Goal: Task Accomplishment & Management: Use online tool/utility

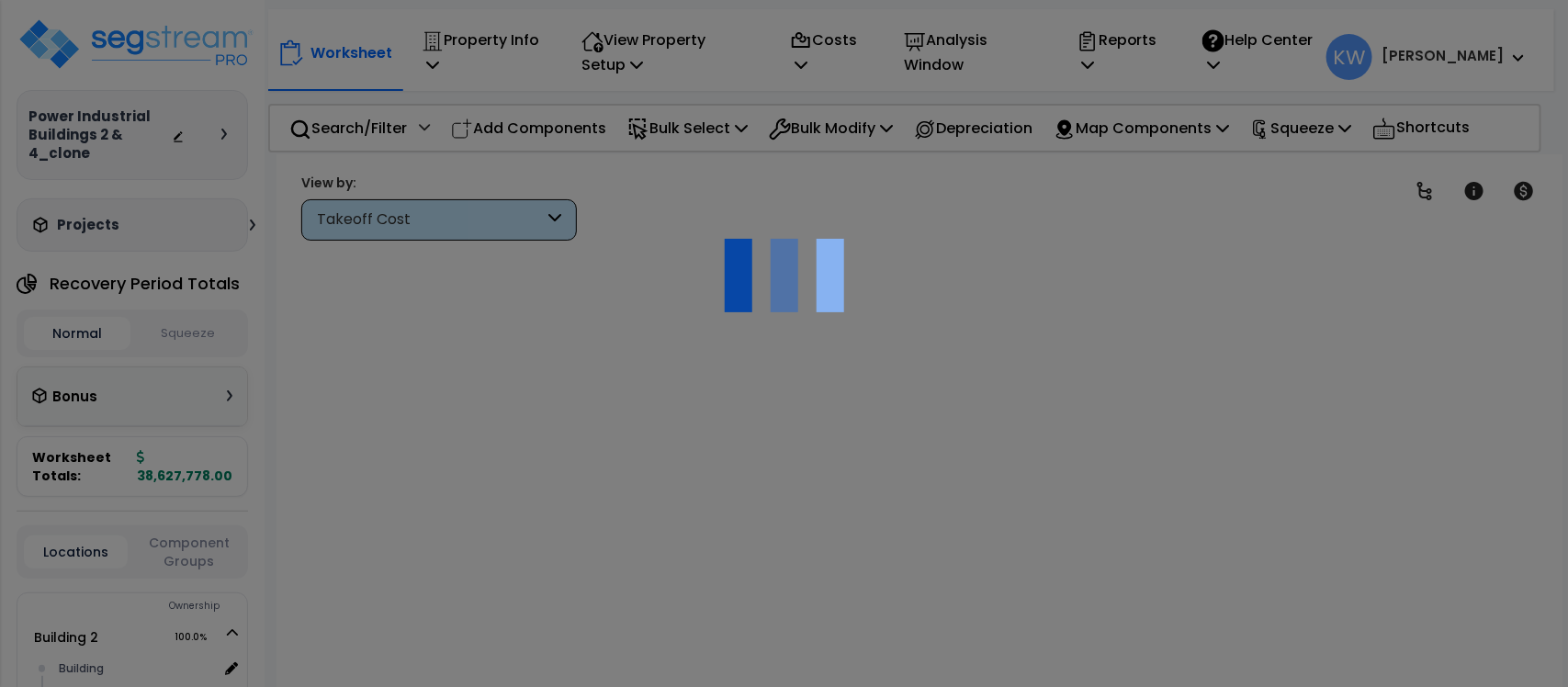
scroll to position [80, 0]
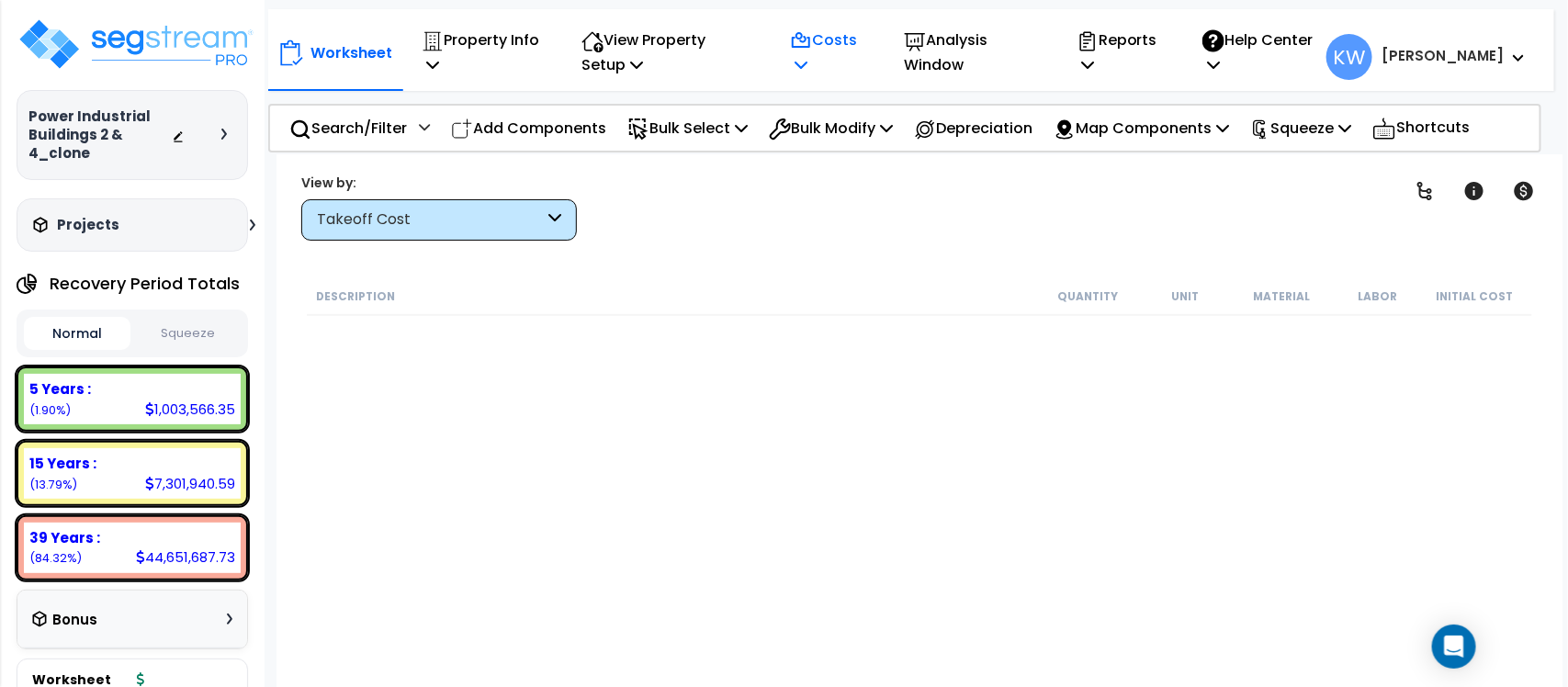
click at [808, 56] on icon at bounding box center [801, 64] width 13 height 15
click at [860, 111] on link "Indirect Costs" at bounding box center [872, 106] width 182 height 37
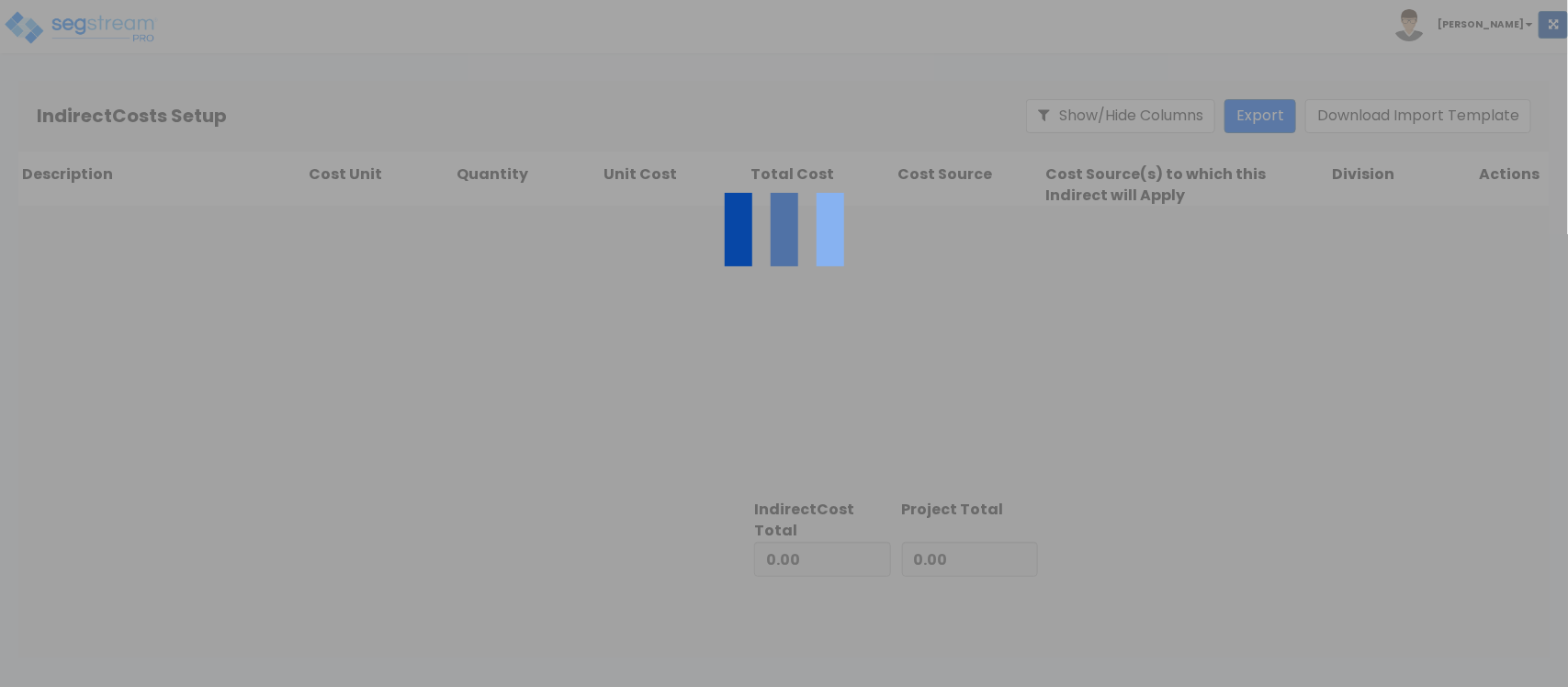
type input "26,353,498.00"
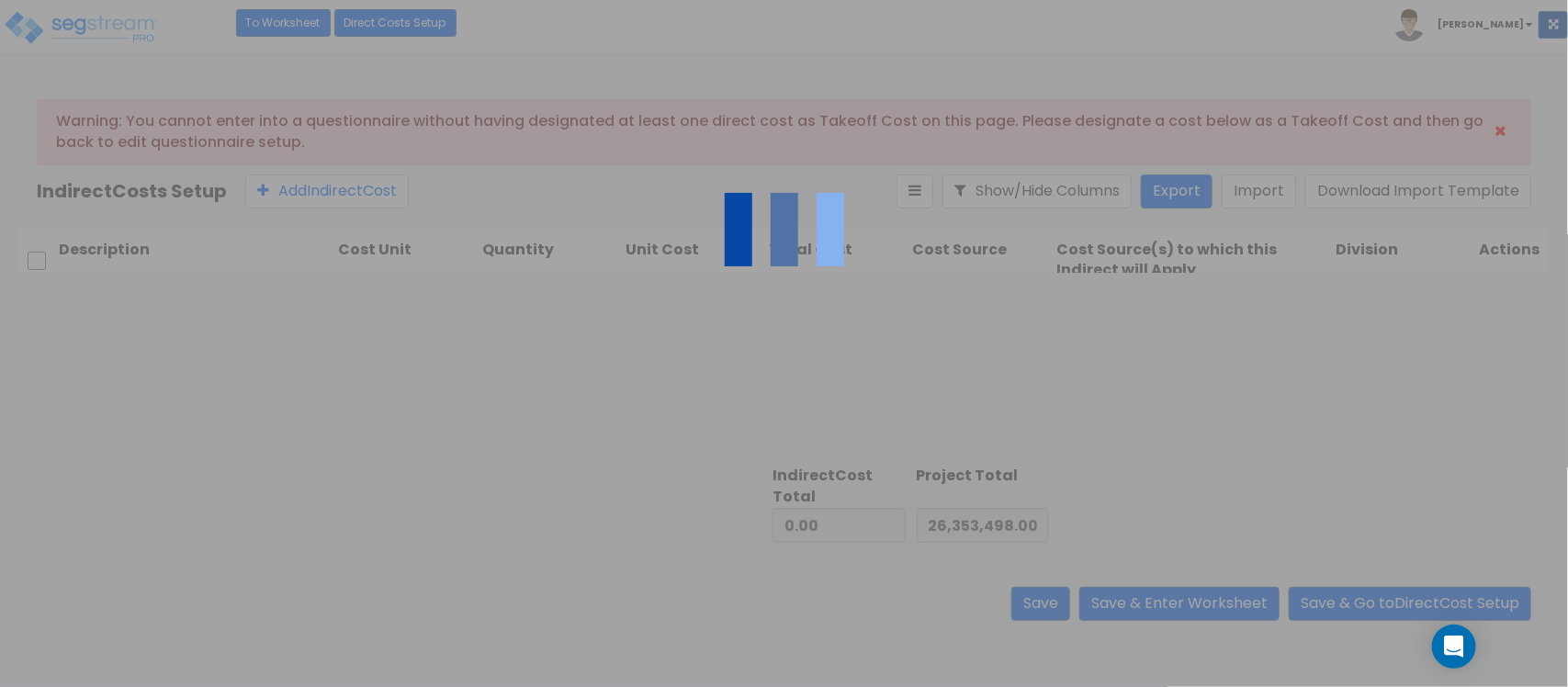
type input "12,274,280.00"
type input "38,627,778.00"
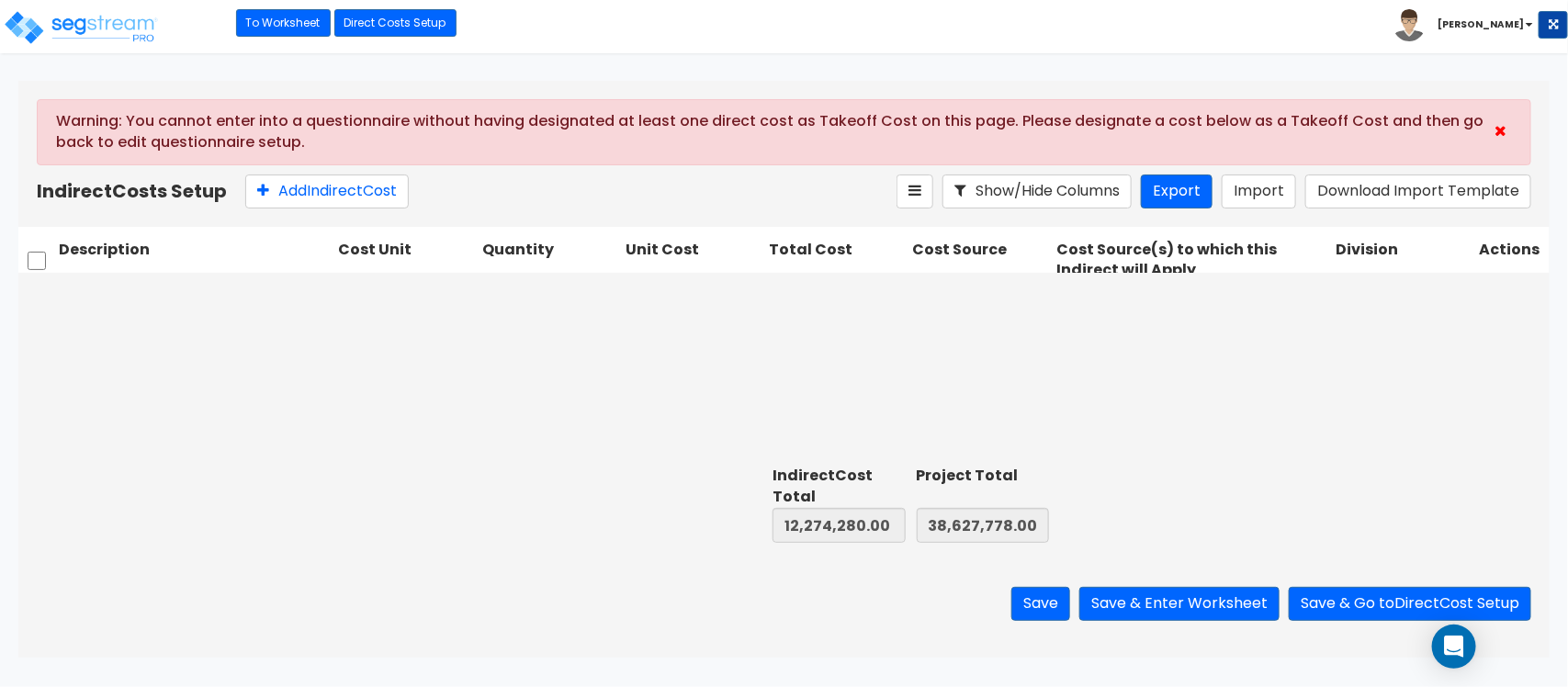
type input "1.00"
type input "461,250.00"
type input "1.00"
type input "542,136.00"
type input "1.00"
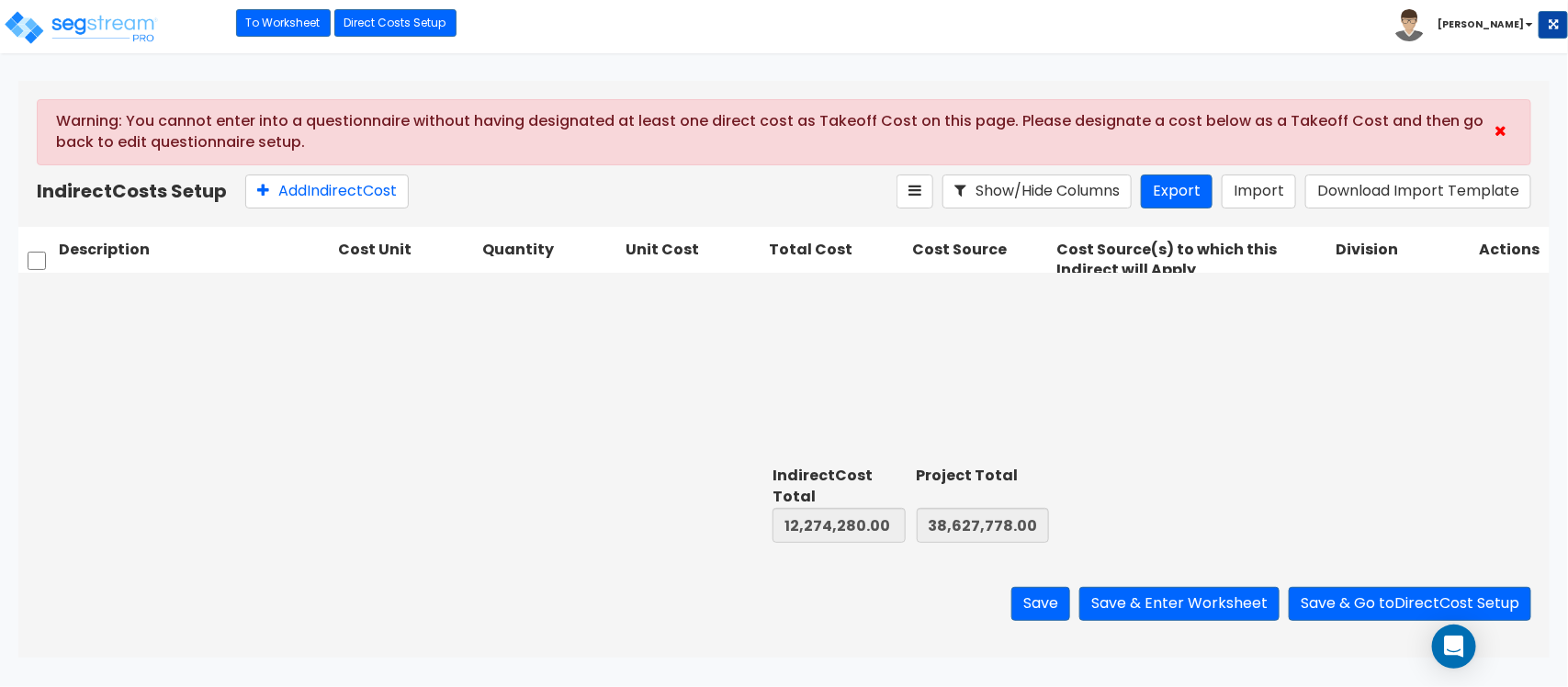
type input "1,114,596.00"
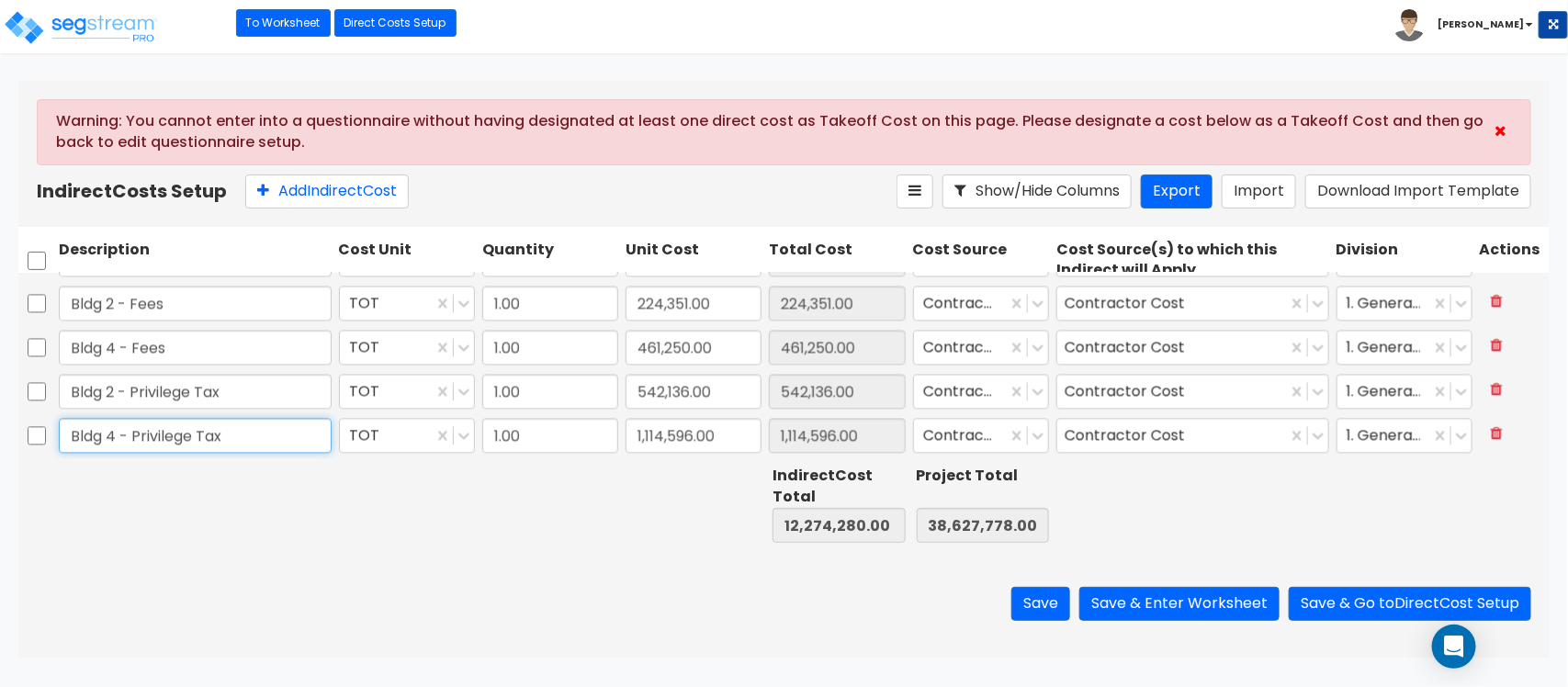
click at [259, 431] on input "Bldg 4 - Privilege Tax" at bounding box center [194, 435] width 272 height 35
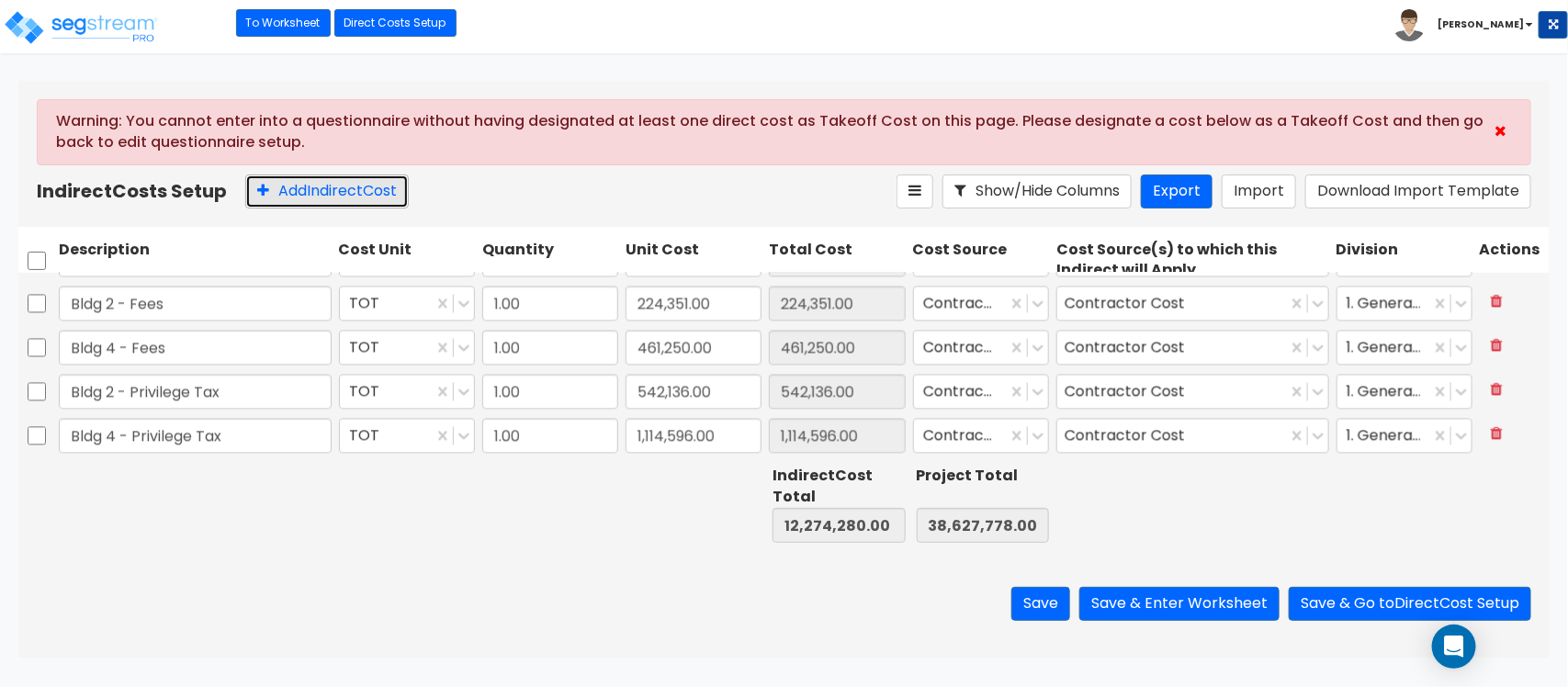
click at [338, 194] on button "Add Indirect Cost" at bounding box center [327, 191] width 164 height 34
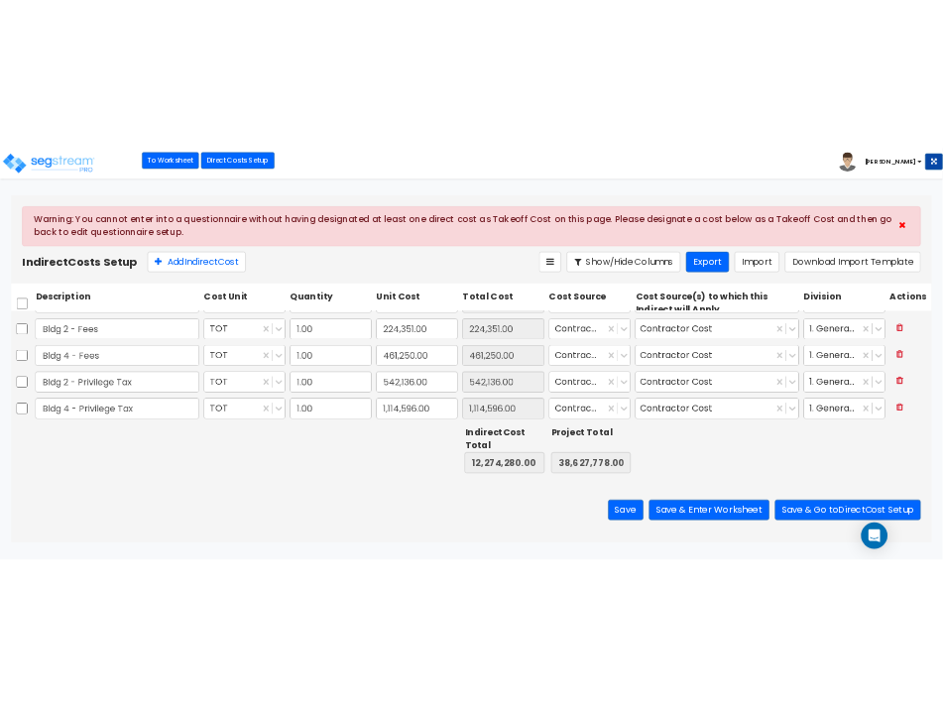
scroll to position [2038, 0]
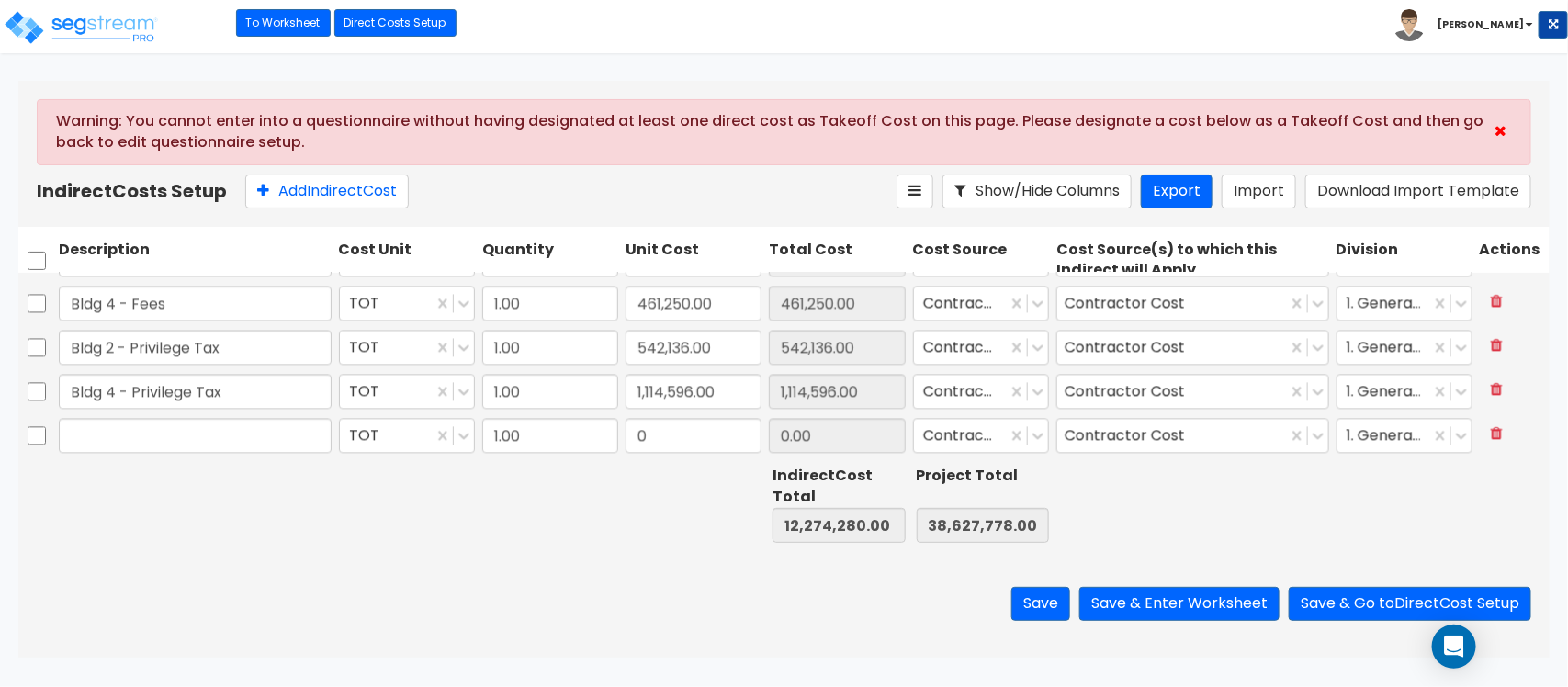
type input "1.00"
type input "104,876.00"
type input "Bldg 2 TI's - General Conditions"
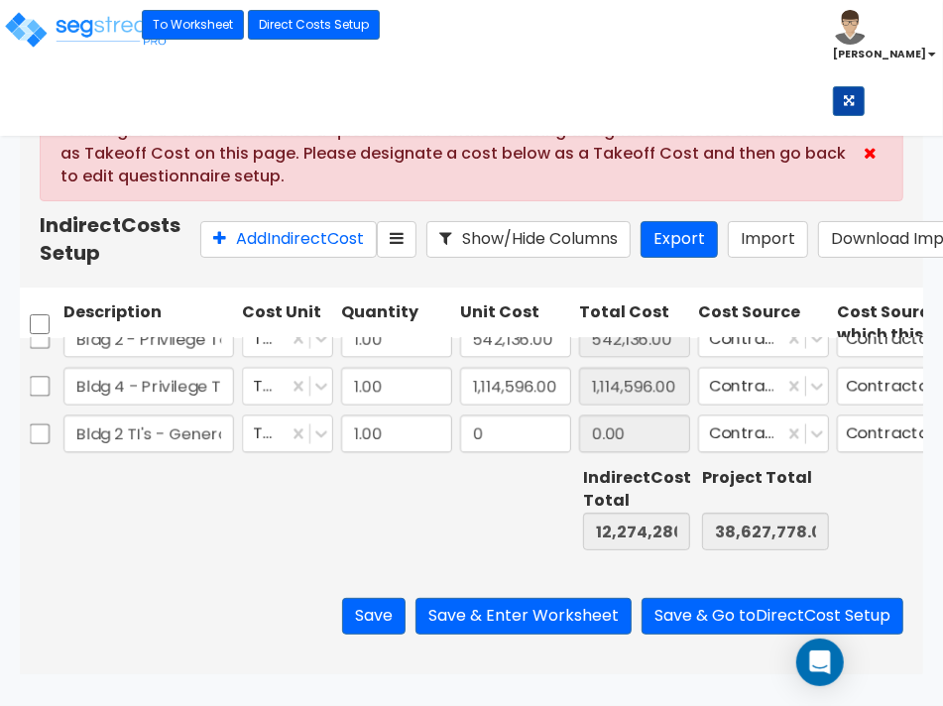
scroll to position [2142, 0]
type input "71,535"
type input "12,345,815.00"
type input "38,699,313.00"
type input "71,535.00"
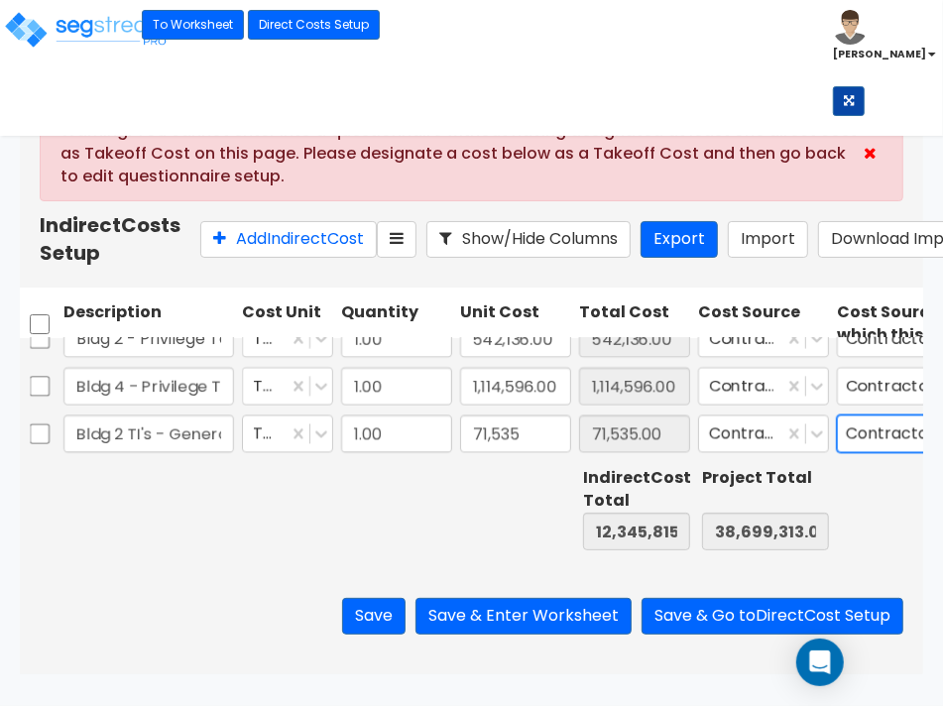
scroll to position [0, 305]
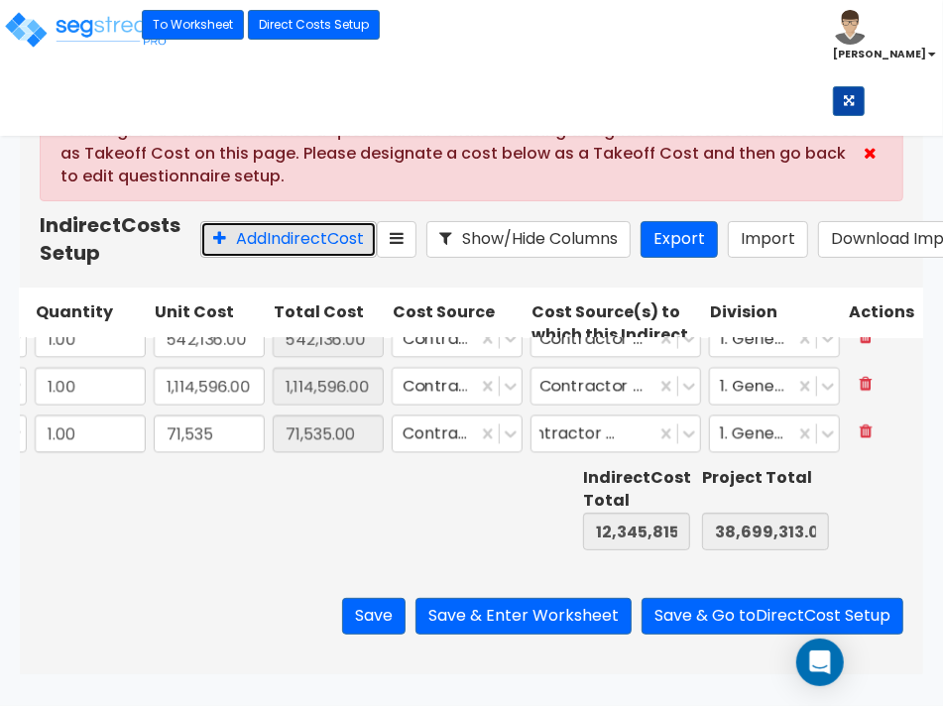
click at [271, 258] on button "Add Indirect Cost" at bounding box center [288, 239] width 177 height 37
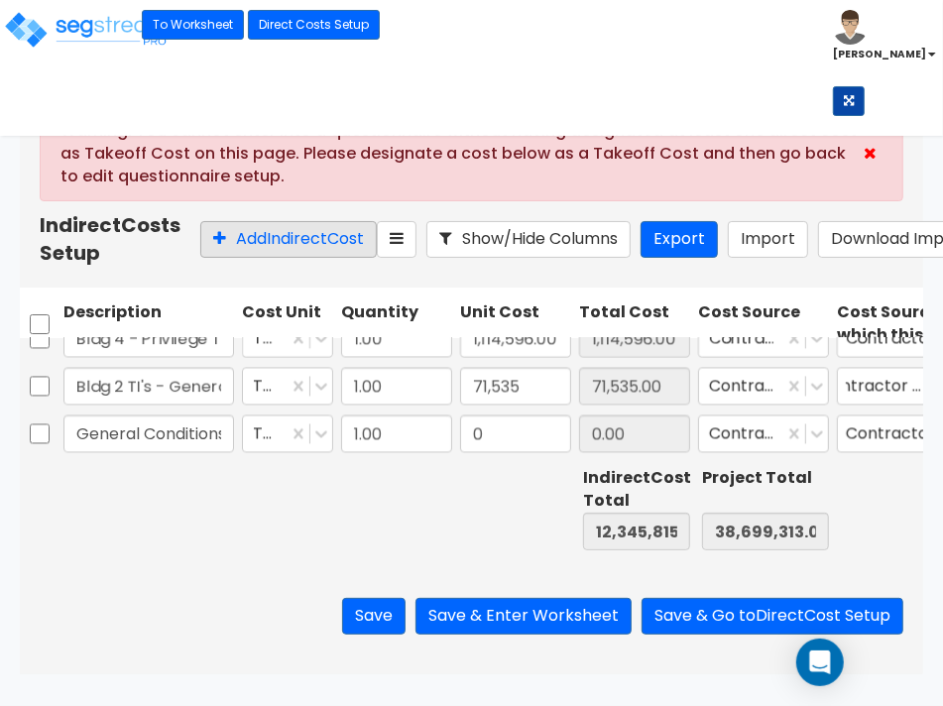
scroll to position [0, 101]
type input "Bldg 4 TI's - General Conditions"
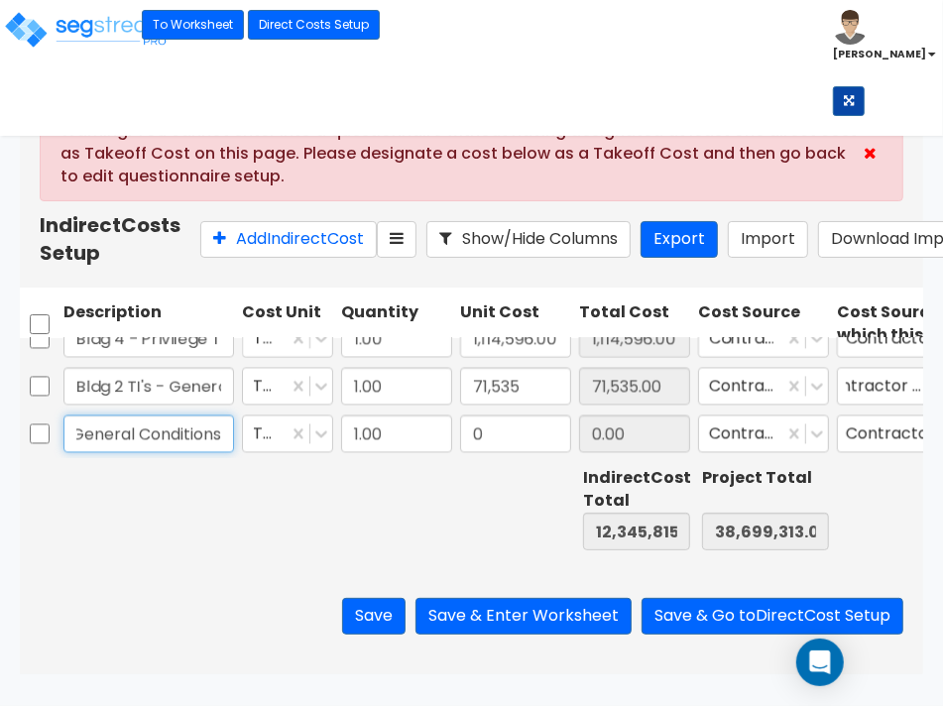
scroll to position [0, 0]
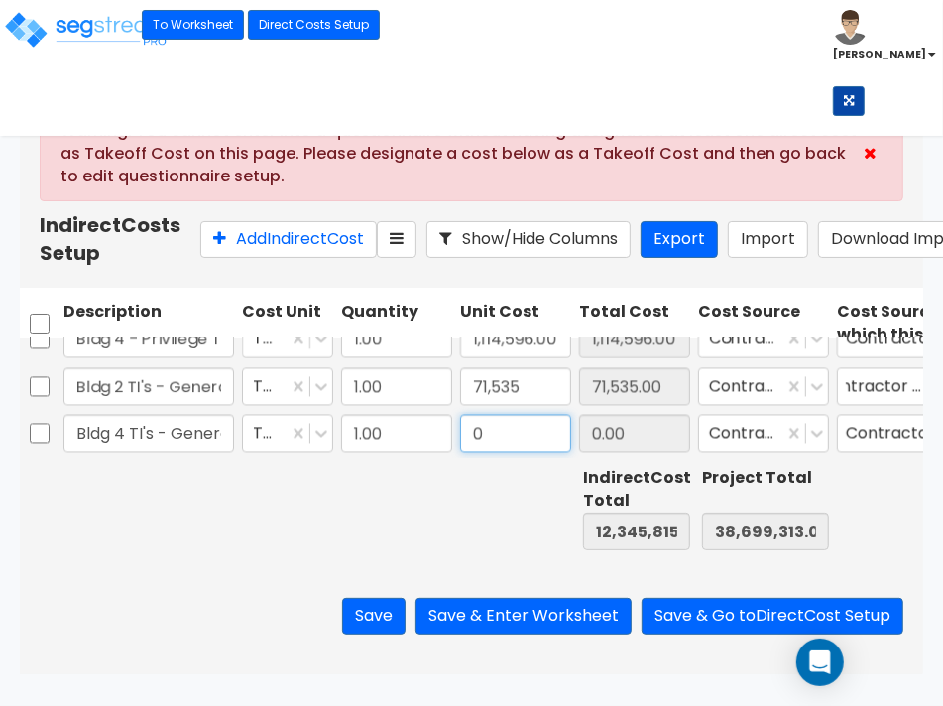
click at [493, 444] on input "0" at bounding box center [515, 434] width 111 height 38
type input "189,616"
type input "12,535,431.00"
type input "38,888,929.00"
type input "189,616.00"
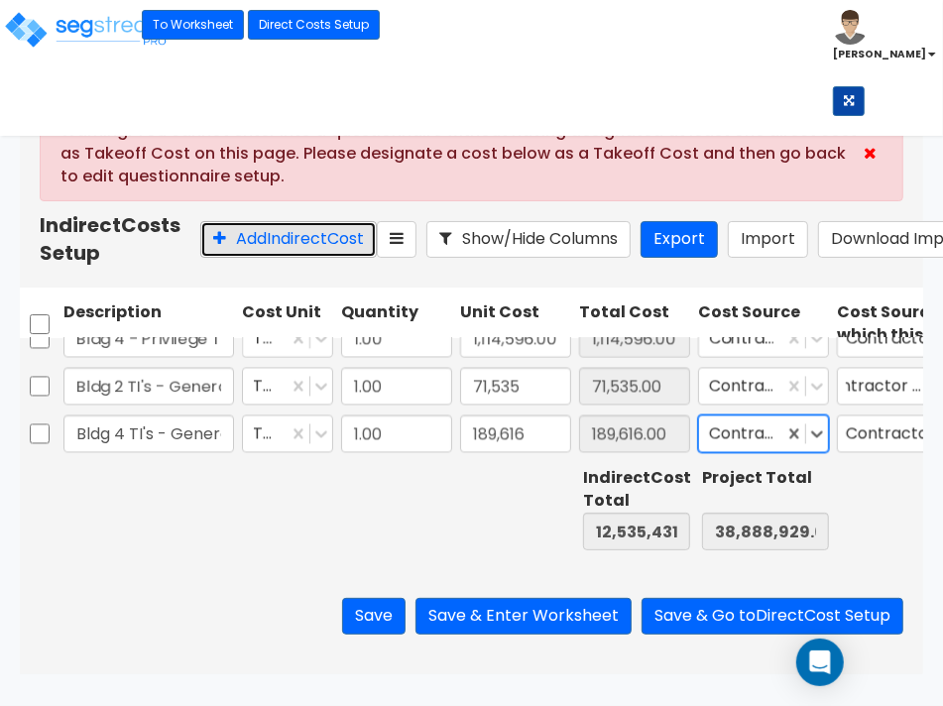
click at [256, 258] on button "Add Indirect Cost" at bounding box center [288, 239] width 177 height 37
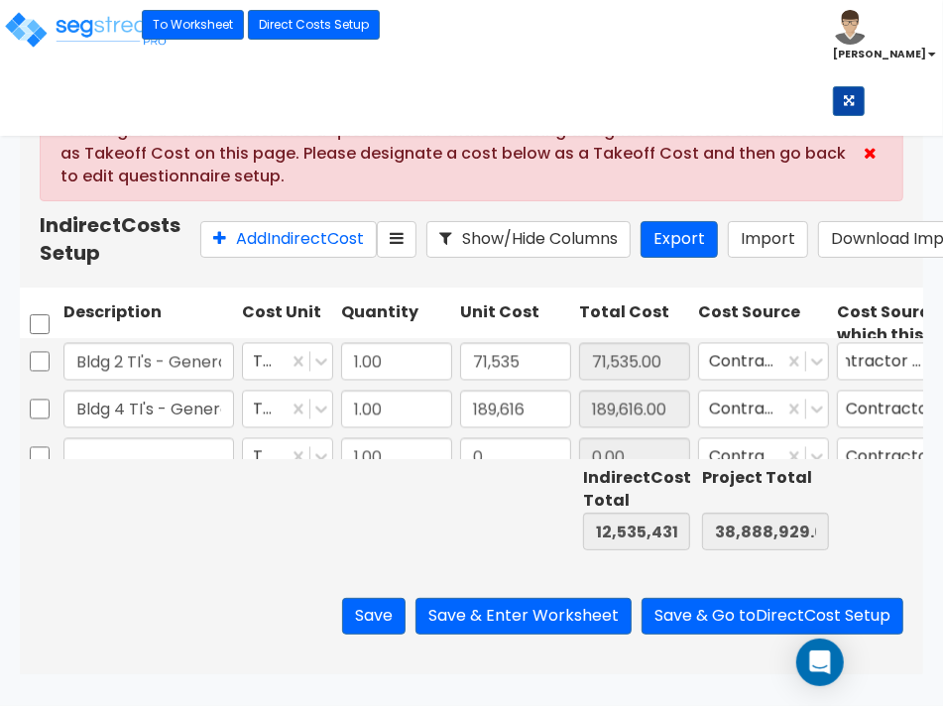
scroll to position [2237, 0]
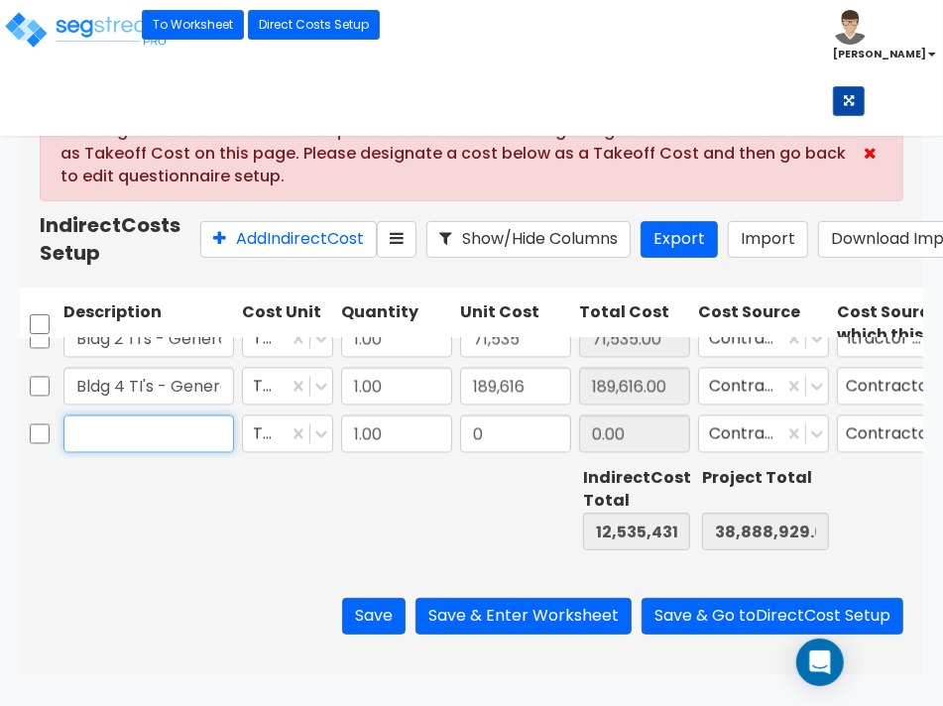
click at [147, 437] on input "text" at bounding box center [148, 434] width 171 height 38
type input "Bldg 2 TI's - Liability Insur"
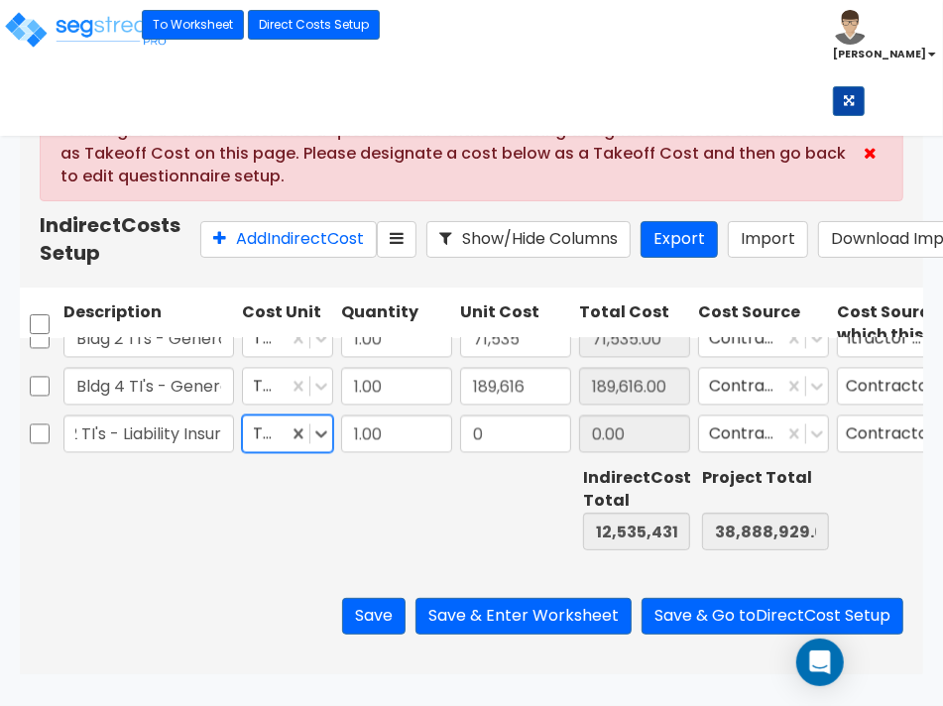
scroll to position [0, 0]
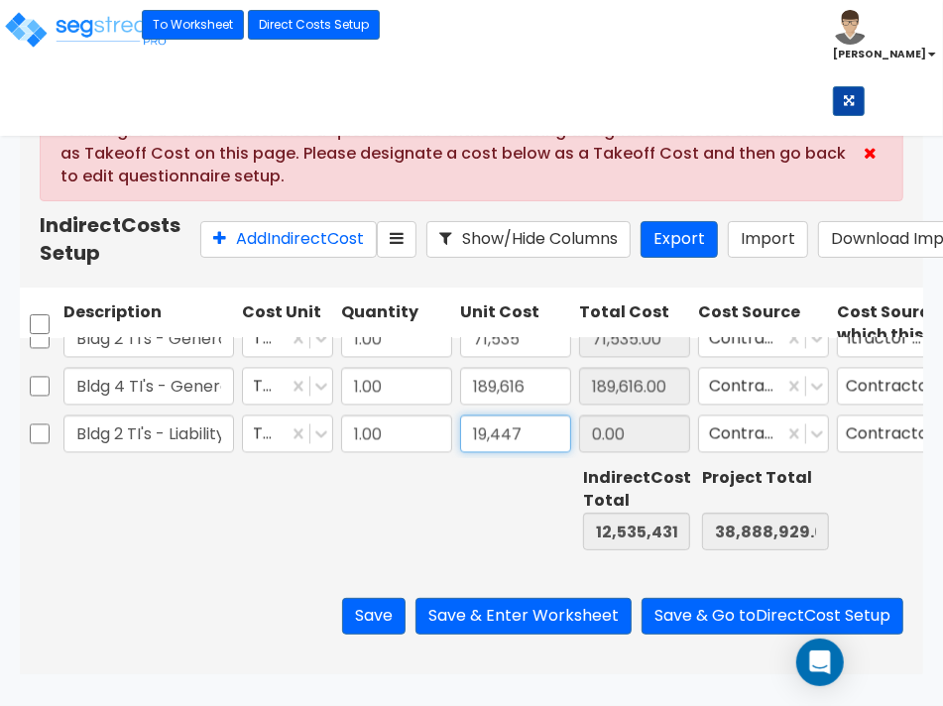
type input "19,447"
type input "12,554,878.00"
type input "38,908,376.00"
type input "19,447.00"
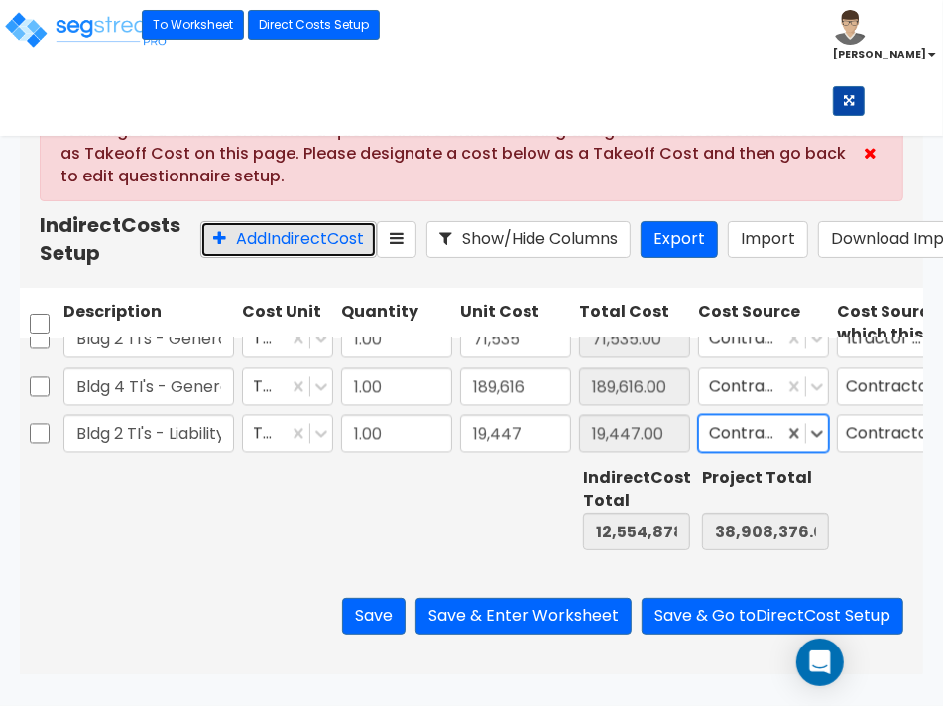
click at [204, 253] on button "Add Indirect Cost" at bounding box center [288, 239] width 177 height 37
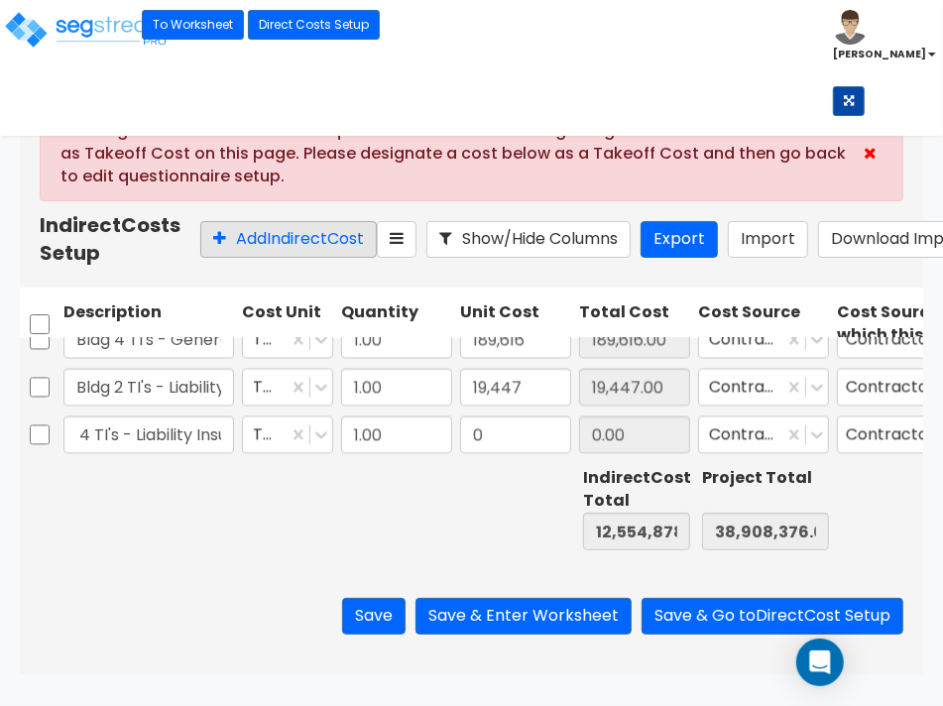
scroll to position [0, 51]
type input "Bldg 4 TI's - Liability Insur"
type input "99,186"
type input "12,654,064.00"
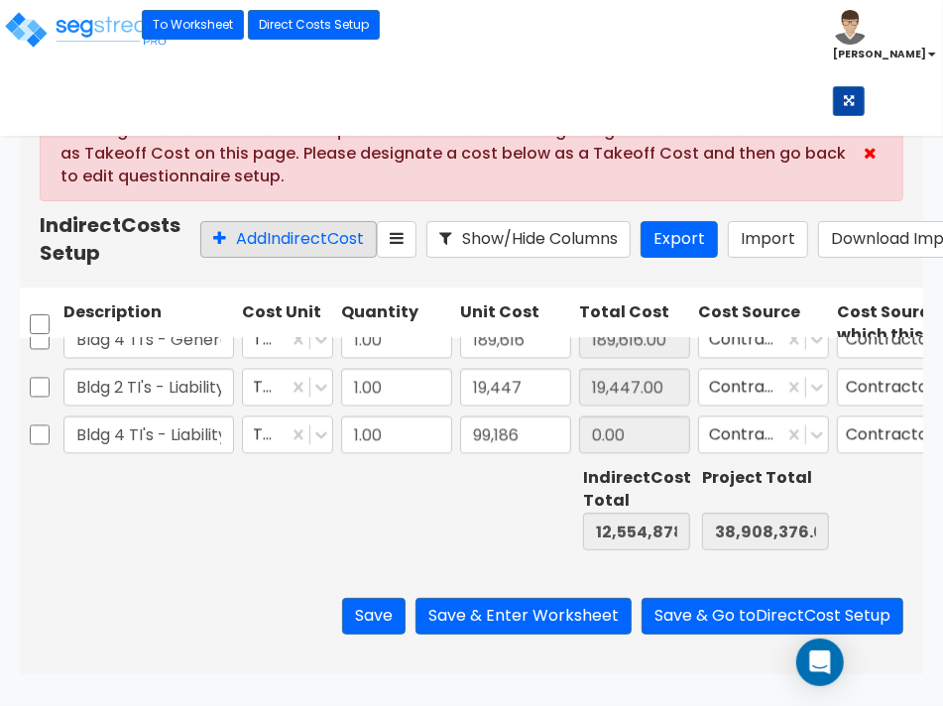
type input "39,007,562.00"
type input "99,186.00"
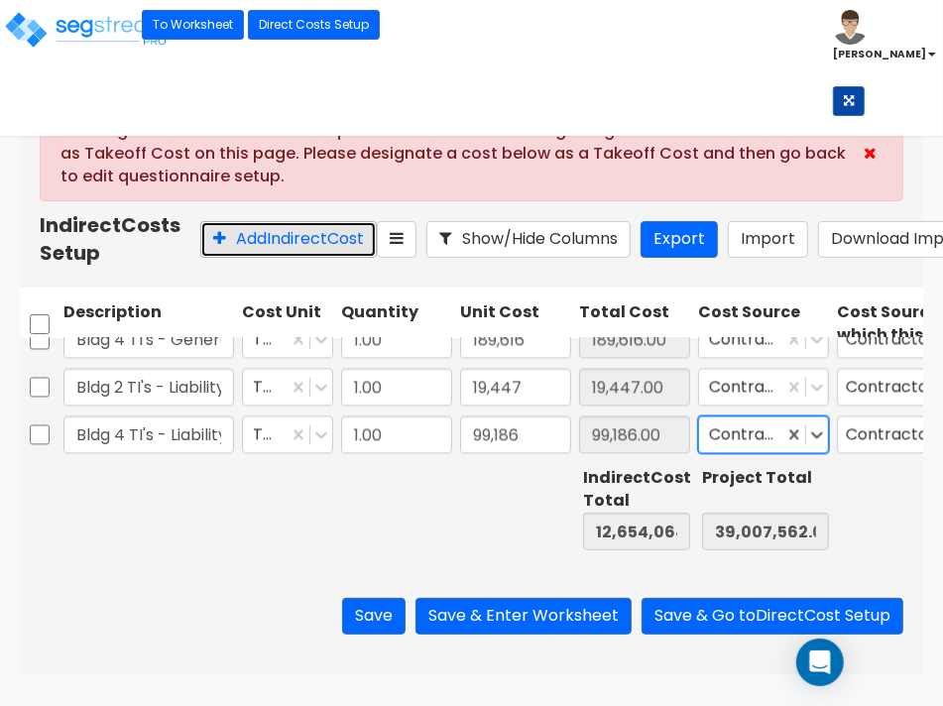
click at [228, 255] on button "Add Indirect Cost" at bounding box center [288, 239] width 177 height 37
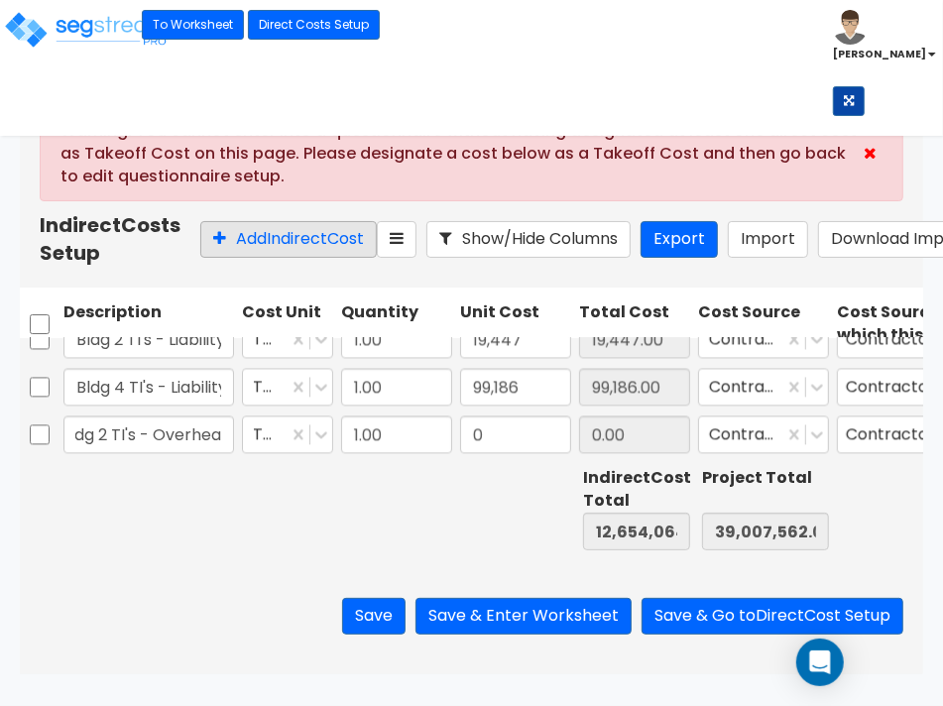
scroll to position [0, 27]
type input "Bldg 2 TI's - Overhead"
type input "90,039"
type input "12,744,103.00"
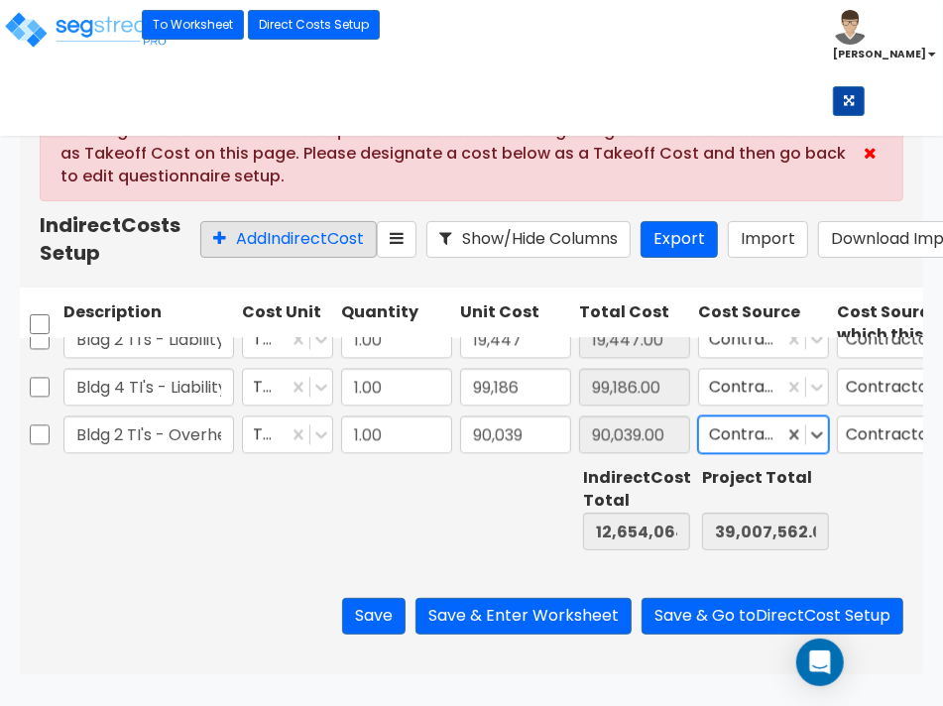
type input "39,097,601.00"
type input "90,039.00"
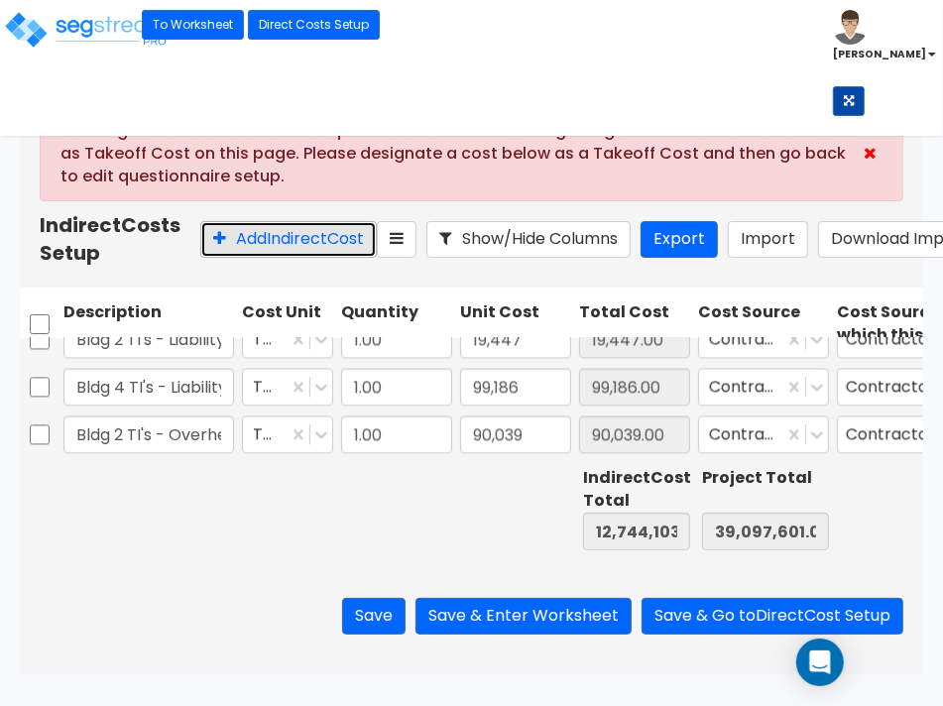
click at [228, 255] on button "Add Indirect Cost" at bounding box center [288, 239] width 177 height 37
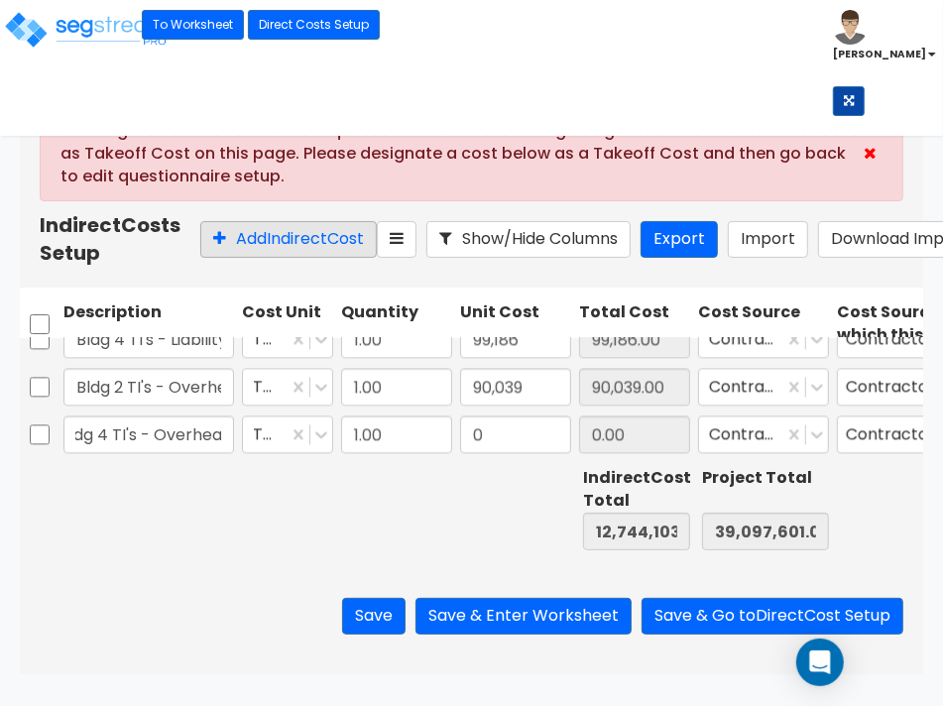
scroll to position [0, 28]
type input "Bldg 4 TI's - Overhead"
type input "304,366"
type input "13,048,469.00"
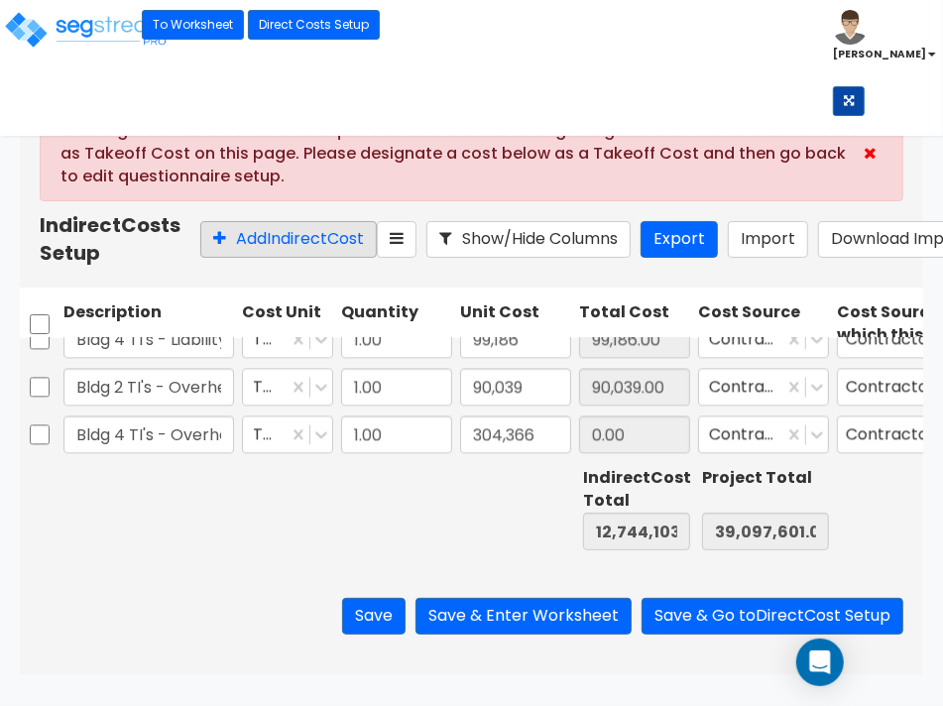
type input "39,401,967.00"
type input "304,366.00"
click at [228, 255] on button "Add Indirect Cost" at bounding box center [288, 239] width 177 height 37
type input "Bldg 2 TI's - Priviledge Tax"
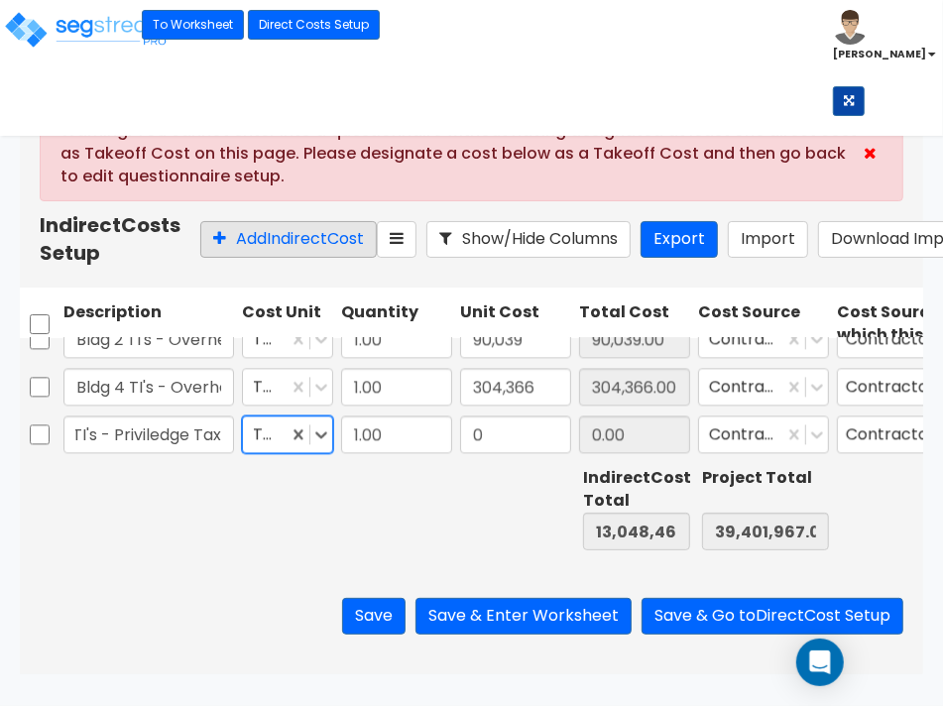
scroll to position [0, 0]
type input "76,348"
type input "13,124,817.00"
type input "39,478,315.00"
type input "76,348.00"
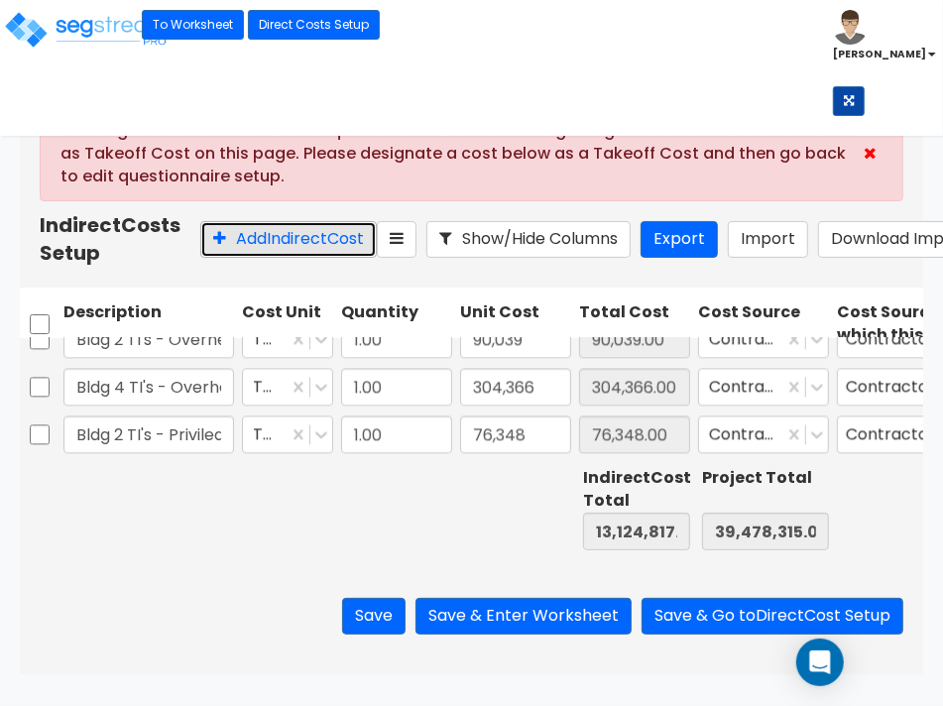
click at [228, 255] on button "Add Indirect Cost" at bounding box center [288, 239] width 177 height 37
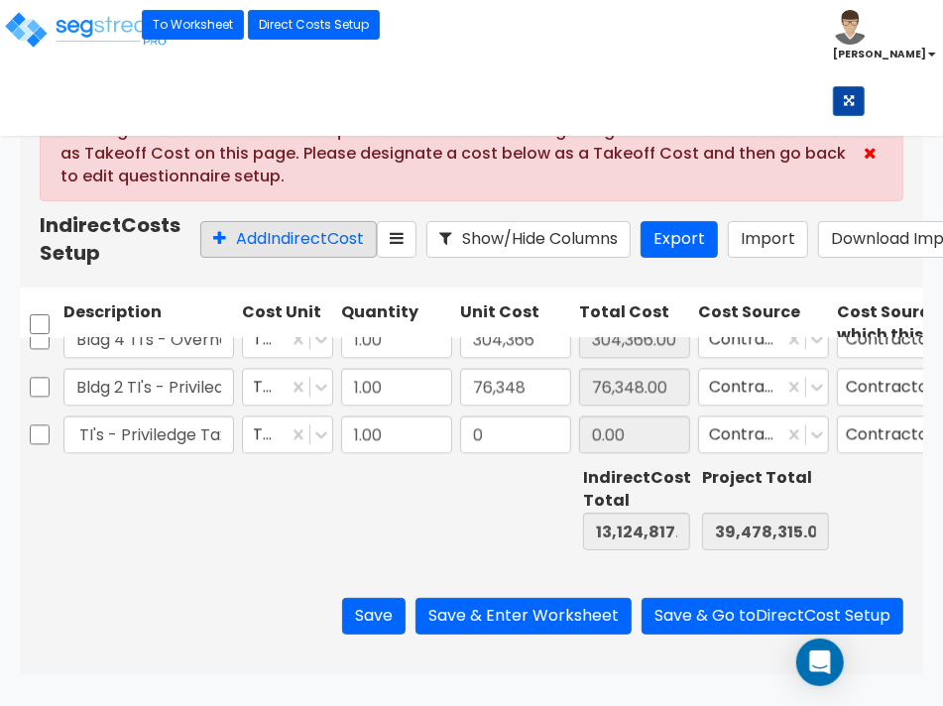
scroll to position [0, 57]
type input "Bldg 4 TI's - Priviledge Tax"
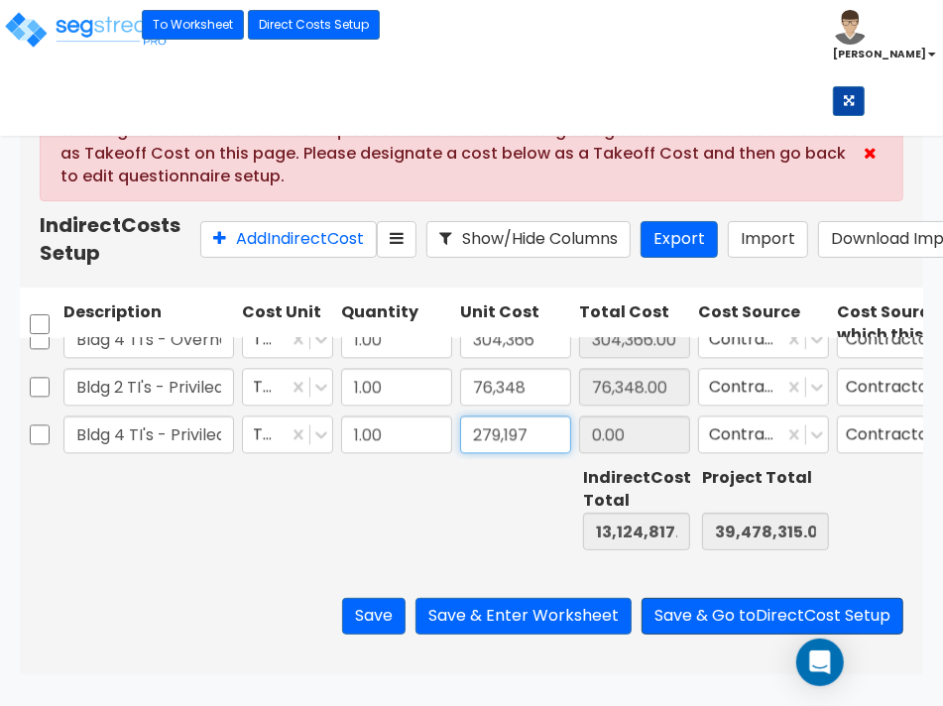
type input "279,197"
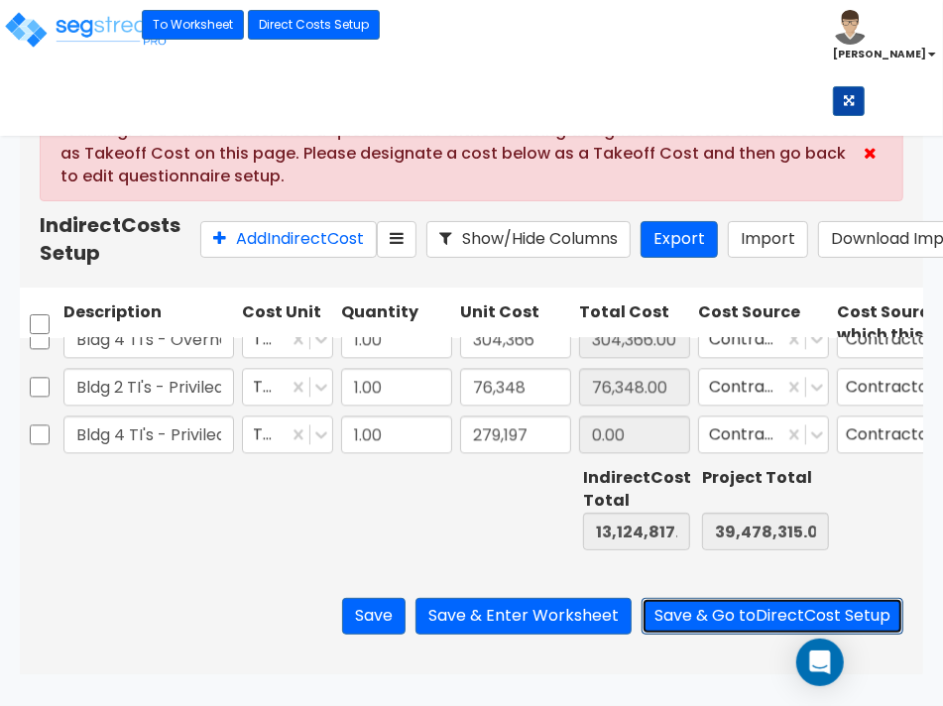
type input "13,404,014.00"
type input "39,757,512.00"
type input "279,197.00"
click at [720, 635] on button "Save & Go to Direct Cost Setup" at bounding box center [773, 616] width 262 height 37
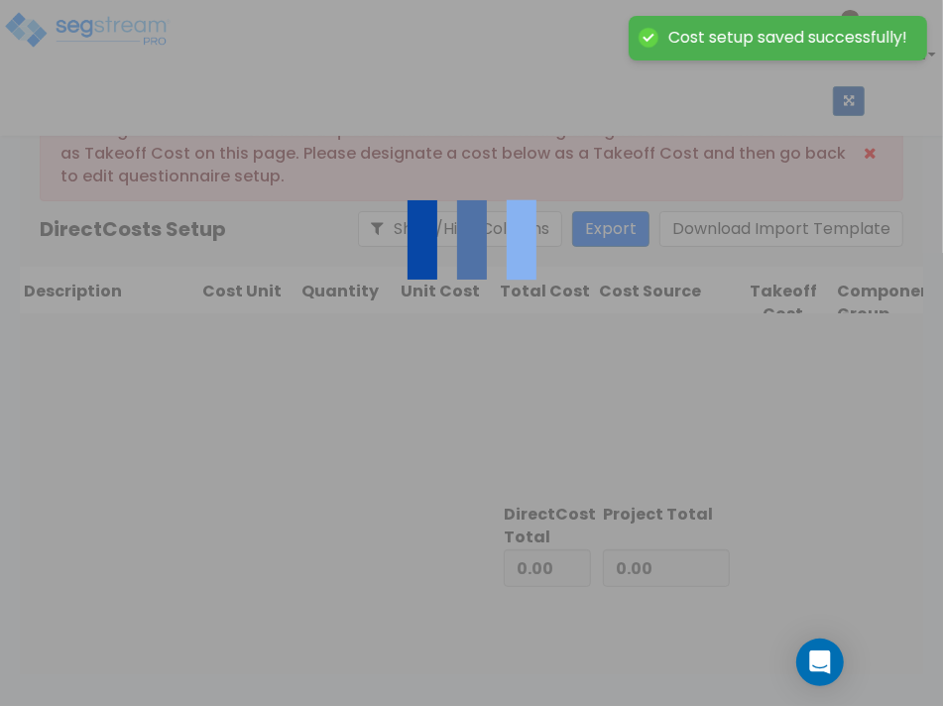
type input "13,404,014.00"
type input "26,353,498.00"
type input "39,757,512.00"
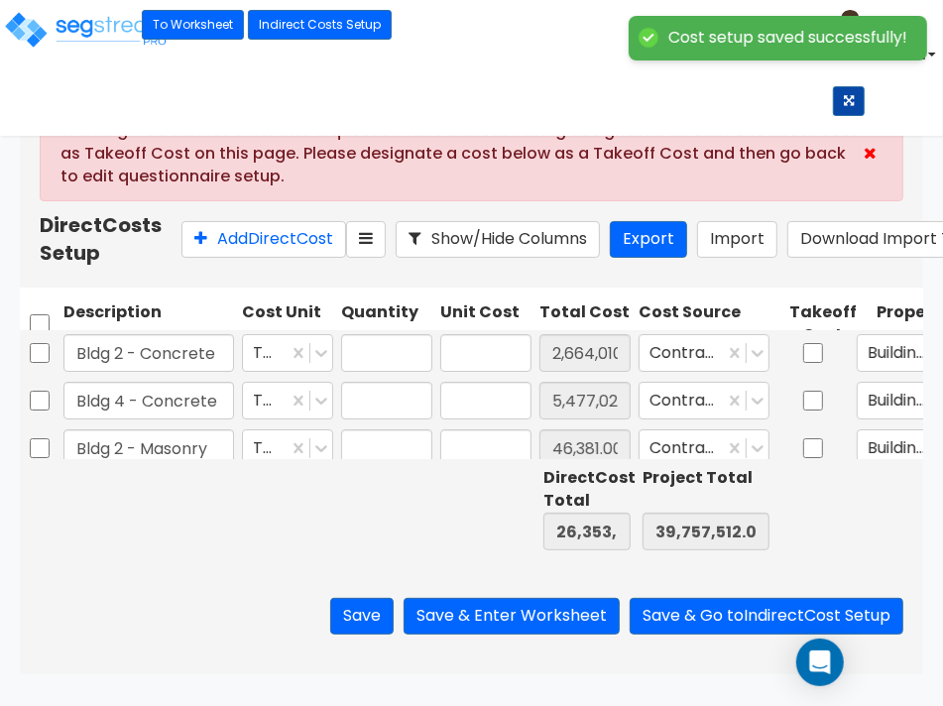
type input "1.00"
type input "2,664,010.00"
type input "1.00"
type input "5,477,028.00"
type input "1.00"
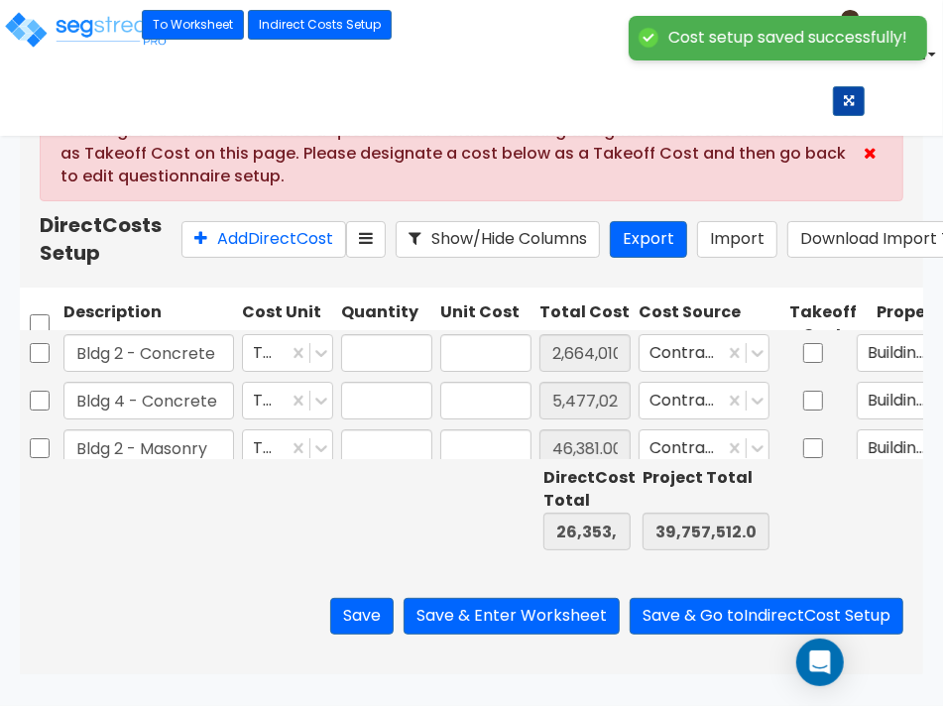
type input "46,381.00"
type input "1.00"
type input "95,356.00"
type input "1.00"
type input "423,022.00"
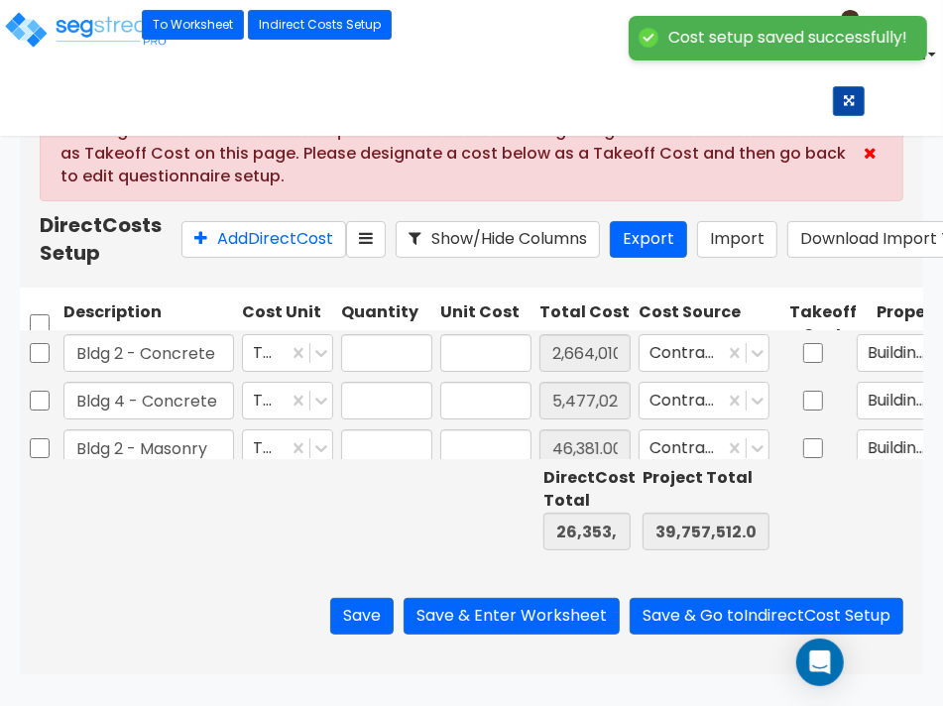
type input "1.00"
type input "869,706.00"
type input "1.00"
type input "2,094,155.00"
type input "1.00"
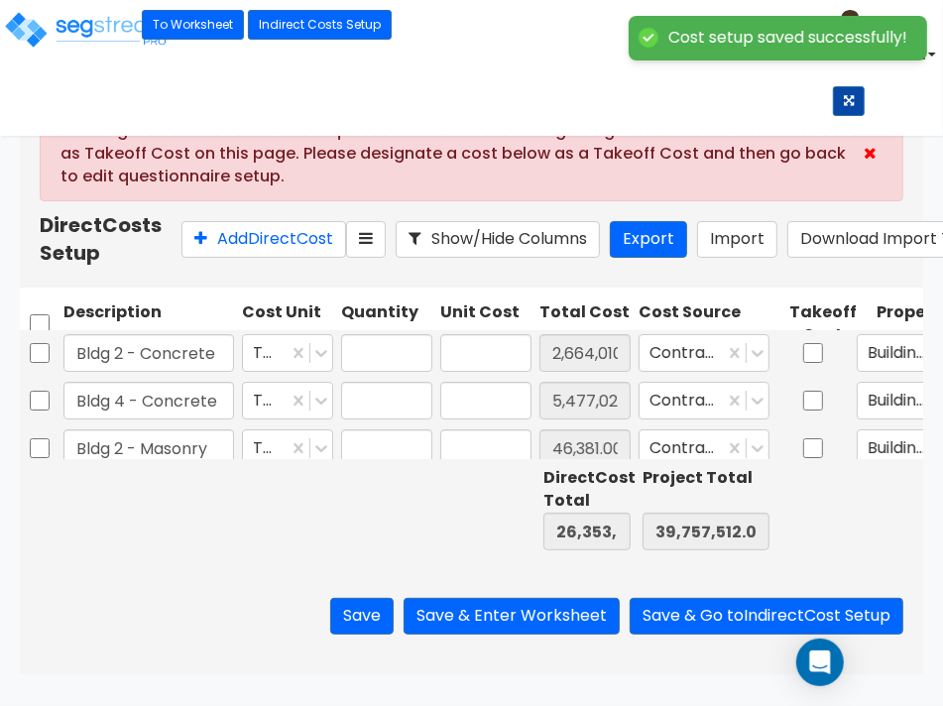
type input "4,305,443.00"
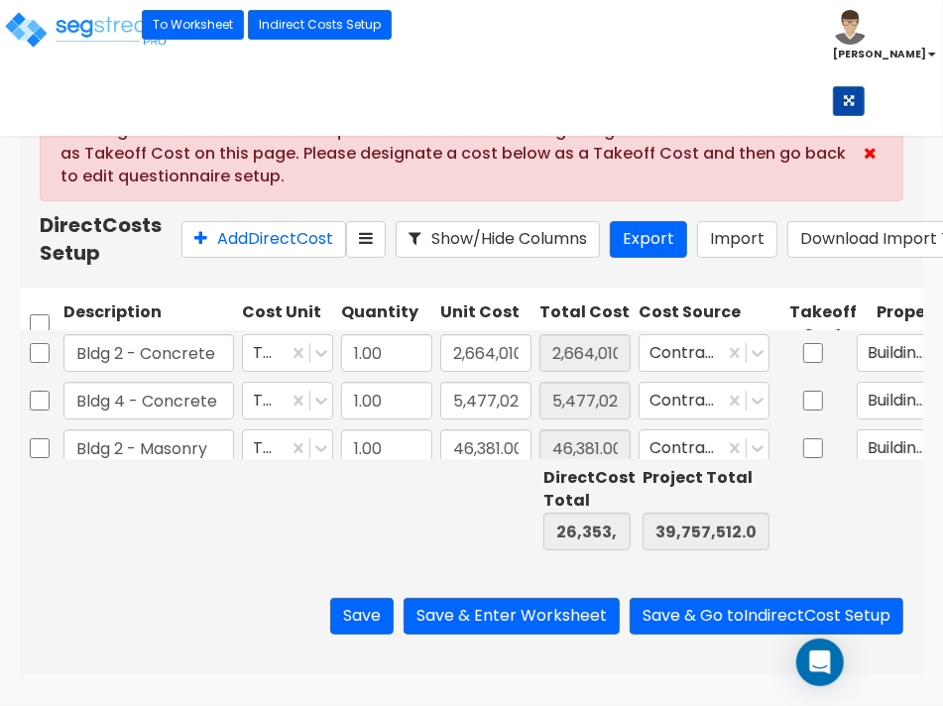
click at [870, 150] on icon at bounding box center [870, 153] width 13 height 16
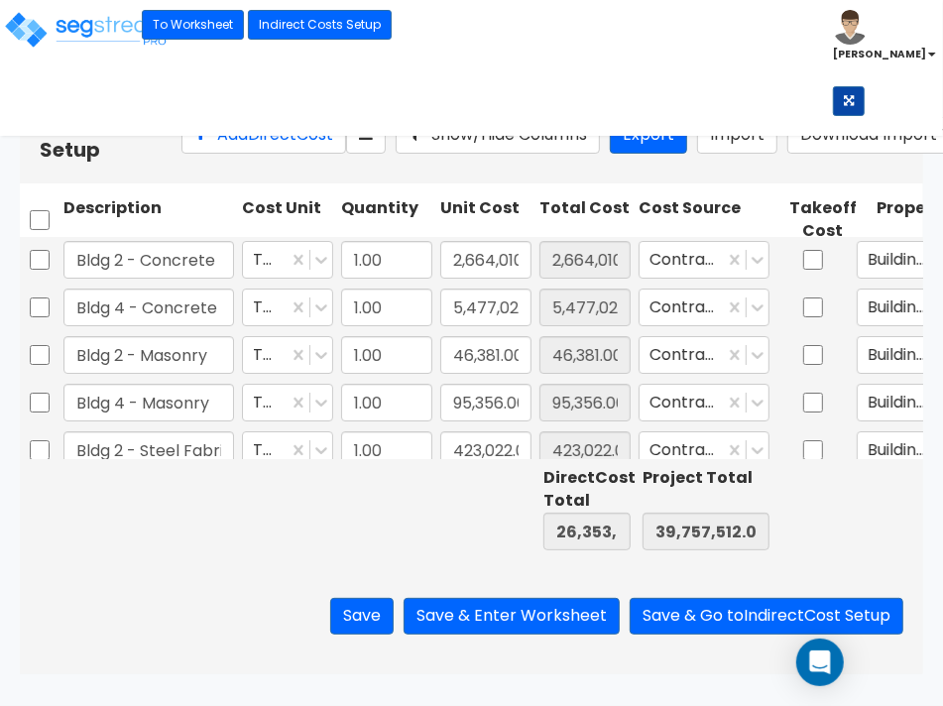
type input "1.00"
type input "10,169.00"
type input "1.00"
type input "20,907.00"
click at [185, 154] on button "Add Direct Cost" at bounding box center [263, 135] width 165 height 37
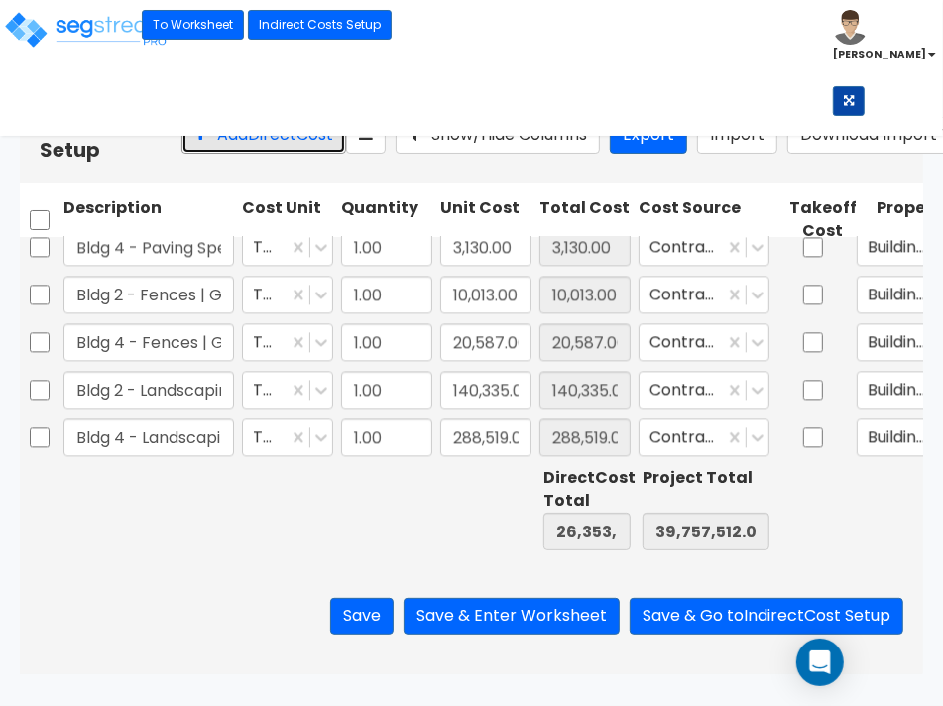
scroll to position [2421, 0]
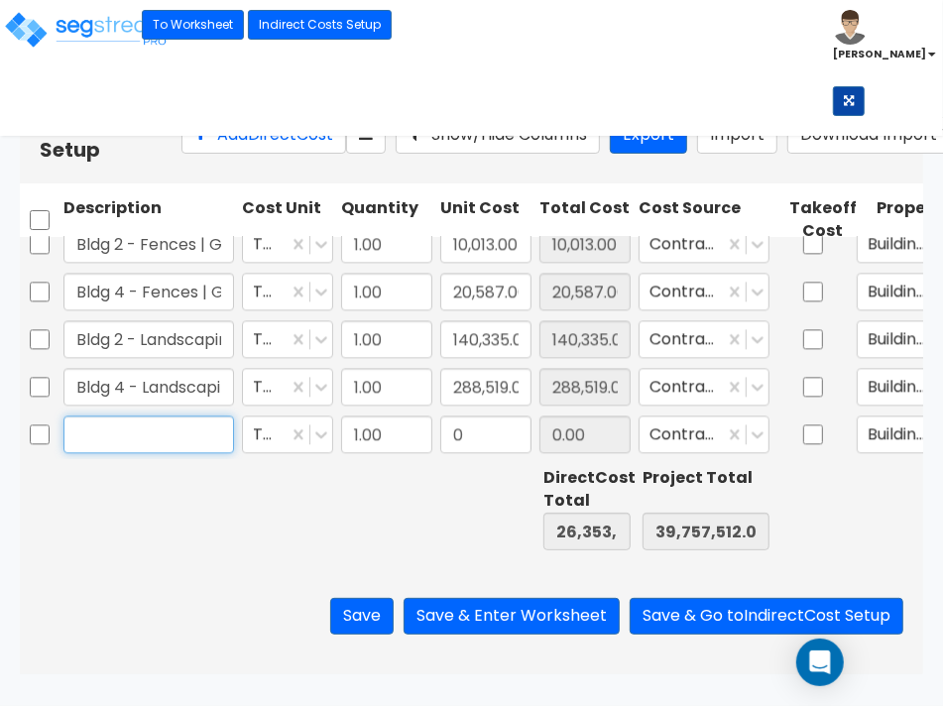
click at [130, 451] on input "text" at bounding box center [148, 434] width 171 height 38
type input "Bldg 2 TI's - Soil Treatment"
click at [503, 444] on input "0" at bounding box center [485, 434] width 91 height 38
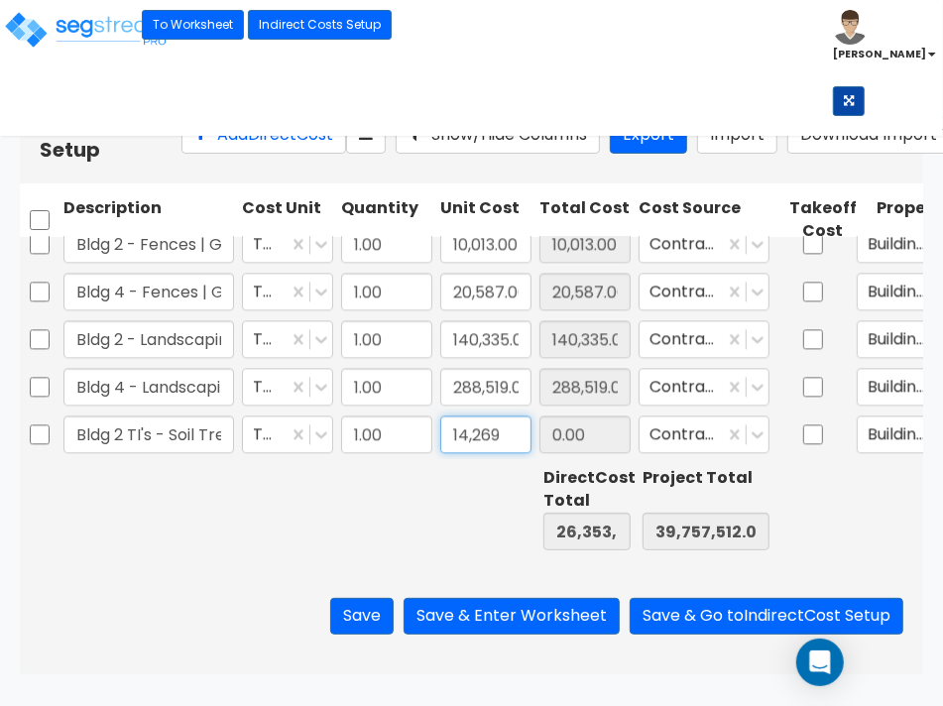
type input "14,269"
type input "26,367,767.00"
type input "39,771,781.00"
type input "14,269.00"
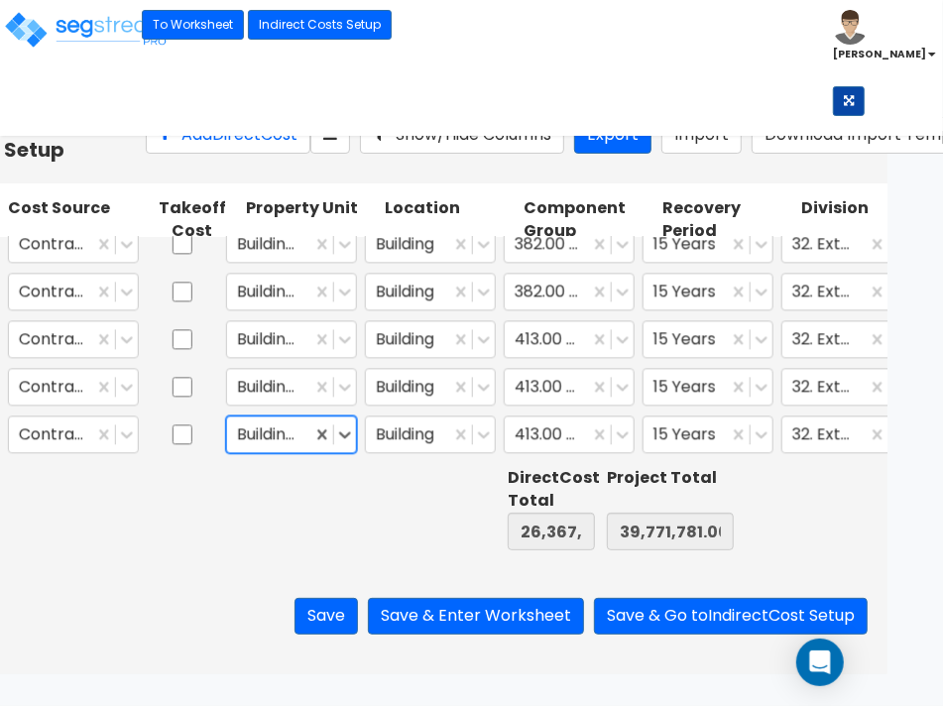
scroll to position [0, 645]
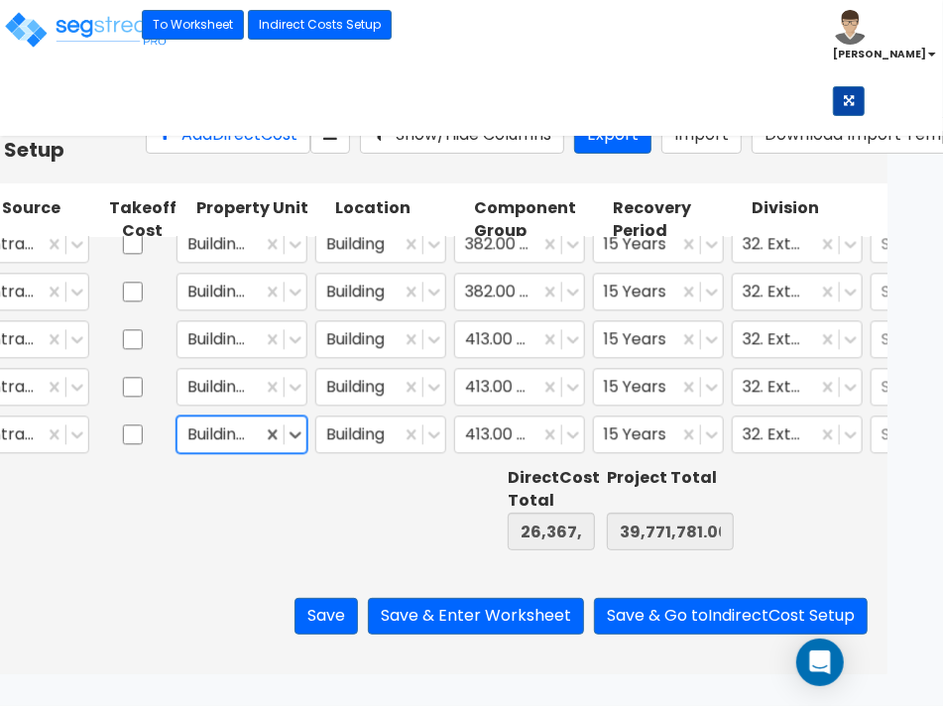
click at [308, 432] on div "option Building 4, selected. Select is focused ,type to refine list, press Down…" at bounding box center [242, 435] width 139 height 46
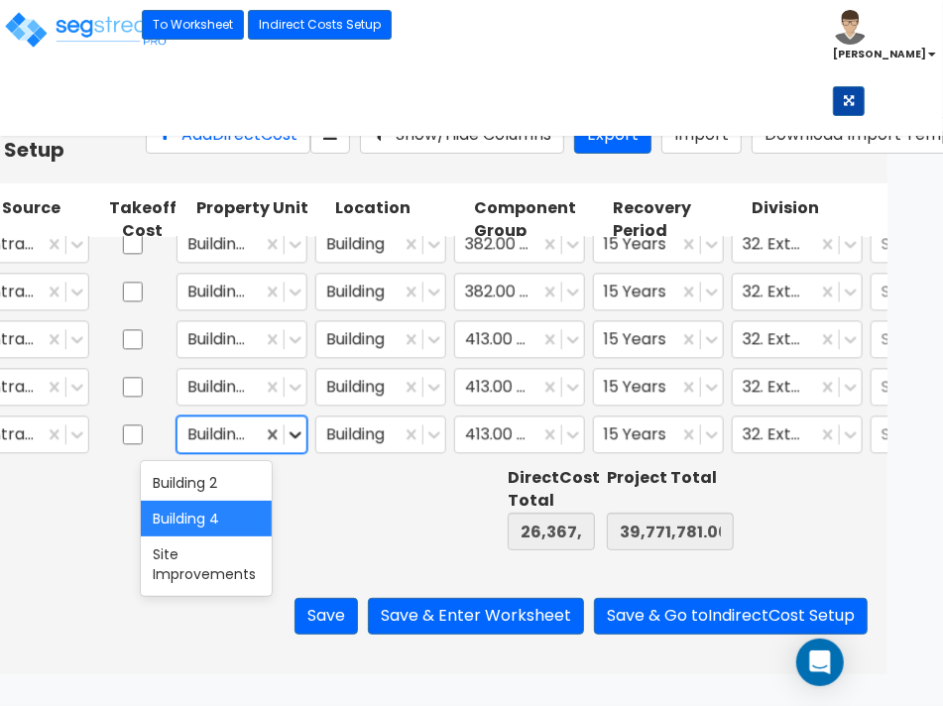
click at [294, 438] on icon at bounding box center [296, 434] width 20 height 20
click at [204, 477] on div "Building 2" at bounding box center [206, 483] width 131 height 36
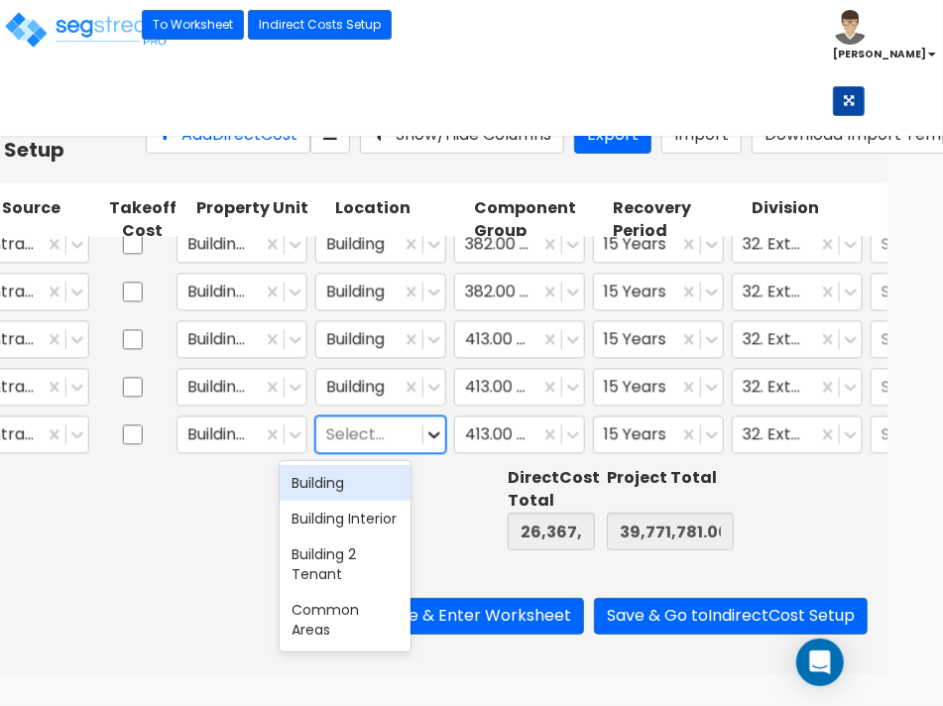
click at [433, 433] on icon at bounding box center [434, 434] width 20 height 20
click at [325, 489] on div "Building" at bounding box center [345, 483] width 131 height 36
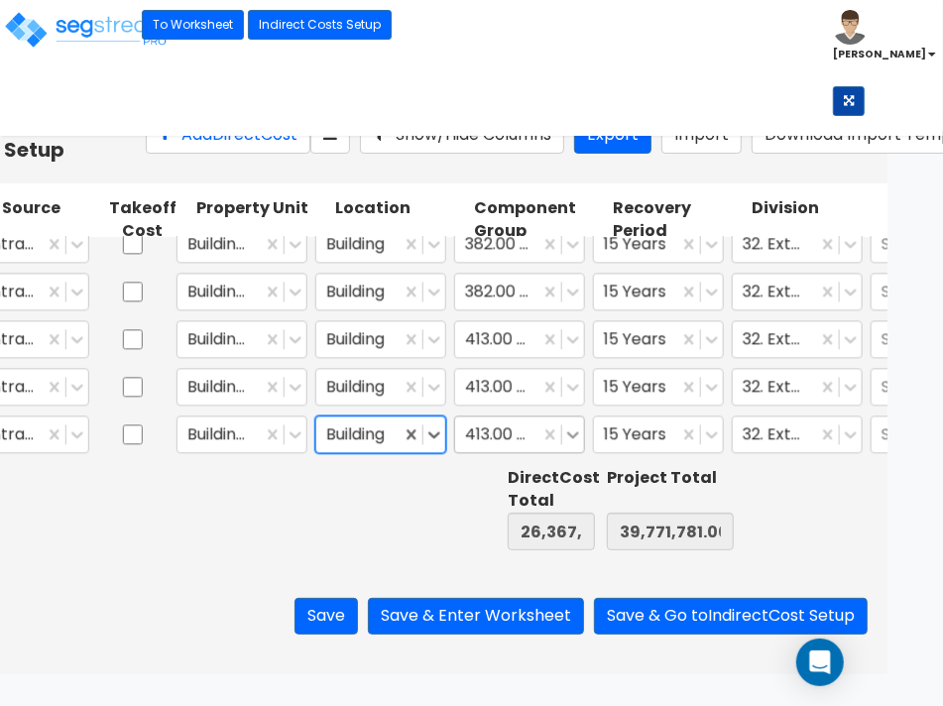
click at [568, 443] on div "413.00 - SITE LANDSCAPING" at bounding box center [519, 434] width 131 height 38
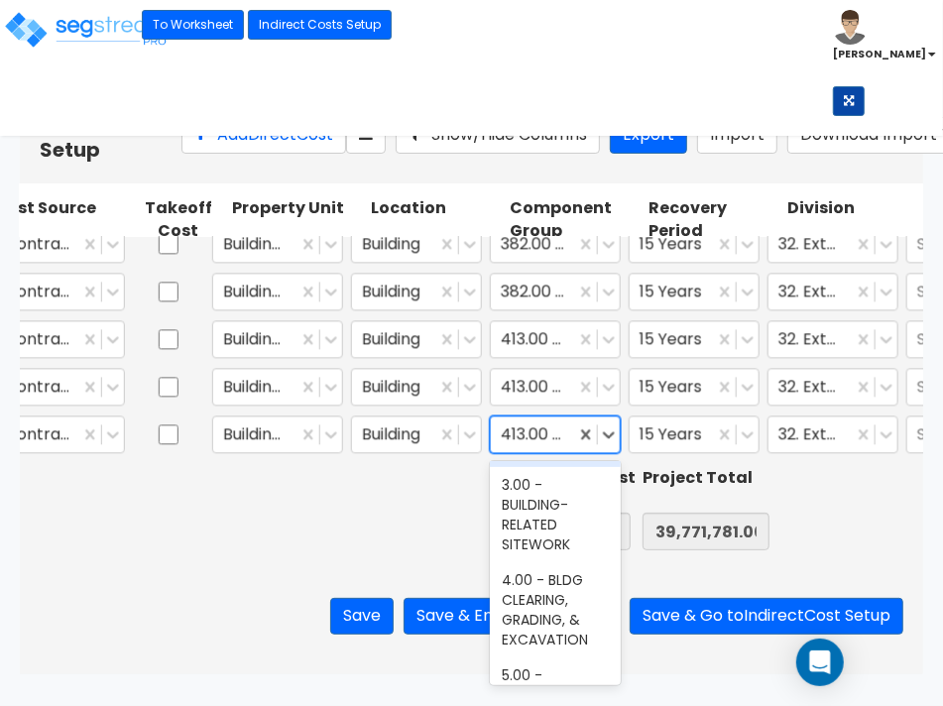
scroll to position [124, 0]
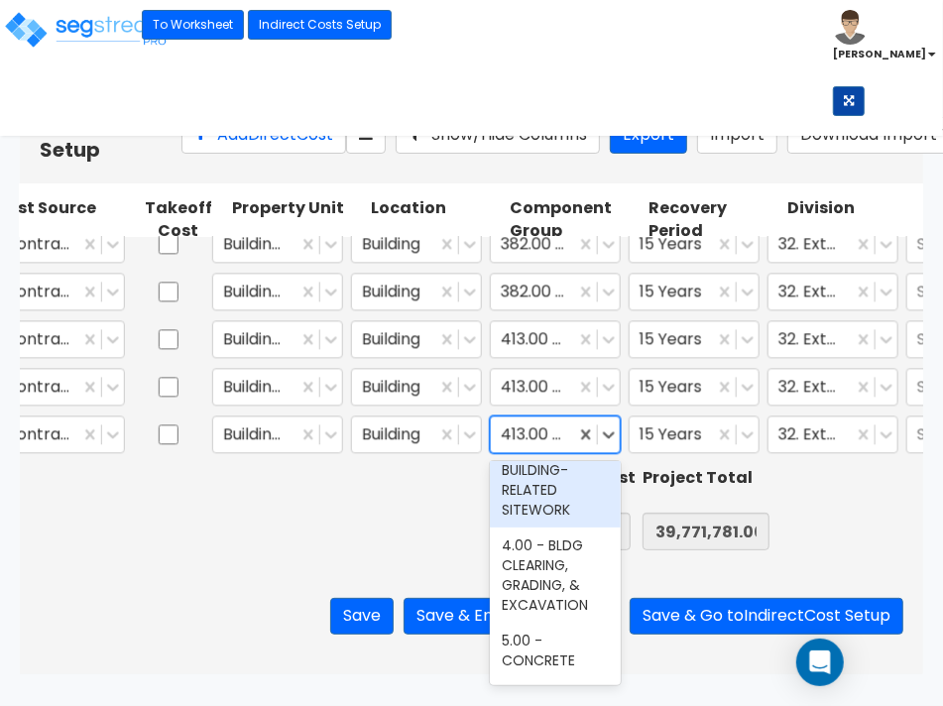
click at [528, 501] on div "3.00 - BUILDING-RELATED SITEWORK" at bounding box center [555, 479] width 131 height 95
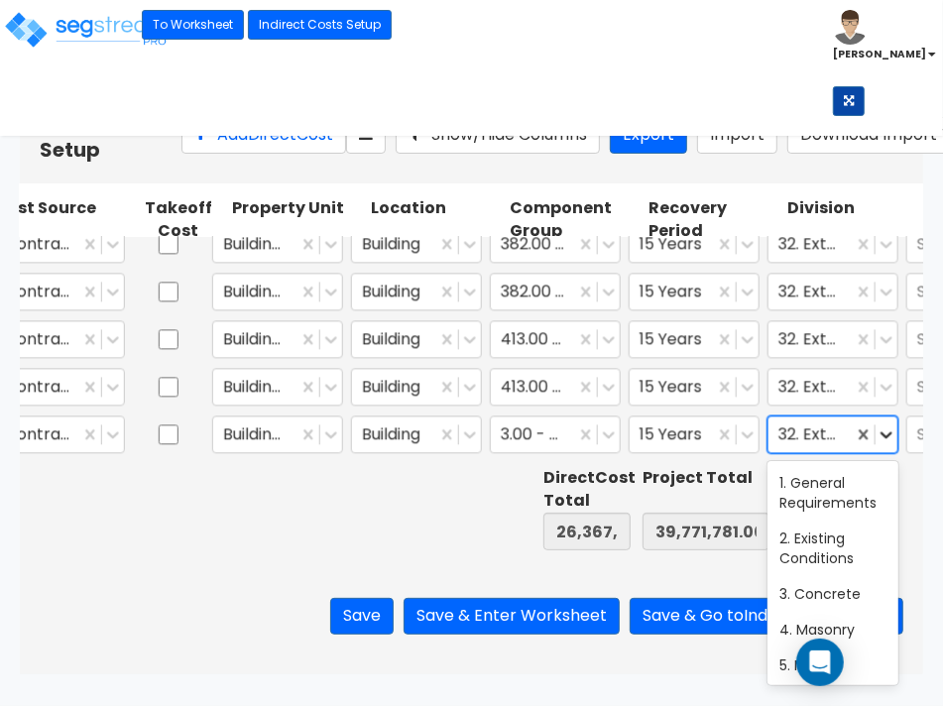
click at [888, 434] on icon at bounding box center [887, 434] width 12 height 7
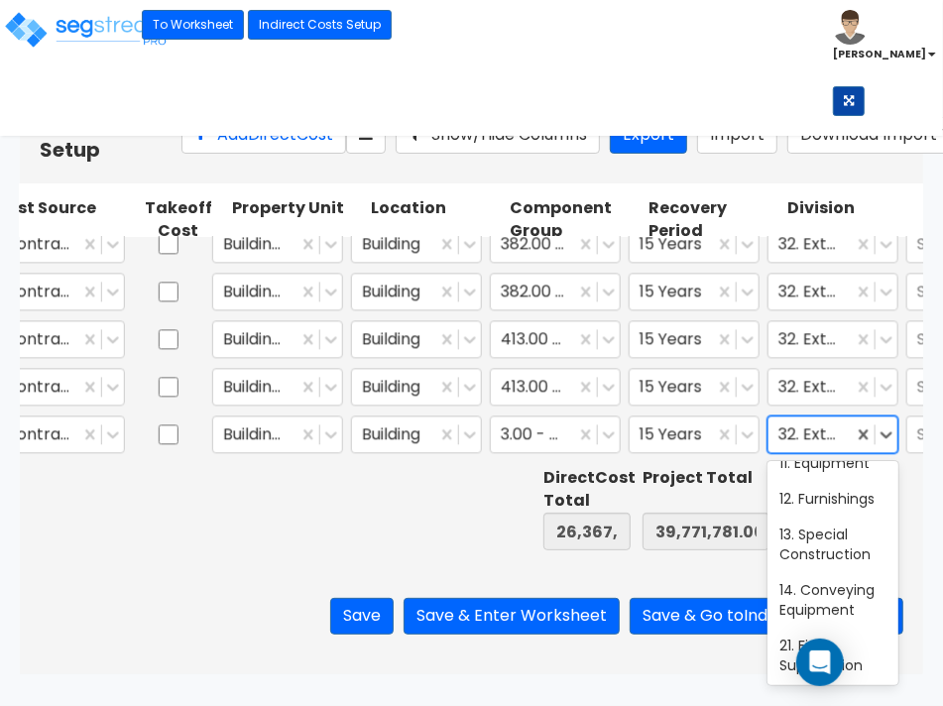
click at [825, 445] on div "10. Specialties" at bounding box center [832, 428] width 131 height 36
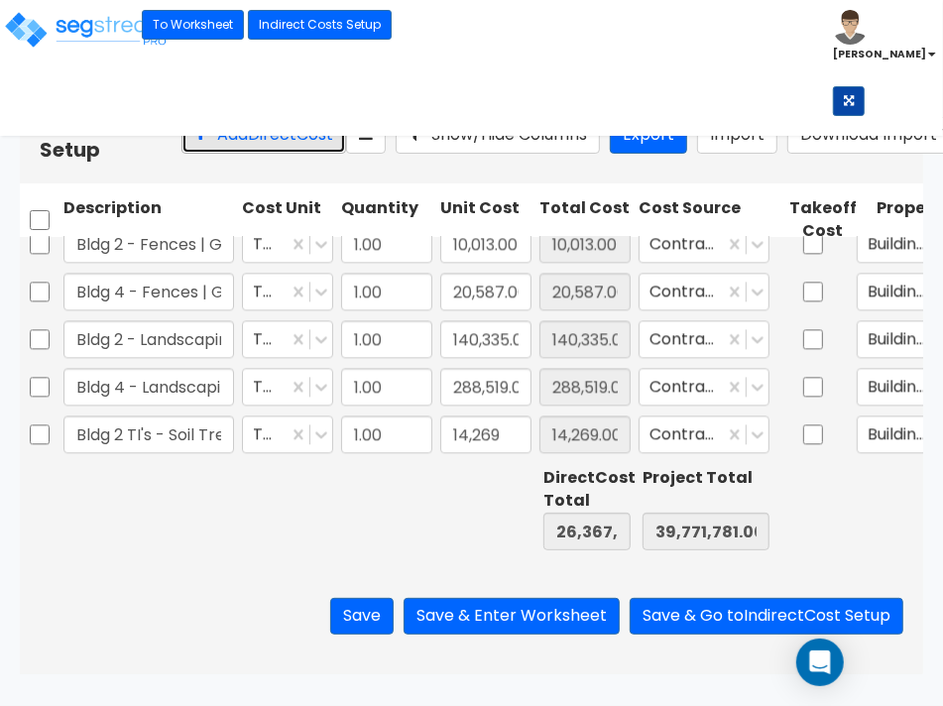
click at [181, 154] on button "Add Direct Cost" at bounding box center [263, 135] width 165 height 37
type input "Bldg 4 TI's - Soil Treatment"
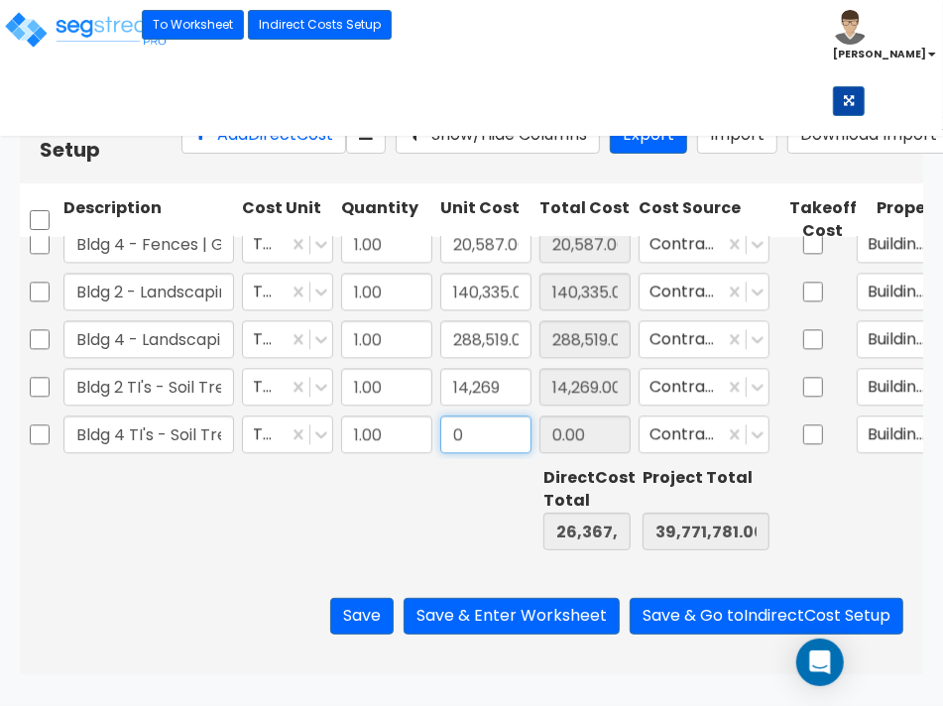
drag, startPoint x: 459, startPoint y: 428, endPoint x: 473, endPoint y: 443, distance: 20.3
click at [461, 428] on input "0" at bounding box center [485, 434] width 91 height 38
type input "27,107"
type input "26,394,874.00"
type input "39,798,888.00"
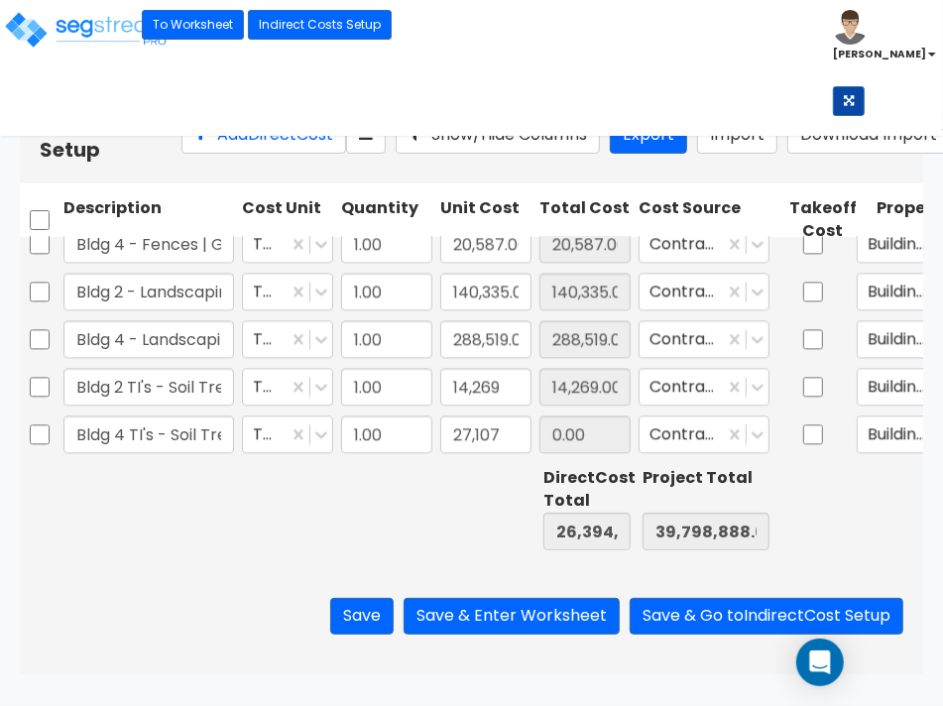
type input "27,107.00"
click at [239, 154] on button "Add Direct Cost" at bounding box center [263, 135] width 165 height 37
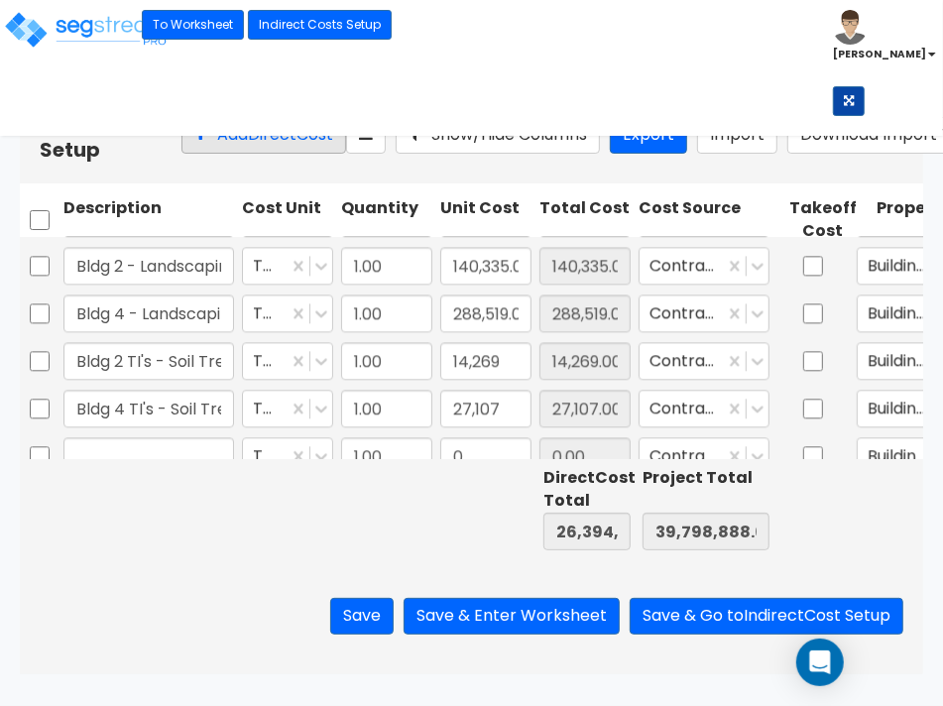
scroll to position [2517, 0]
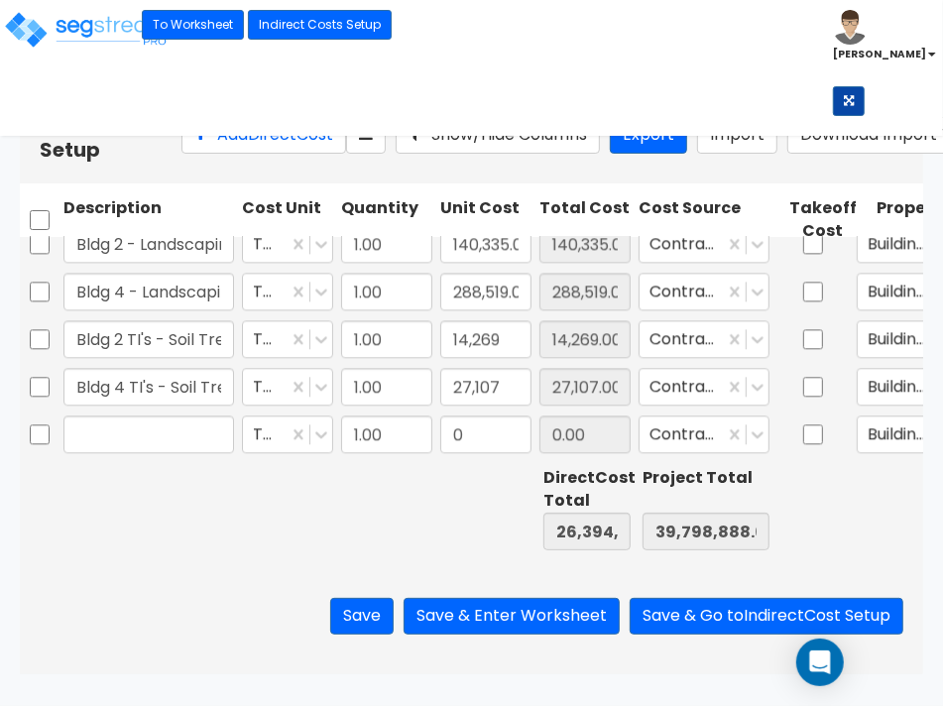
type input "1.00"
type input "10,013.00"
type input "Bldg 2 TI's - Slab"
type input "9,093"
type input "26,403,967.00"
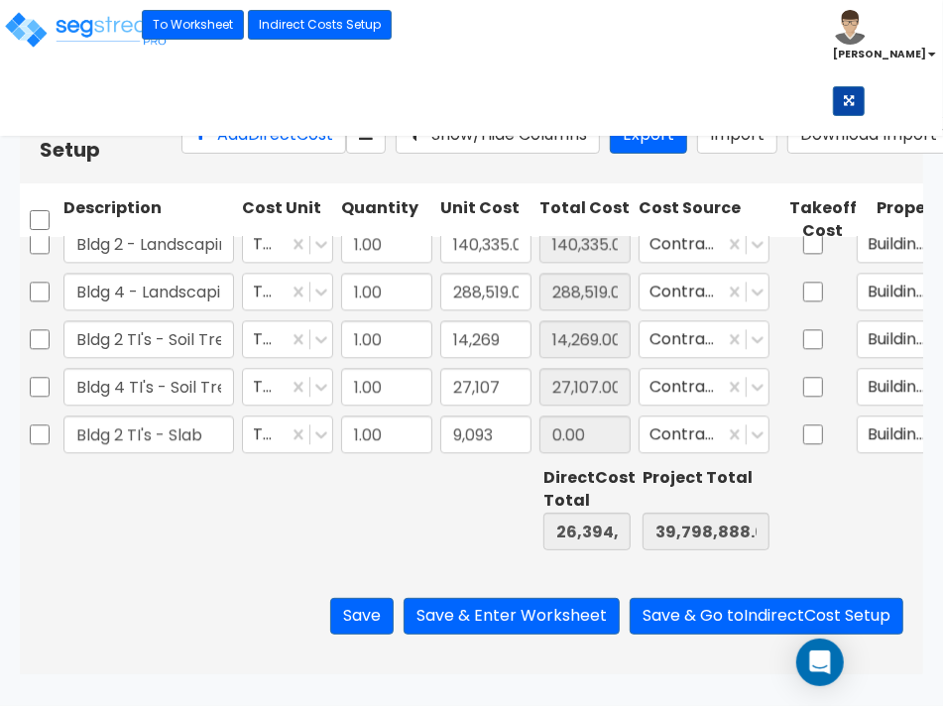
type input "39,807,981.00"
type input "9,093.00"
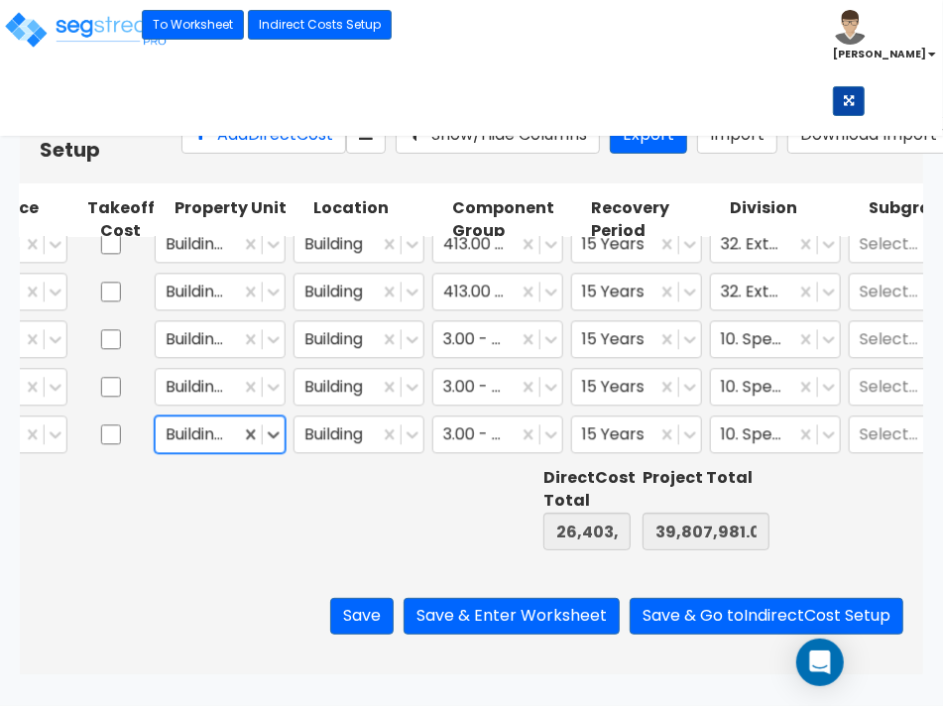
scroll to position [0, 765]
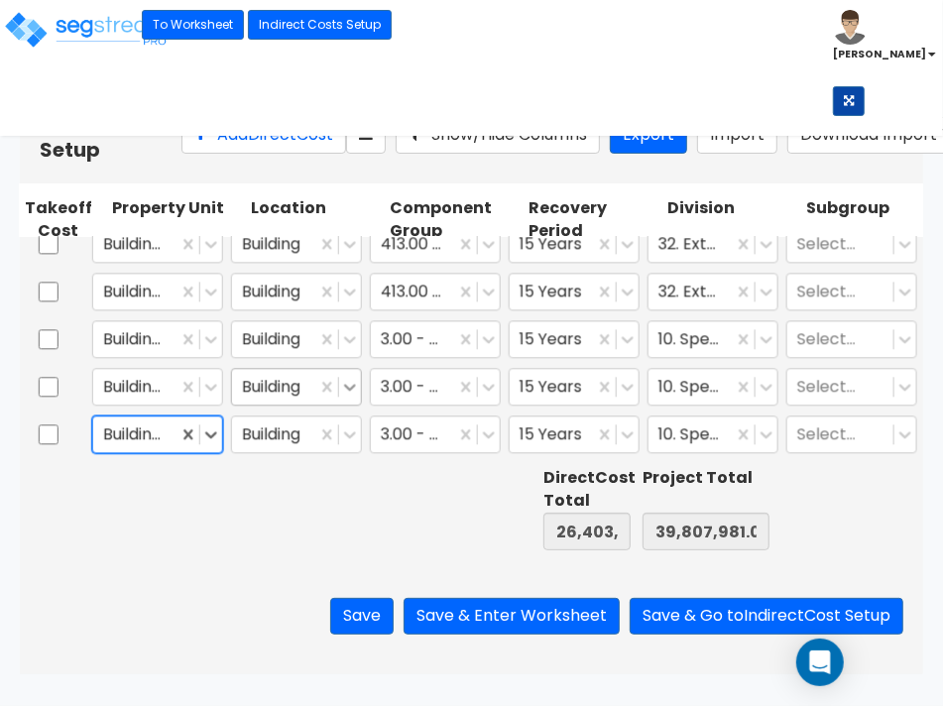
click at [359, 390] on icon at bounding box center [350, 387] width 20 height 20
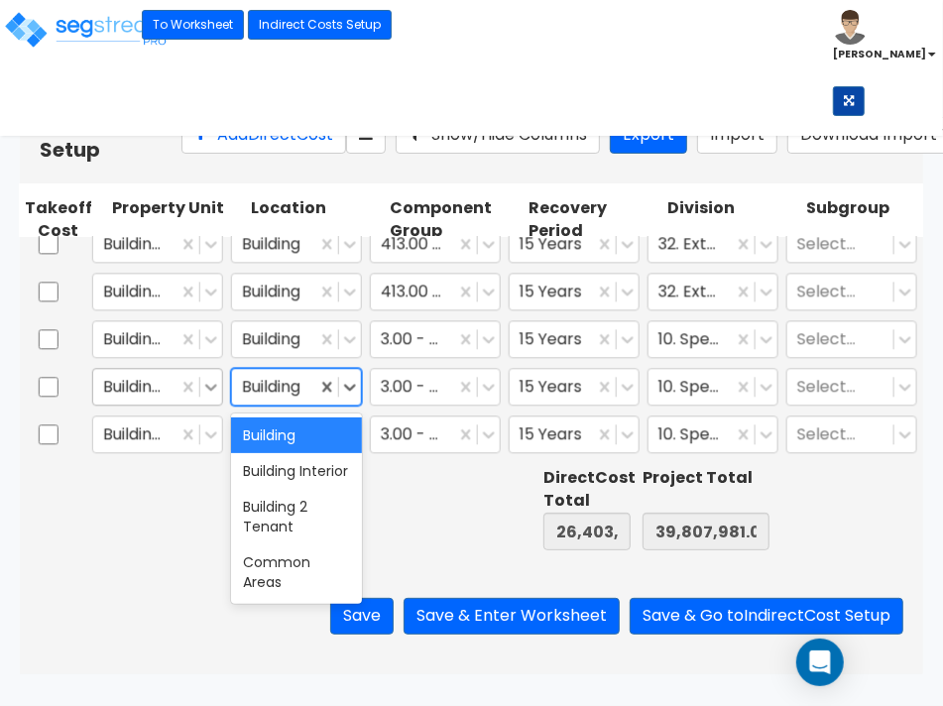
click at [211, 389] on icon at bounding box center [211, 387] width 12 height 7
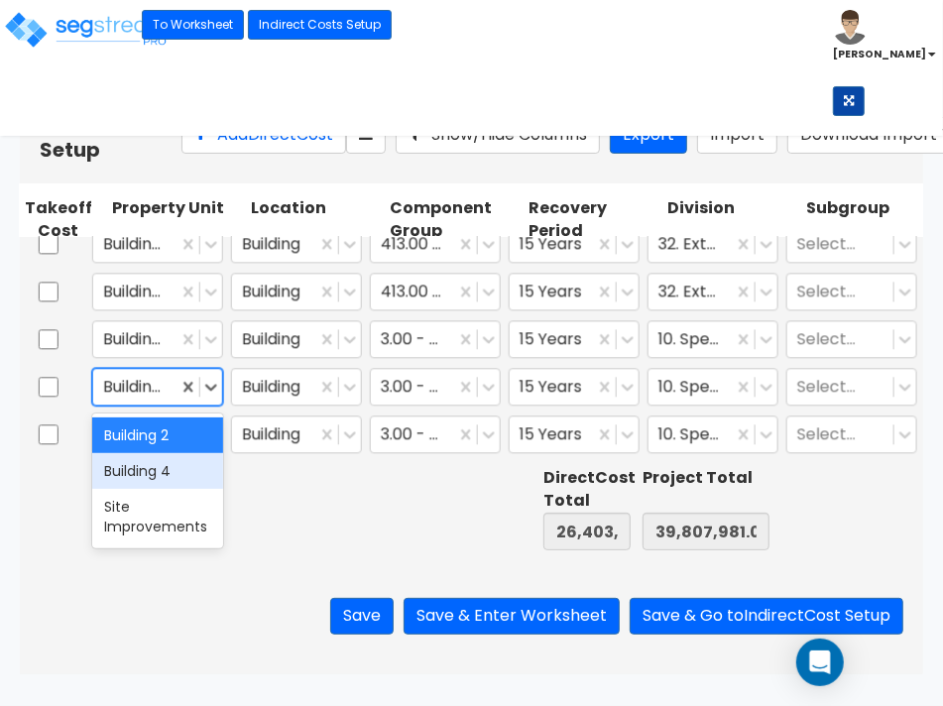
click at [151, 474] on div "Building 4" at bounding box center [157, 471] width 131 height 36
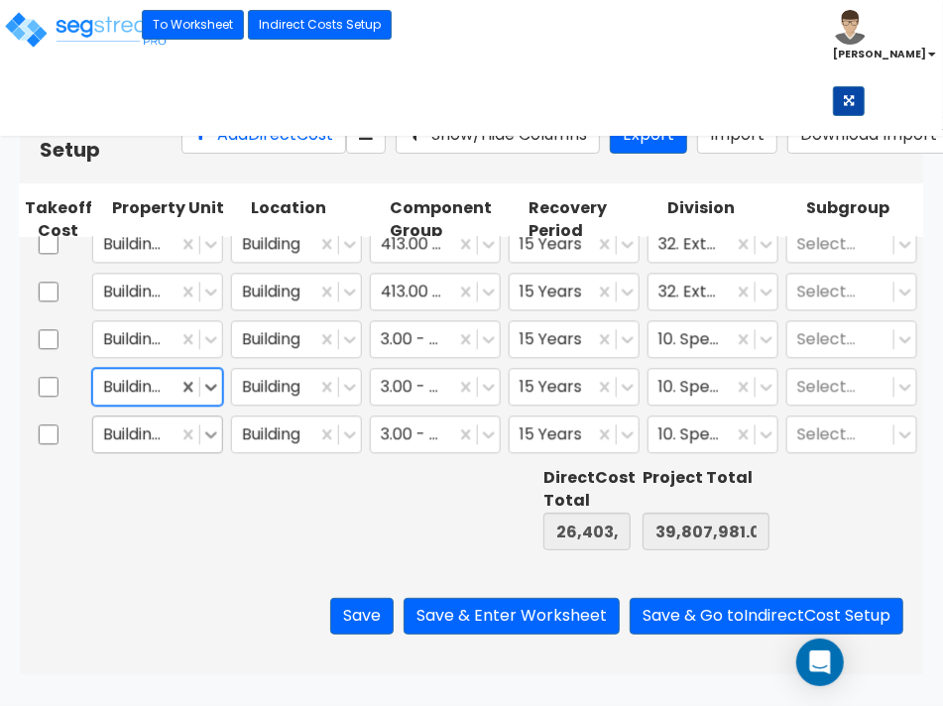
click at [211, 429] on icon at bounding box center [211, 434] width 20 height 20
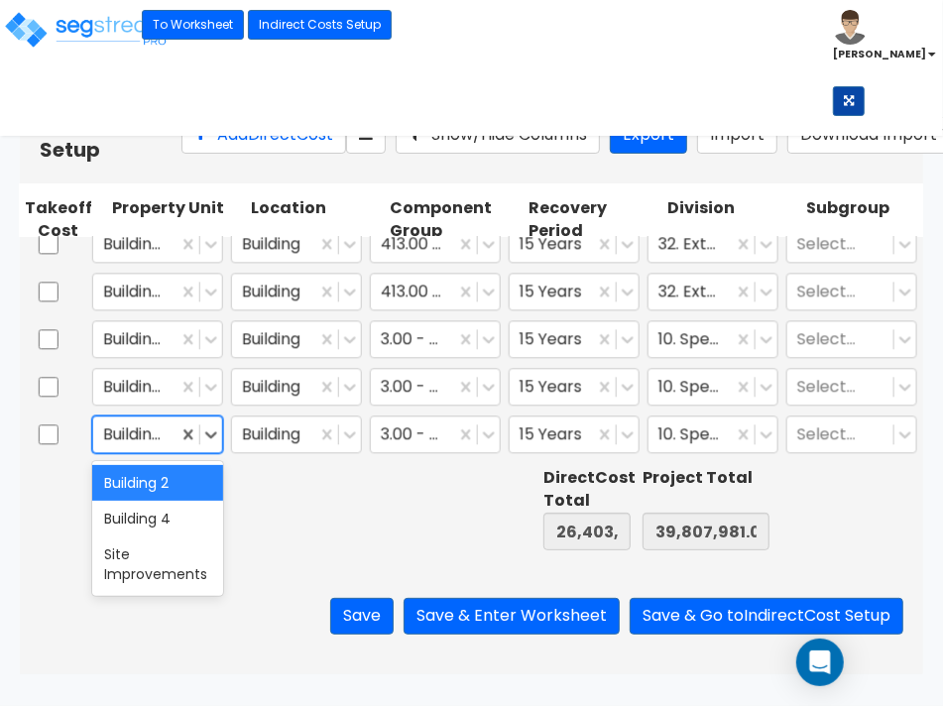
click at [147, 479] on div "Building 2" at bounding box center [157, 483] width 131 height 36
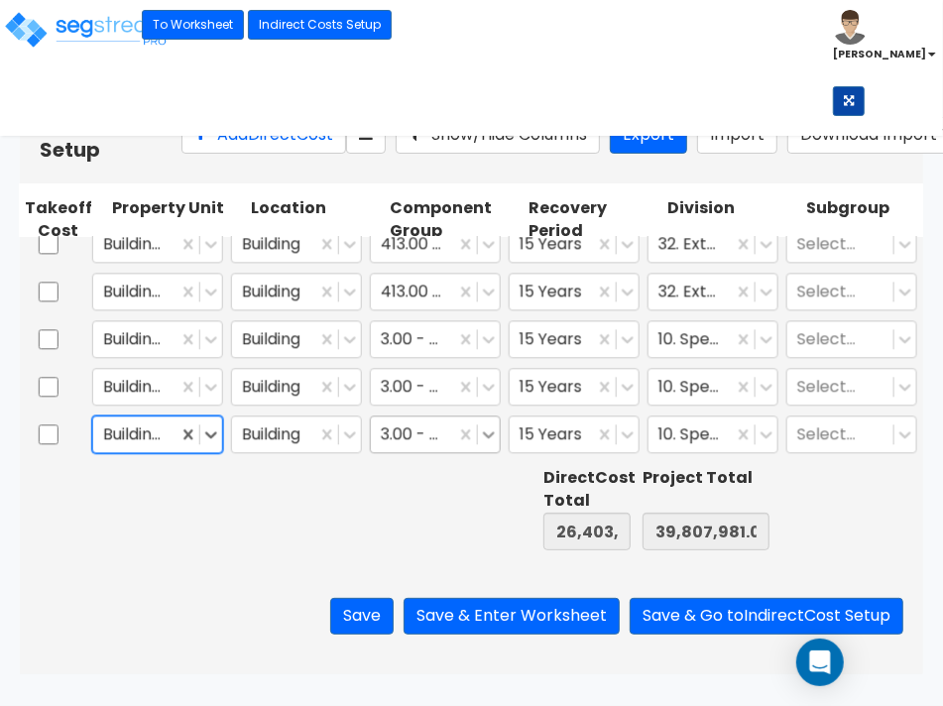
click at [487, 433] on icon at bounding box center [489, 434] width 20 height 20
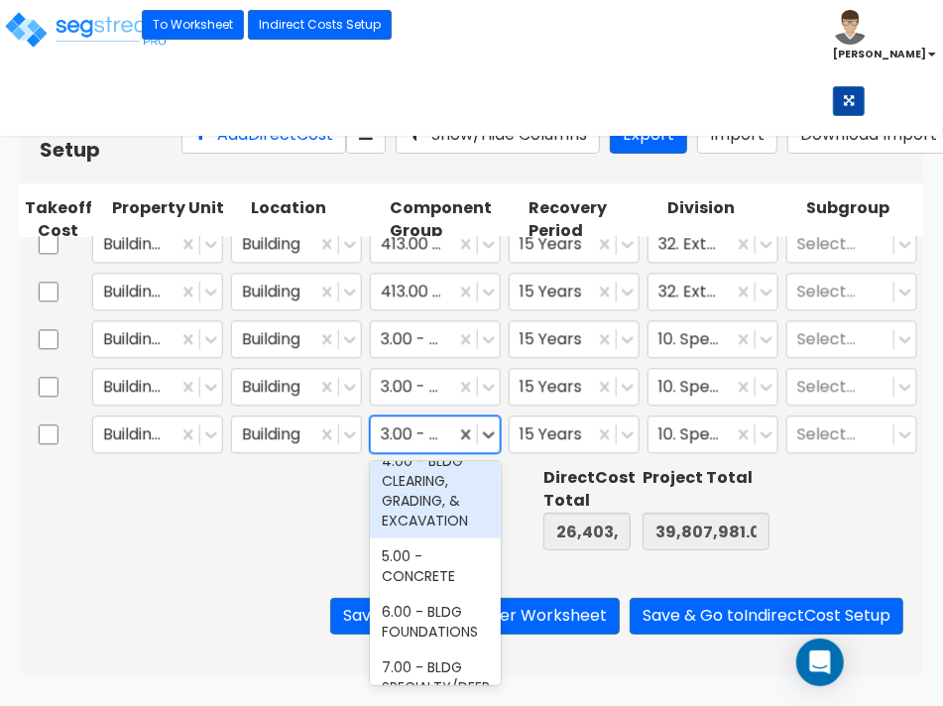
scroll to position [248, 0]
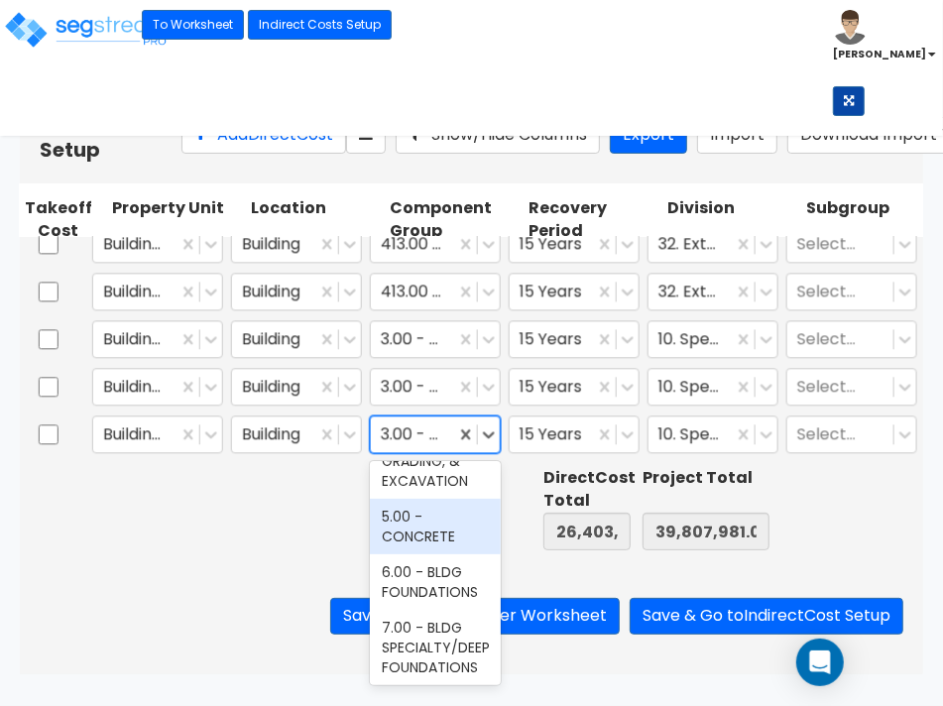
click at [418, 547] on div "5.00 - CONCRETE" at bounding box center [435, 527] width 131 height 56
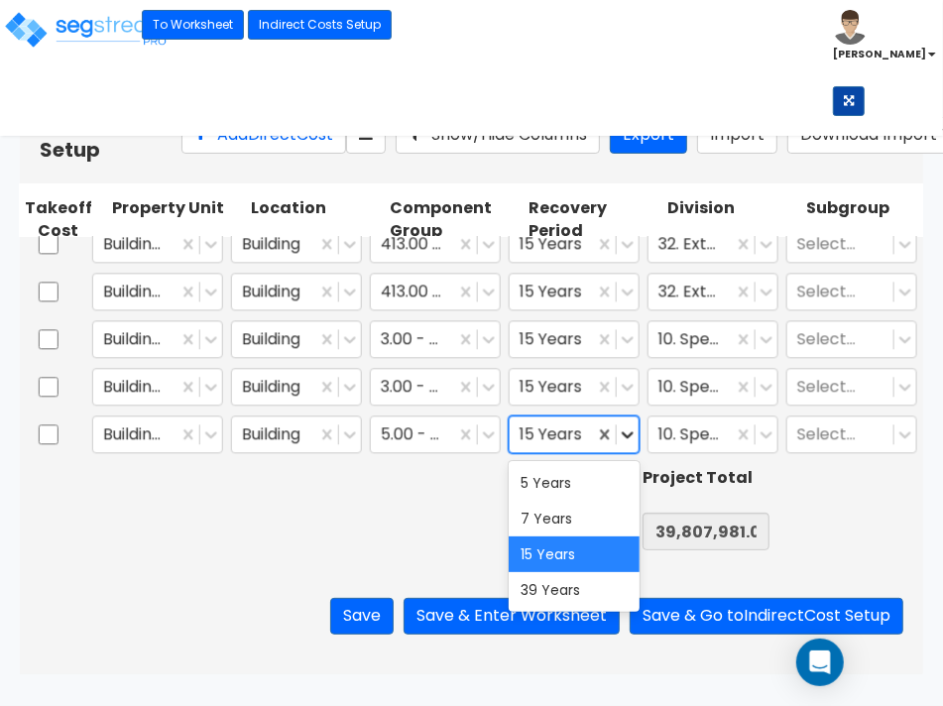
click at [630, 436] on icon at bounding box center [628, 434] width 12 height 7
click at [575, 591] on div "39 Years" at bounding box center [574, 590] width 131 height 36
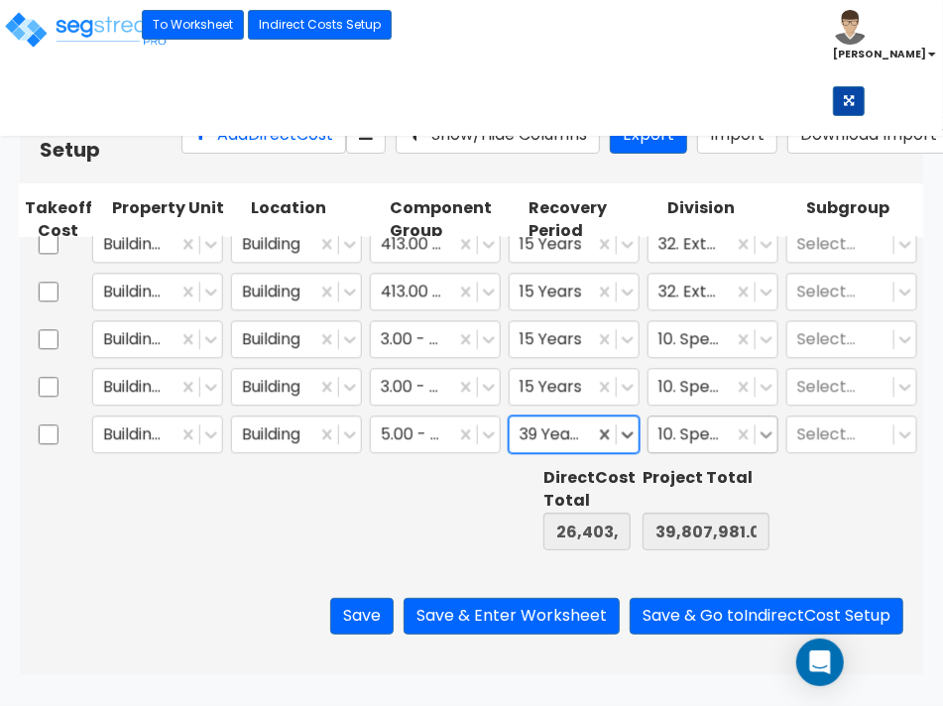
click at [766, 436] on icon at bounding box center [767, 434] width 12 height 7
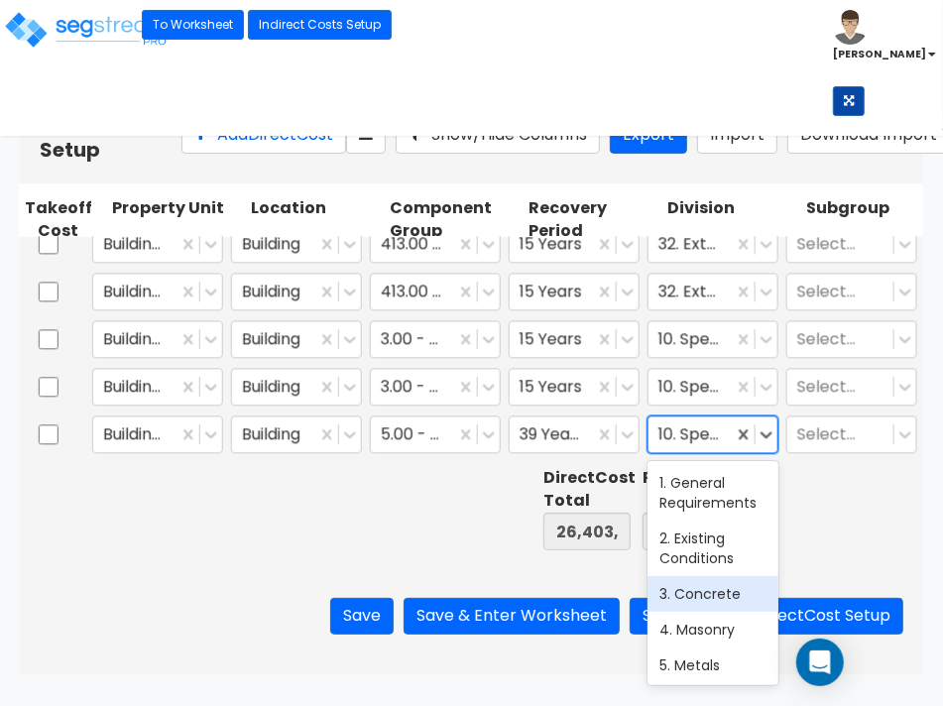
click at [692, 588] on div "3. Concrete" at bounding box center [712, 594] width 131 height 36
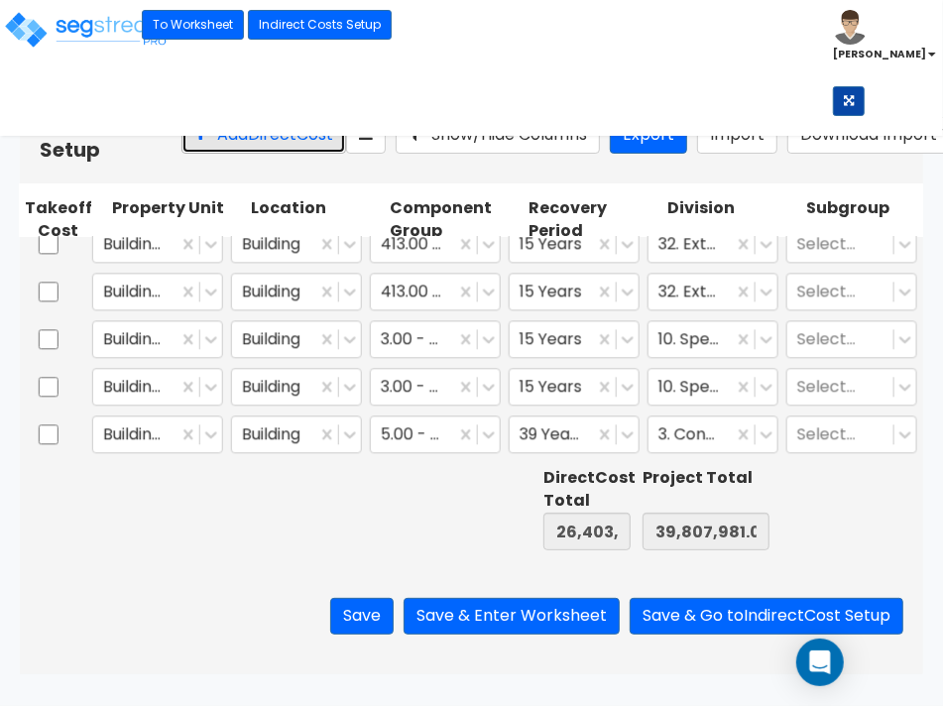
click at [205, 149] on button "Add Direct Cost" at bounding box center [263, 135] width 165 height 37
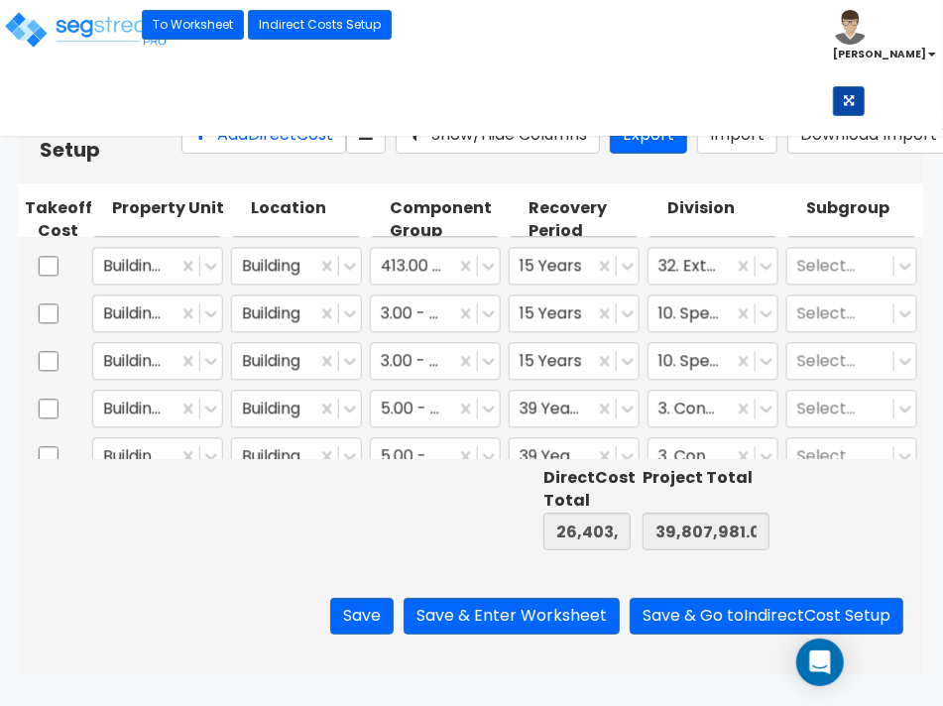
scroll to position [0, 0]
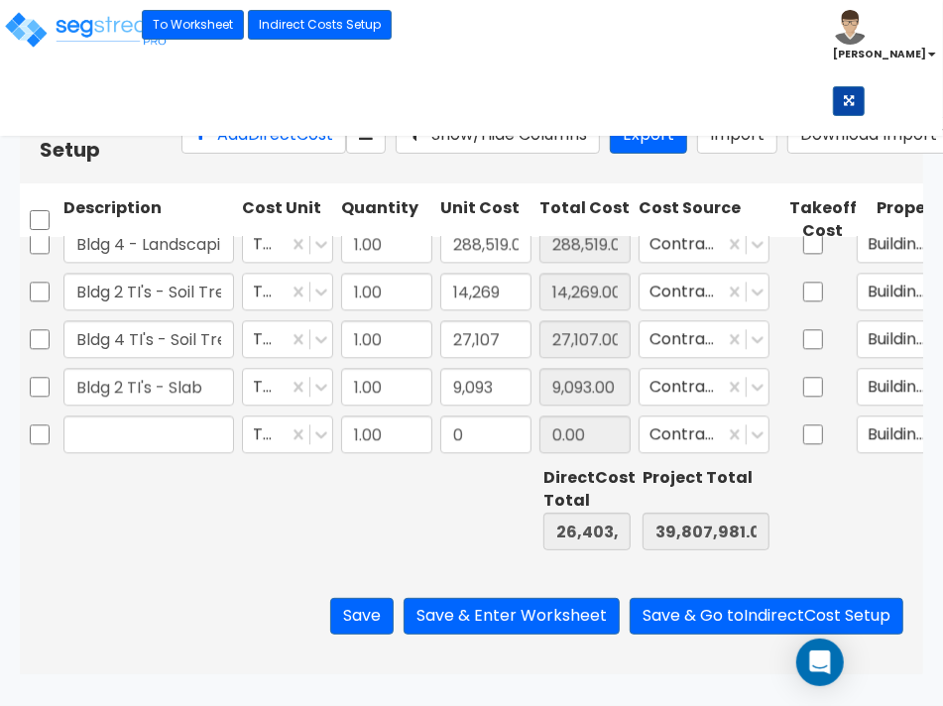
type input "1.00"
type input "20,587.00"
type input "Bldg 4 TI's - Slab"
type input "187,178"
type input "26,591,145.00"
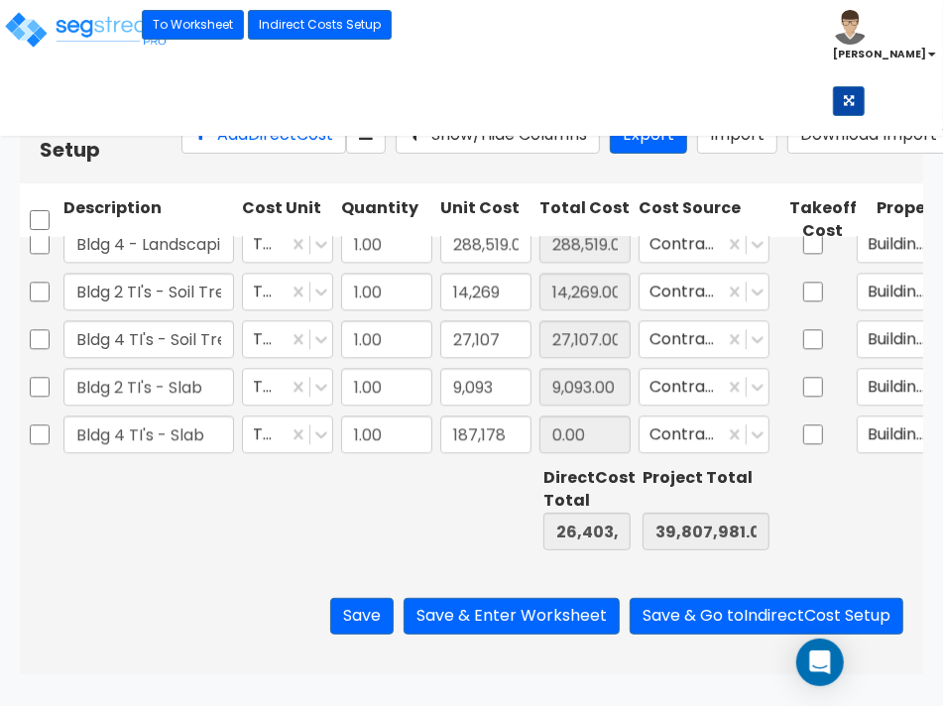
type input "39,995,159.00"
type input "187,178.00"
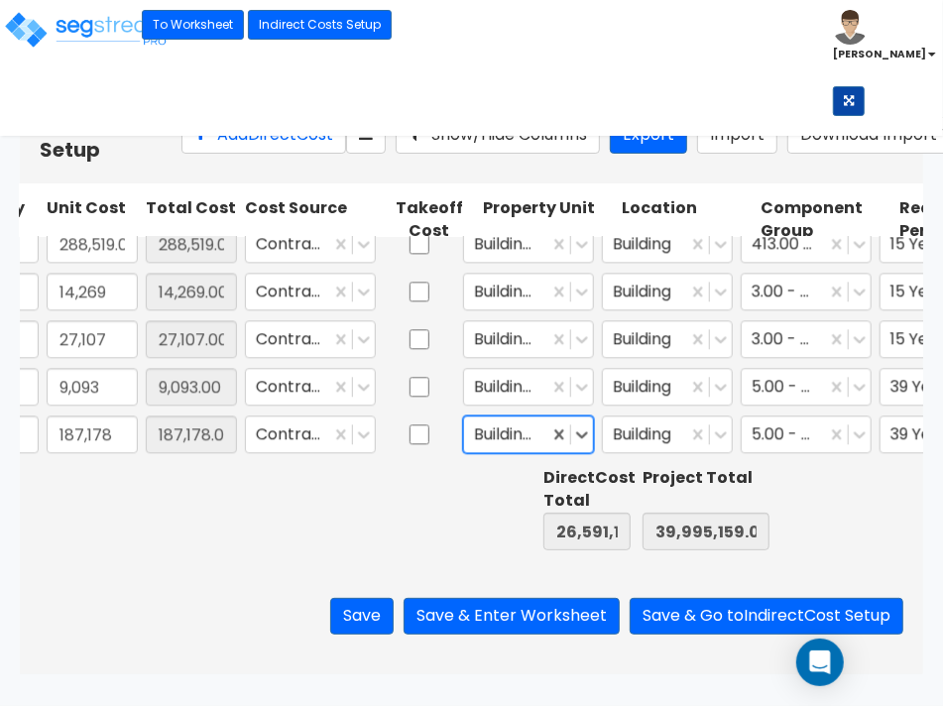
scroll to position [0, 407]
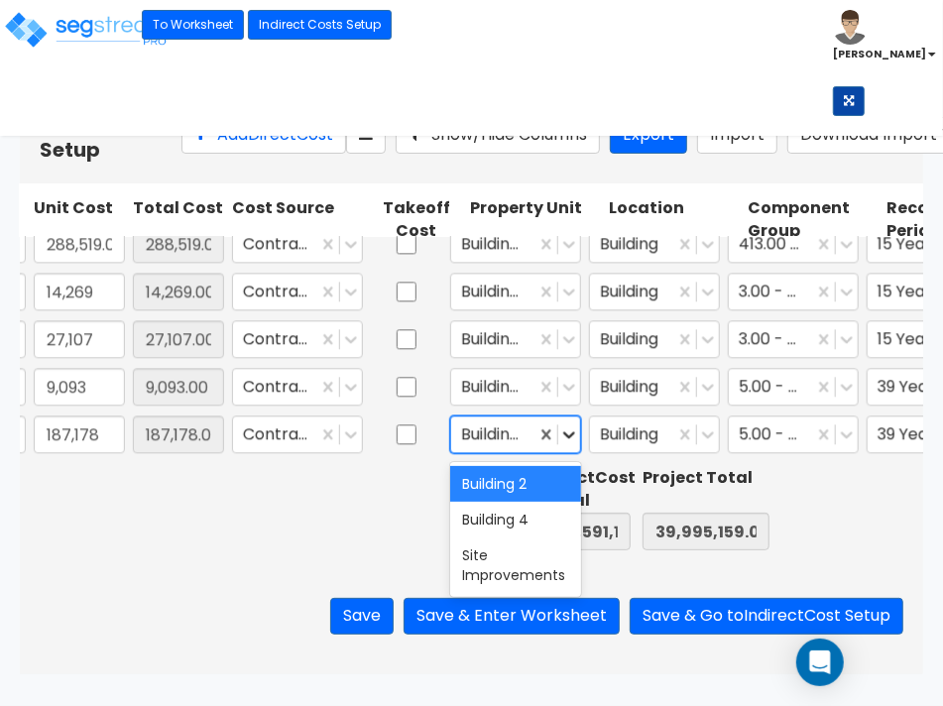
click at [563, 431] on icon at bounding box center [569, 434] width 20 height 20
click at [518, 517] on div "Building 4" at bounding box center [515, 520] width 131 height 36
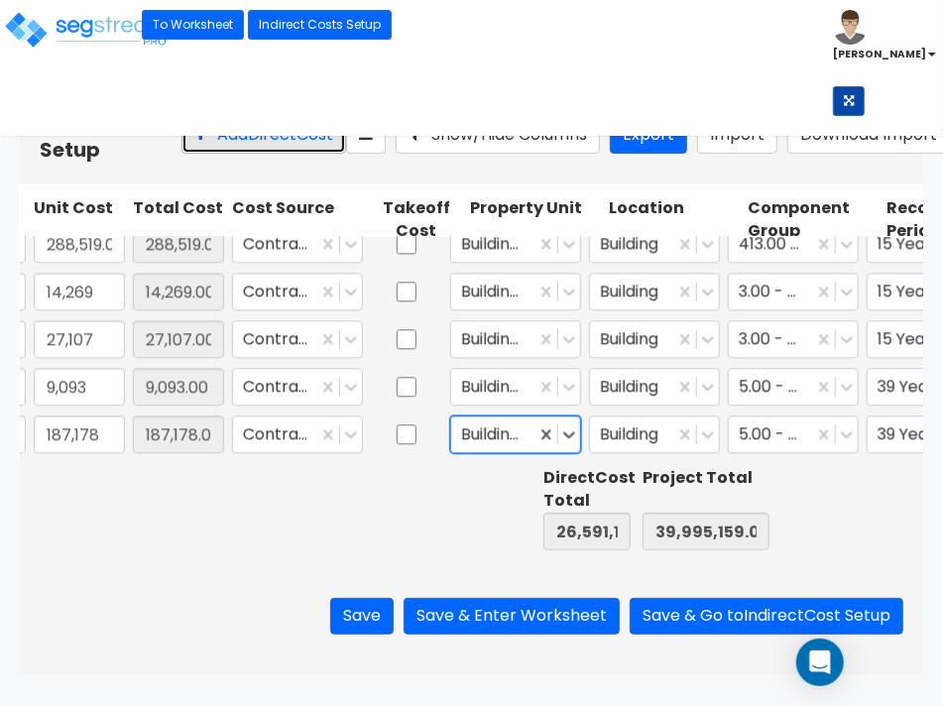
click at [209, 154] on button "Add Direct Cost" at bounding box center [263, 135] width 165 height 37
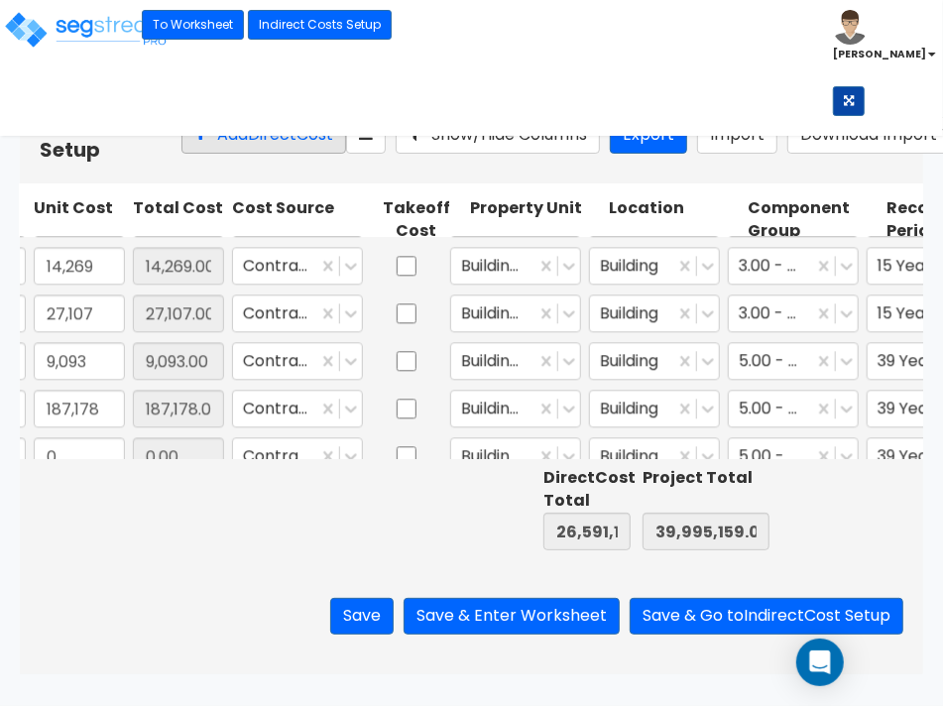
scroll to position [0, 0]
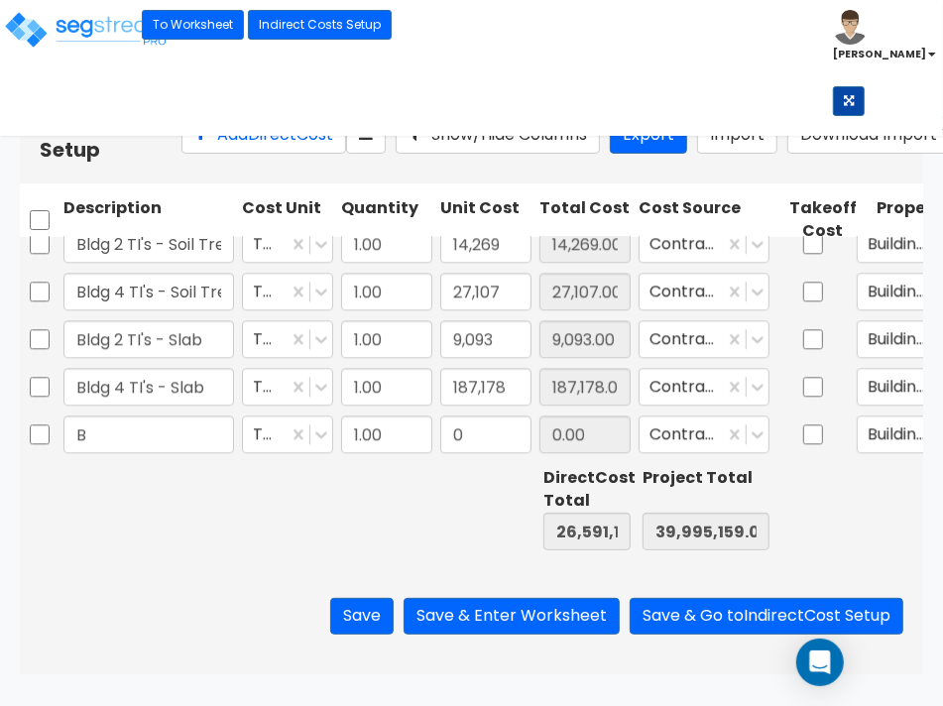
click at [140, 580] on div "Save Save & Enter Worksheet Save & Go to Indirect Cost Setup" at bounding box center [471, 616] width 903 height 116
click at [314, 597] on div "Save Save & Enter Worksheet Save & Go to Indirect Cost Setup" at bounding box center [471, 616] width 903 height 116
click at [434, 607] on div "Save Save & Enter Worksheet Save & Go to Indirect Cost Setup" at bounding box center [471, 616] width 903 height 116
click at [209, 428] on input "B" at bounding box center [148, 434] width 171 height 38
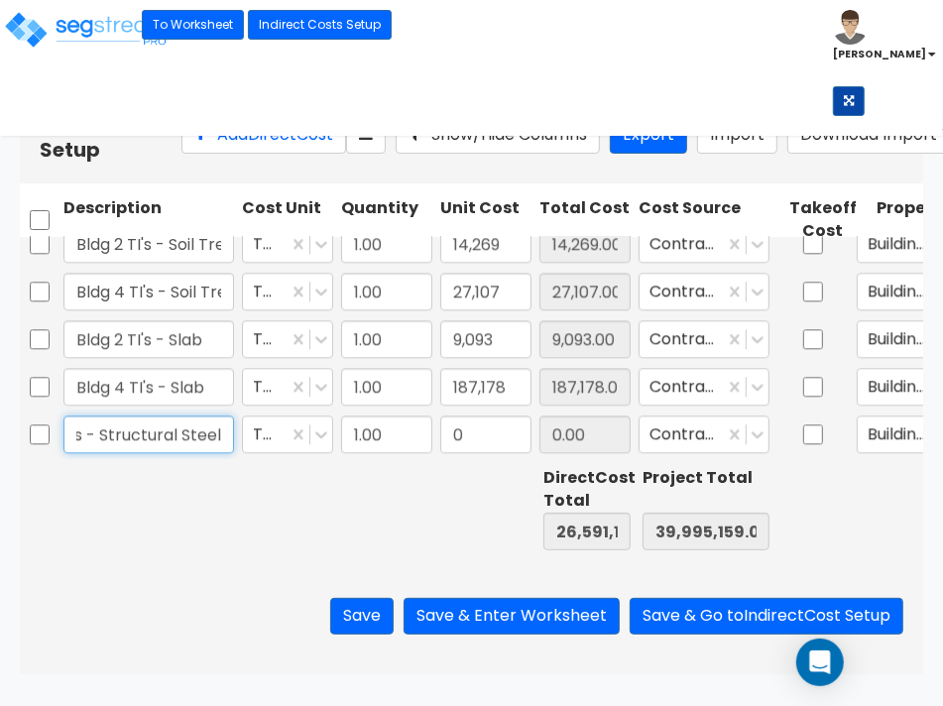
type input "Bldg 2 TI's - Structural Steel"
type input "61,895"
type input "26,653,040.00"
type input "40,057,054.00"
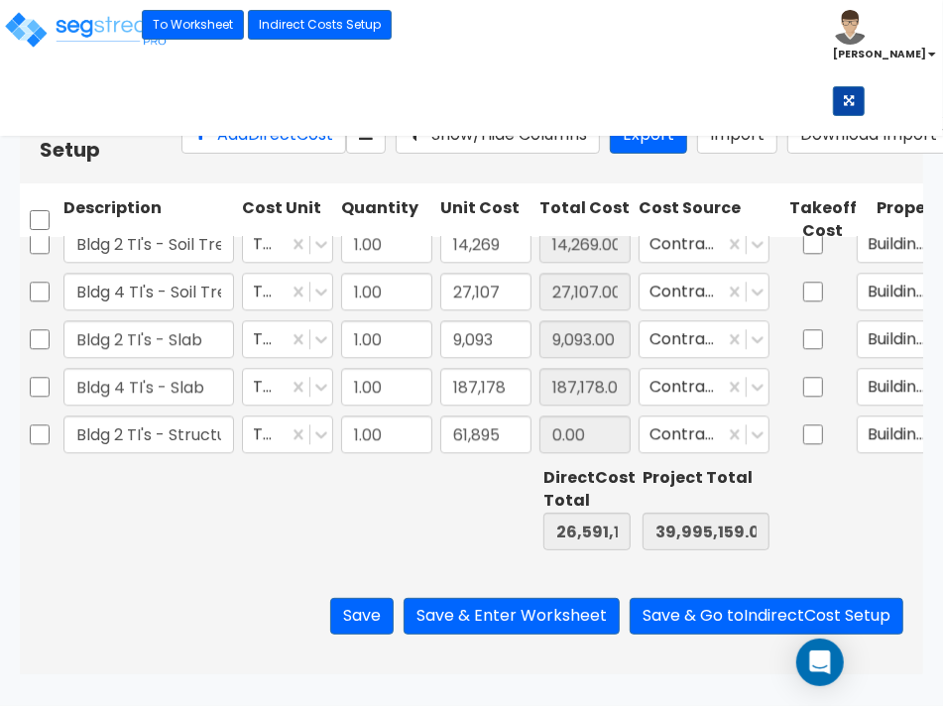
type input "61,895.00"
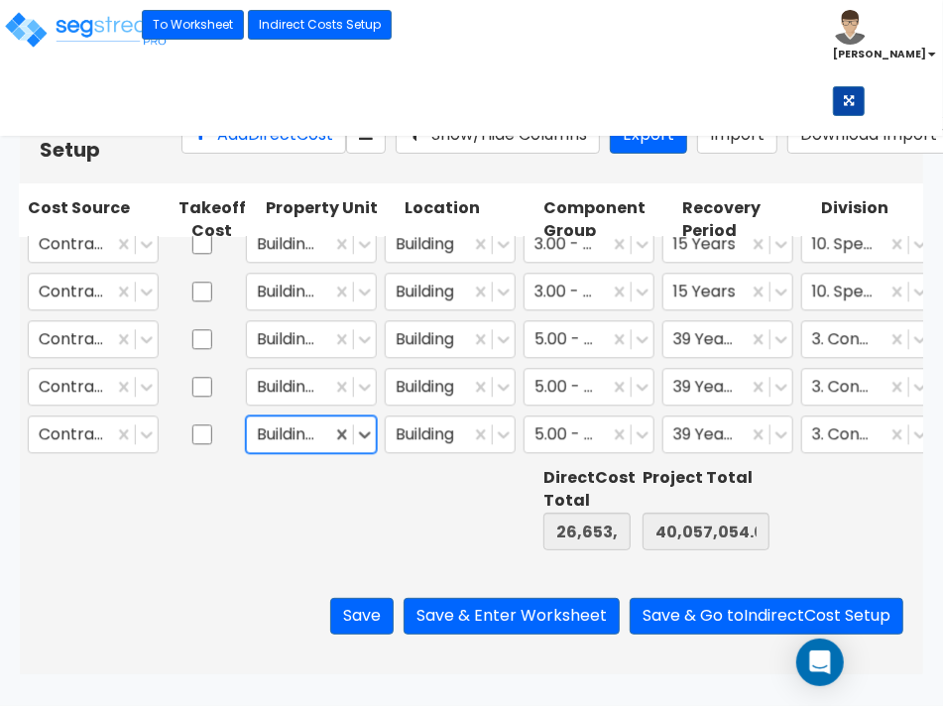
scroll to position [0, 628]
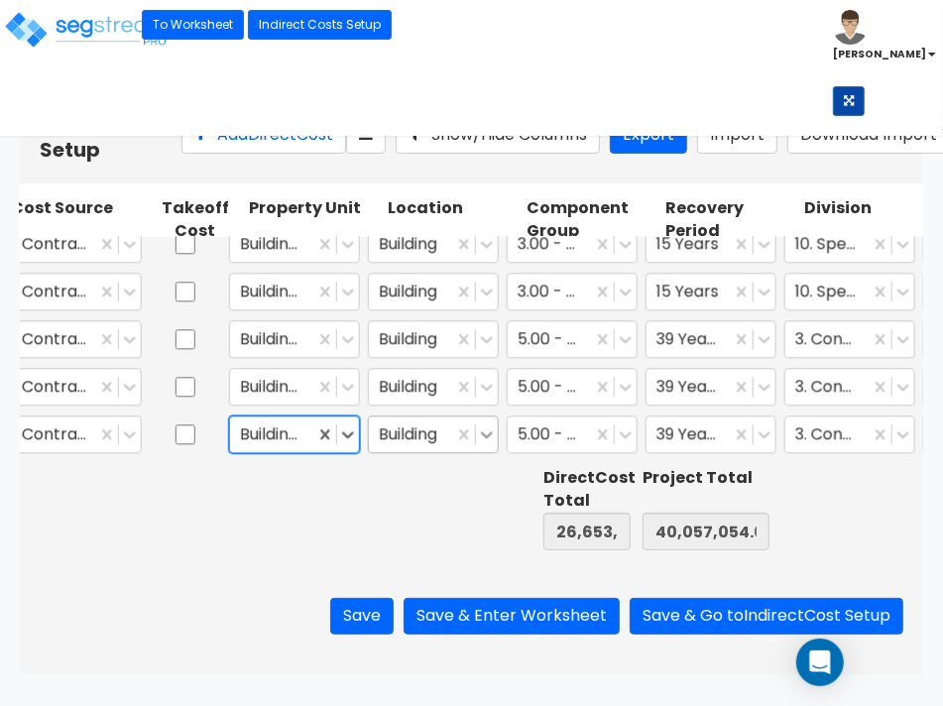
click at [493, 439] on icon at bounding box center [487, 434] width 20 height 20
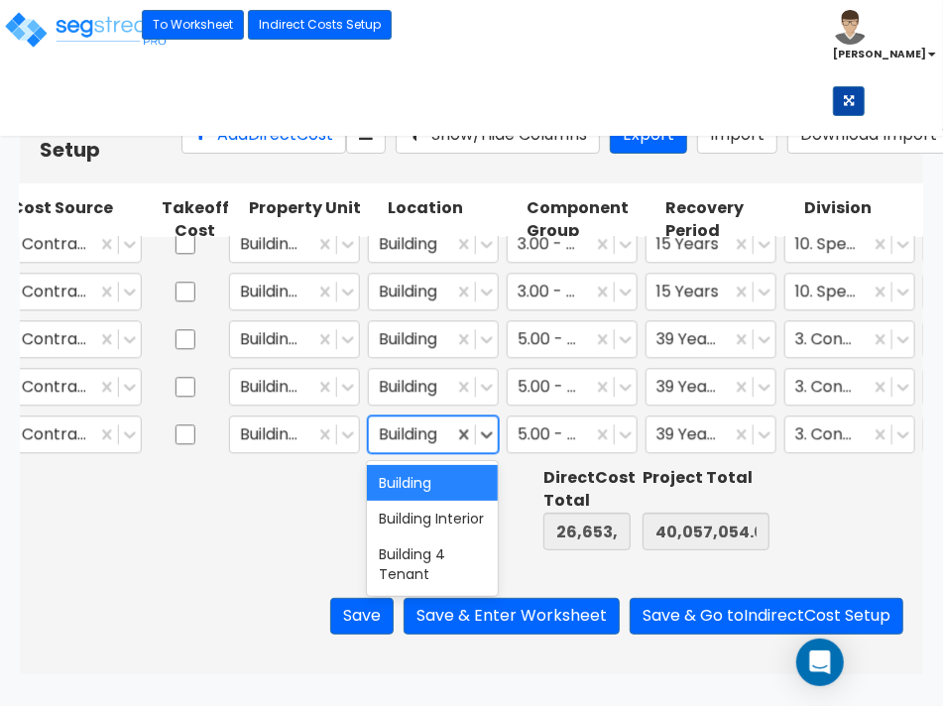
click at [407, 482] on div "Building" at bounding box center [432, 483] width 131 height 36
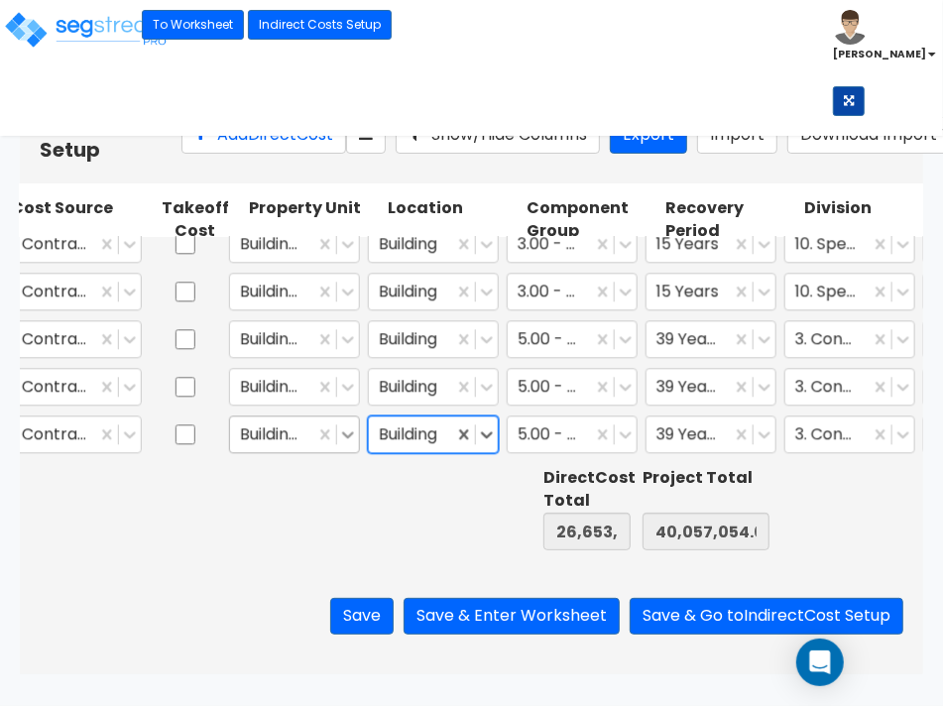
click at [342, 433] on icon at bounding box center [348, 434] width 12 height 7
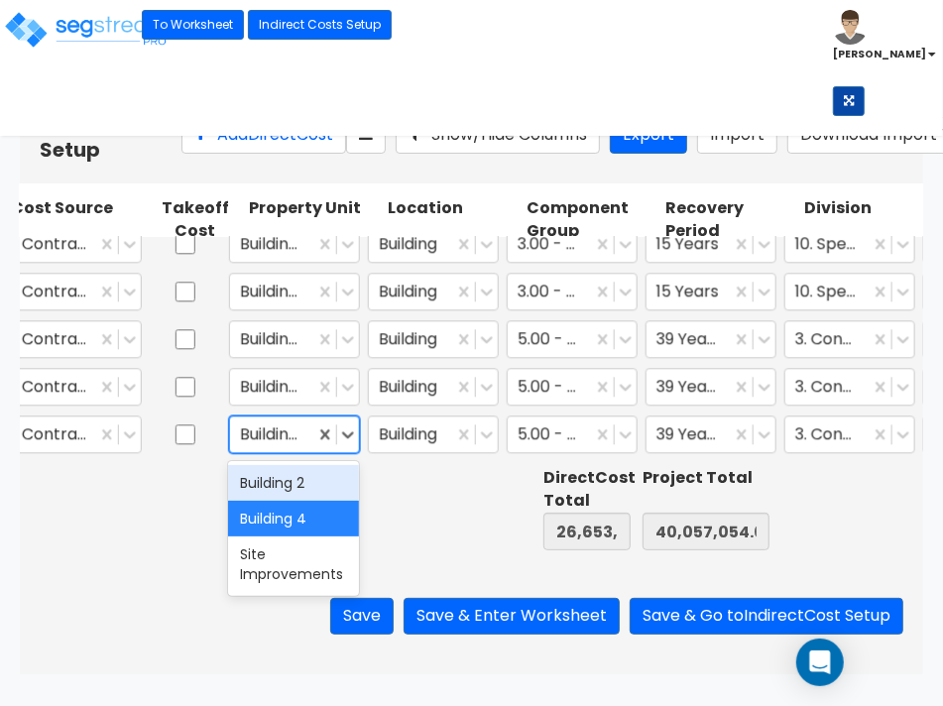
click at [313, 489] on div "Building 2" at bounding box center [293, 483] width 131 height 36
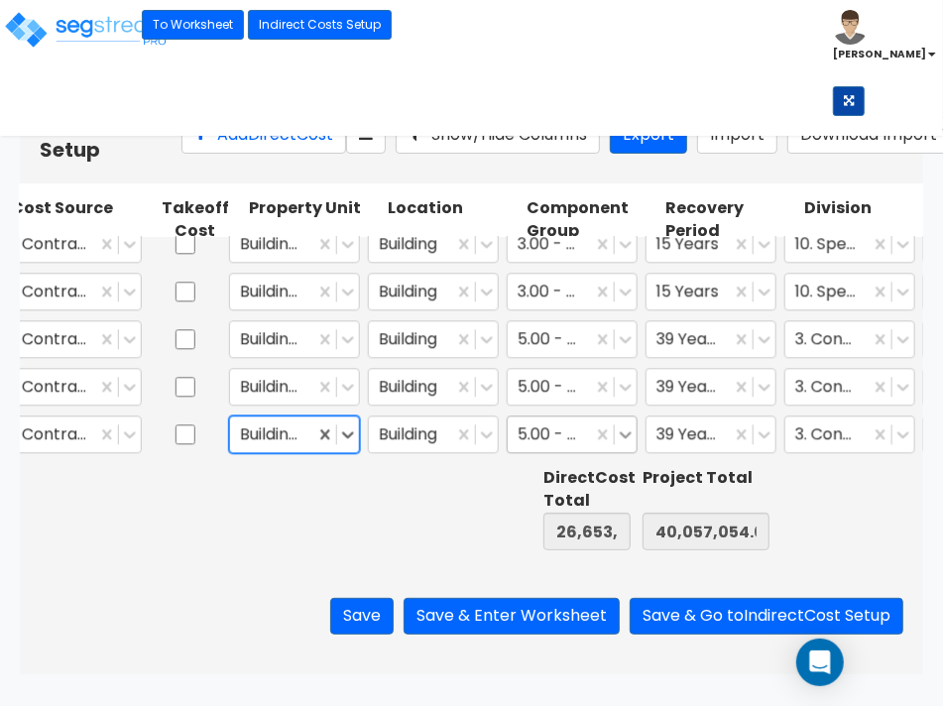
click at [626, 432] on icon at bounding box center [626, 434] width 20 height 20
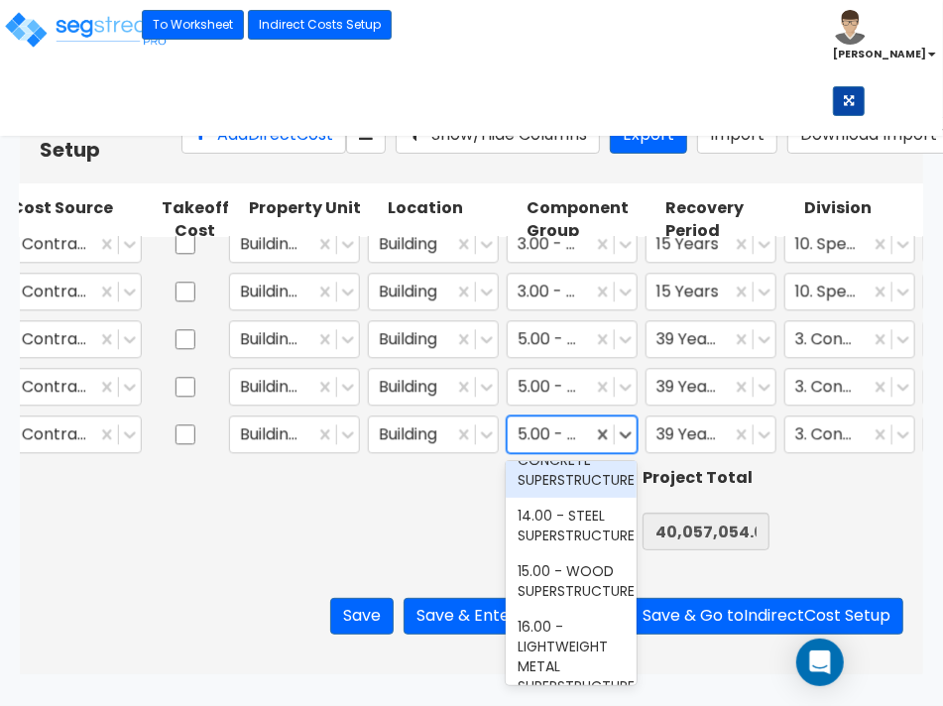
scroll to position [992, 0]
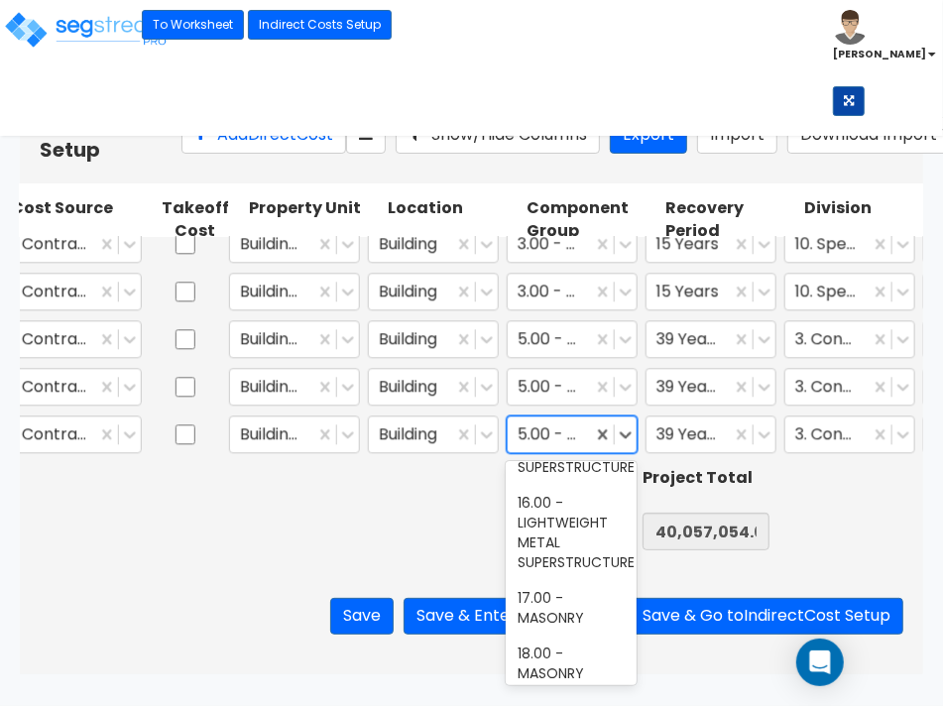
click at [581, 429] on div "14.00 - STEEL SUPERSTRUCTURE" at bounding box center [571, 402] width 131 height 56
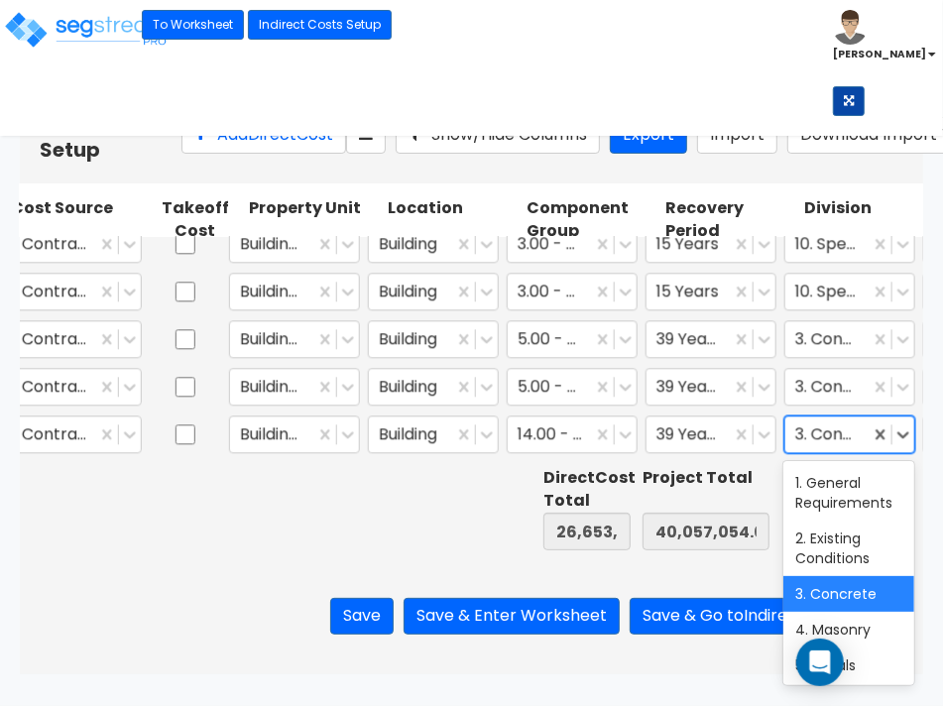
click at [819, 442] on div at bounding box center [827, 434] width 64 height 27
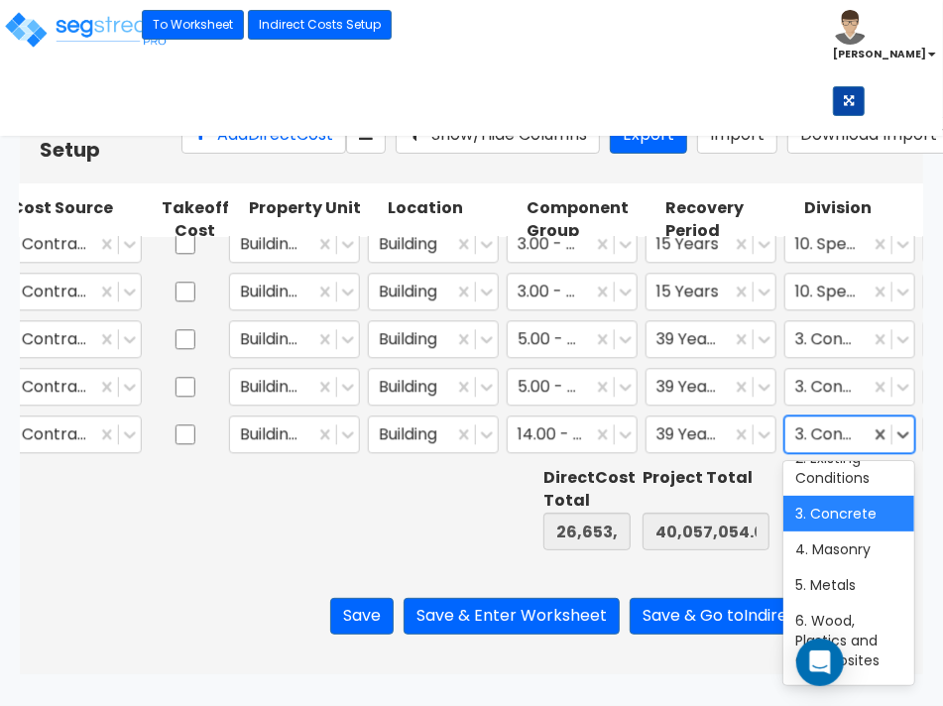
scroll to position [124, 0]
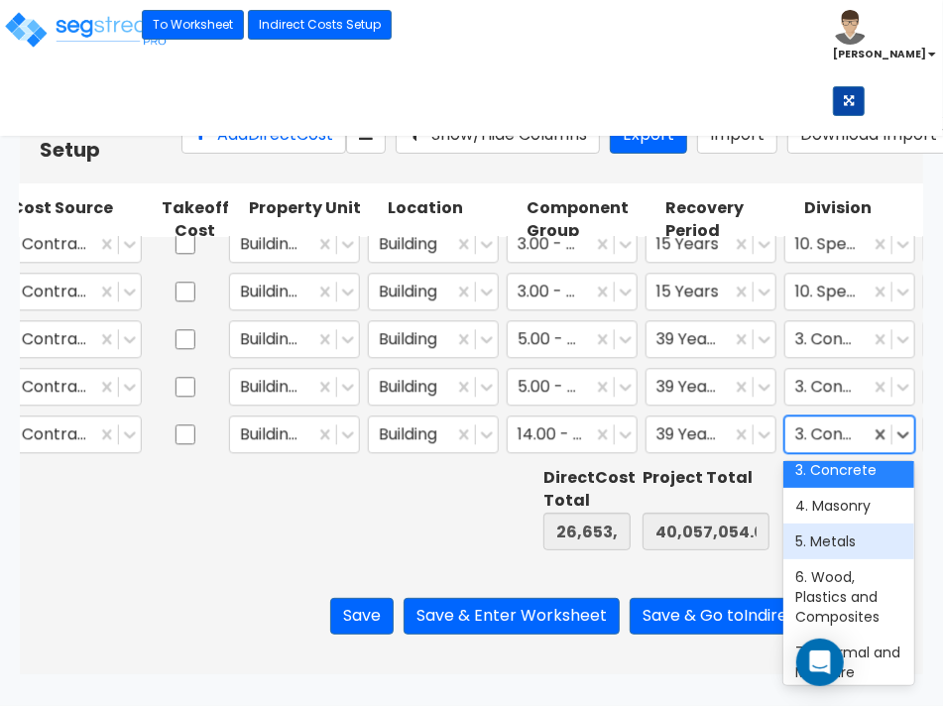
click at [838, 541] on div "5. Metals" at bounding box center [848, 542] width 131 height 36
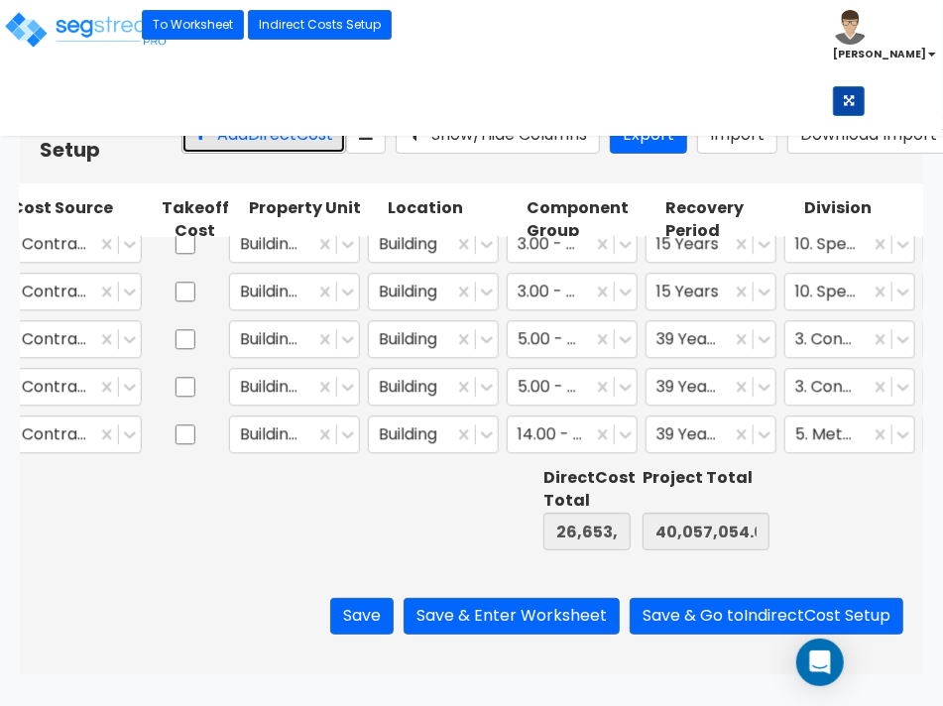
click at [181, 151] on button "Add Direct Cost" at bounding box center [263, 135] width 165 height 37
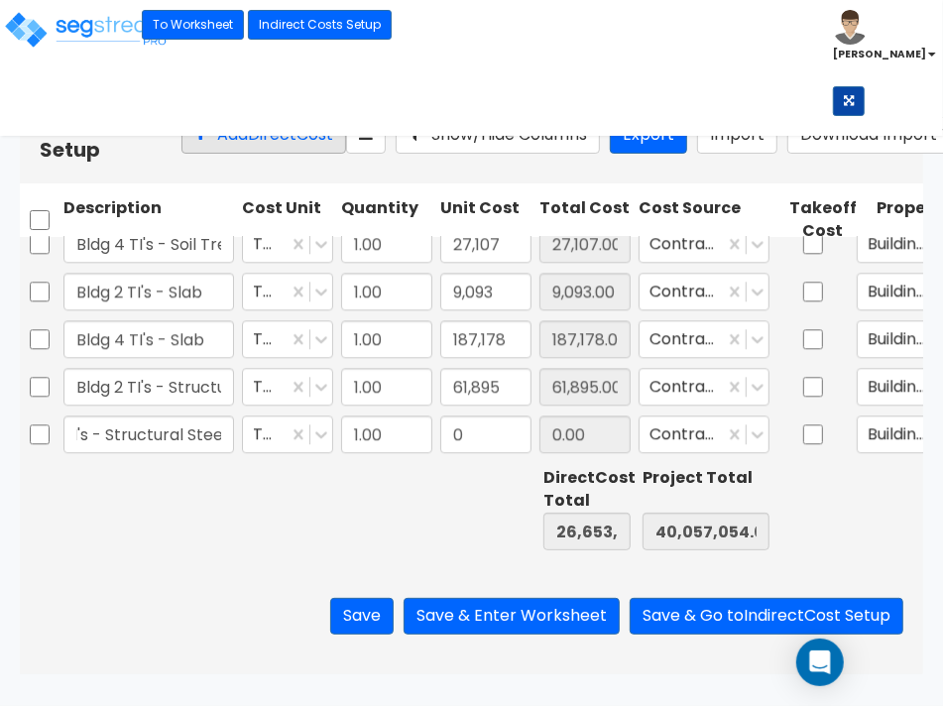
scroll to position [0, 69]
type input "Bldg 4 TI's - Structural Steel"
type input "78,214"
type input "26,731,254.00"
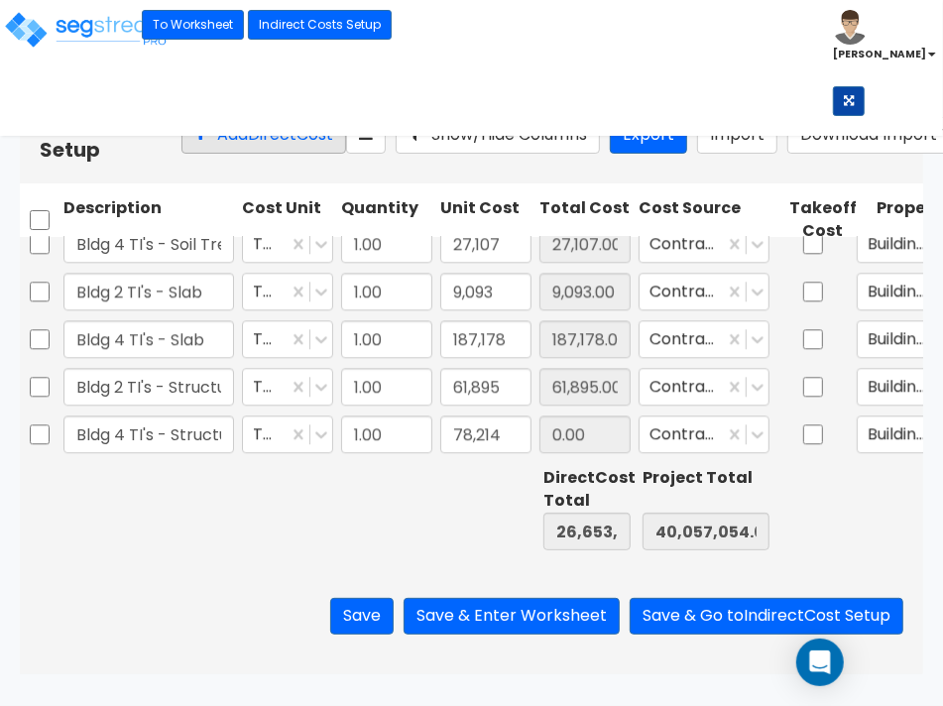
type input "40,135,268.00"
type input "78,214.00"
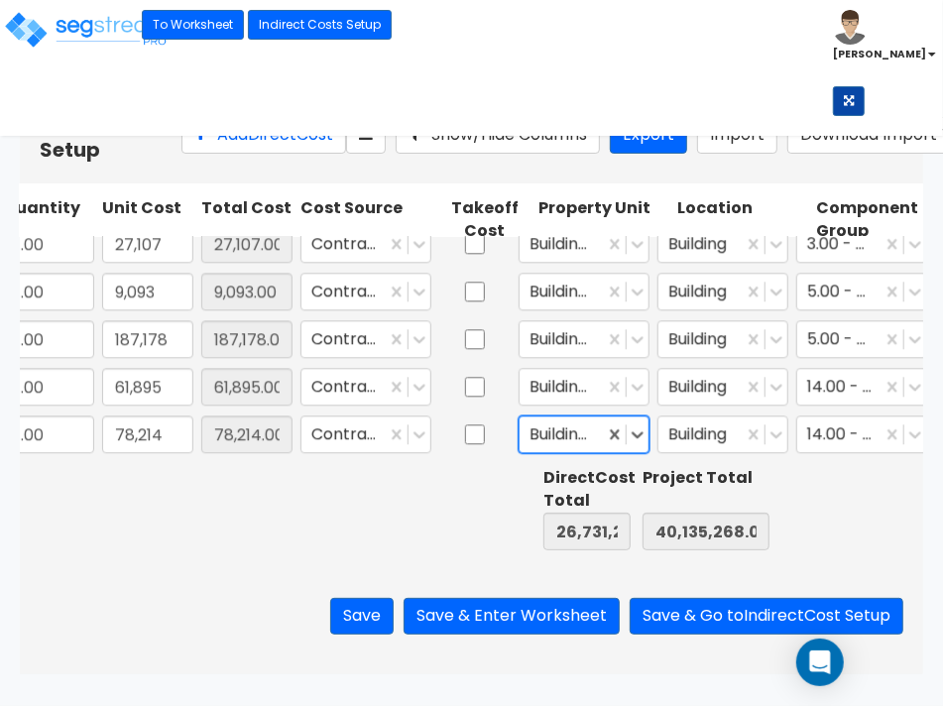
scroll to position [0, 429]
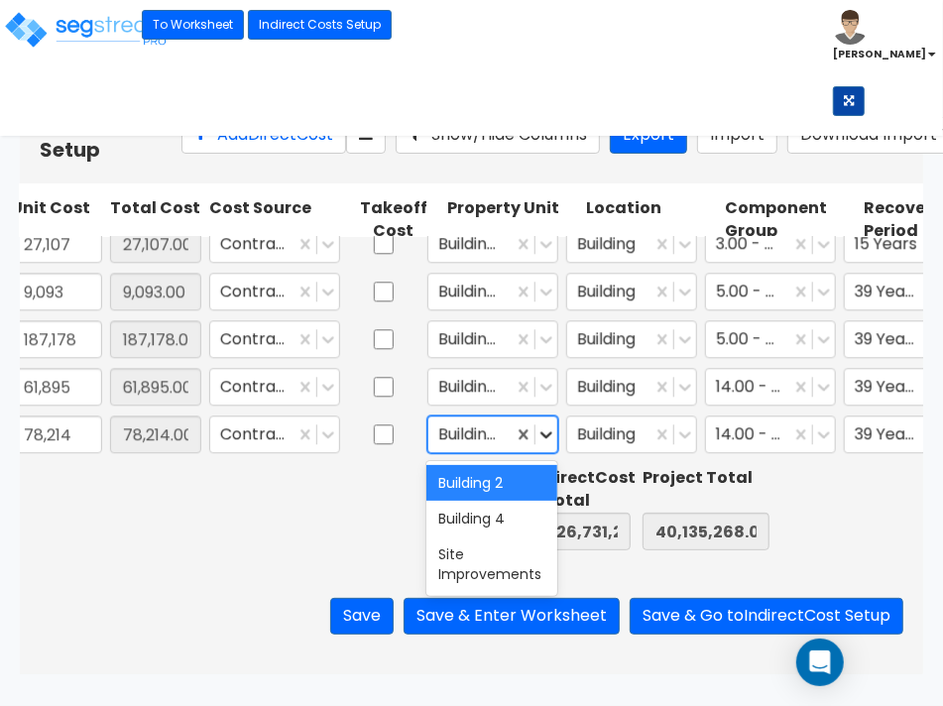
click at [548, 438] on icon at bounding box center [546, 434] width 20 height 20
click at [491, 511] on div "Building 4" at bounding box center [491, 519] width 131 height 36
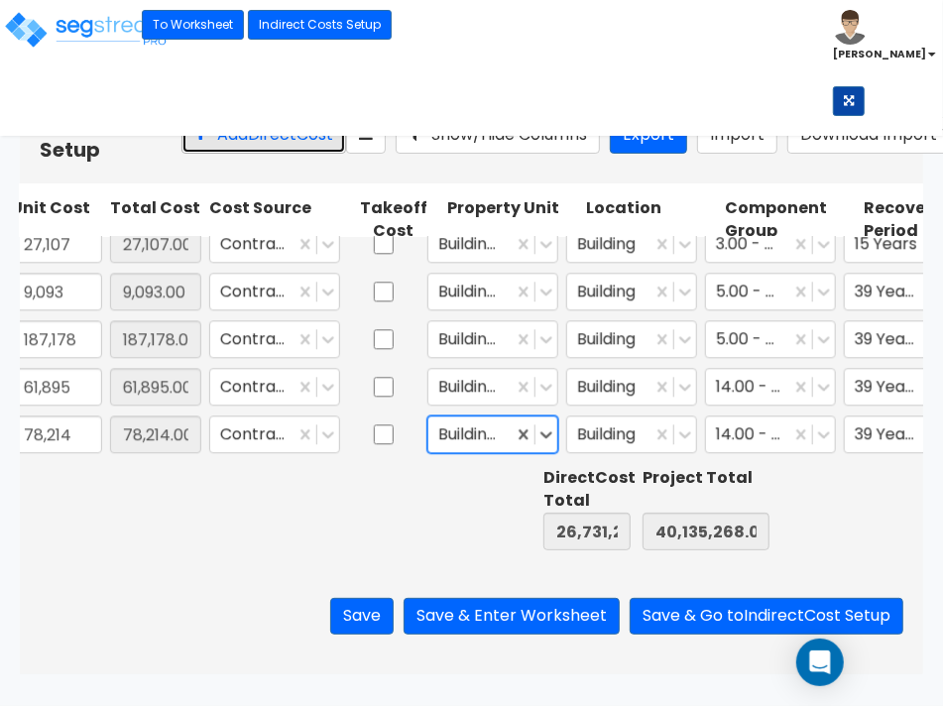
click at [229, 145] on button "Add Direct Cost" at bounding box center [263, 135] width 165 height 37
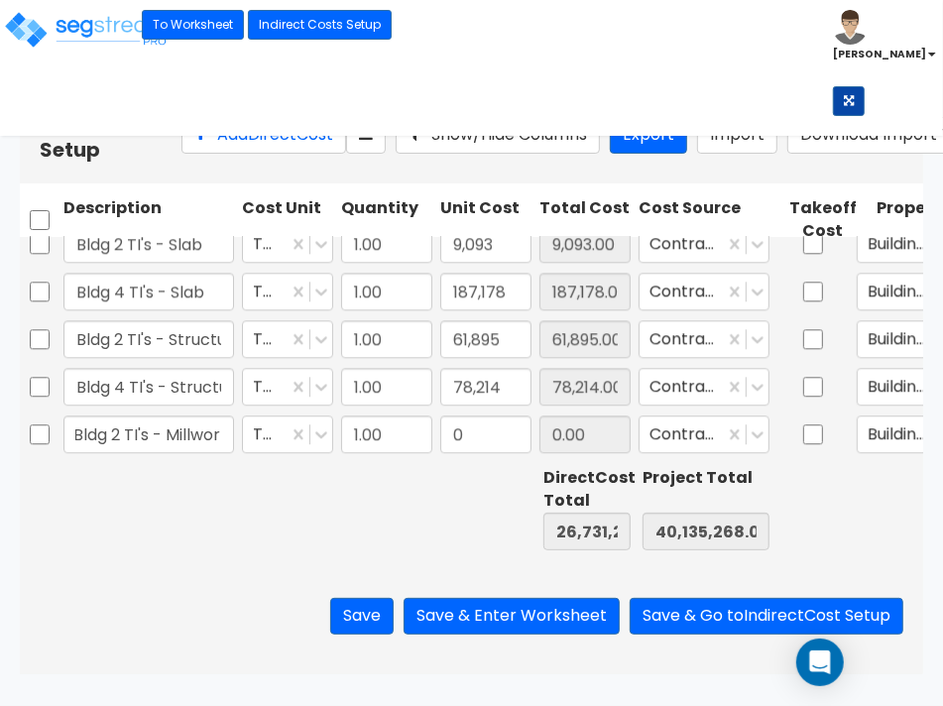
scroll to position [0, 11]
type input "Bldg 2 TI's - Millwork"
click at [506, 444] on input "0" at bounding box center [485, 434] width 91 height 38
type input "39,228"
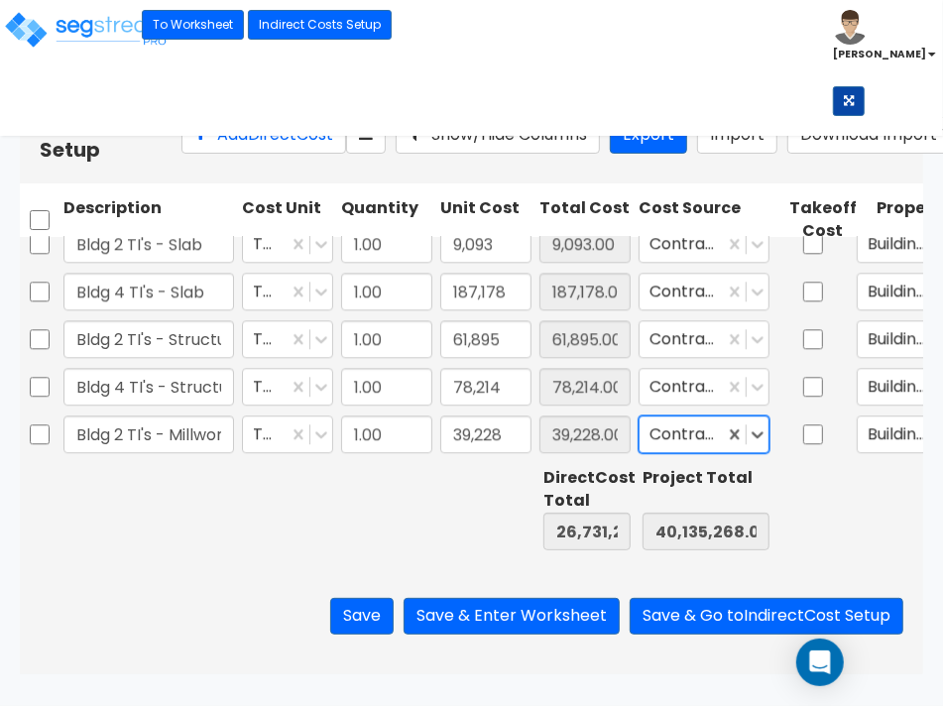
type input "26,770,482.00"
type input "40,174,496.00"
type input "39,228.00"
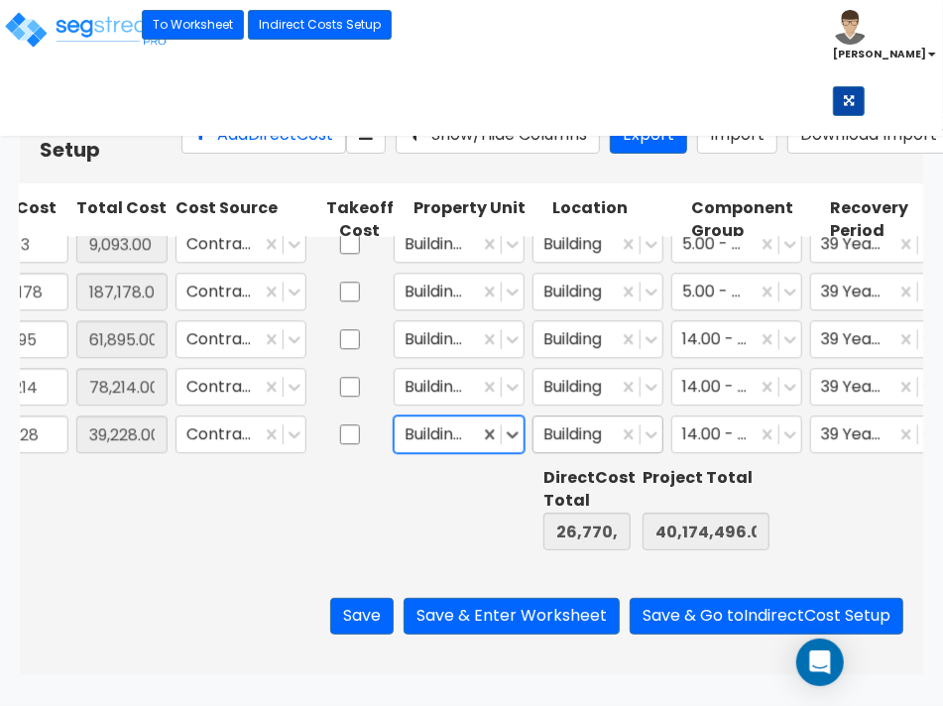
scroll to position [0, 472]
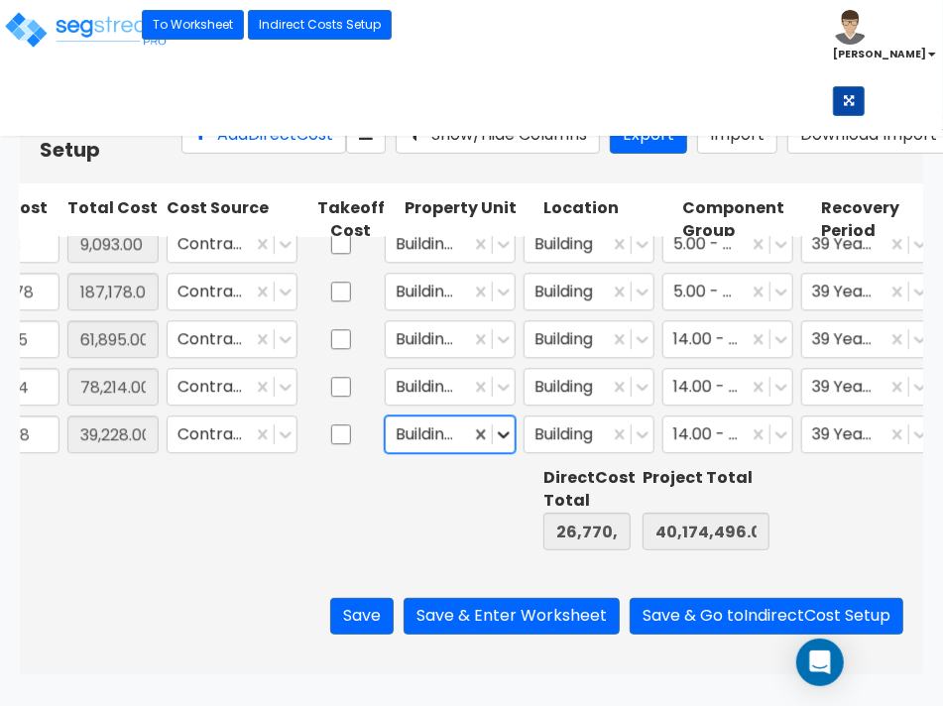
click at [501, 437] on icon at bounding box center [504, 434] width 20 height 20
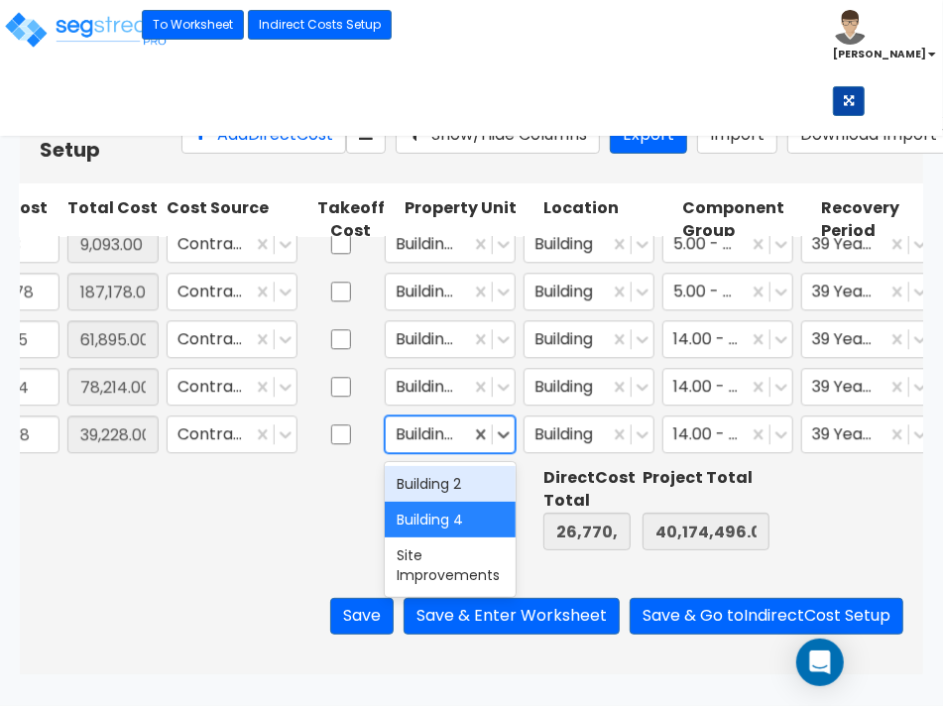
click at [469, 469] on div "Building 2" at bounding box center [450, 484] width 131 height 36
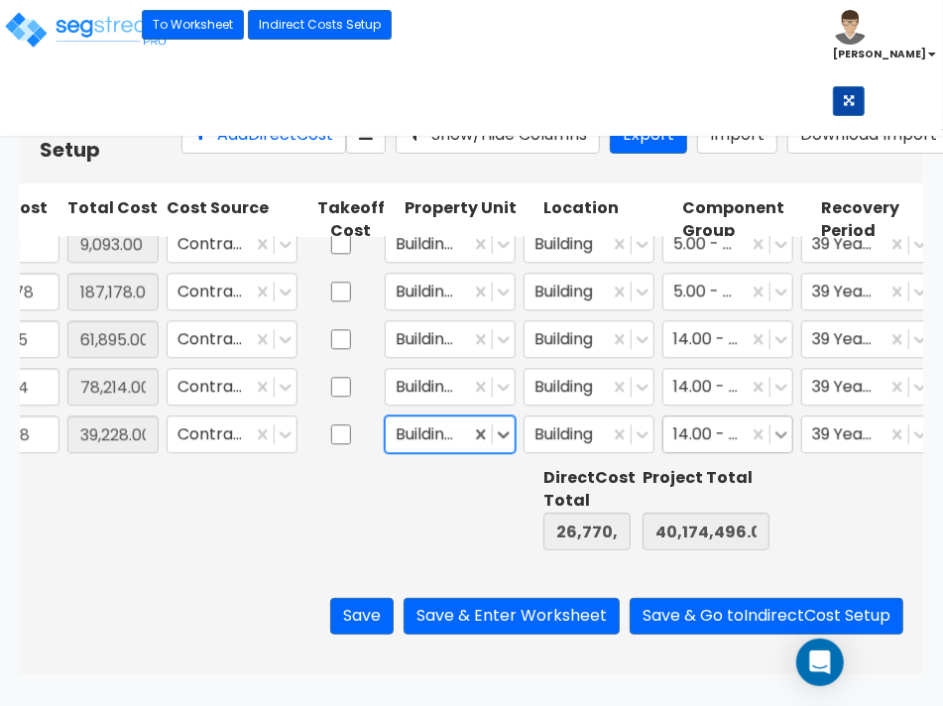
click at [779, 429] on icon at bounding box center [781, 434] width 20 height 20
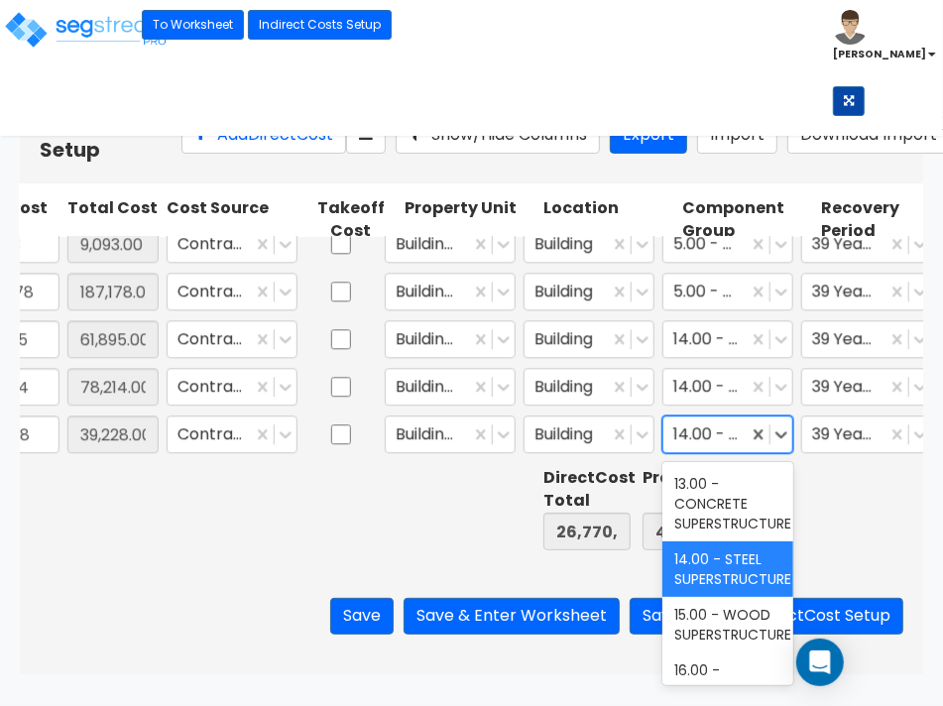
scroll to position [868, 0]
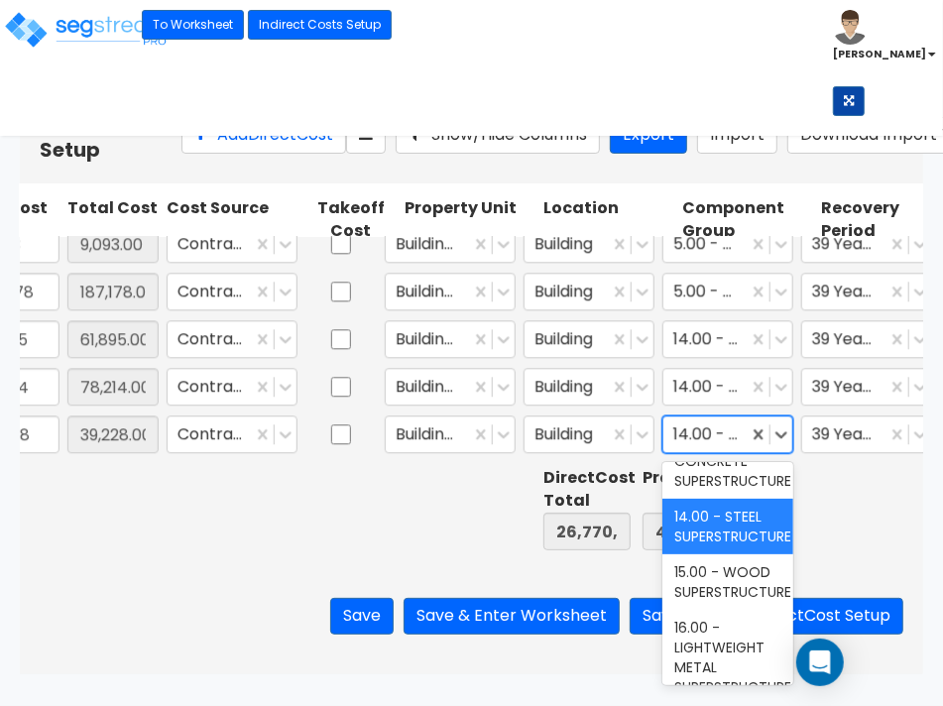
click at [705, 423] on div "12.00 - WOOD & PLASTICS" at bounding box center [727, 396] width 131 height 56
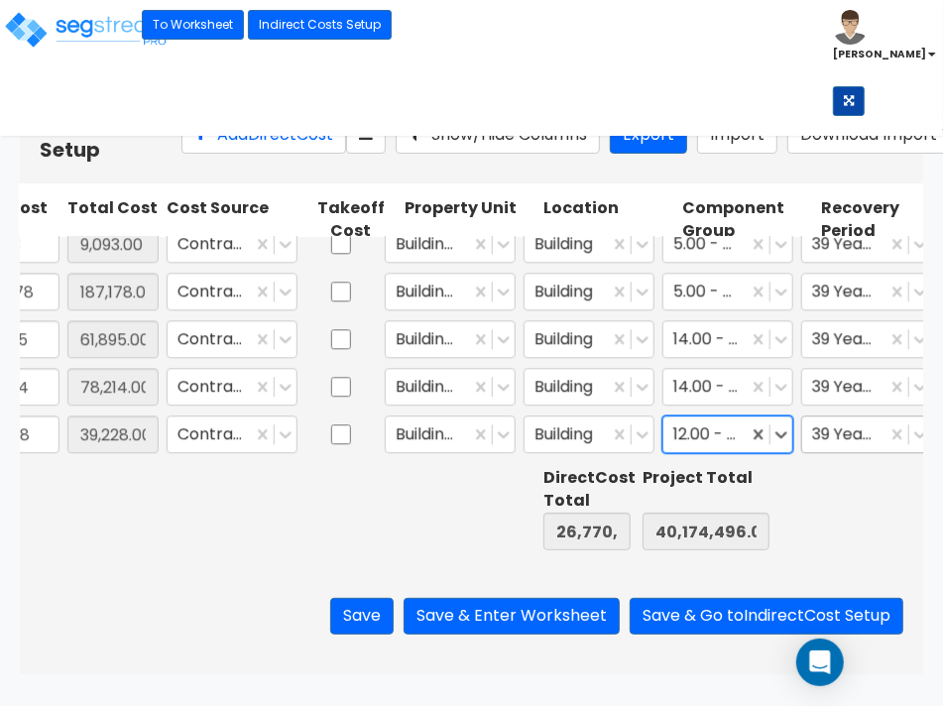
click at [848, 434] on div at bounding box center [844, 434] width 64 height 27
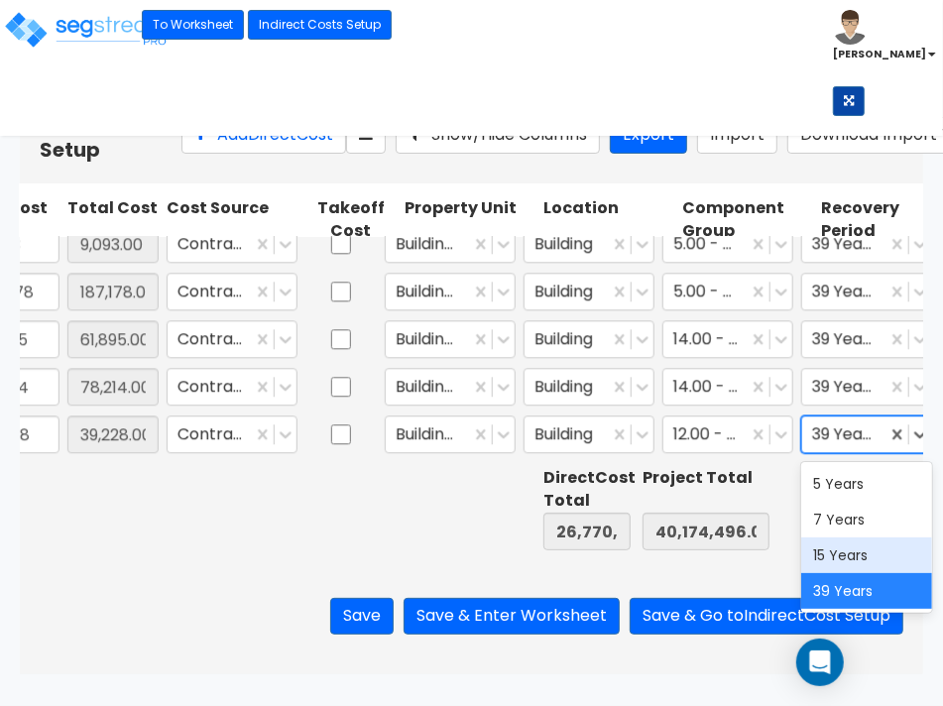
click at [823, 562] on div "15 Years" at bounding box center [866, 555] width 131 height 36
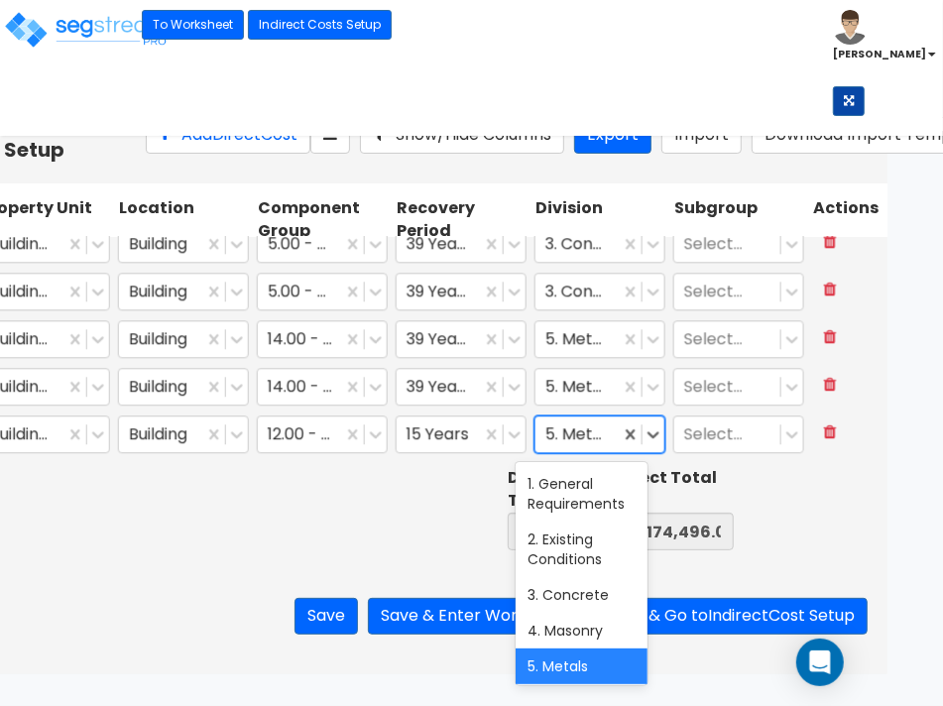
scroll to position [0, 0]
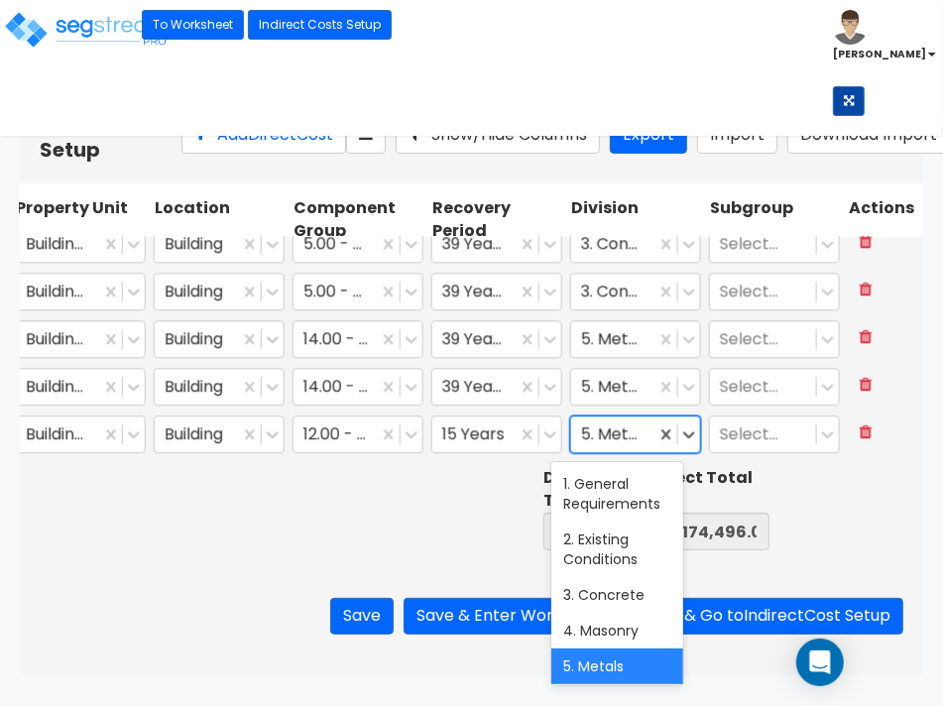
click at [631, 436] on div "5. Metals" at bounding box center [635, 434] width 131 height 38
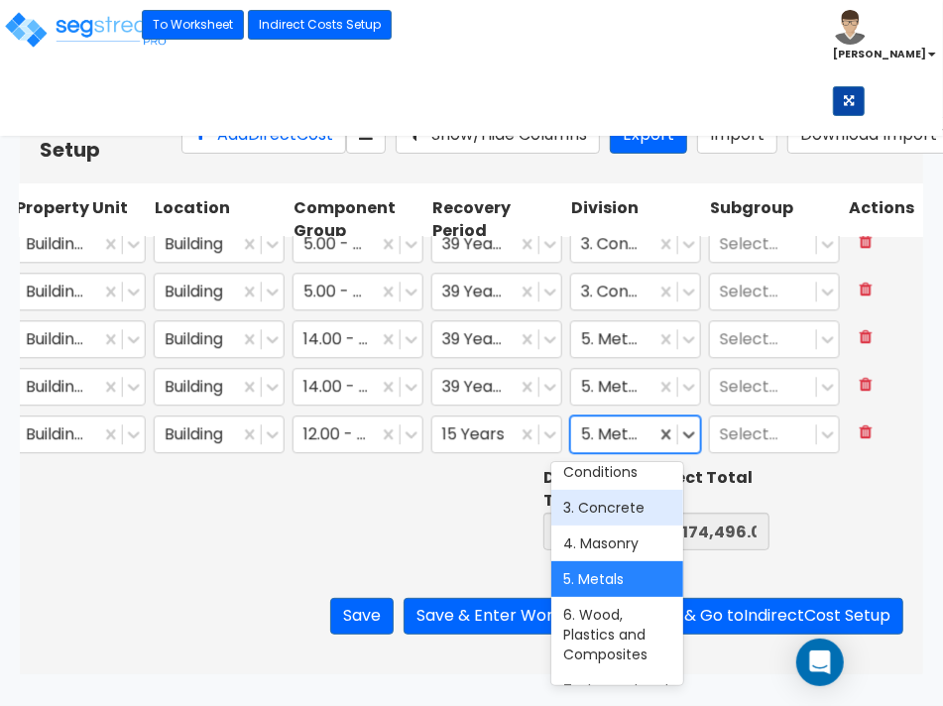
scroll to position [124, 0]
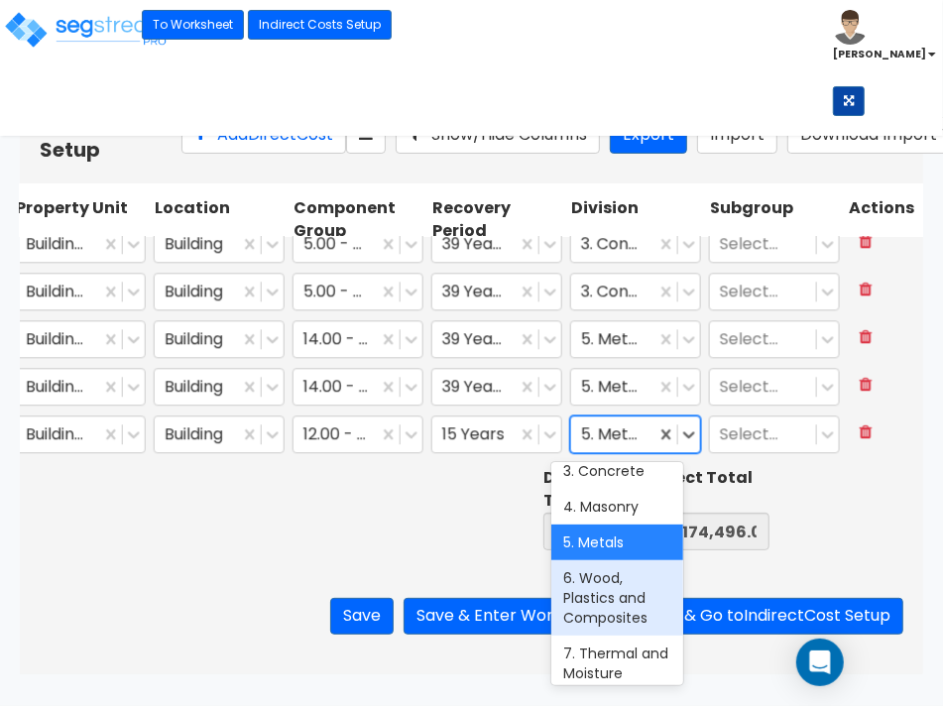
click at [627, 590] on div "6. Wood, Plastics and Composites" at bounding box center [616, 597] width 131 height 75
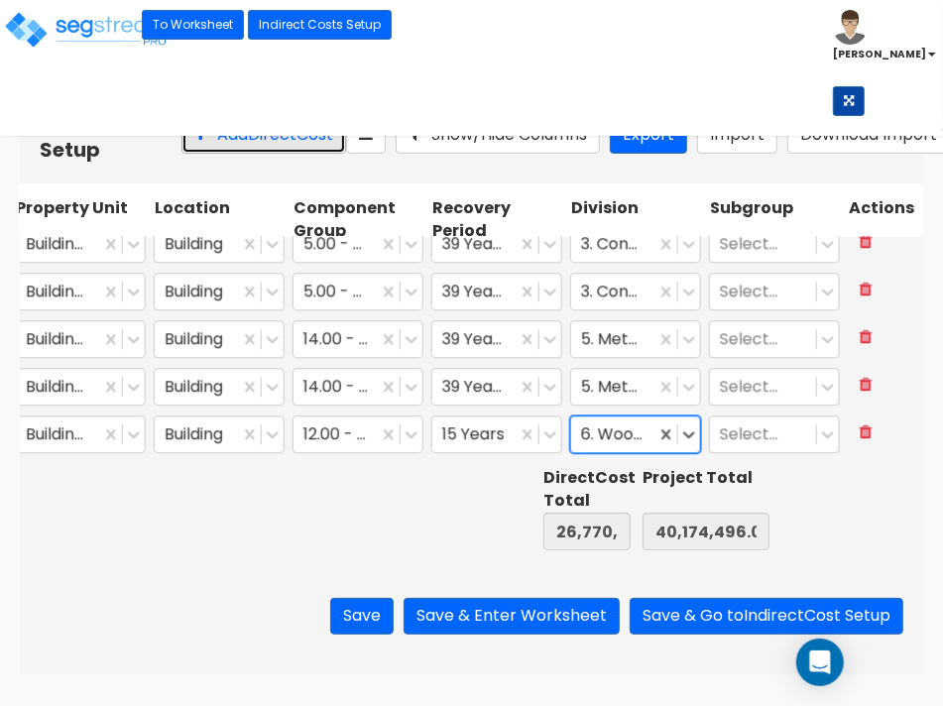
click at [209, 147] on button "Add Direct Cost" at bounding box center [263, 135] width 165 height 37
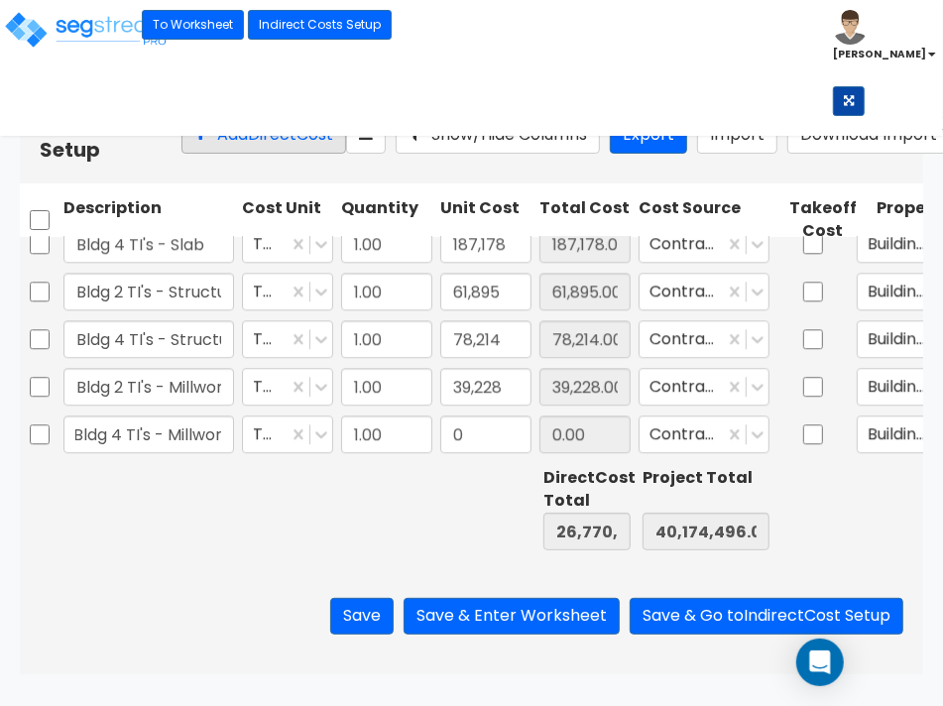
scroll to position [0, 12]
type input "Bldg 4 TI's - Millwork"
click at [468, 428] on input "0" at bounding box center [485, 434] width 91 height 38
drag, startPoint x: 483, startPoint y: 433, endPoint x: 447, endPoint y: 431, distance: 35.8
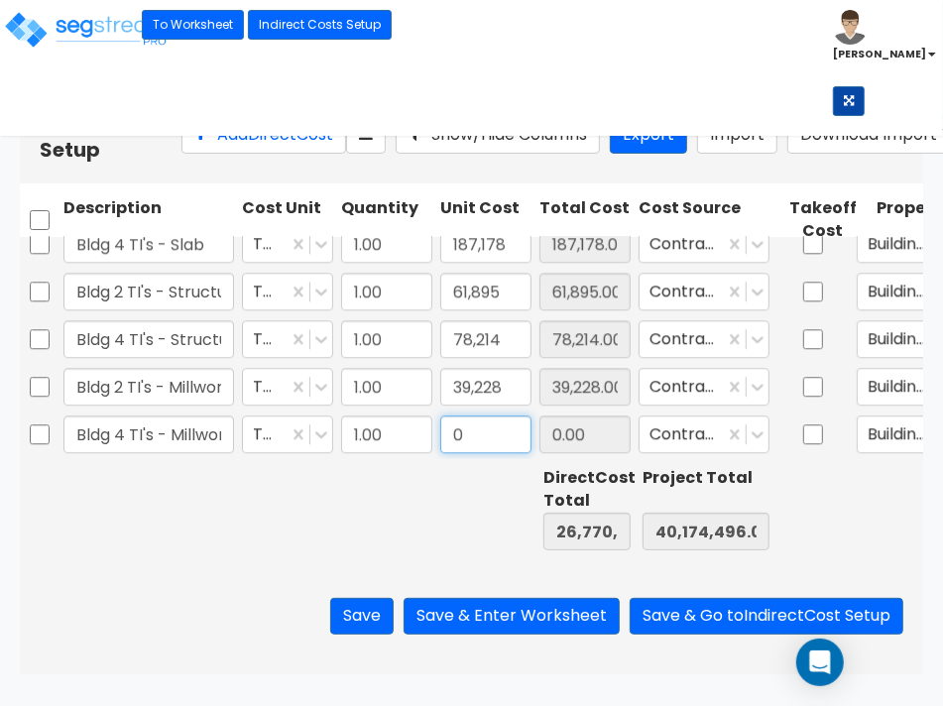
click at [447, 431] on input "0" at bounding box center [485, 434] width 91 height 38
type input "28,335"
type input "26,798,817.00"
type input "40,202,831.00"
type input "28,335.00"
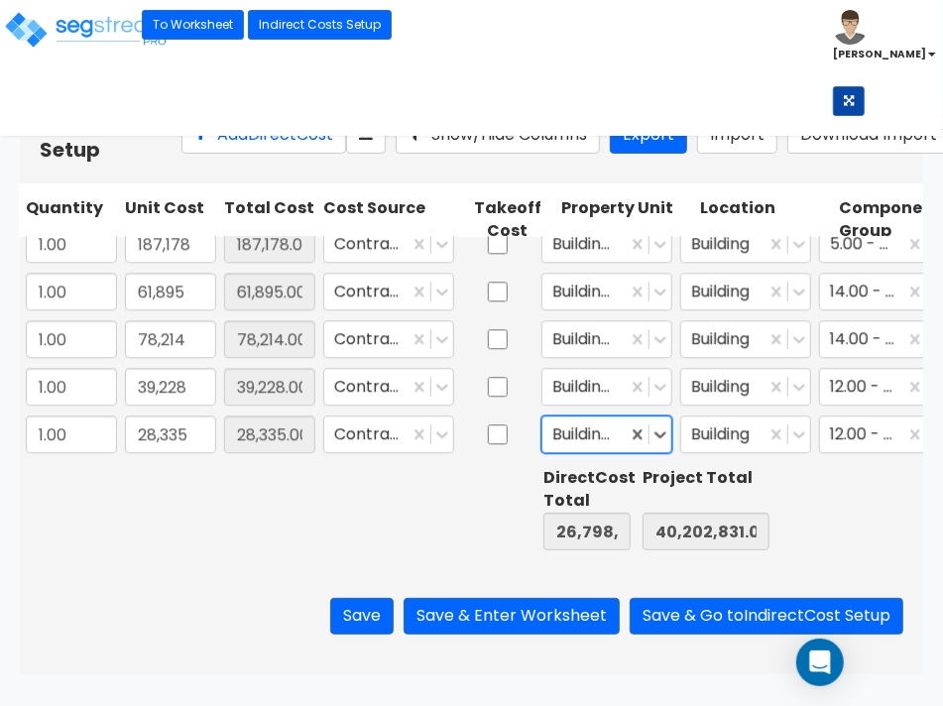
scroll to position [0, 368]
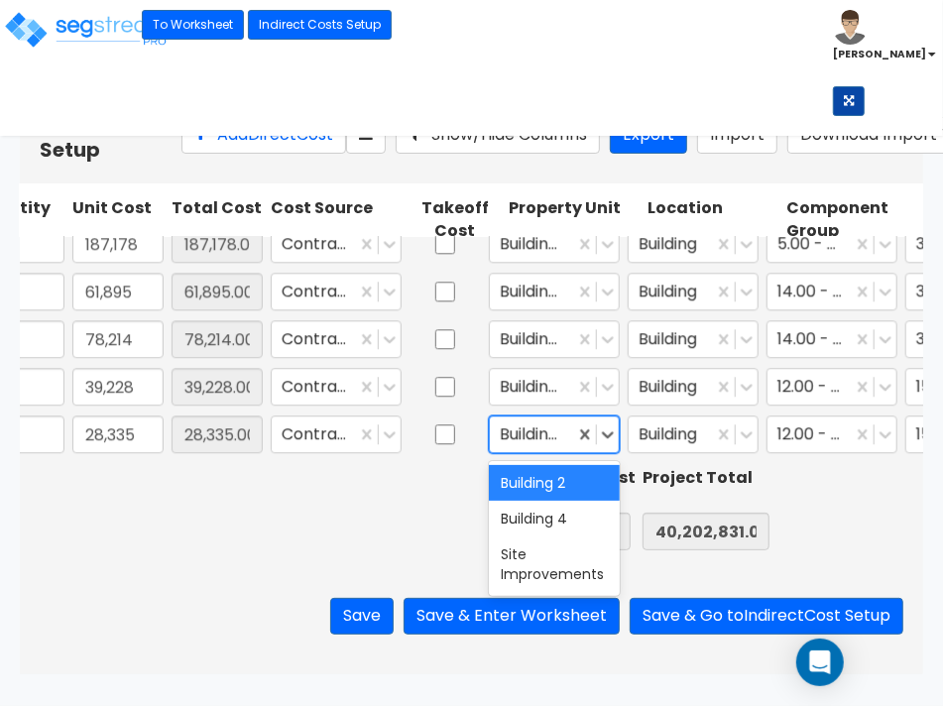
click at [608, 447] on div at bounding box center [596, 434] width 45 height 36
click at [541, 521] on div "Building 4" at bounding box center [554, 519] width 131 height 36
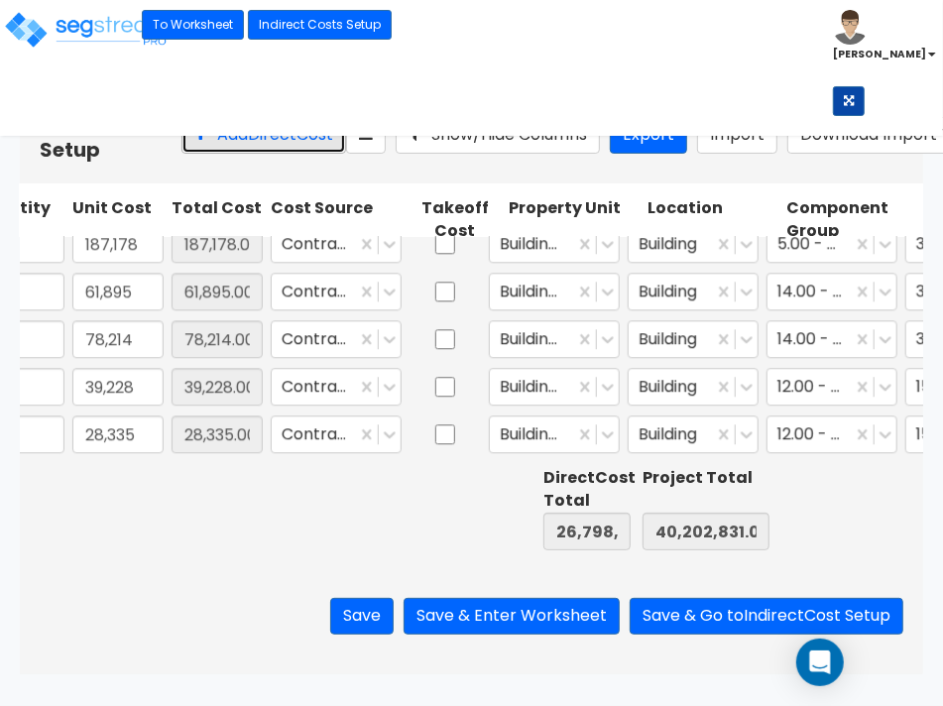
click at [214, 154] on button "Add Direct Cost" at bounding box center [263, 135] width 165 height 37
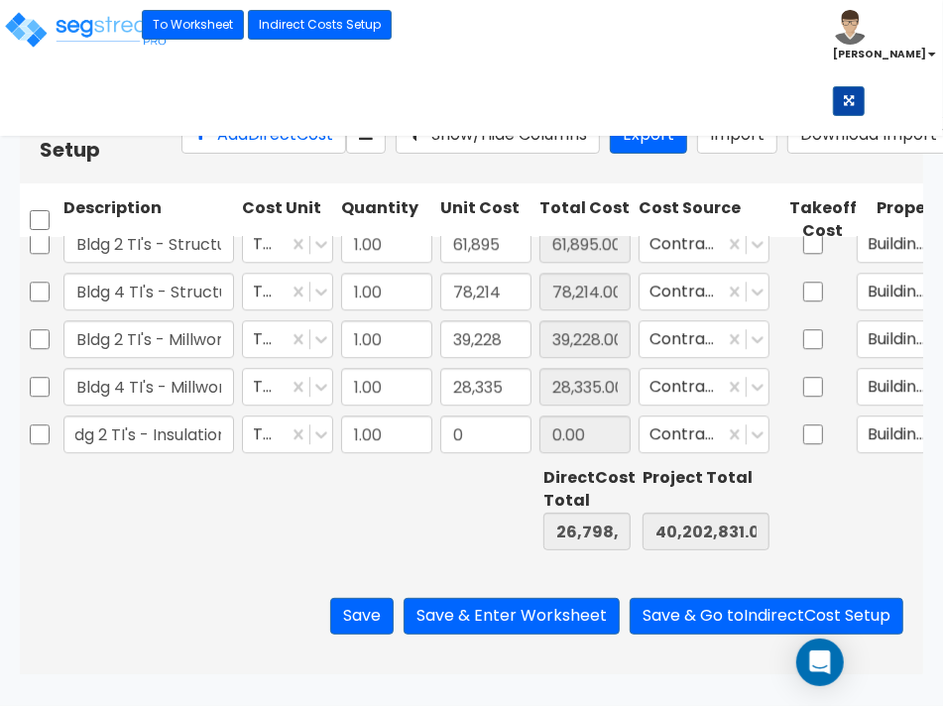
scroll to position [0, 26]
type input "Bldg 2 TI's - Insulation"
type input "44,386"
type input "26,843,203.00"
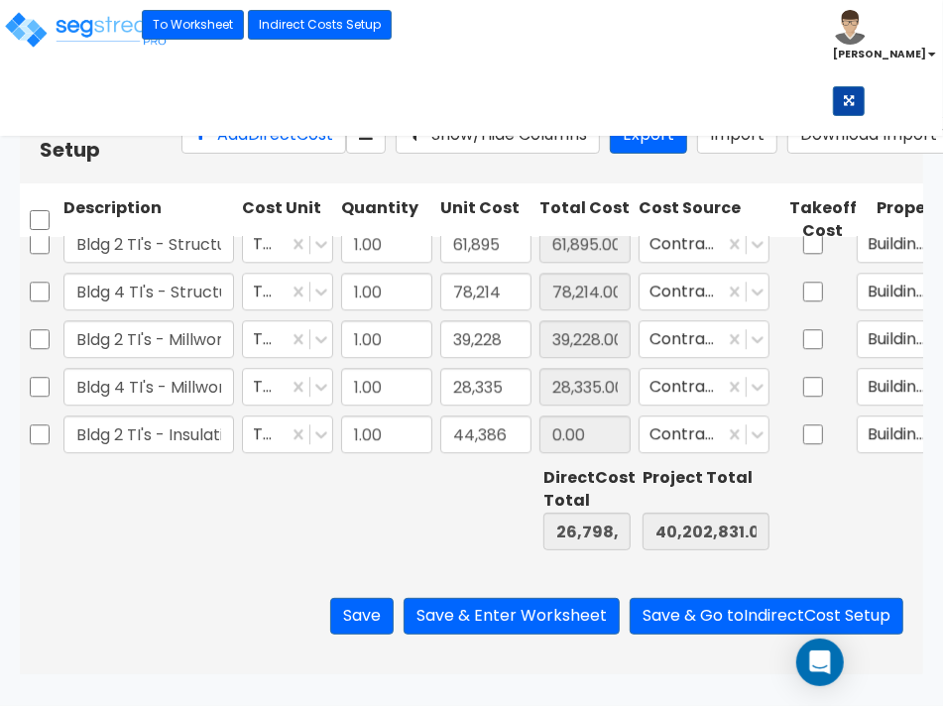
type input "40,247,217.00"
type input "44,386.00"
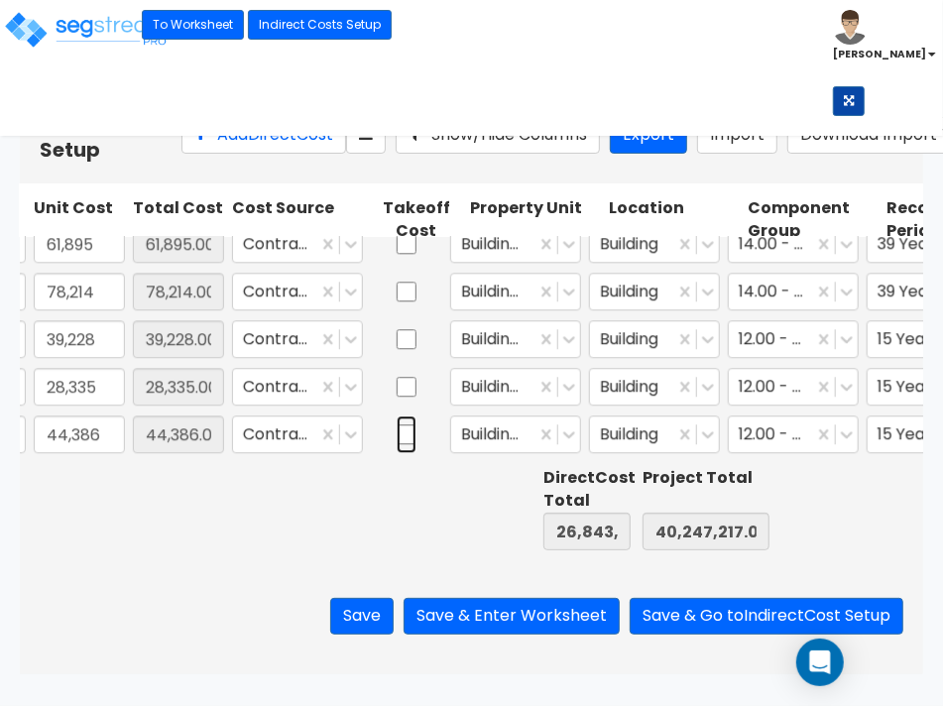
scroll to position [0, 452]
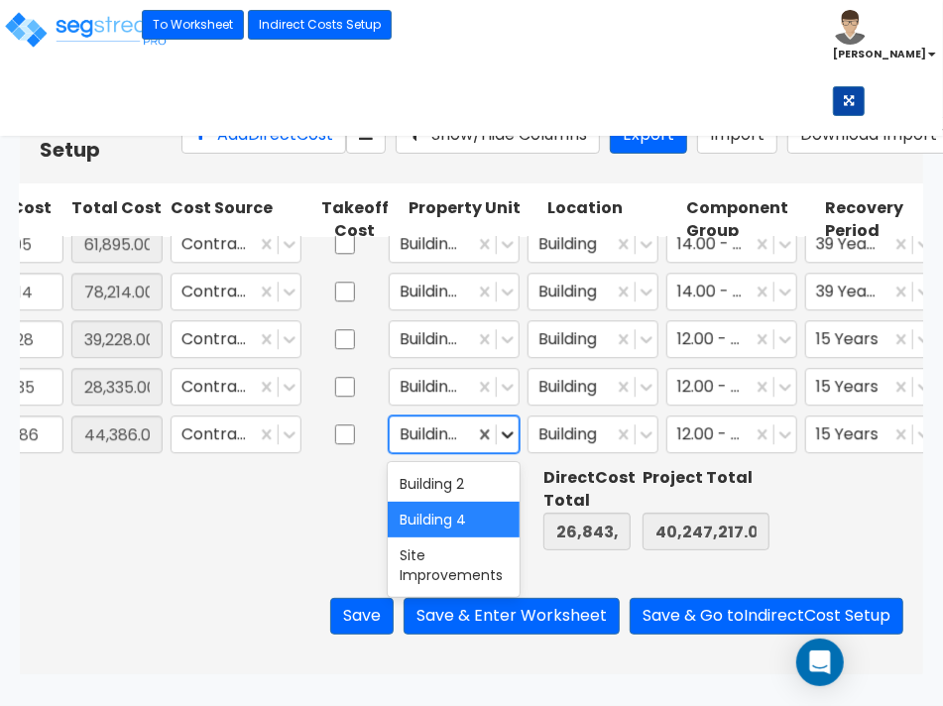
click at [499, 439] on icon at bounding box center [508, 434] width 20 height 20
click at [466, 479] on div "Building 2" at bounding box center [453, 484] width 131 height 36
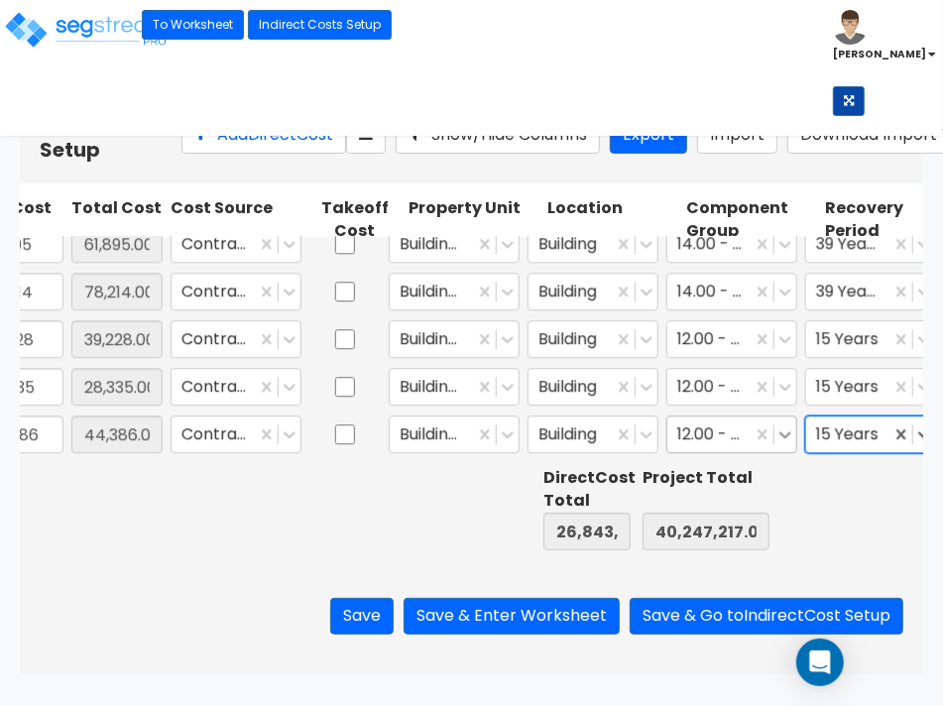
click at [784, 436] on icon at bounding box center [785, 434] width 20 height 20
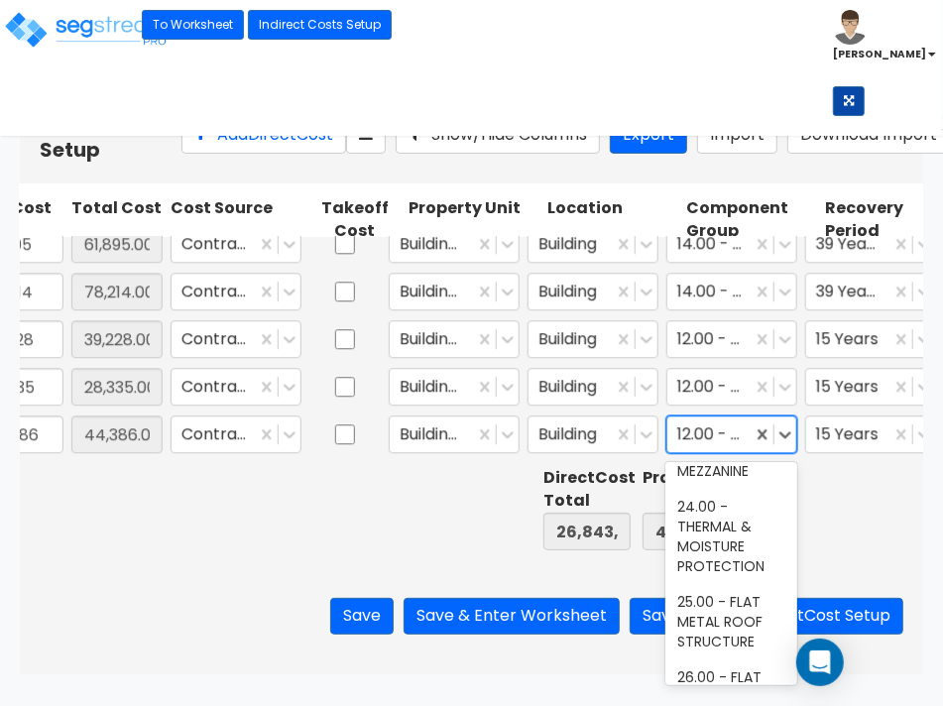
scroll to position [1735, 0]
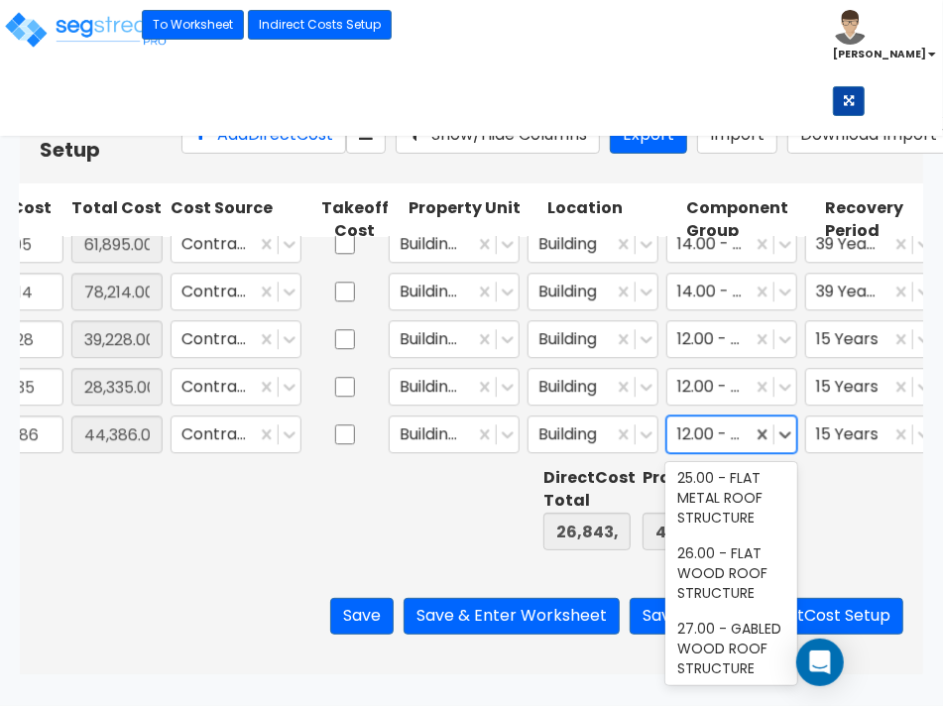
click at [721, 460] on div "24.00 - THERMAL & MOISTURE PROTECTION" at bounding box center [730, 412] width 131 height 95
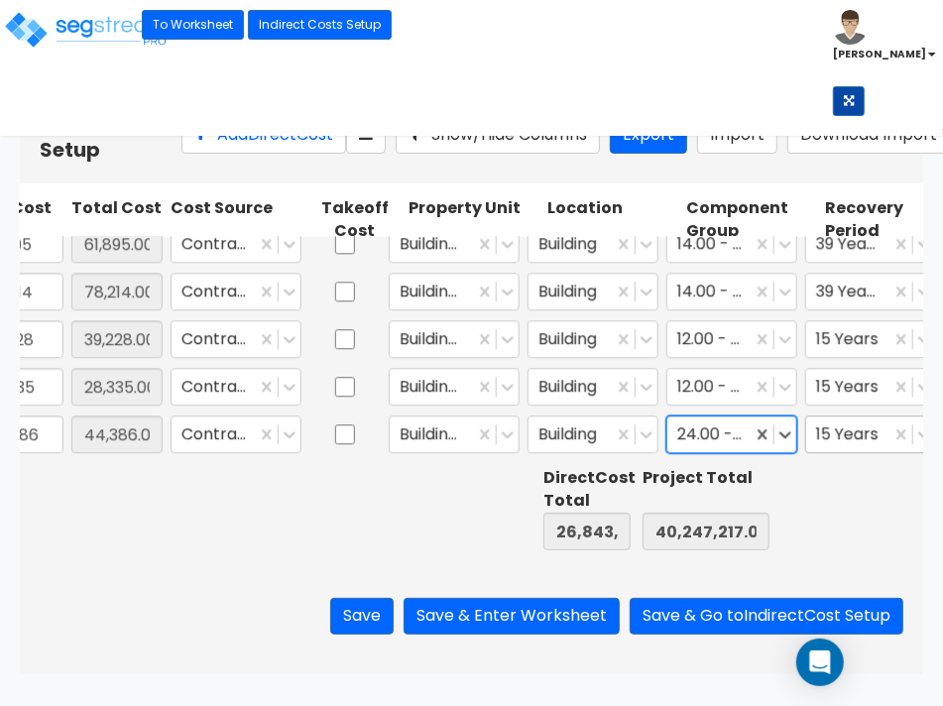
click at [845, 434] on div at bounding box center [848, 434] width 64 height 27
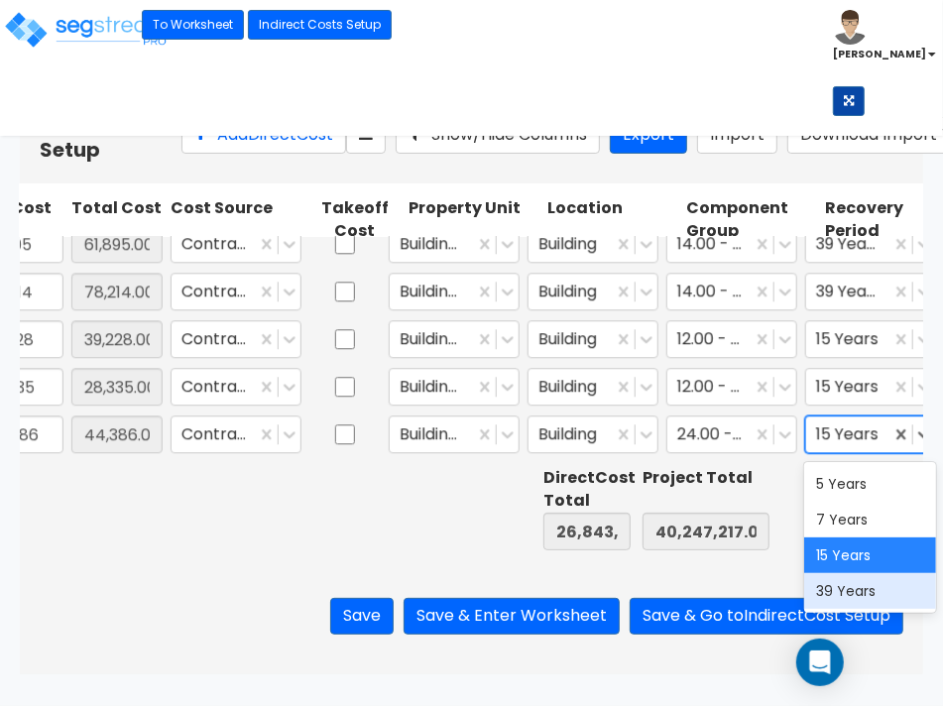
click at [845, 596] on div "39 Years" at bounding box center [869, 591] width 131 height 36
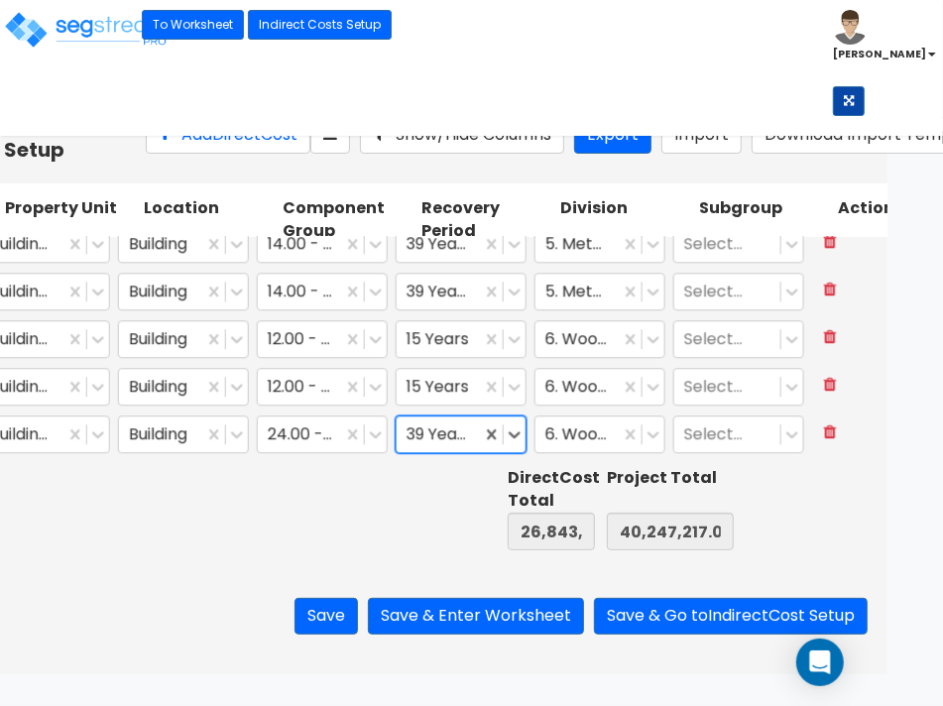
scroll to position [0, 861]
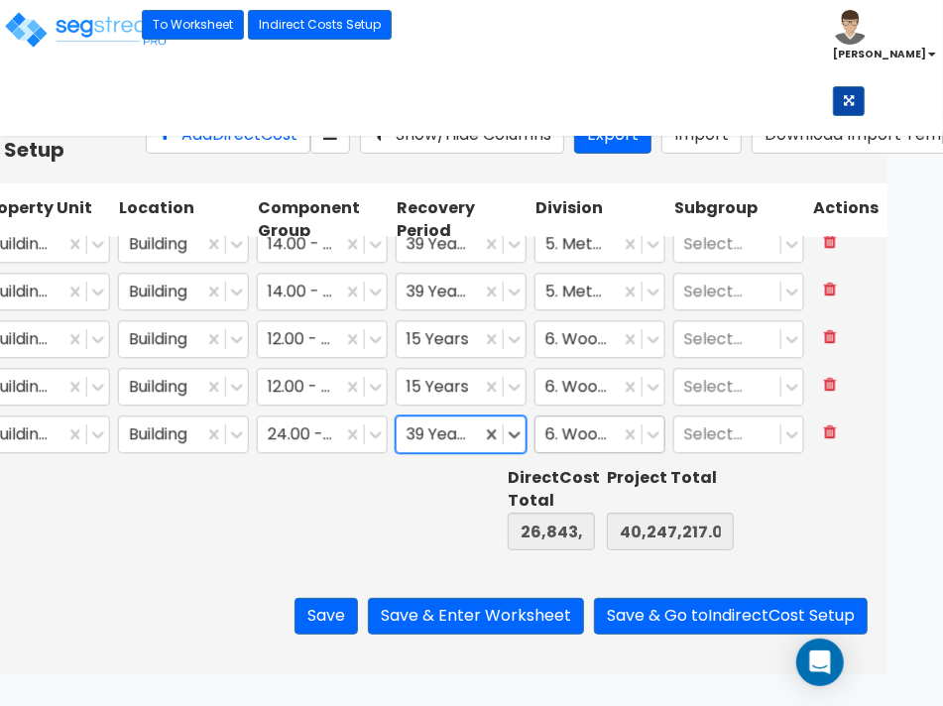
click at [628, 446] on div "6. Wood, Plastics and Composites" at bounding box center [599, 434] width 131 height 38
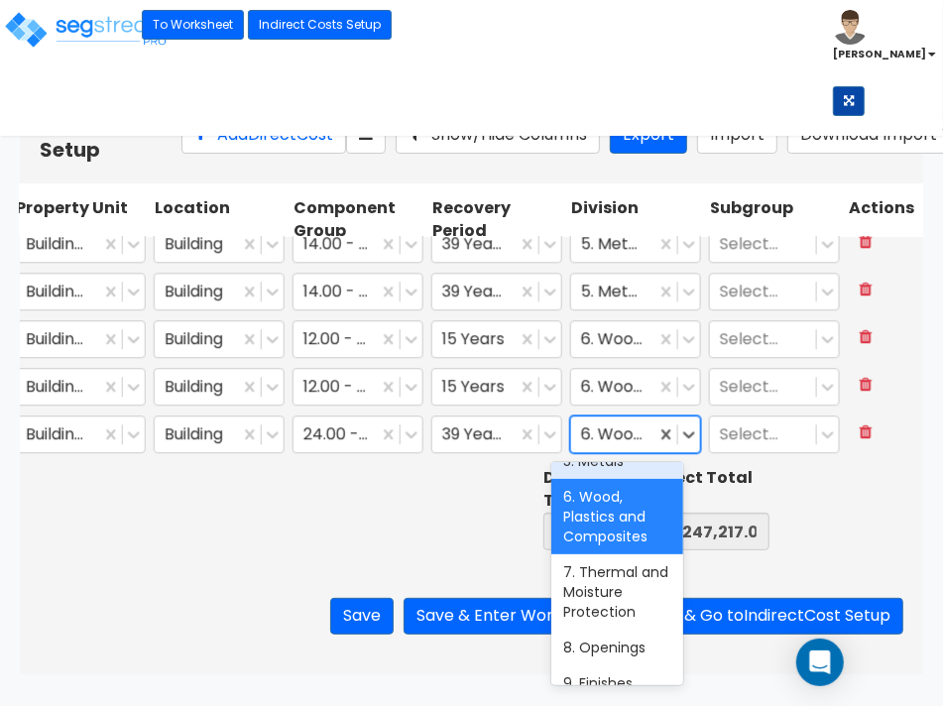
scroll to position [248, 0]
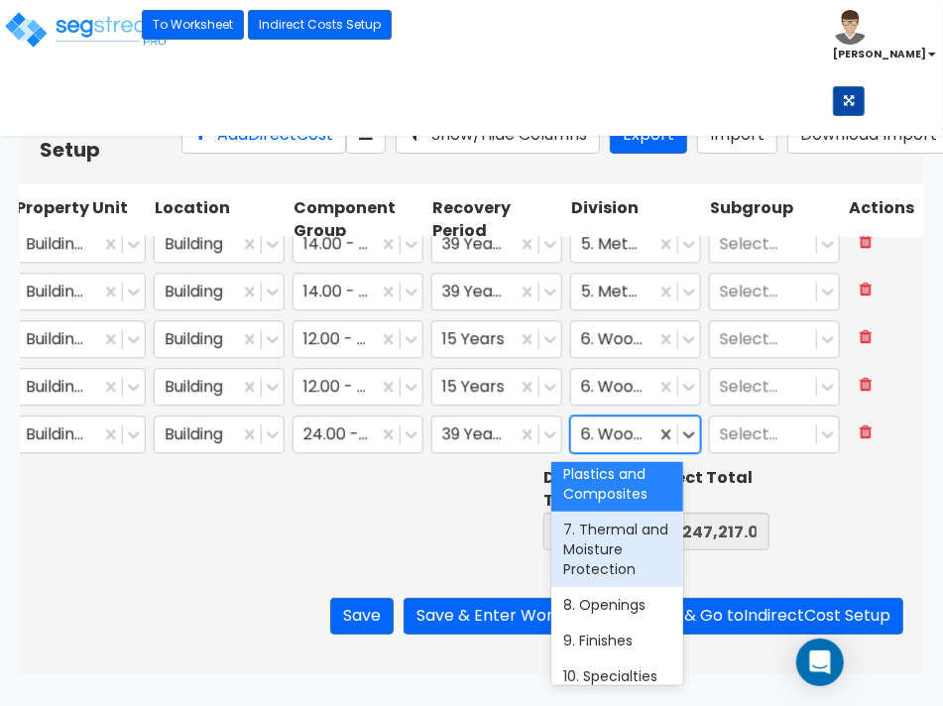
click at [638, 547] on div "7. Thermal and Moisture Protection" at bounding box center [616, 549] width 131 height 75
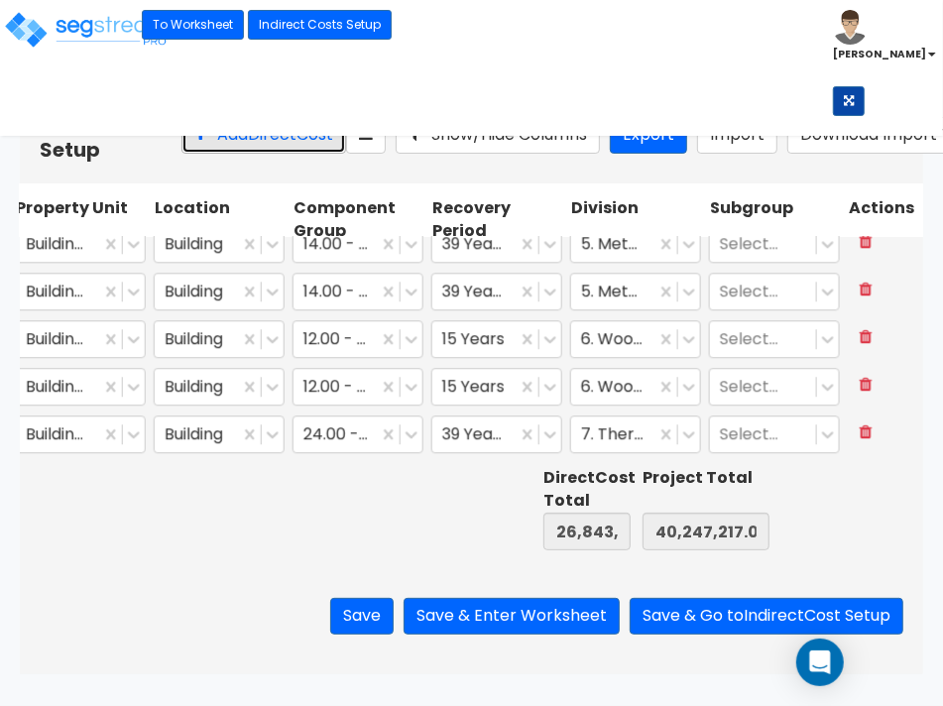
click at [209, 149] on button "Add Direct Cost" at bounding box center [263, 135] width 165 height 37
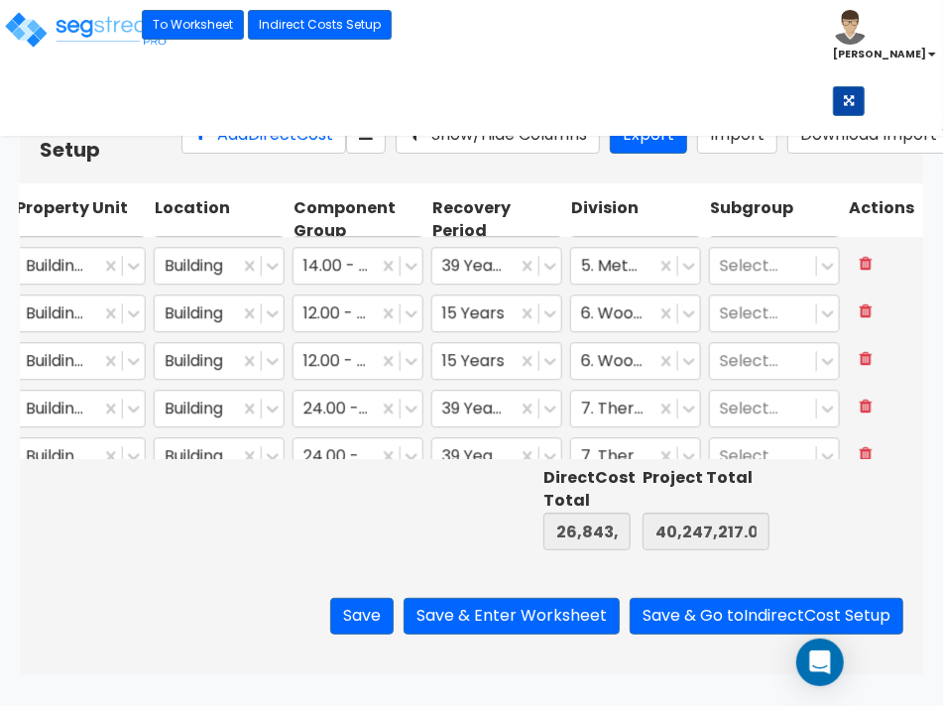
scroll to position [0, 0]
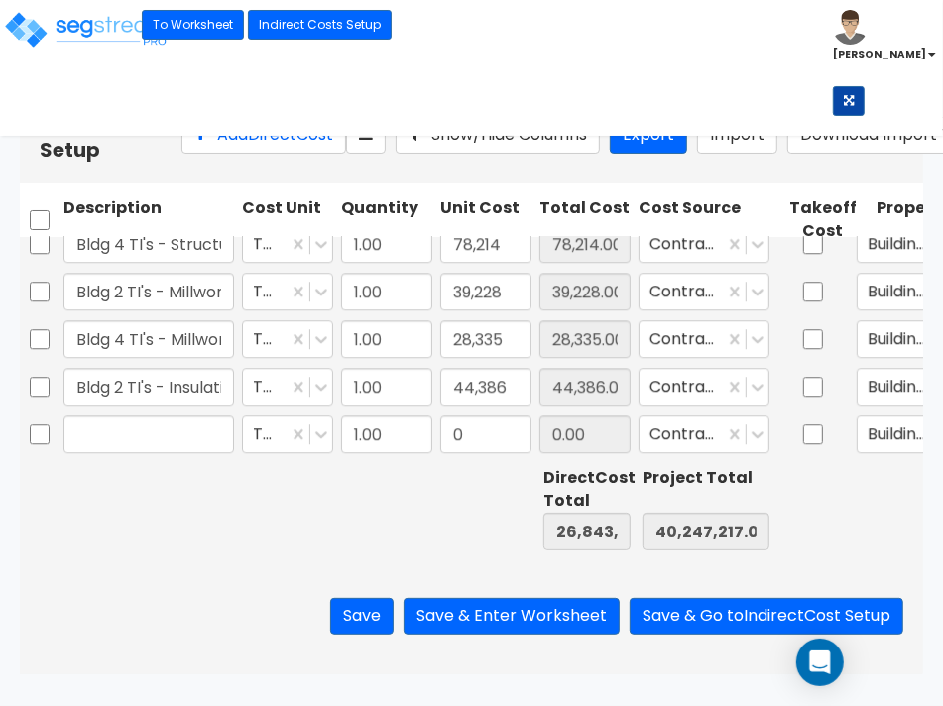
type input "1.00"
type input "187,178"
type input "Bldg 4 TI's - Insulation"
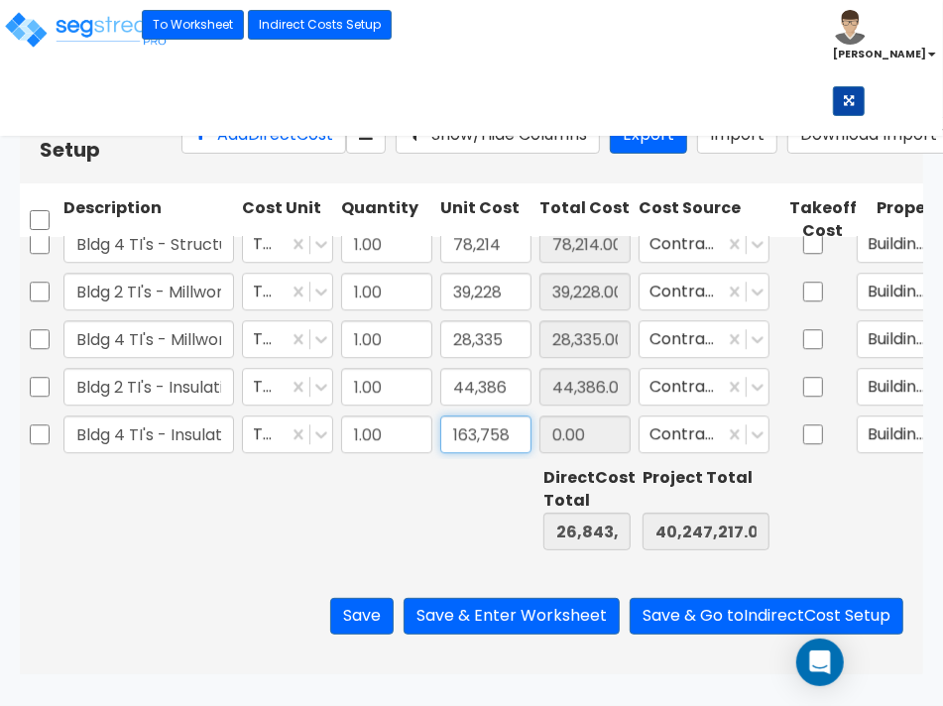
type input "163,758"
type input "27,006,961.00"
type input "40,410,975.00"
type input "163,758.00"
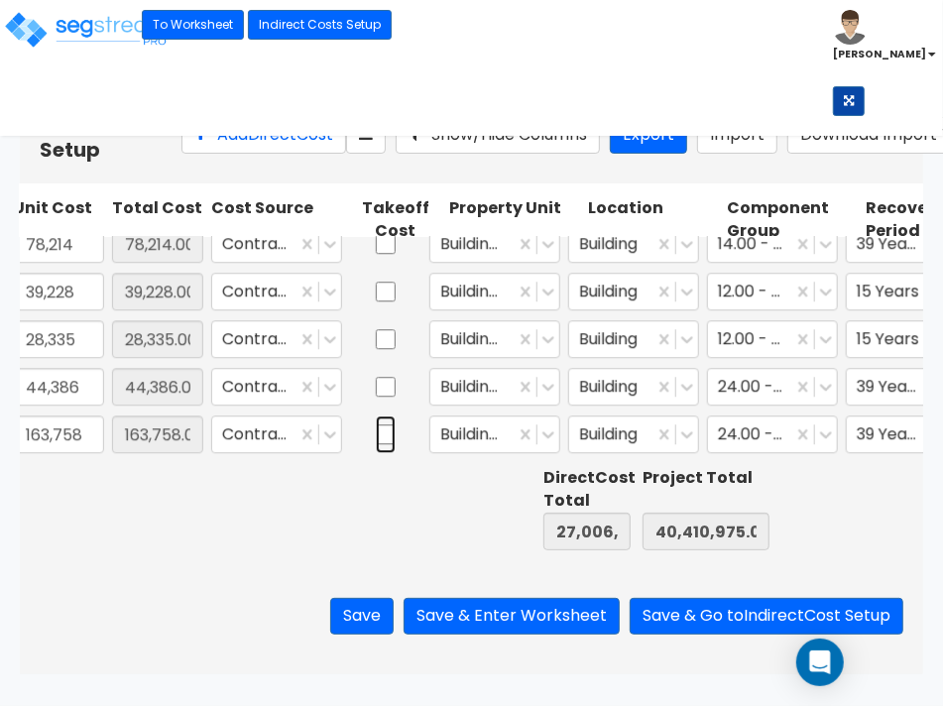
scroll to position [0, 492]
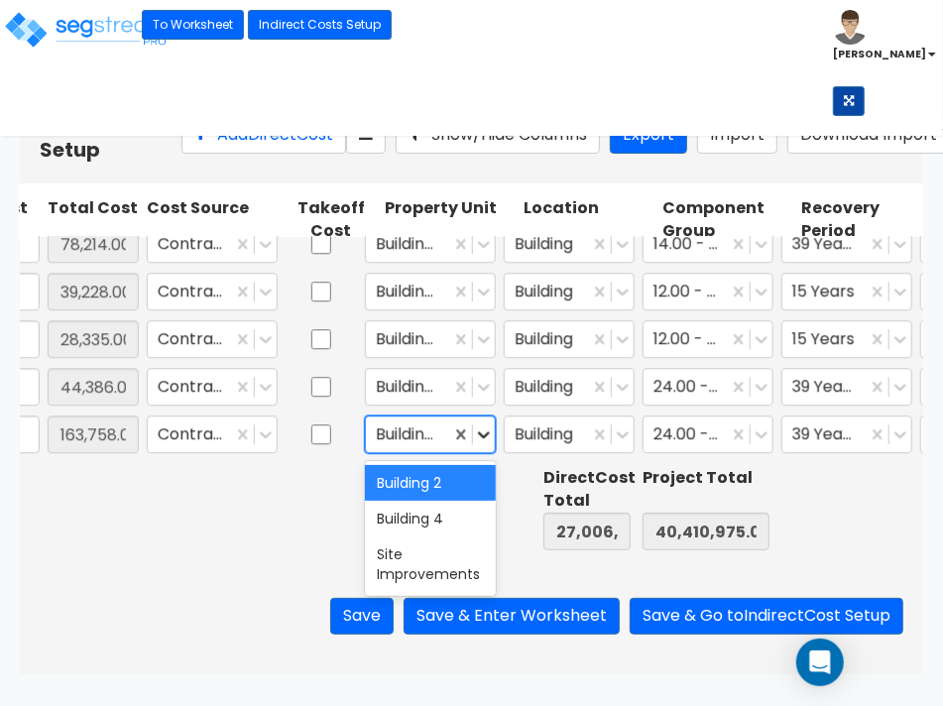
click at [486, 434] on icon at bounding box center [484, 434] width 12 height 7
click at [441, 518] on div "Building 4" at bounding box center [430, 519] width 131 height 36
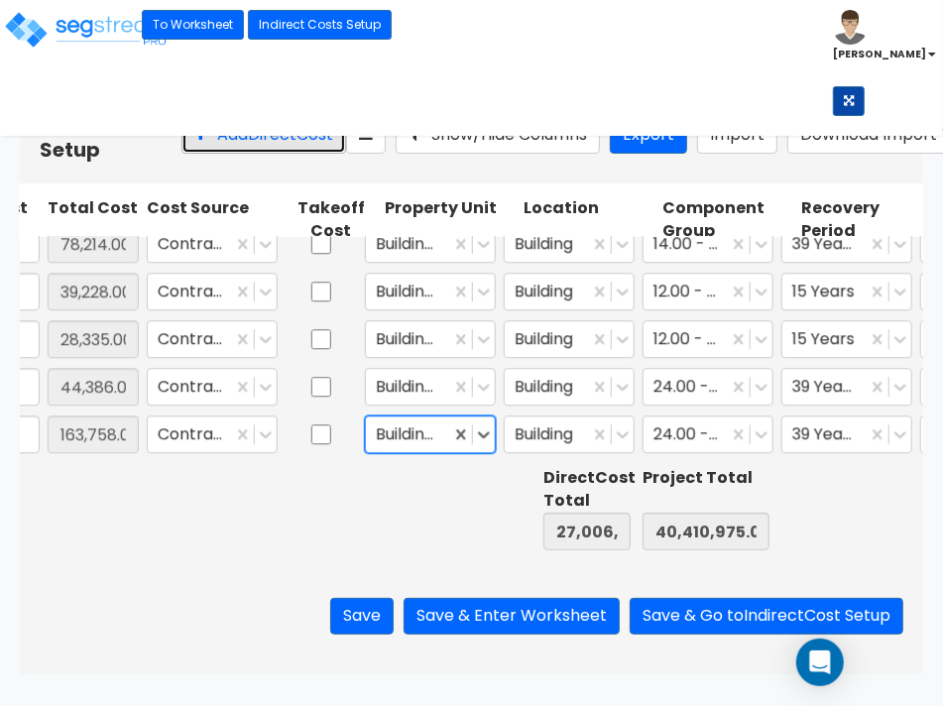
click at [211, 144] on button "Add Direct Cost" at bounding box center [263, 135] width 165 height 37
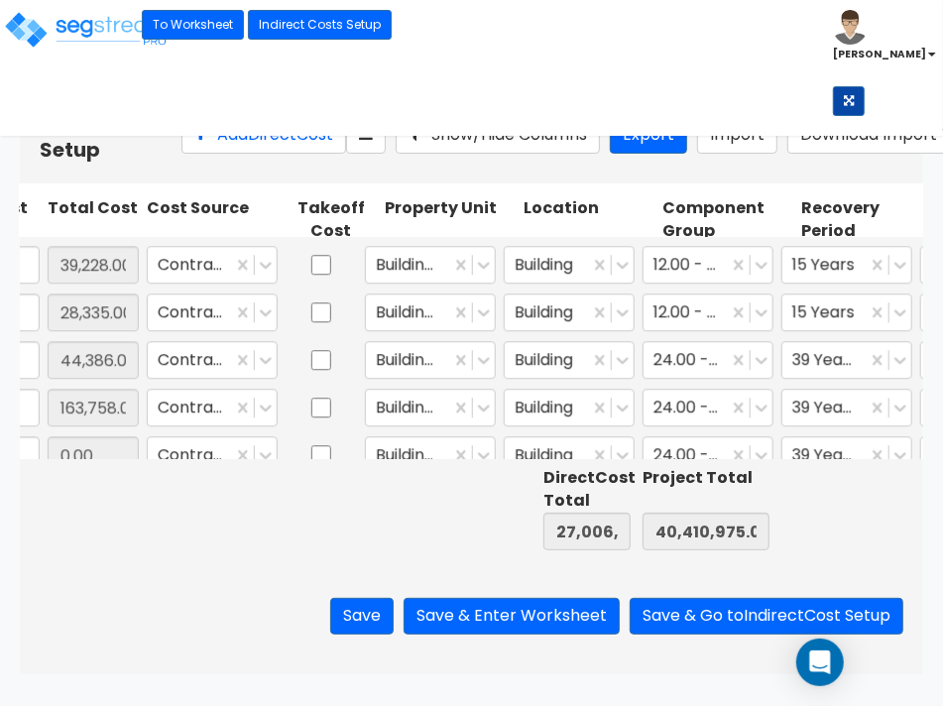
scroll to position [0, 0]
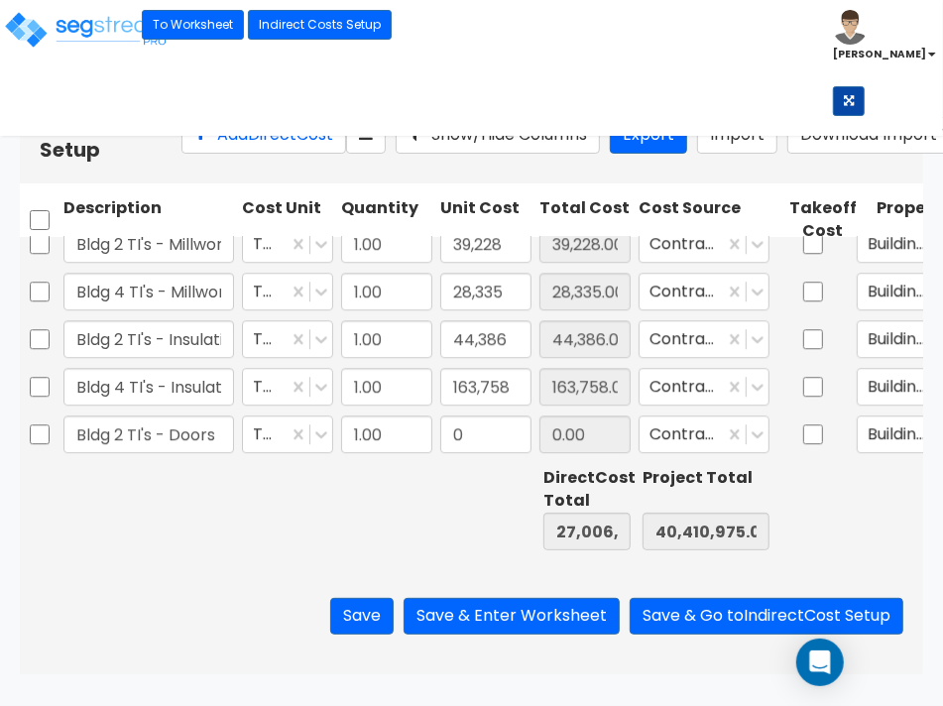
type input "Bldg 2 TI's - Doors"
type input "34,873"
type input "27,041,834.00"
type input "40,445,848.00"
type input "34,873.00"
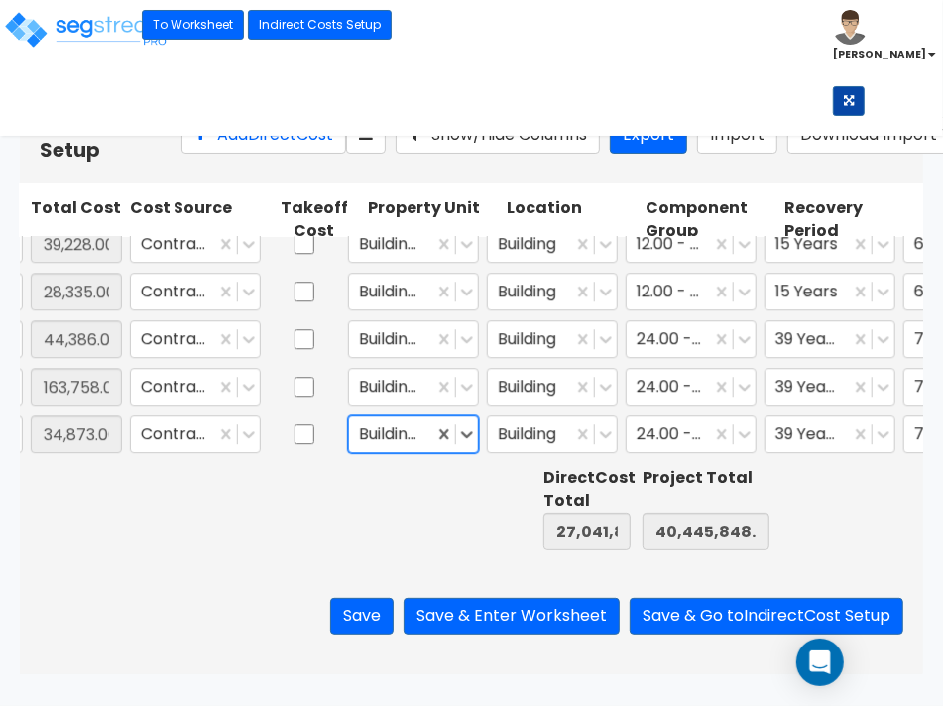
scroll to position [0, 547]
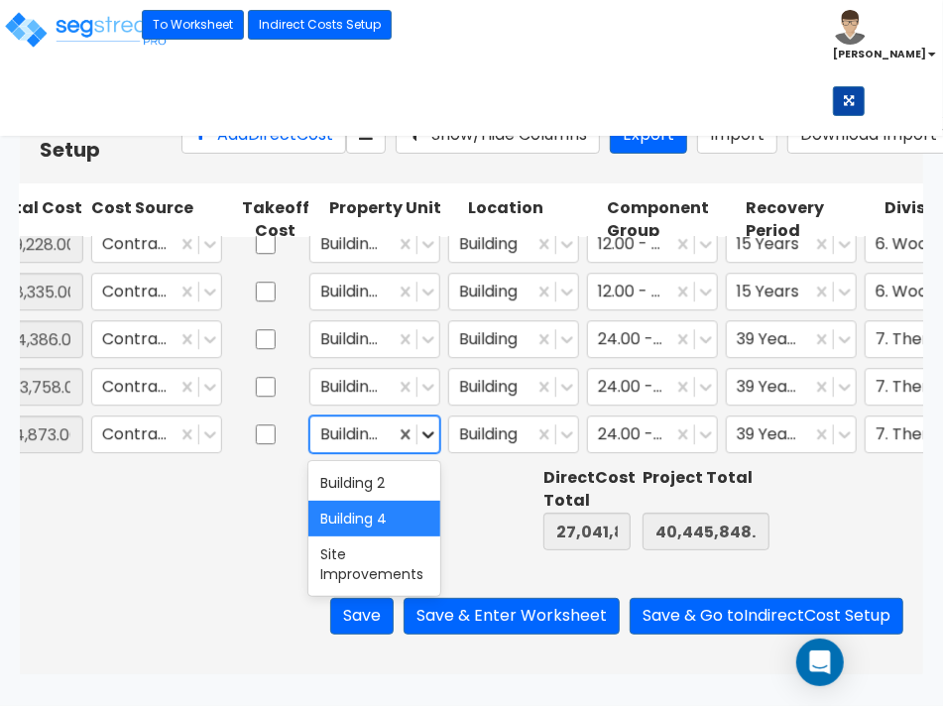
click at [432, 438] on icon at bounding box center [428, 434] width 20 height 20
click at [404, 474] on div "Building 2" at bounding box center [373, 483] width 131 height 36
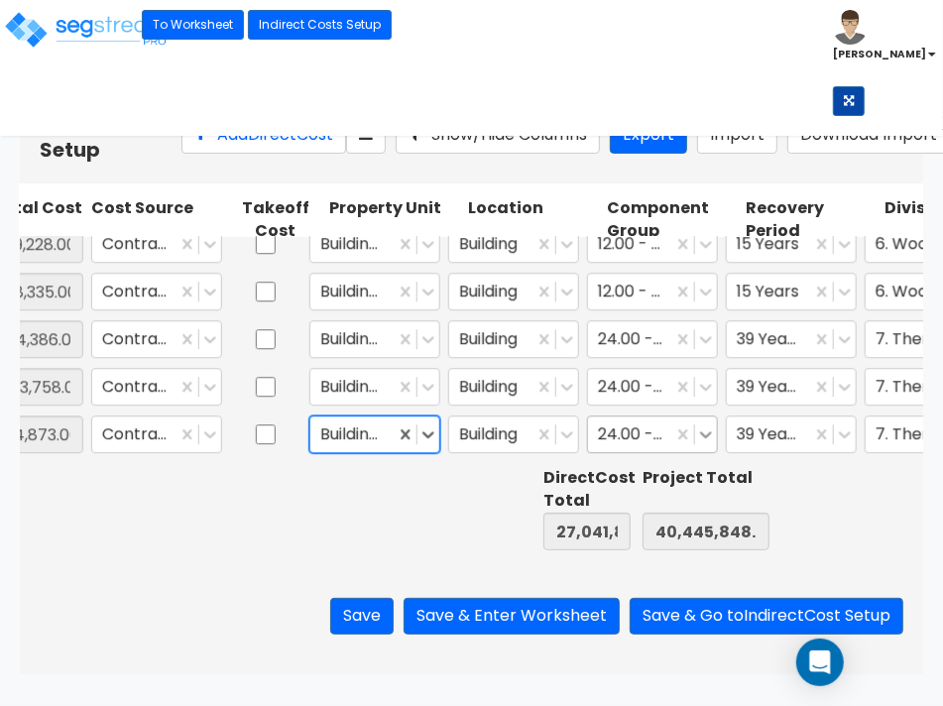
click at [700, 436] on icon at bounding box center [706, 434] width 20 height 20
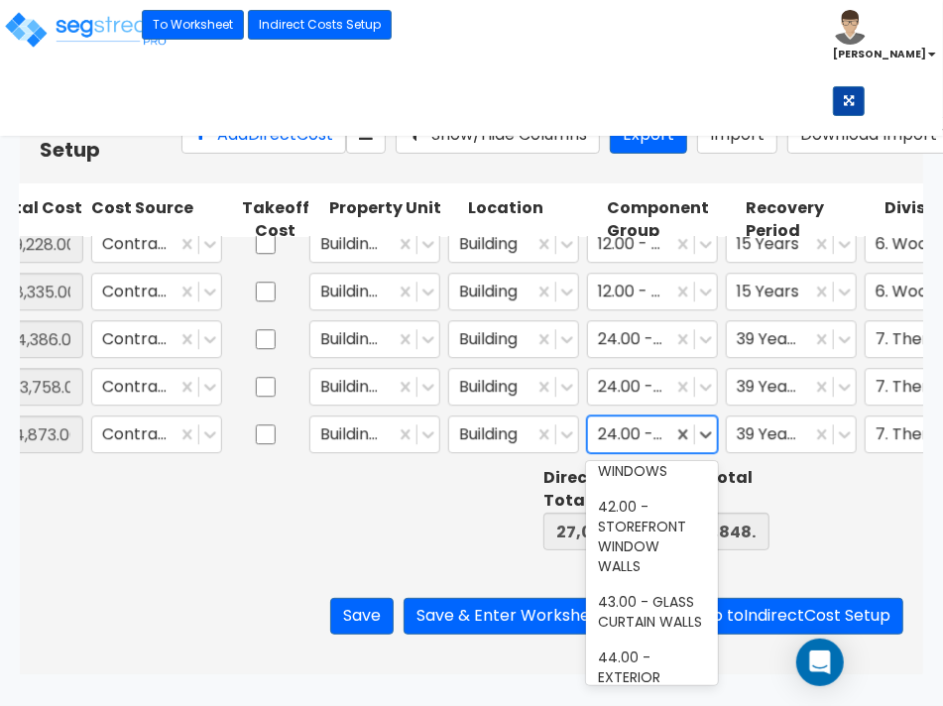
scroll to position [3099, 0]
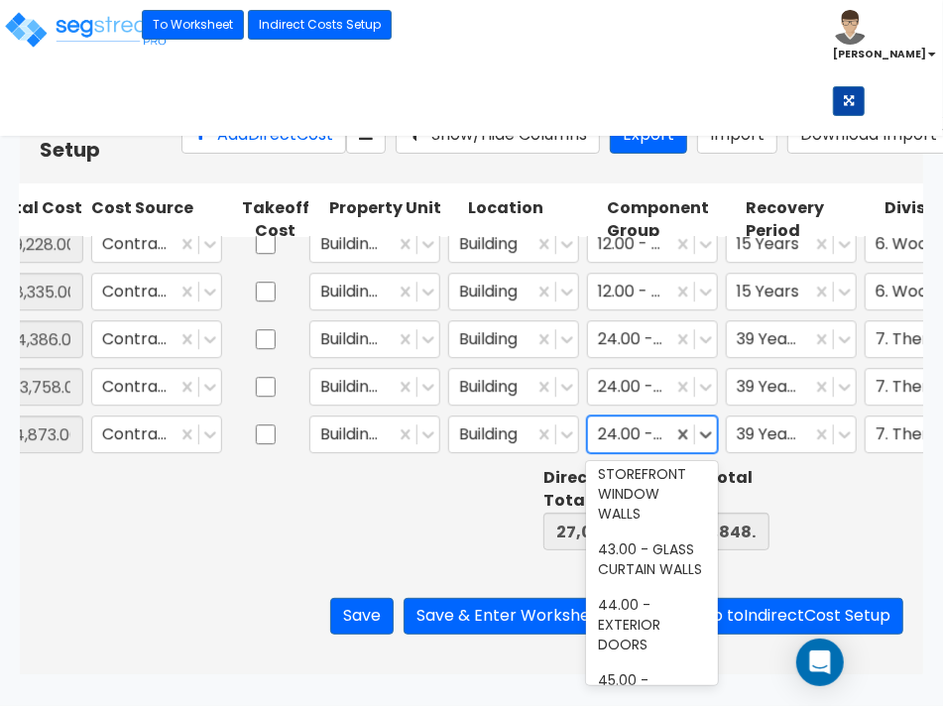
click at [617, 361] on div "40.00 - DOORS & WINDOWS" at bounding box center [651, 333] width 131 height 56
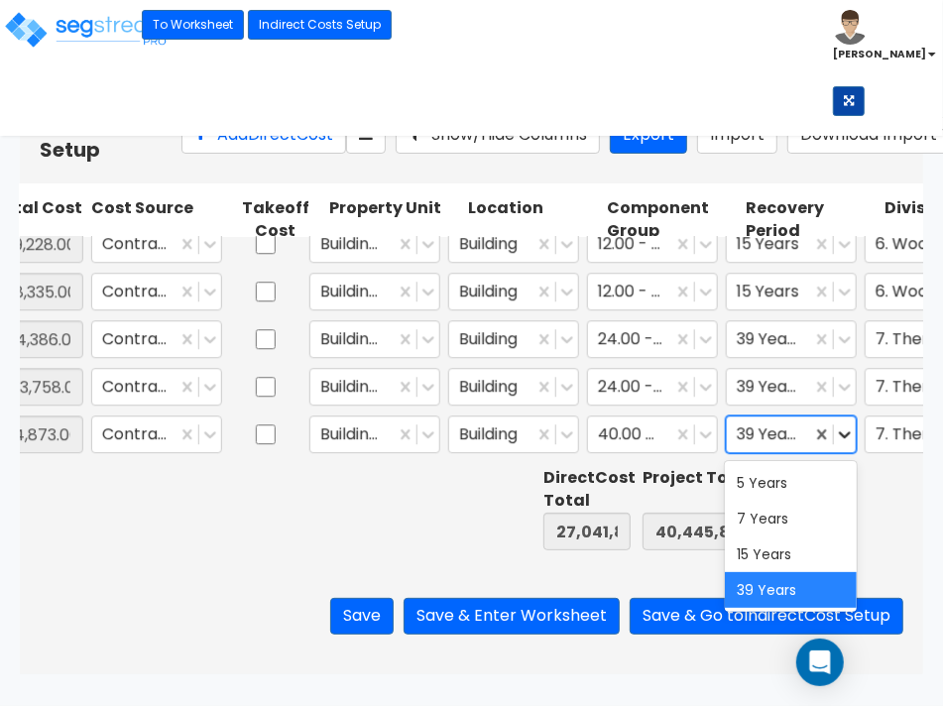
click at [850, 437] on icon at bounding box center [845, 434] width 20 height 20
click at [746, 555] on div "15 Years" at bounding box center [790, 554] width 131 height 36
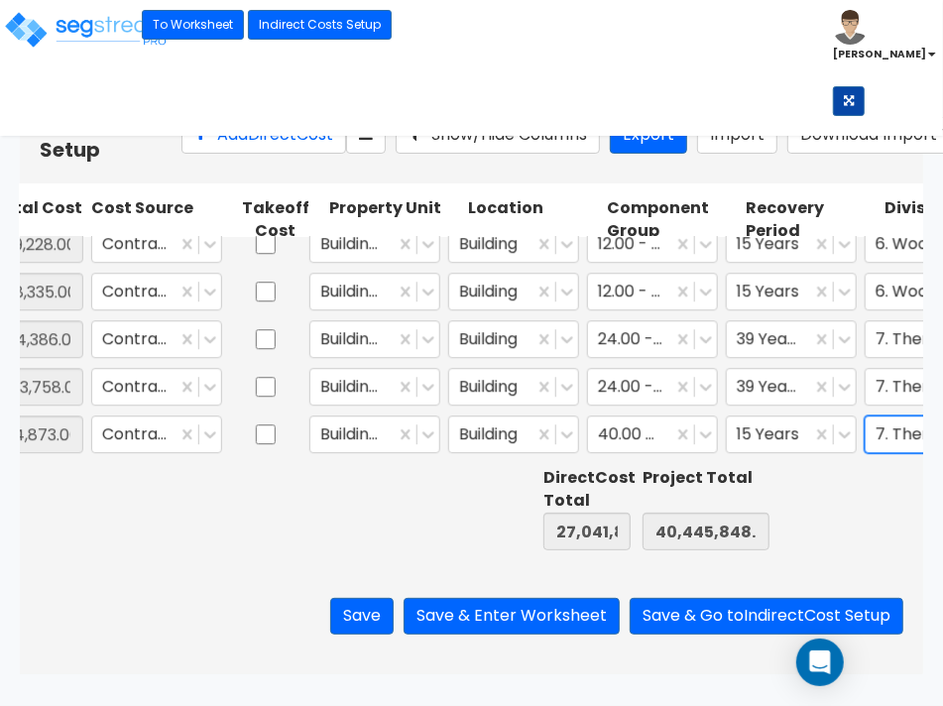
click at [876, 442] on input "text" at bounding box center [878, 434] width 4 height 23
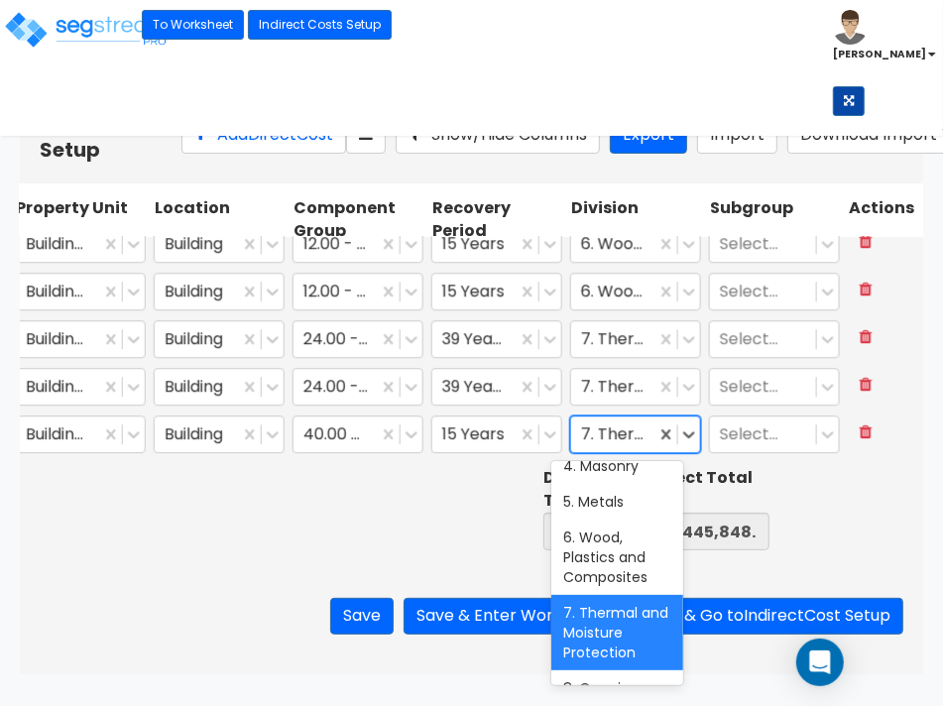
scroll to position [0, 0]
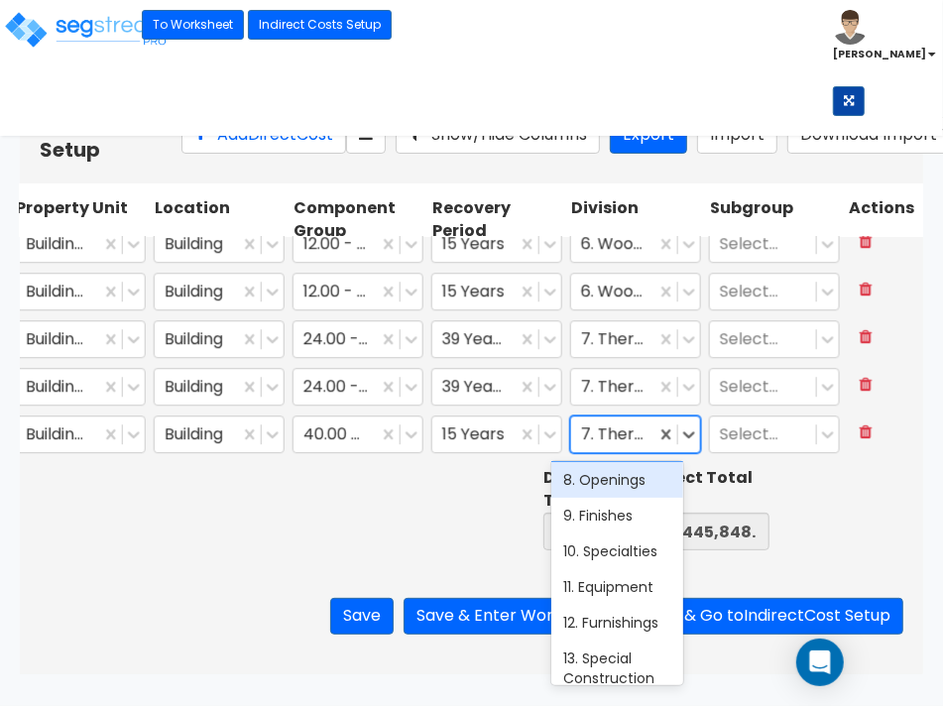
click at [606, 497] on div "8. Openings" at bounding box center [616, 480] width 131 height 36
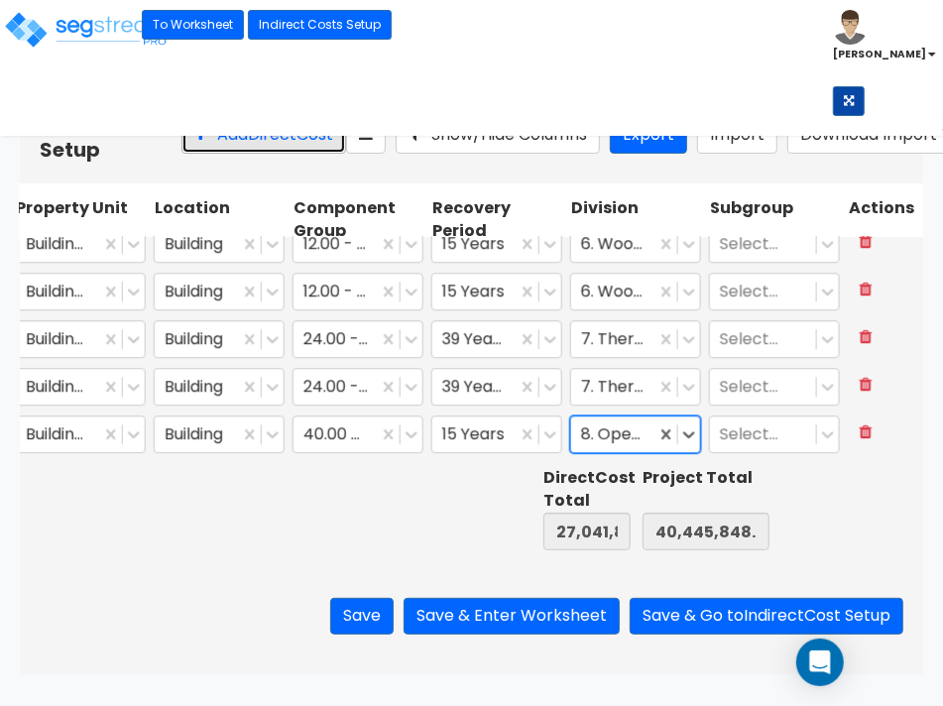
click at [200, 149] on button "Add Direct Cost" at bounding box center [263, 135] width 165 height 37
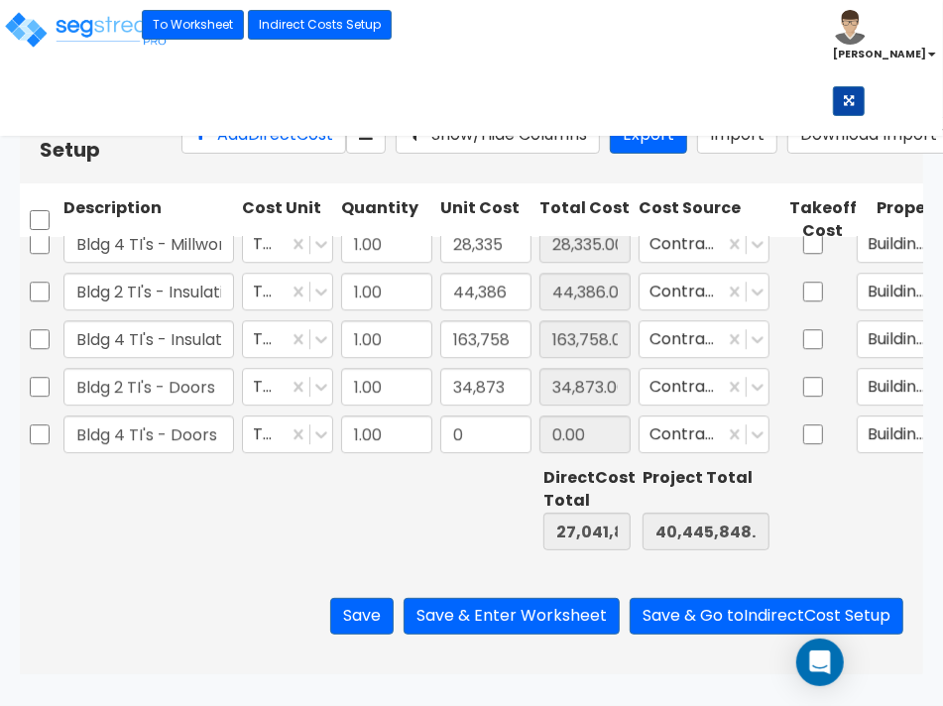
type input "Bldg 4 TI's - Doors"
type input "142,200"
type input "27,184,034.00"
type input "40,588,048.00"
type input "142,200.00"
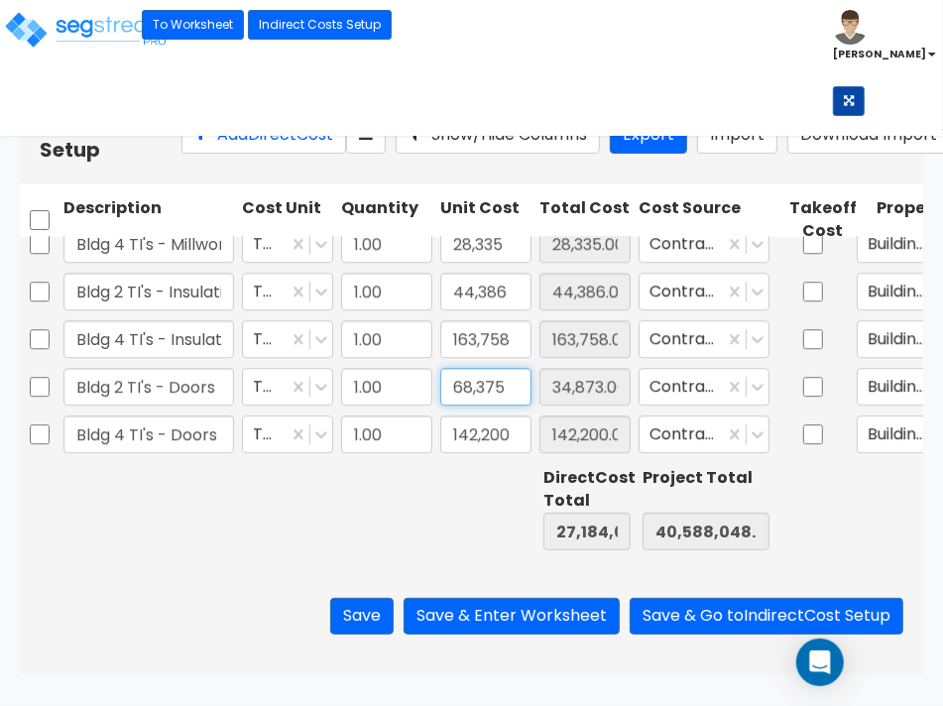
type input "68,375"
type input "27,217,536.00"
type input "40,621,550.00"
type input "68,375.00"
click at [484, 422] on input "142,200" at bounding box center [485, 434] width 91 height 38
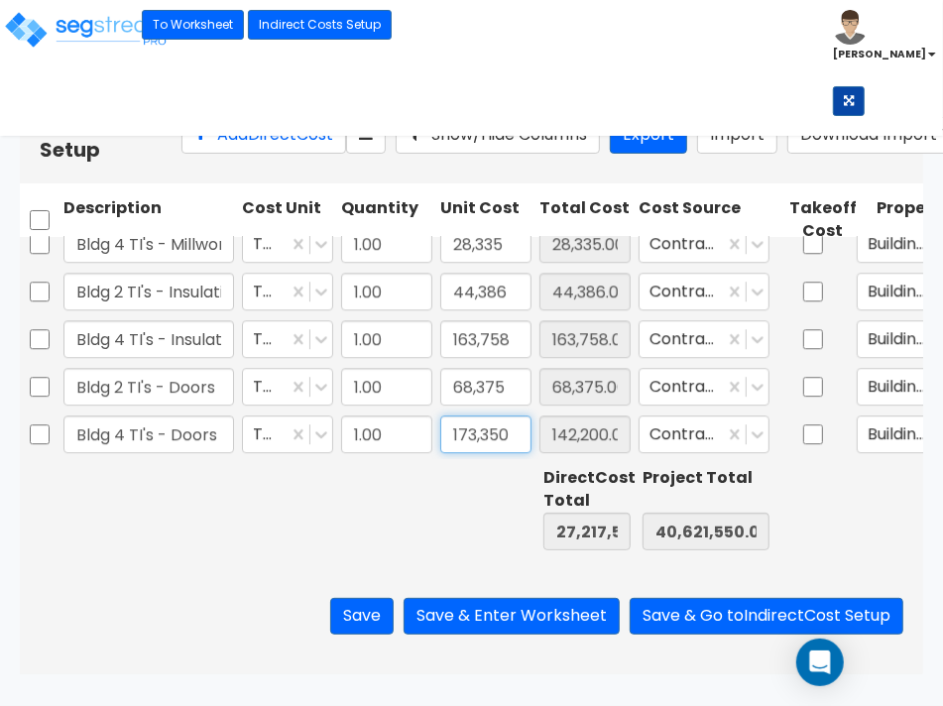
type input "173,350"
type input "27,248,686.00"
type input "40,652,700.00"
type input "173,350.00"
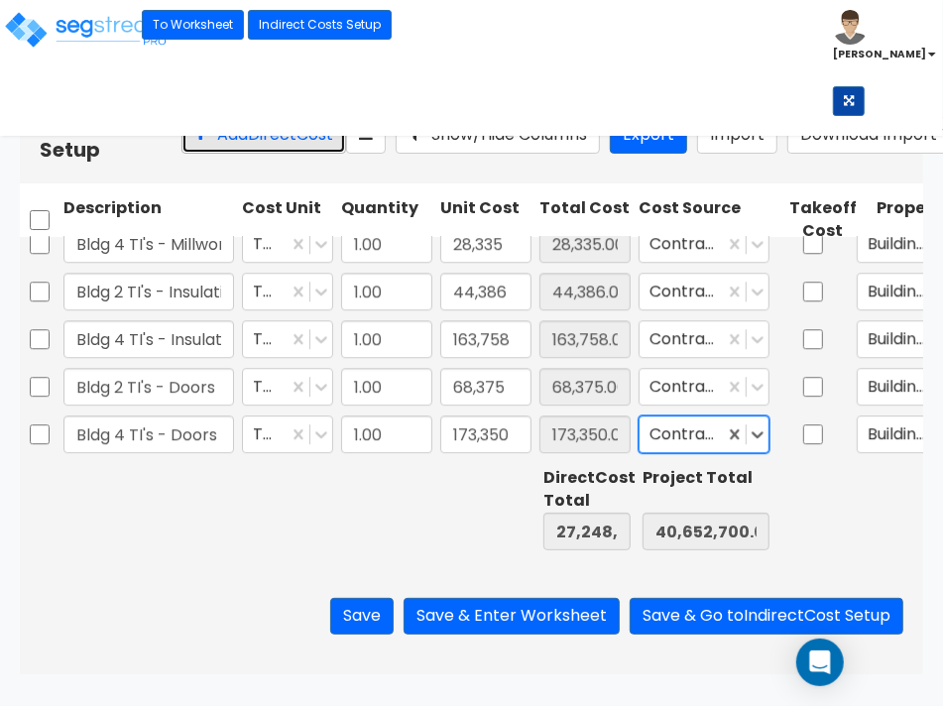
click at [210, 154] on button "Add Direct Cost" at bounding box center [263, 135] width 165 height 37
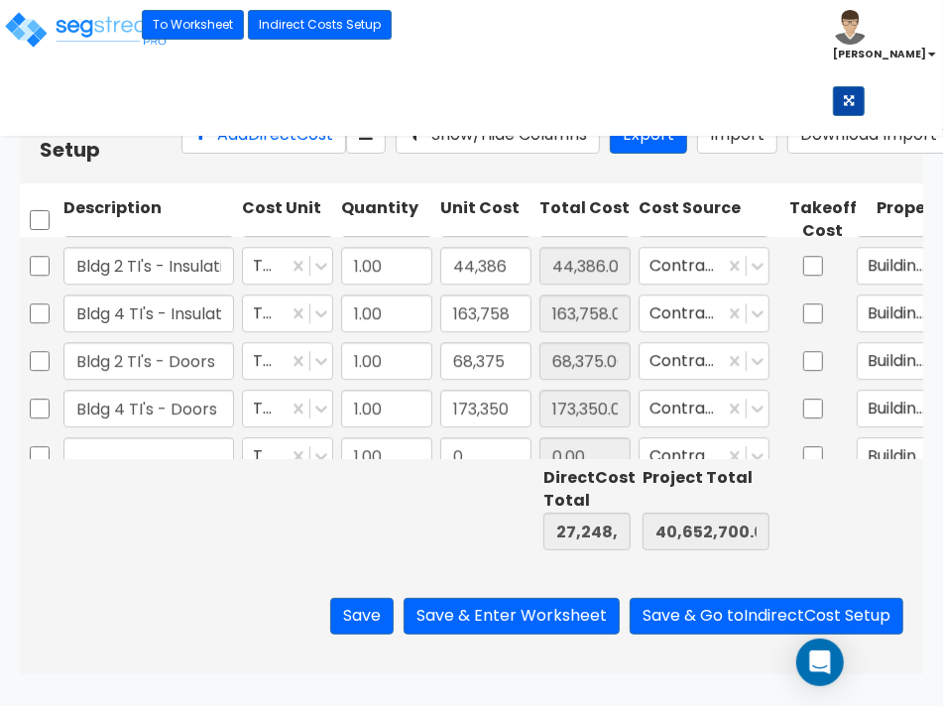
scroll to position [2993, 0]
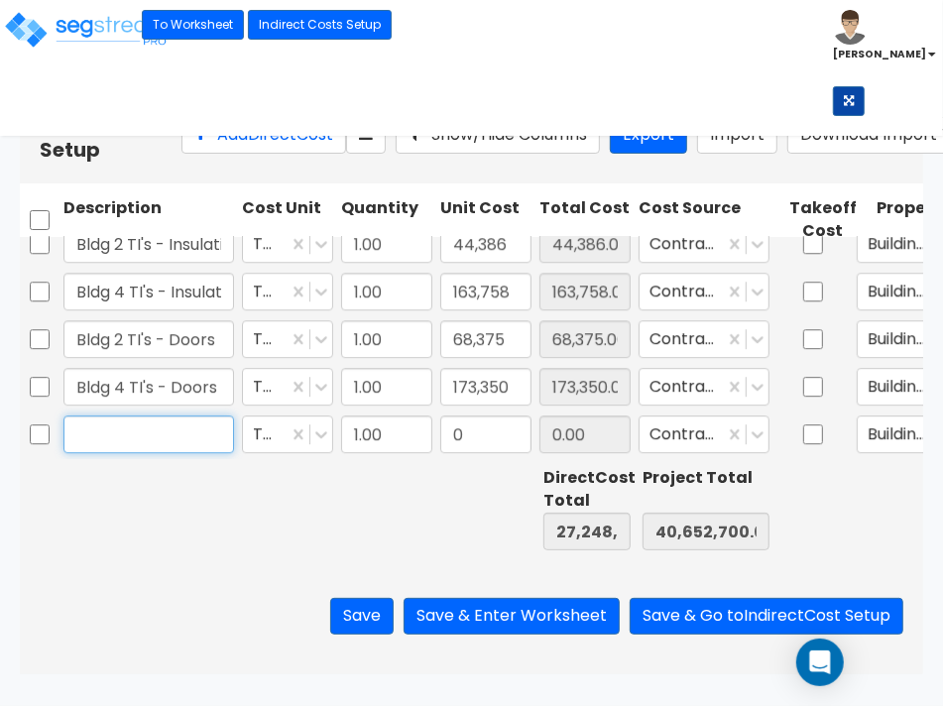
click at [157, 428] on input "text" at bounding box center [148, 434] width 171 height 38
type input "Bldg 2 TI's - Drywall"
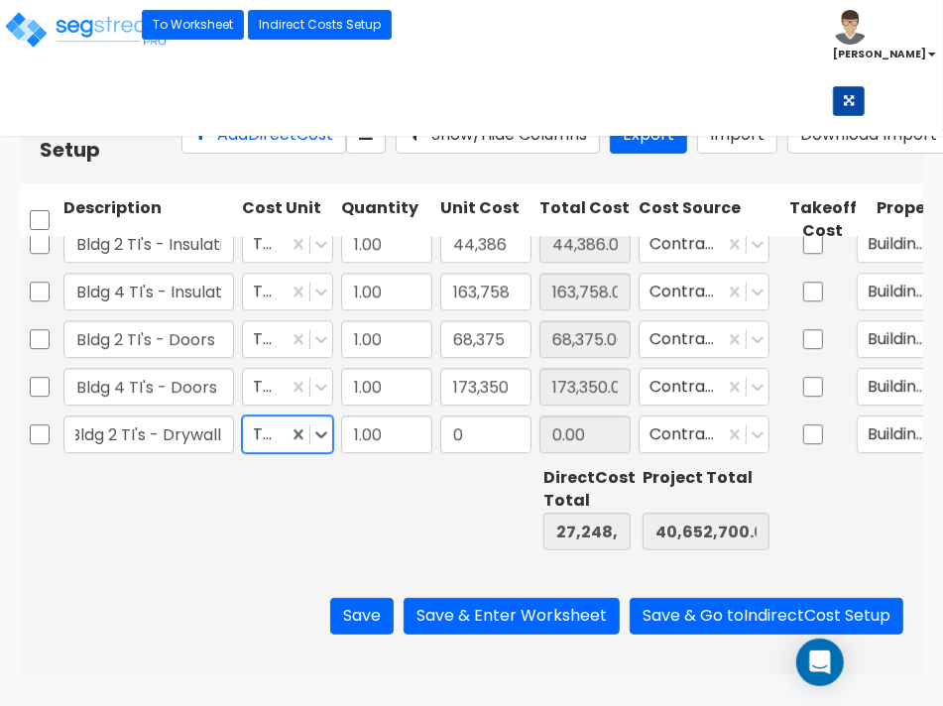
scroll to position [0, 0]
click at [481, 446] on input "0" at bounding box center [485, 434] width 91 height 38
type input "130,198"
type input "27,378,884.00"
type input "40,782,898.00"
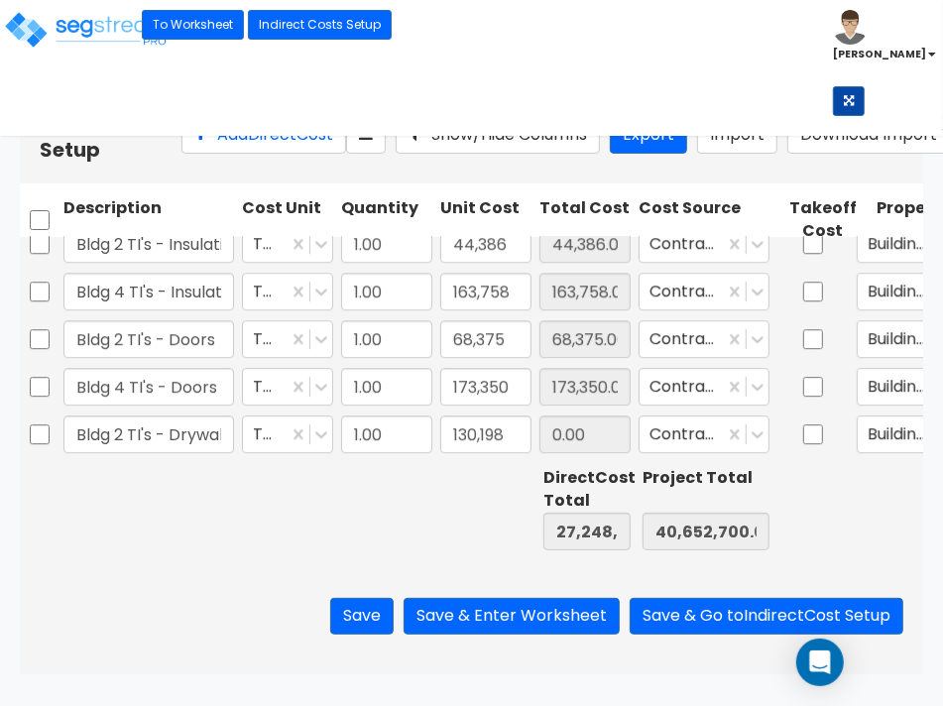
type input "130,198.00"
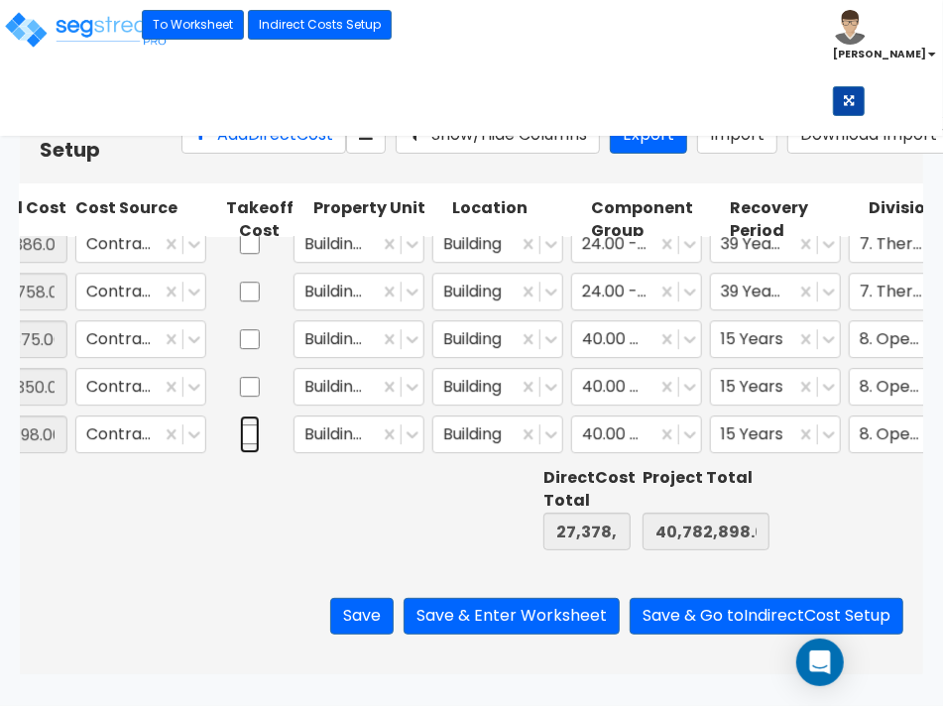
scroll to position [0, 573]
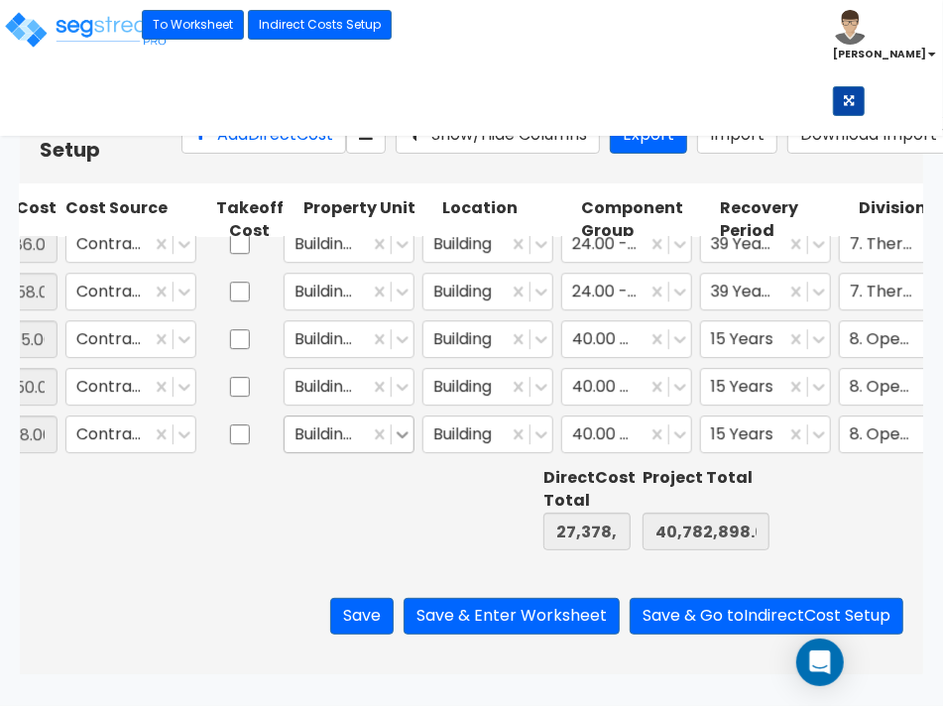
click at [404, 441] on icon at bounding box center [403, 434] width 20 height 20
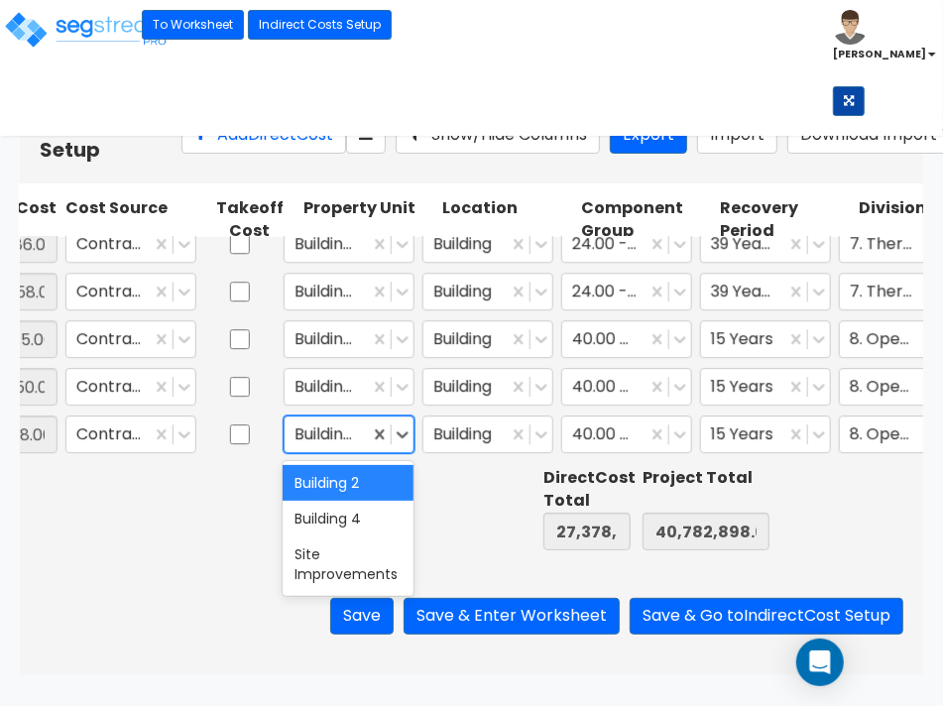
click at [342, 474] on div "Building 2" at bounding box center [348, 483] width 131 height 36
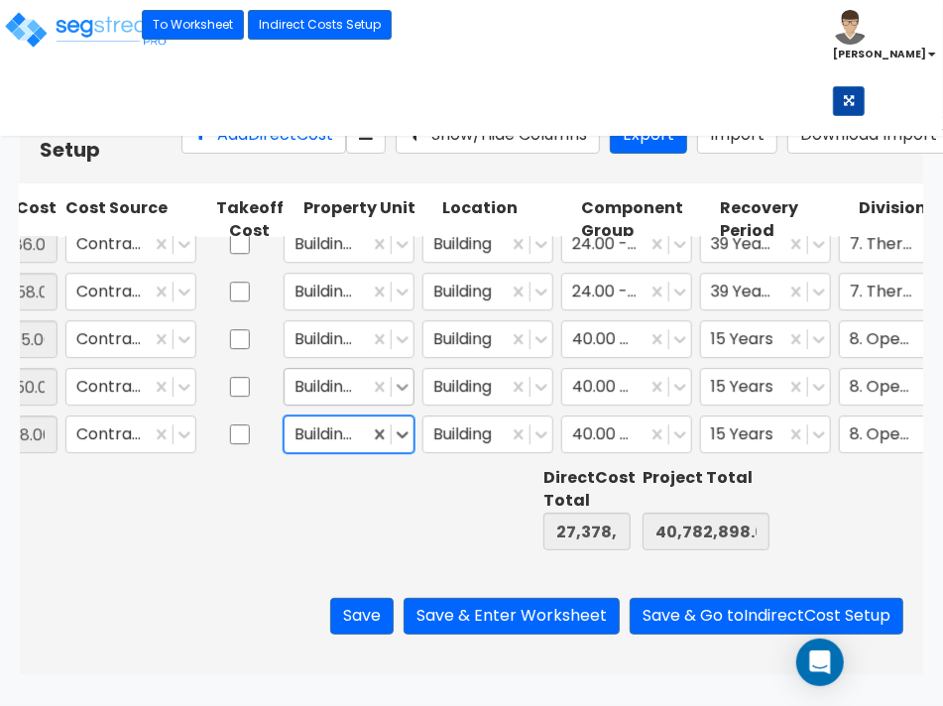
click at [400, 383] on icon at bounding box center [403, 387] width 20 height 20
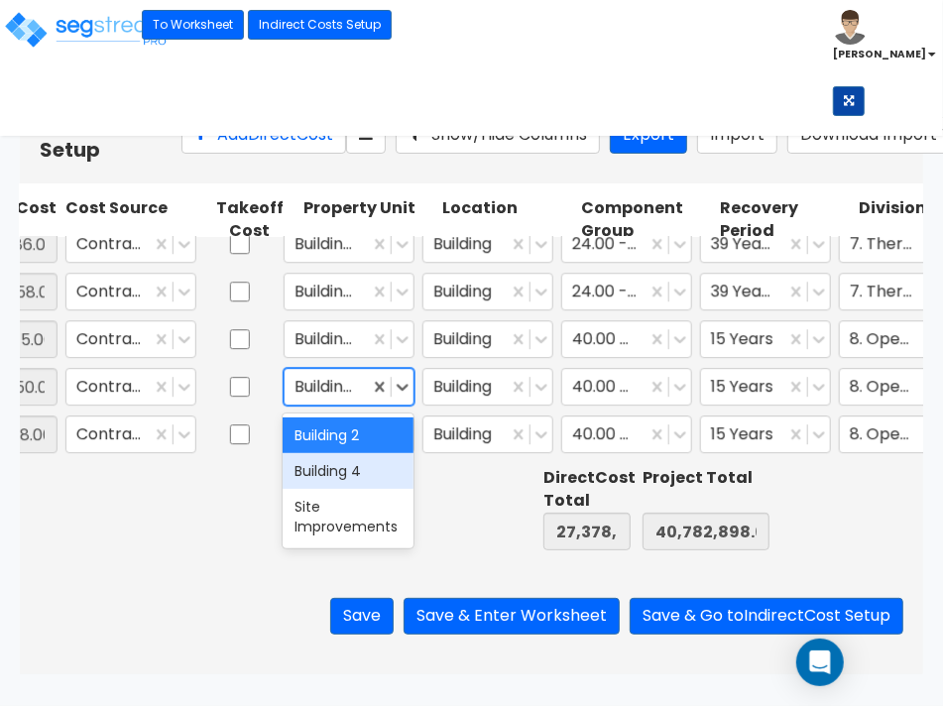
click at [338, 464] on div "Building 4" at bounding box center [348, 471] width 131 height 36
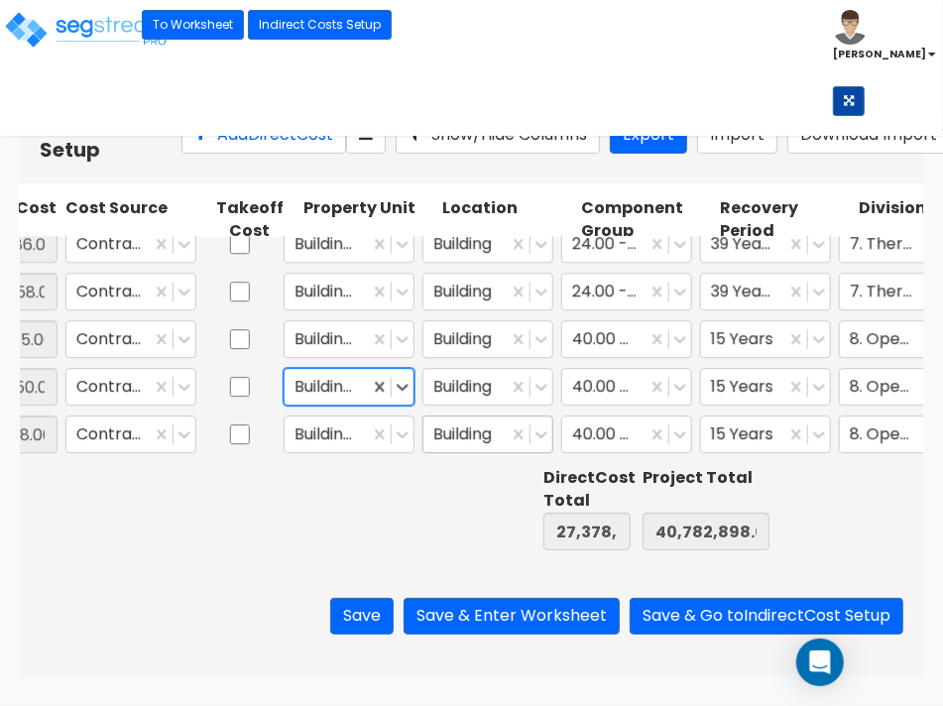
click at [502, 433] on div "Building" at bounding box center [465, 434] width 84 height 35
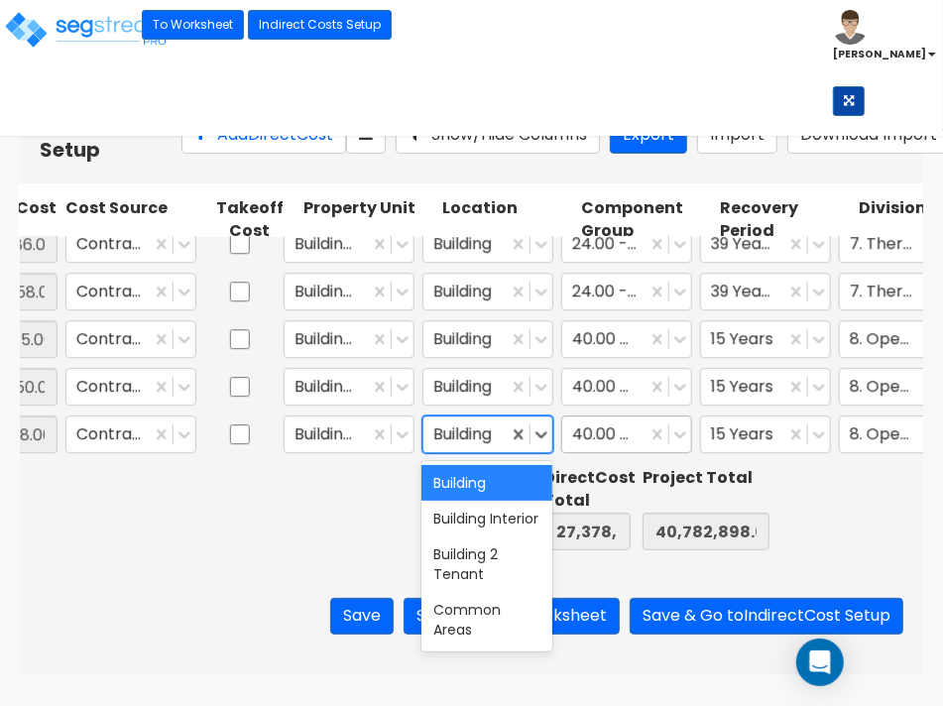
click at [617, 429] on div at bounding box center [604, 434] width 64 height 27
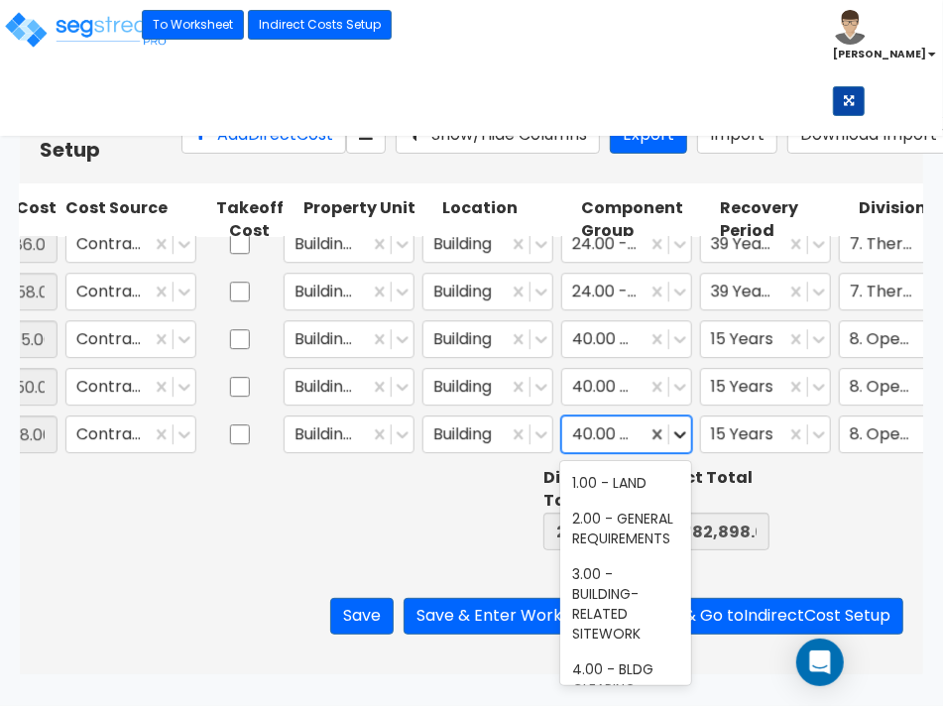
click at [682, 433] on icon at bounding box center [680, 434] width 12 height 7
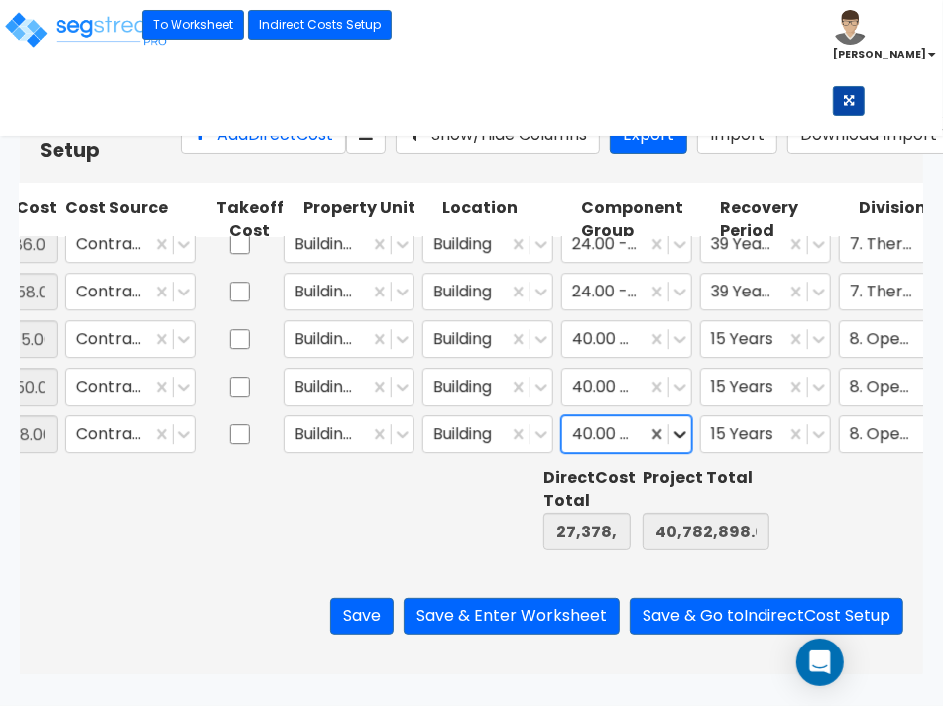
click at [682, 433] on icon at bounding box center [680, 434] width 12 height 7
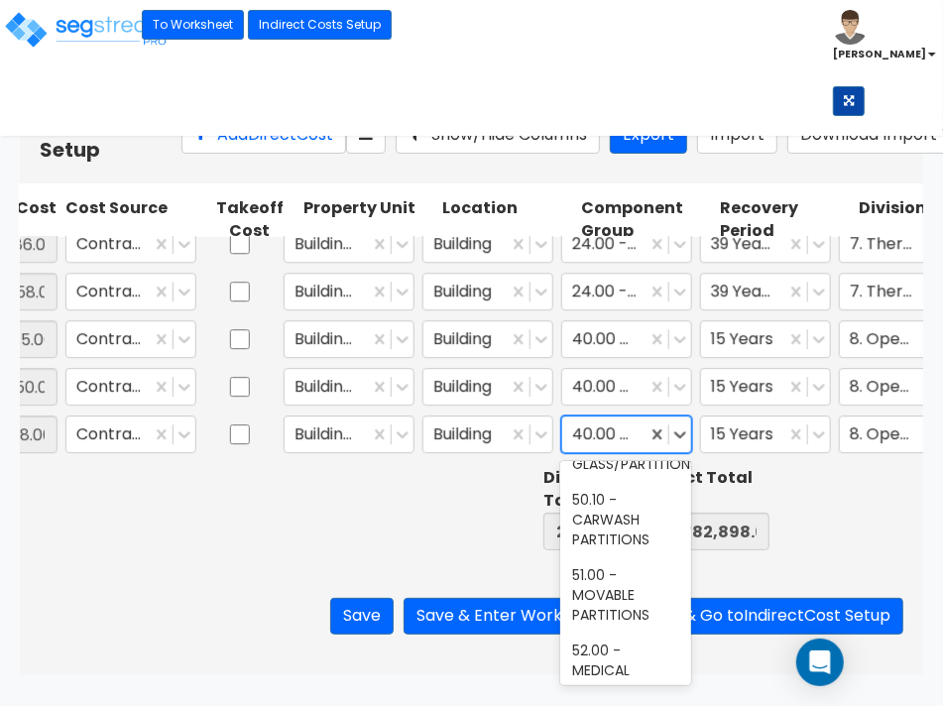
scroll to position [3842, 0]
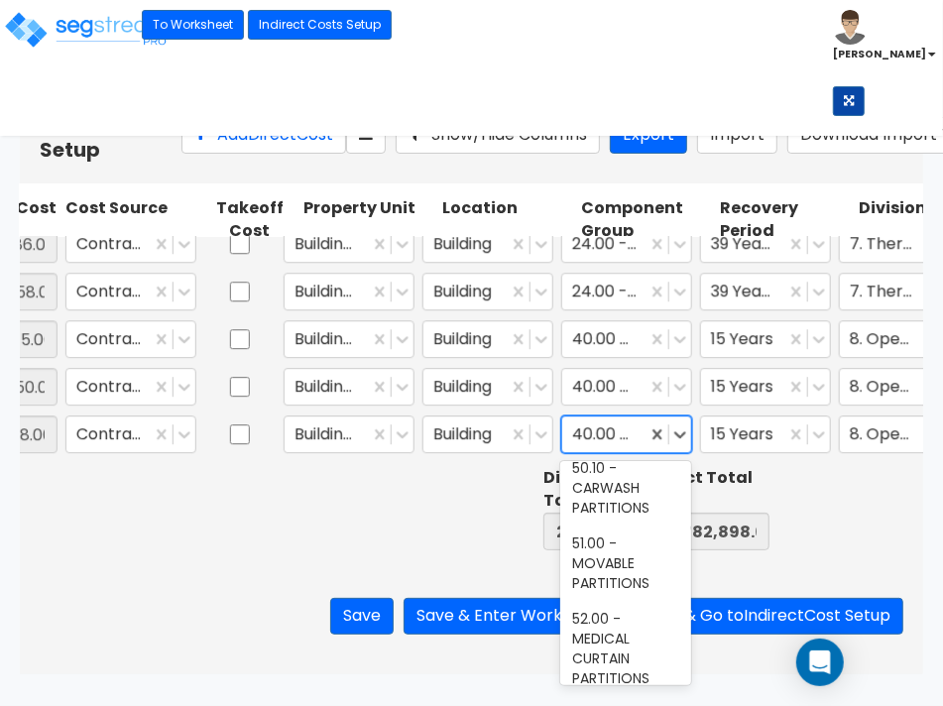
click at [612, 204] on div "47.00 - INTERIOR DRYWALL PARTITIONS" at bounding box center [625, 156] width 131 height 95
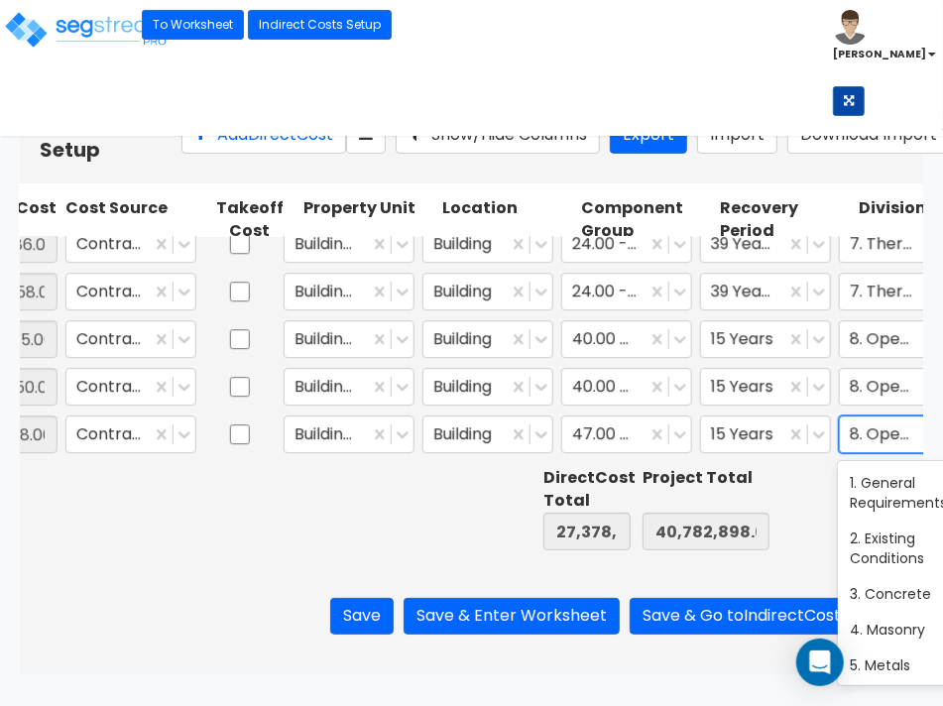
click at [884, 441] on div at bounding box center [882, 434] width 64 height 27
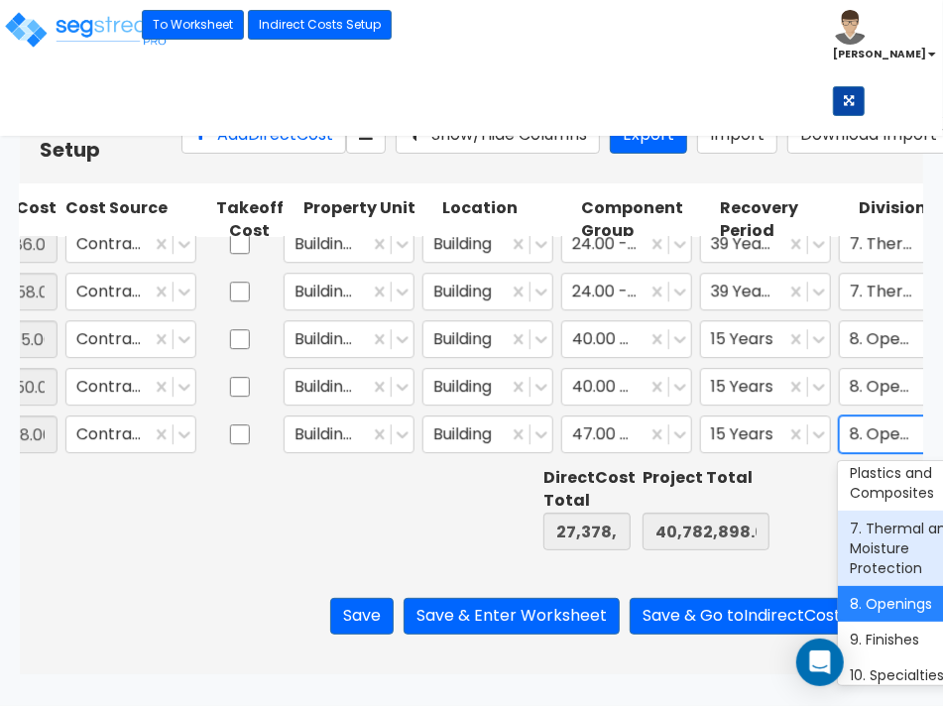
scroll to position [372, 0]
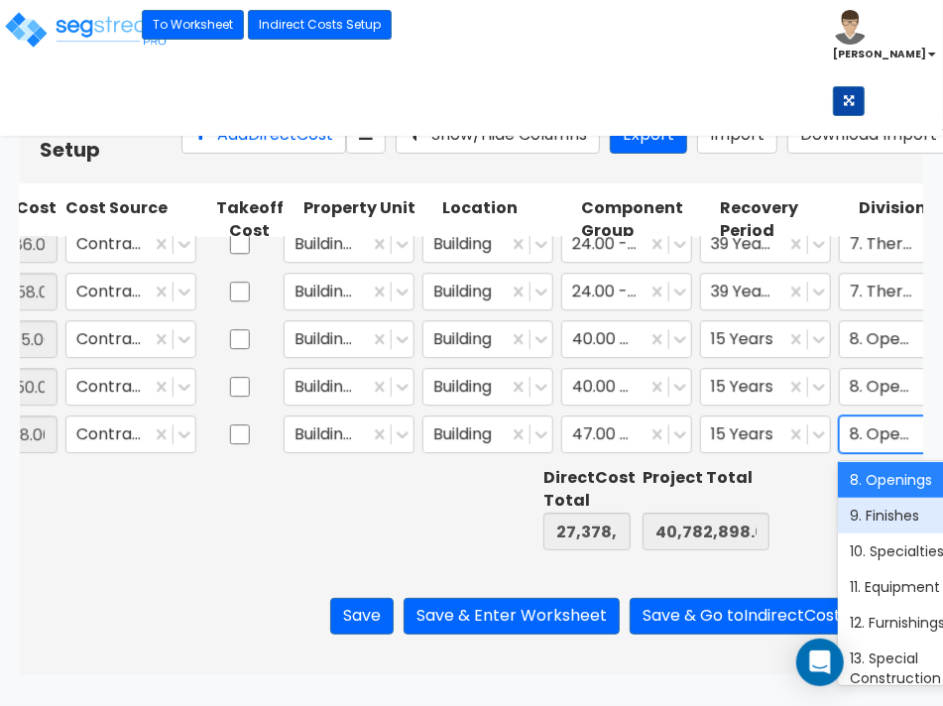
click at [870, 529] on div "9. Finishes" at bounding box center [903, 516] width 131 height 36
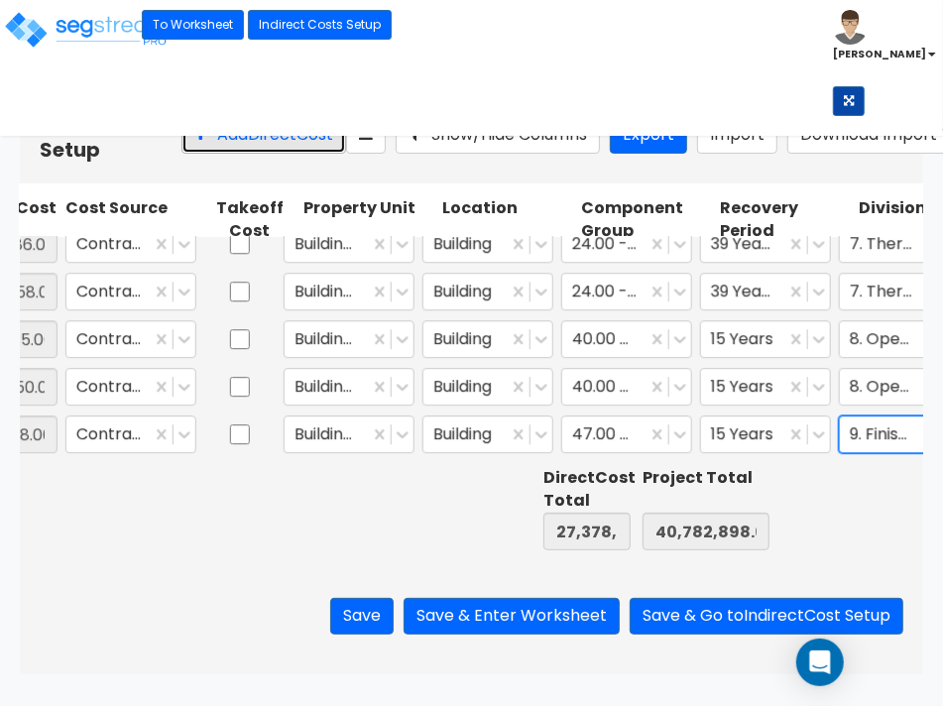
click at [199, 152] on button "Add Direct Cost" at bounding box center [263, 135] width 165 height 37
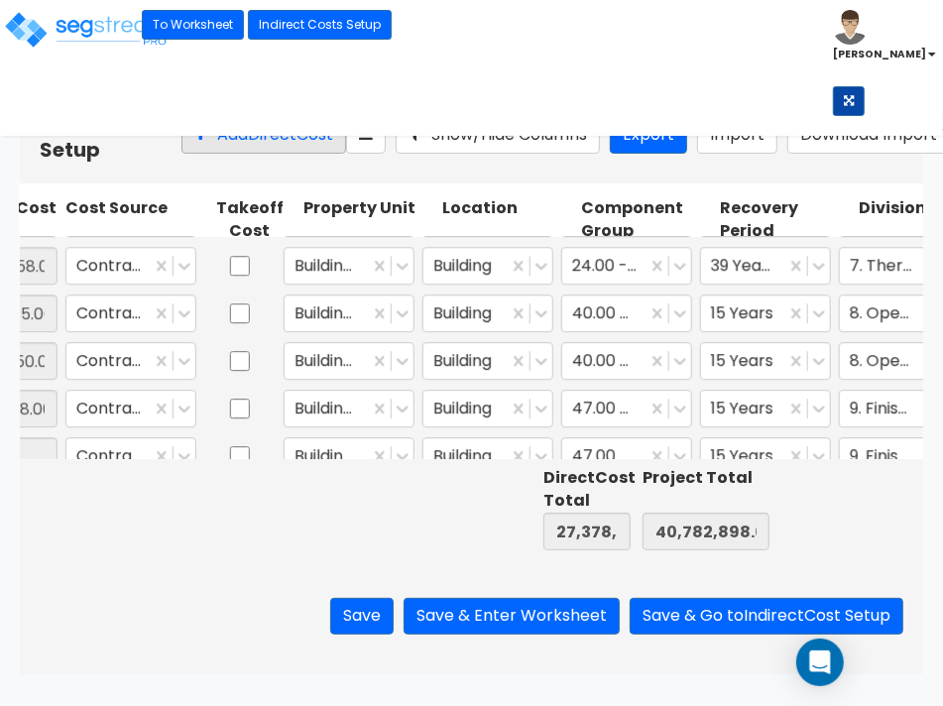
scroll to position [0, 0]
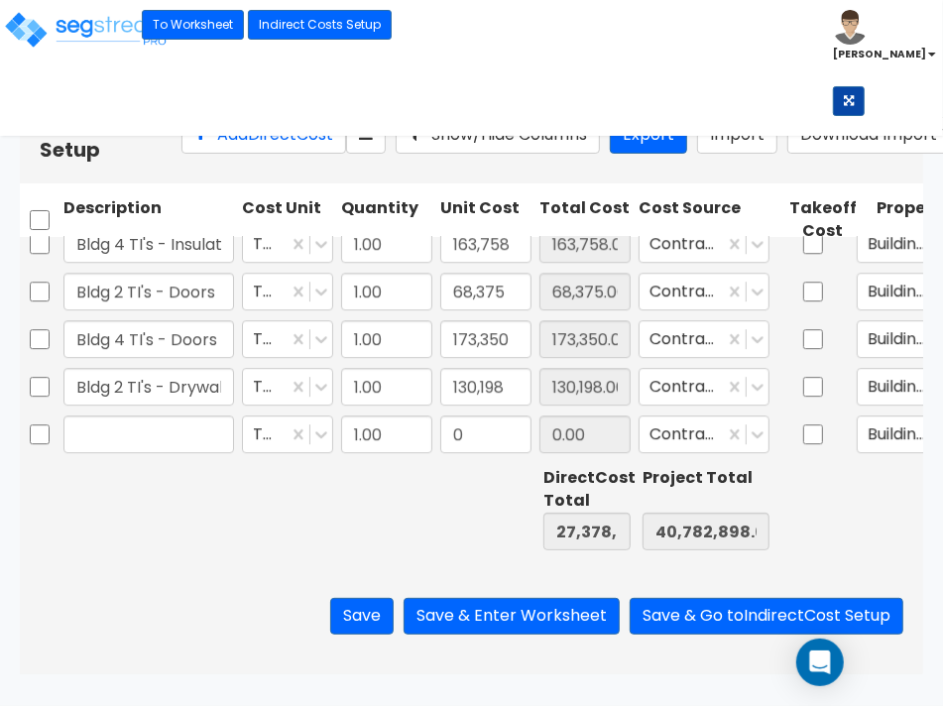
type input "1.00"
type input "28,335"
type input "Bldg 4 TI's - Drywall"
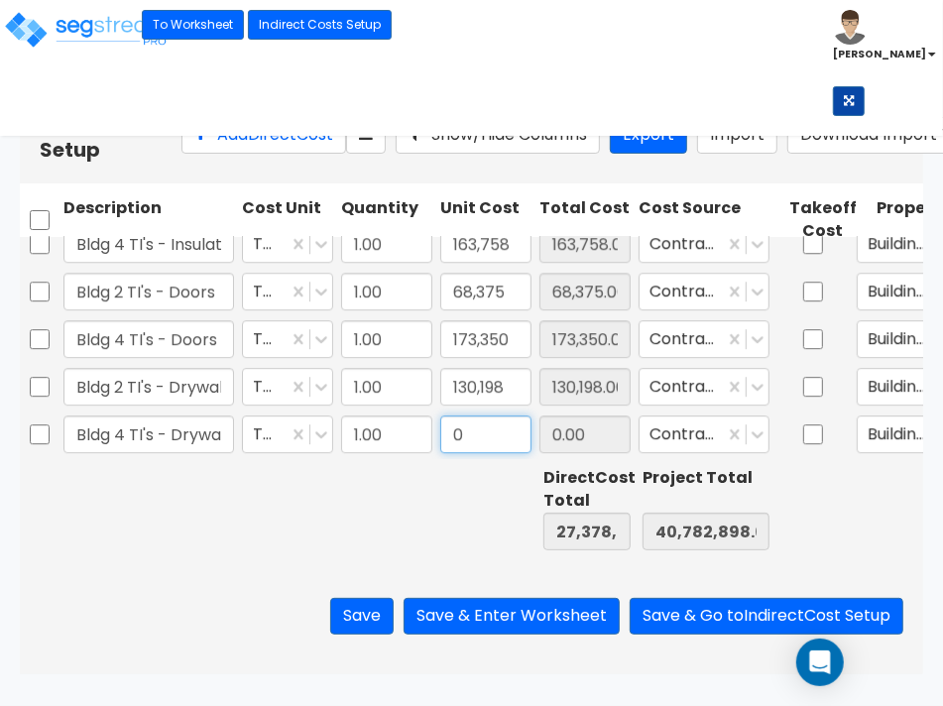
click at [473, 423] on input "0" at bounding box center [485, 434] width 91 height 38
type input "484,132"
type input "27,863,016.00"
type input "41,267,030.00"
type input "484,132.00"
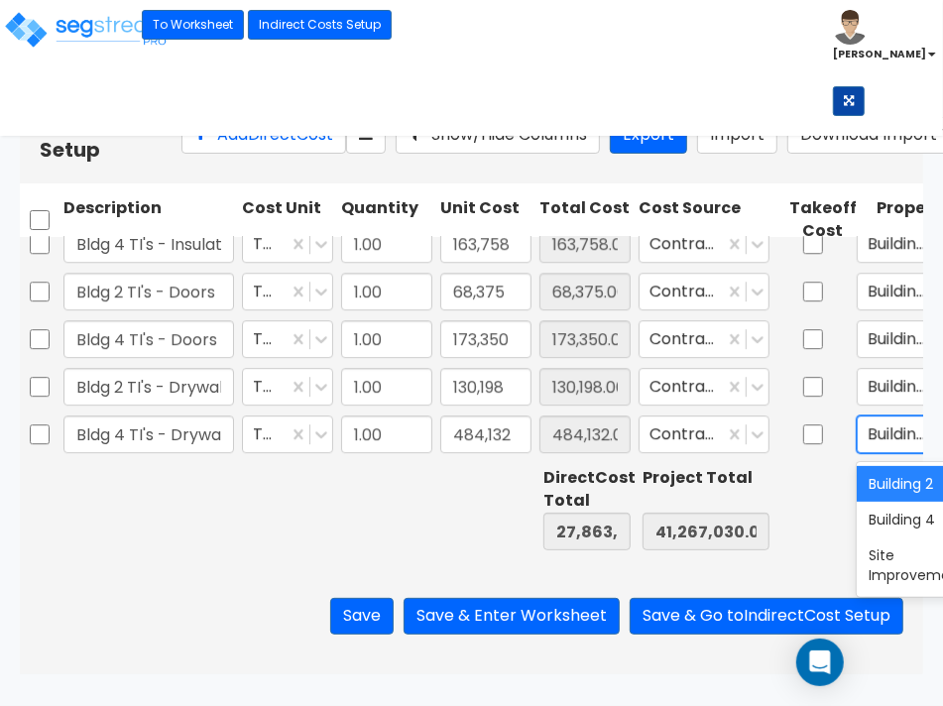
click at [888, 441] on div at bounding box center [900, 434] width 64 height 27
click at [894, 517] on div "Building 4" at bounding box center [922, 520] width 131 height 36
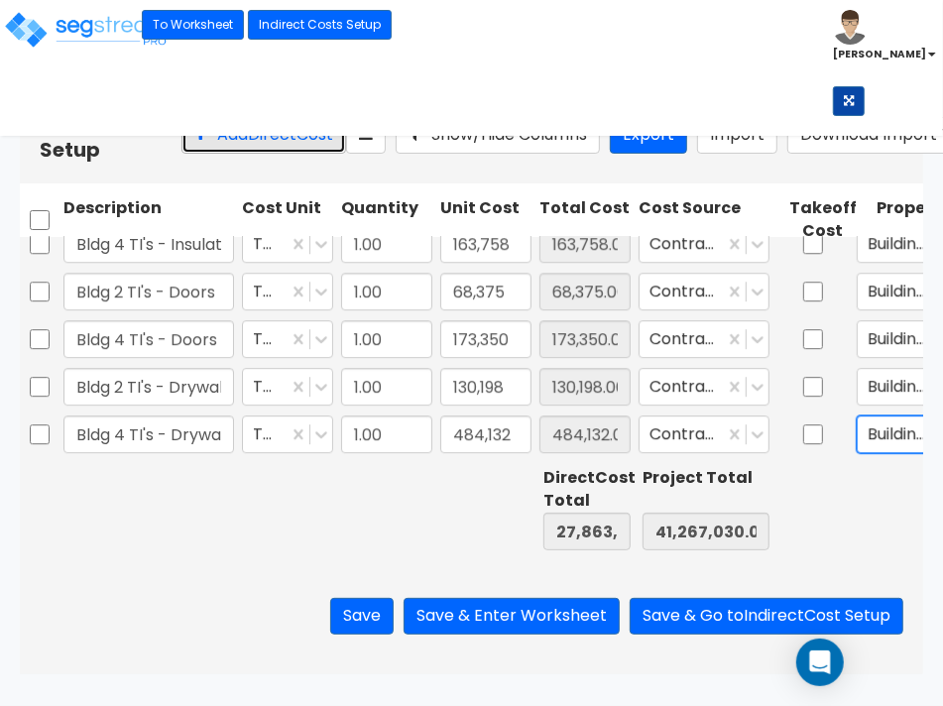
click at [181, 146] on button "Add Direct Cost" at bounding box center [263, 135] width 165 height 37
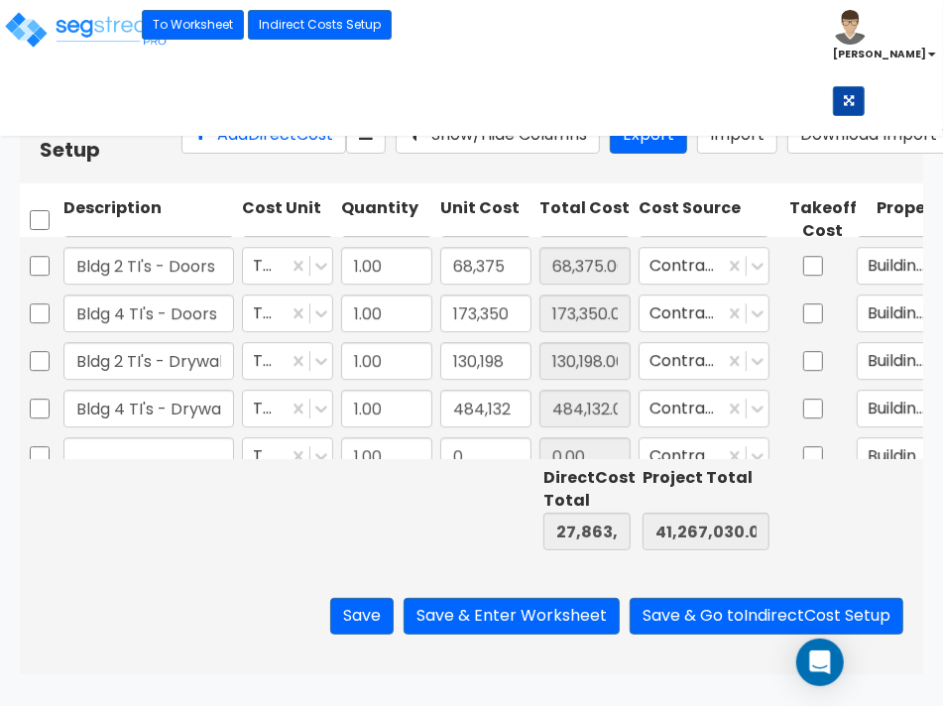
scroll to position [3089, 0]
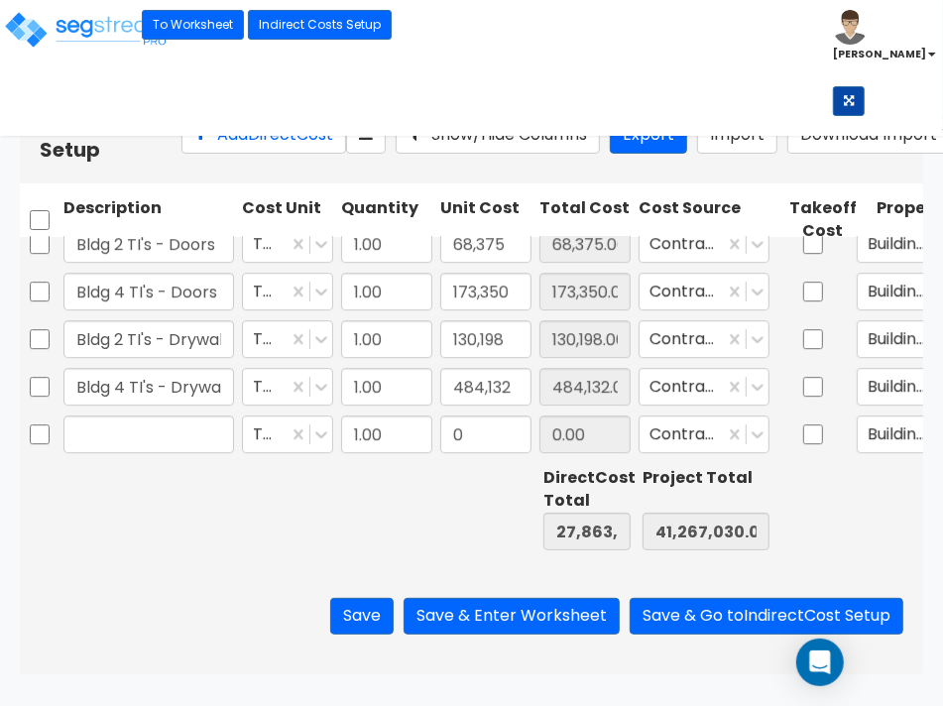
type input "1.00"
type input "44,386"
click at [132, 427] on input "text" at bounding box center [148, 434] width 171 height 38
type input "Bldg 2 TI's - Flooring"
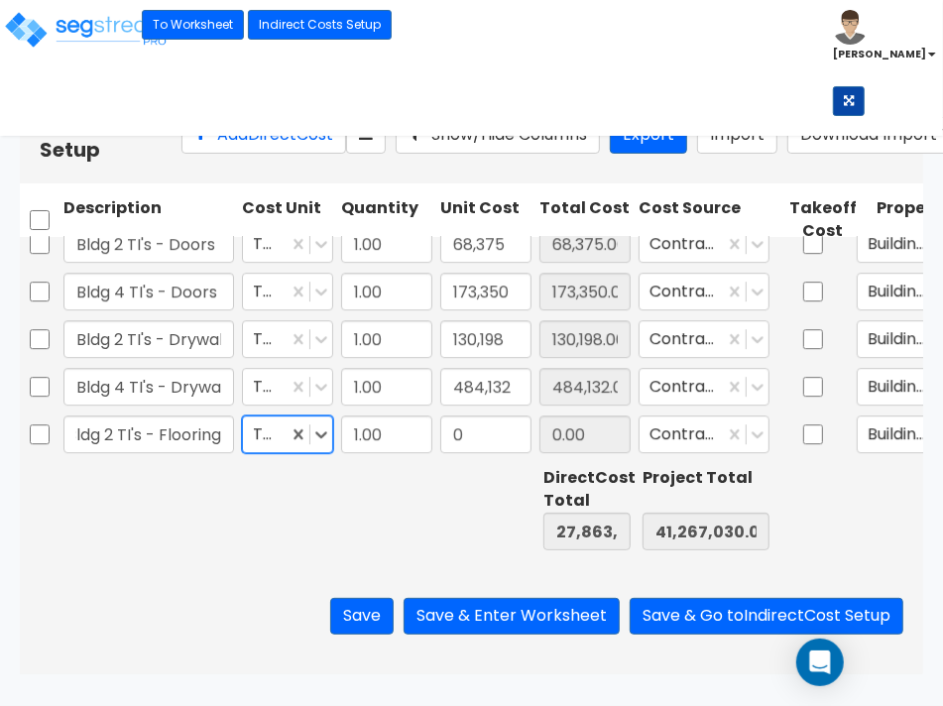
scroll to position [0, 0]
type input "26,110"
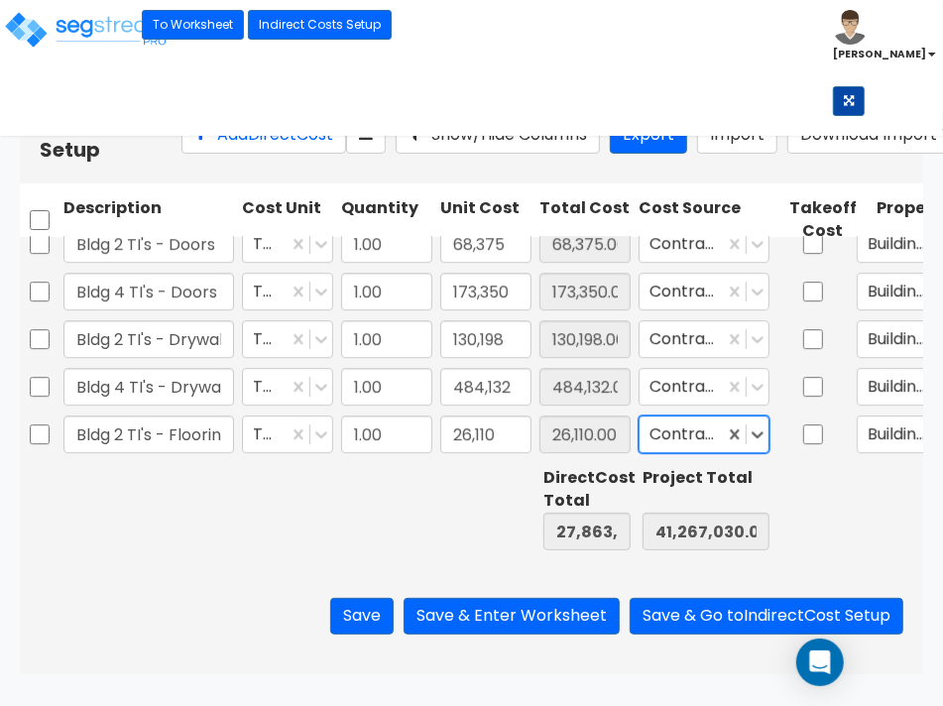
type input "27,889,126.00"
type input "41,293,140.00"
type input "26,110.00"
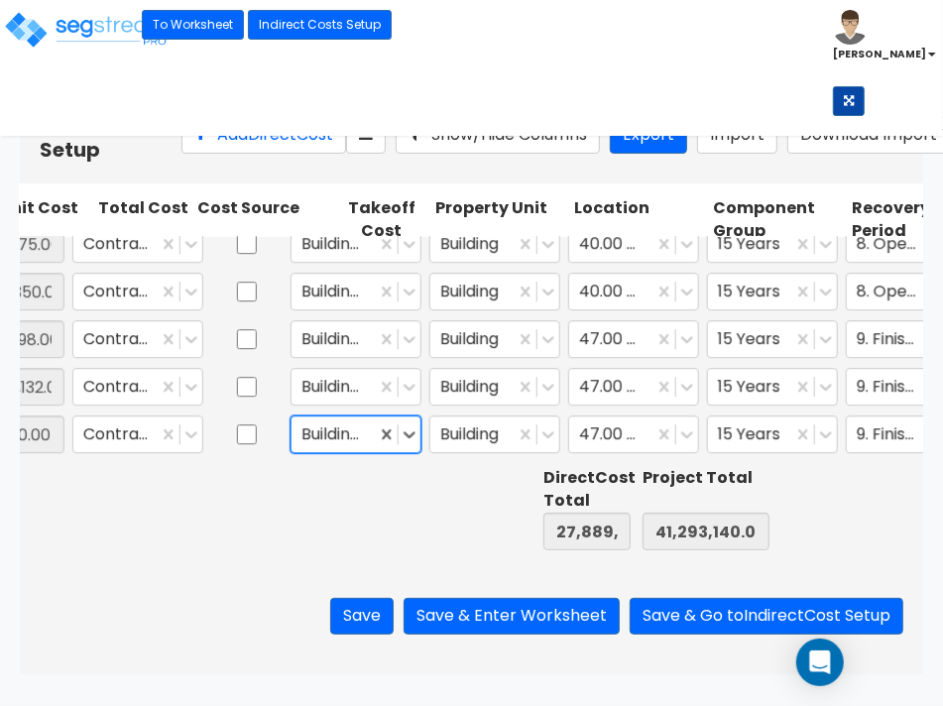
scroll to position [0, 649]
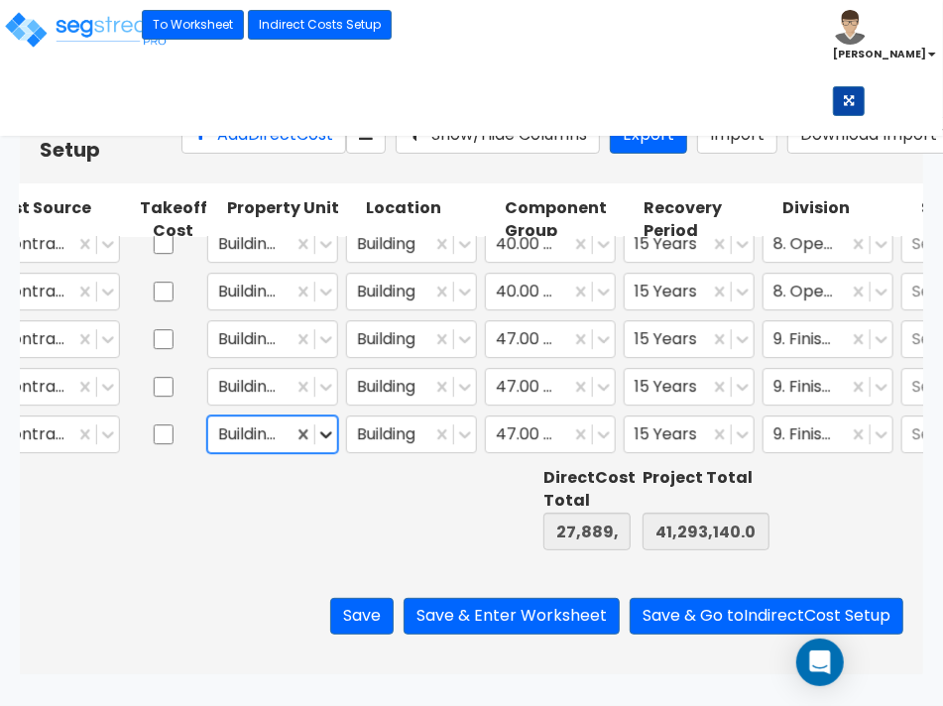
click at [332, 439] on icon at bounding box center [326, 434] width 20 height 20
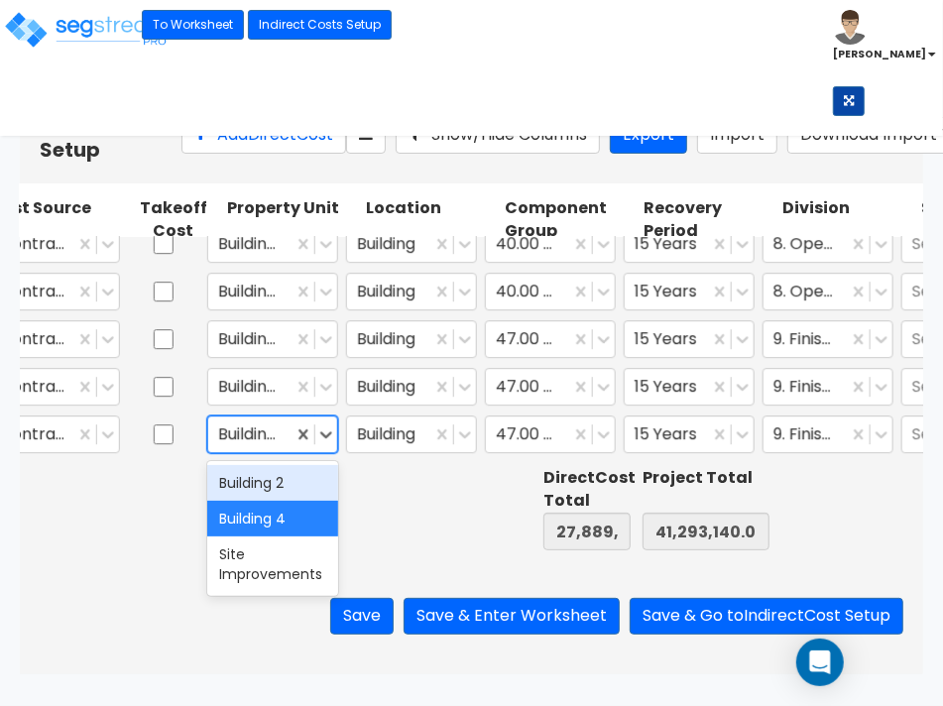
click at [260, 493] on div "Building 2" at bounding box center [272, 483] width 131 height 36
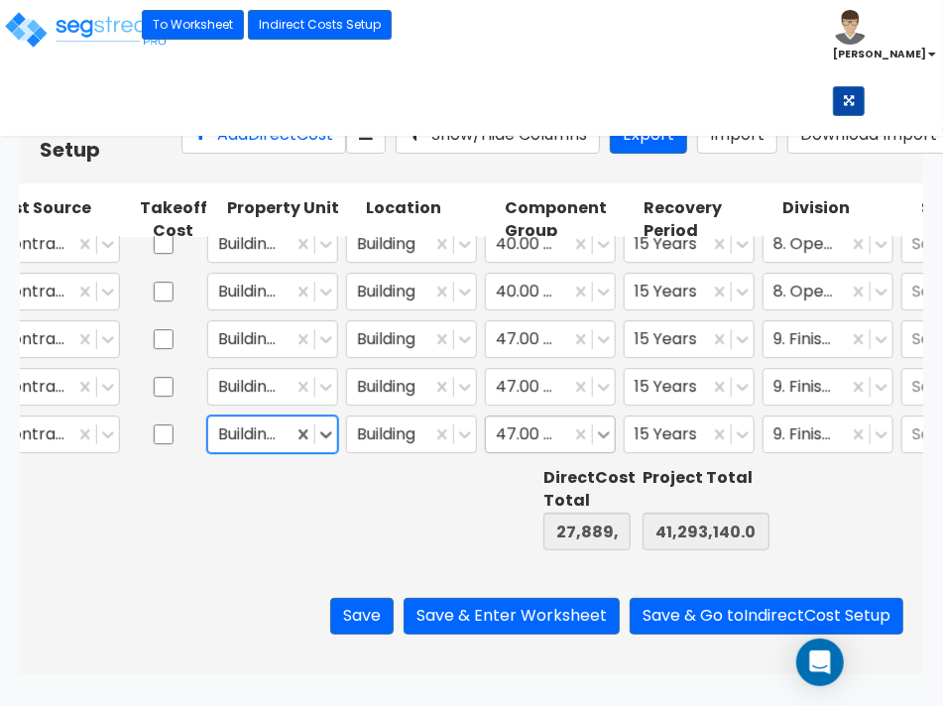
click at [601, 432] on icon at bounding box center [604, 434] width 20 height 20
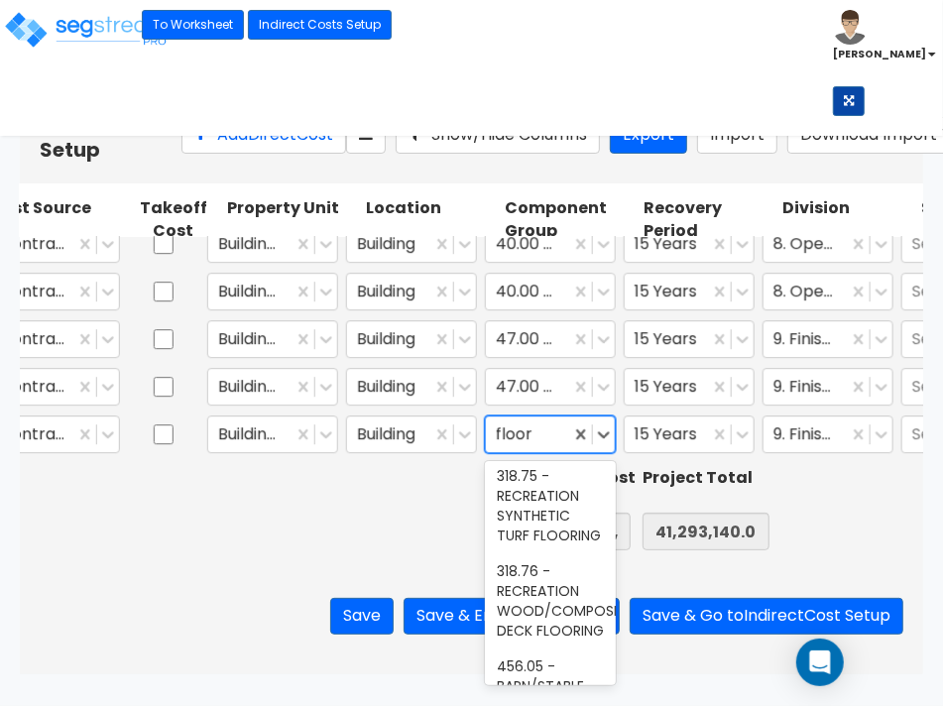
scroll to position [598, 0]
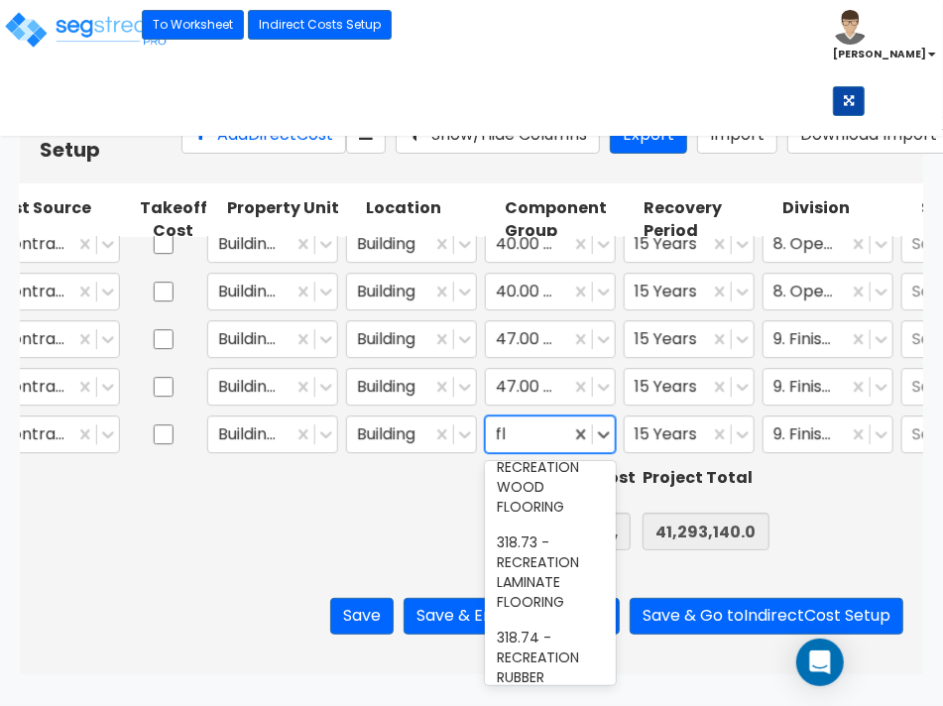
type input "f"
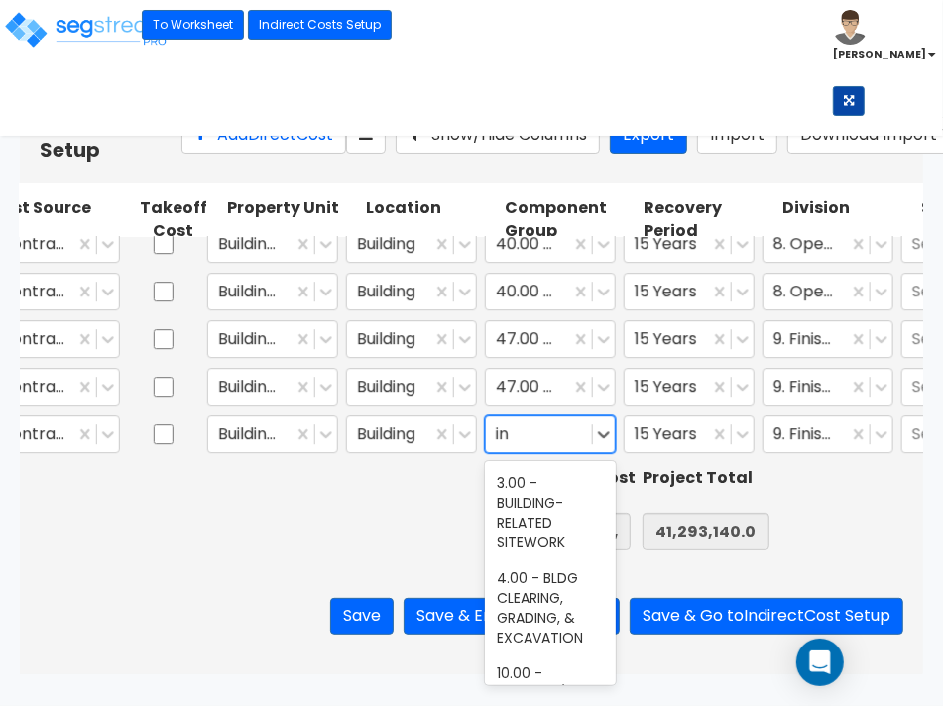
type input "i"
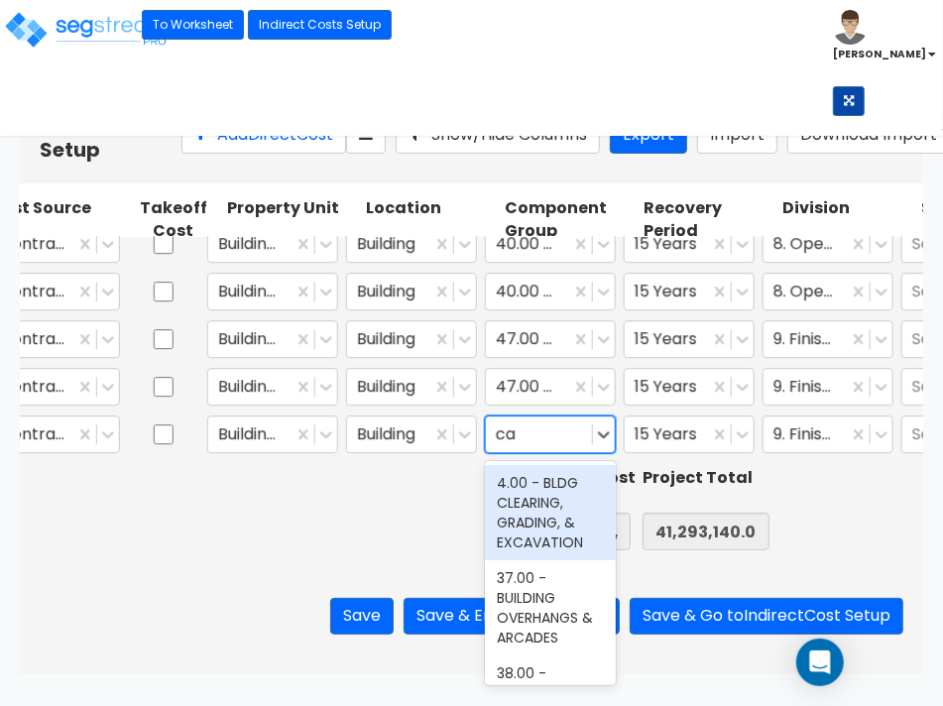
type input "car"
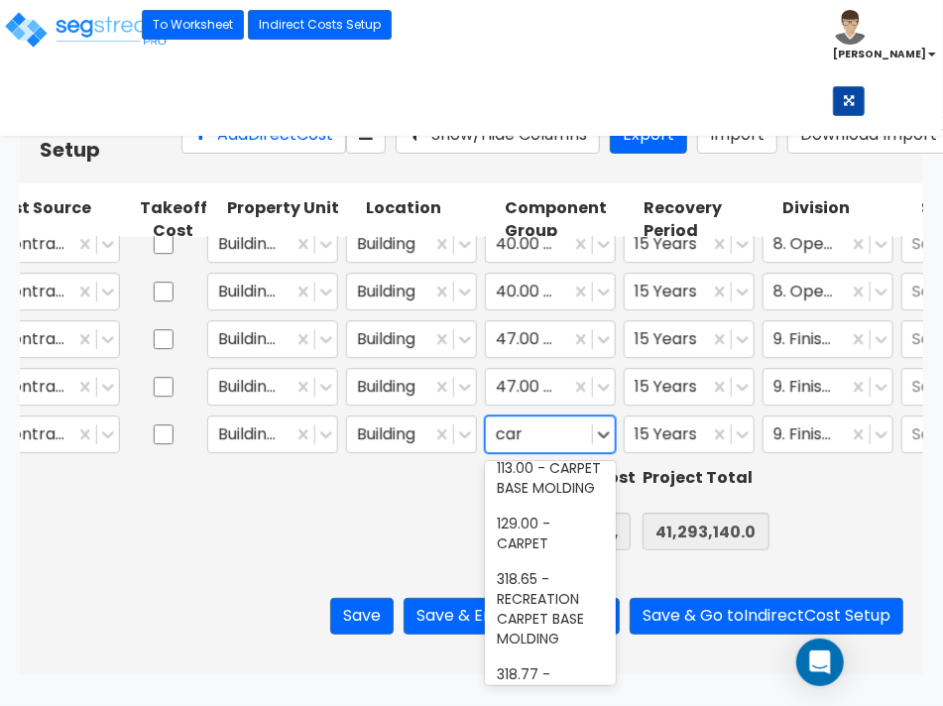
scroll to position [124, 0]
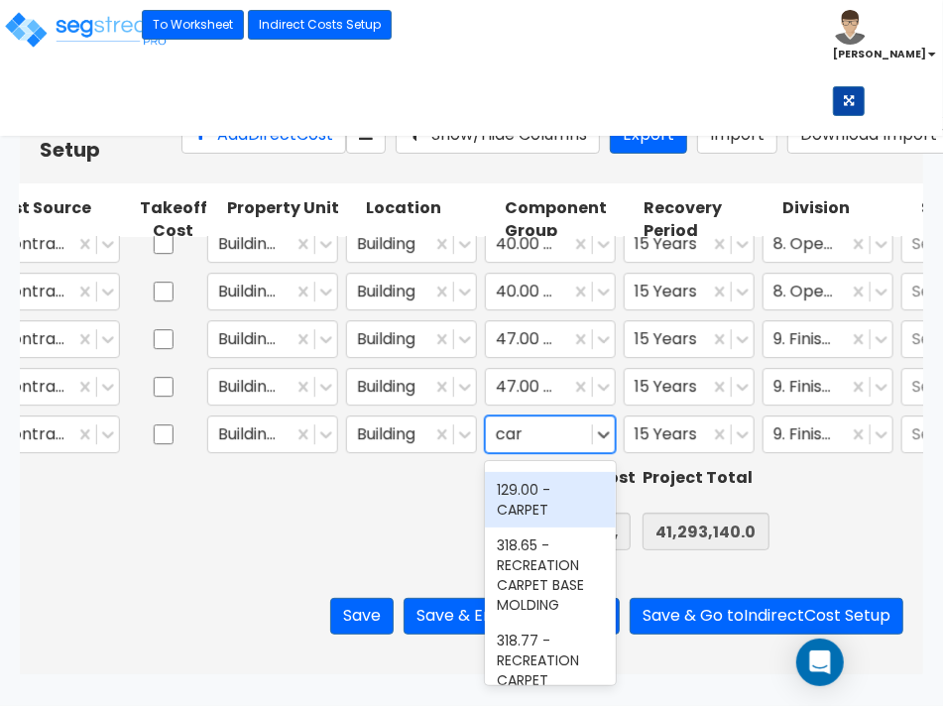
click at [527, 521] on div "129.00 - CARPET" at bounding box center [550, 500] width 131 height 56
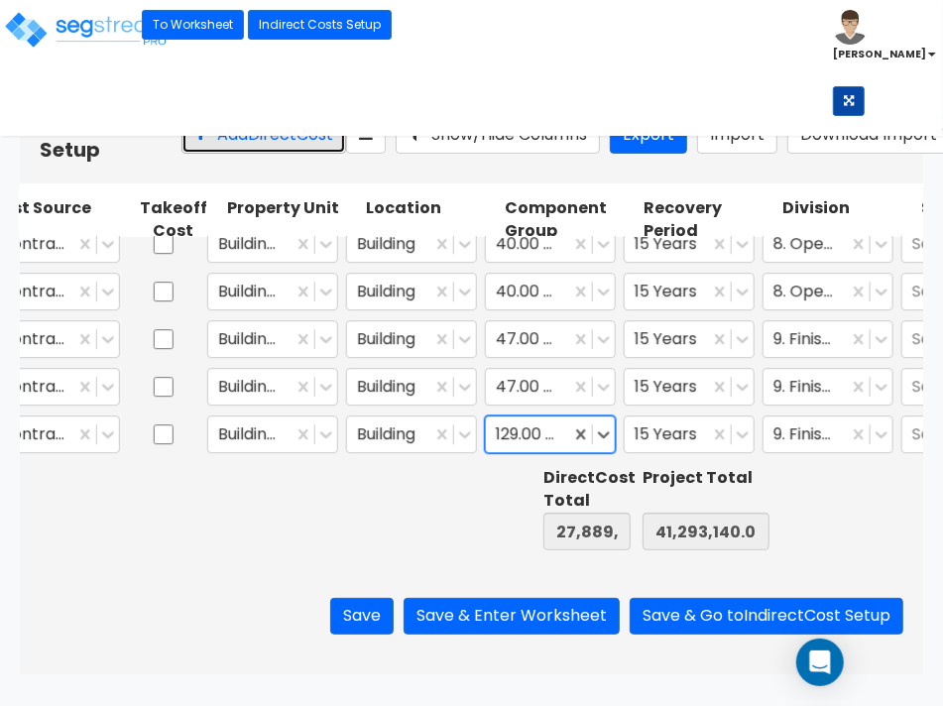
click at [196, 146] on button "Add Direct Cost" at bounding box center [263, 135] width 165 height 37
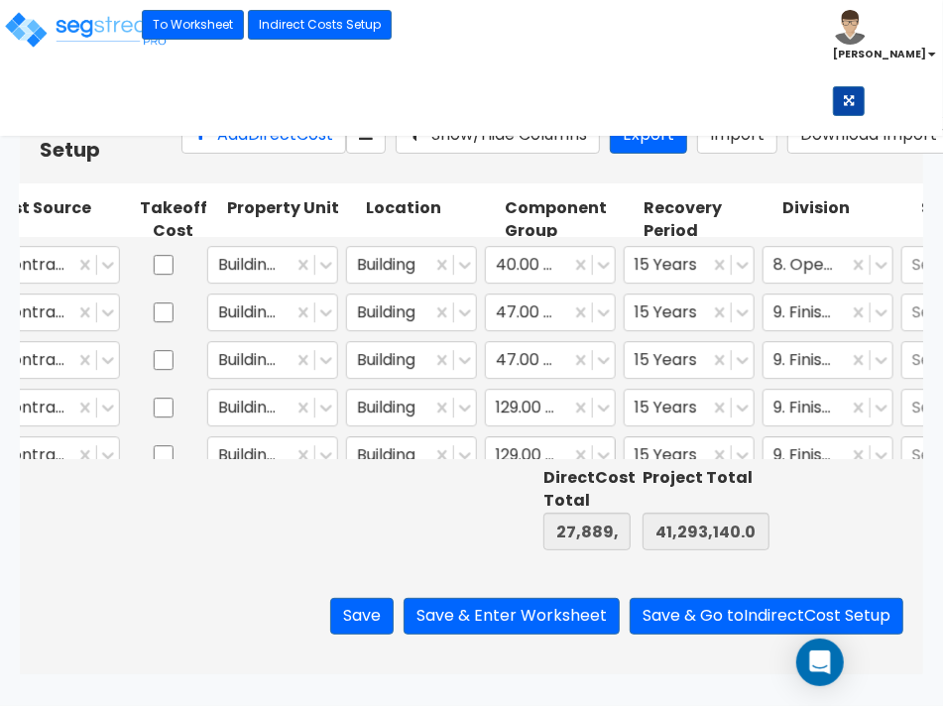
type input "1.00"
type input "0"
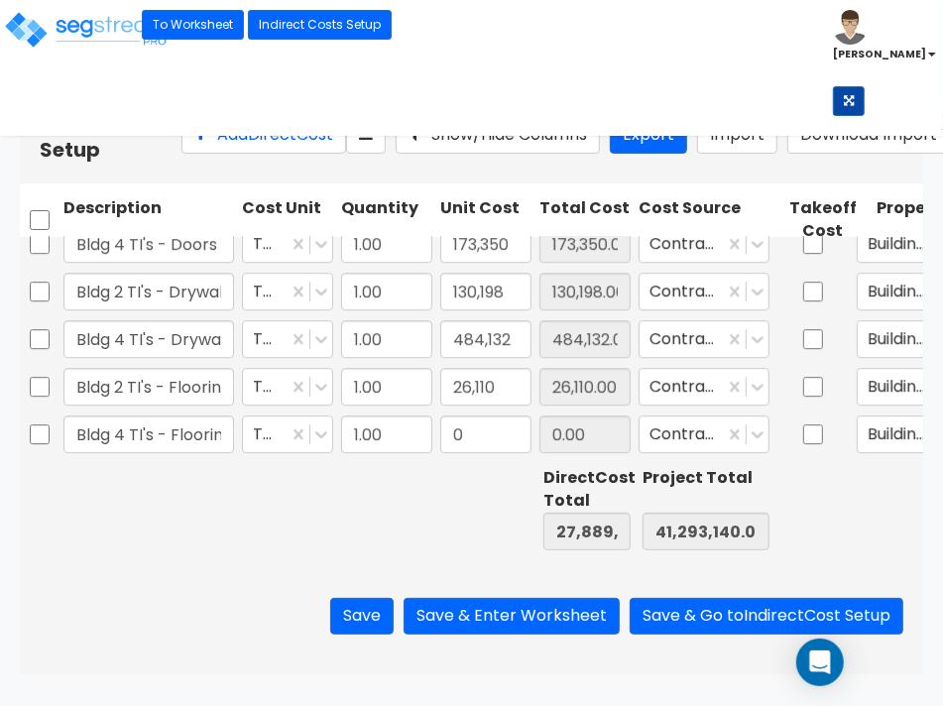
scroll to position [0, 12]
type input "Bldg 4 TI's - Flooring"
type input "115,775"
type input "28,004,901.00"
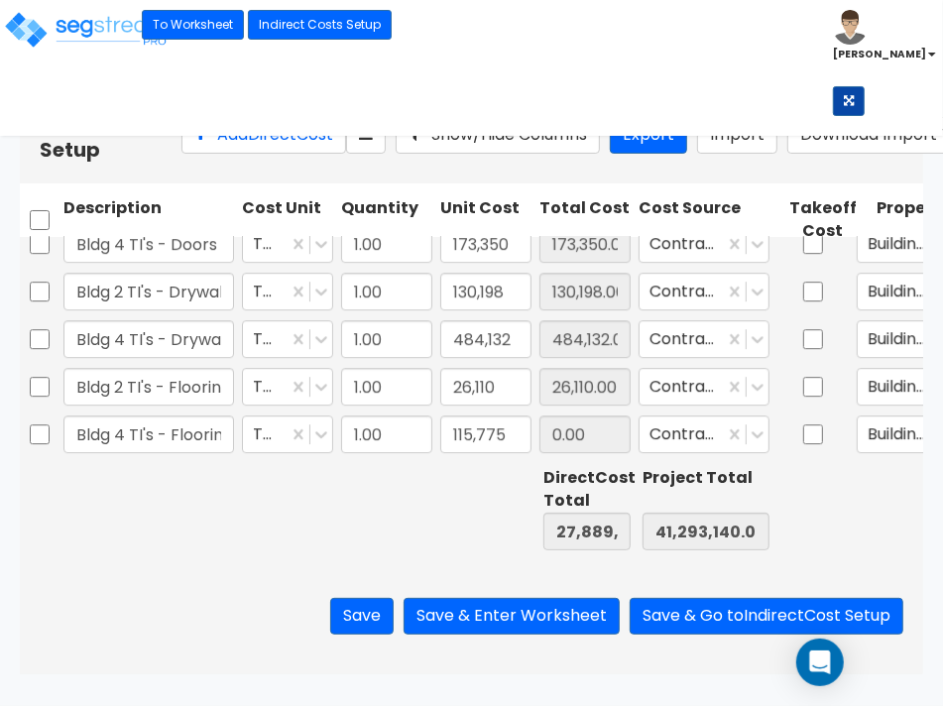
type input "41,408,915.00"
type input "115,775.00"
click at [876, 428] on div at bounding box center [900, 434] width 64 height 27
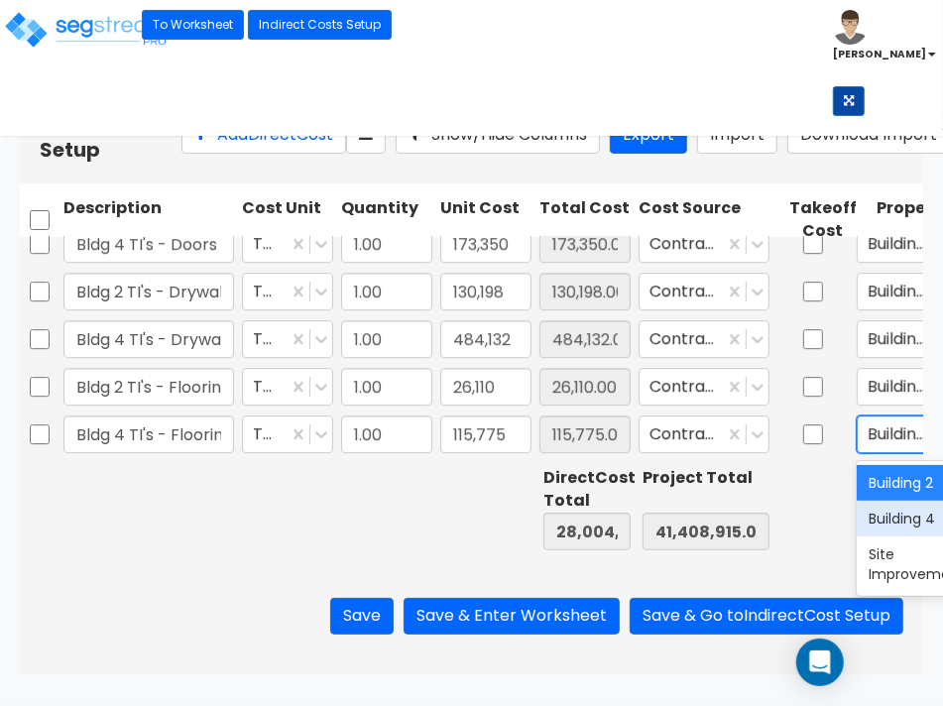
click at [883, 527] on div "Building 4" at bounding box center [922, 519] width 131 height 36
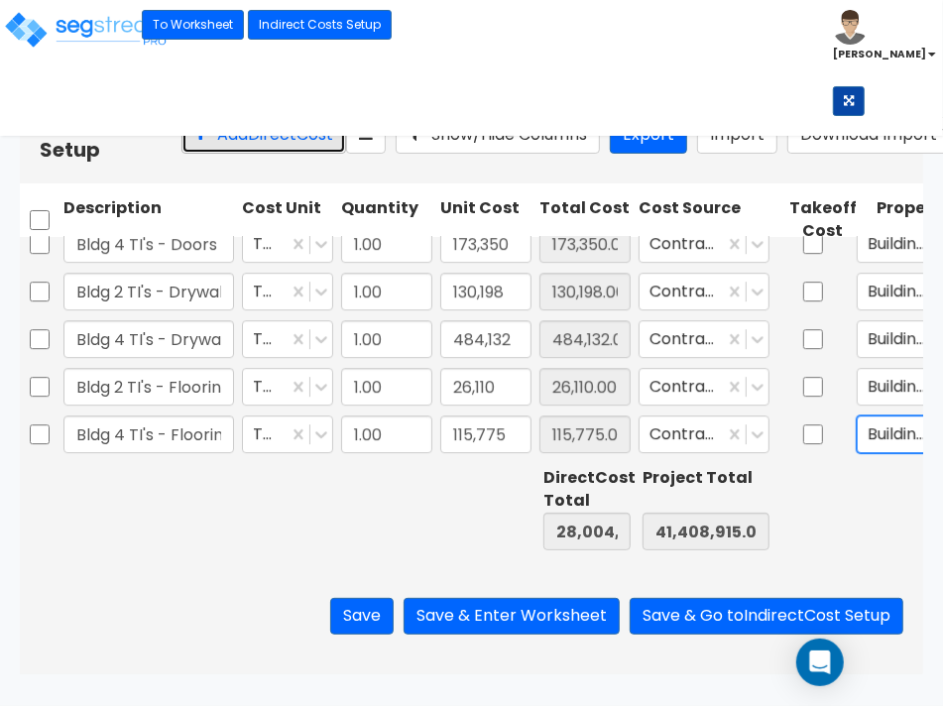
drag, startPoint x: 219, startPoint y: 154, endPoint x: 221, endPoint y: 165, distance: 11.1
click at [221, 154] on button "Add Direct Cost" at bounding box center [263, 135] width 165 height 37
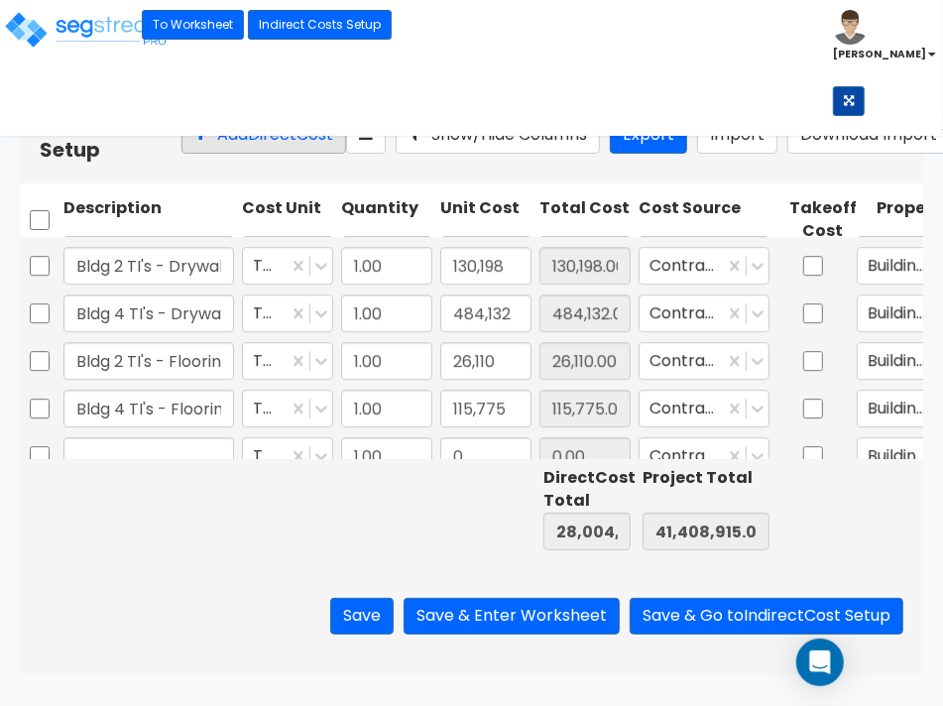
scroll to position [3183, 0]
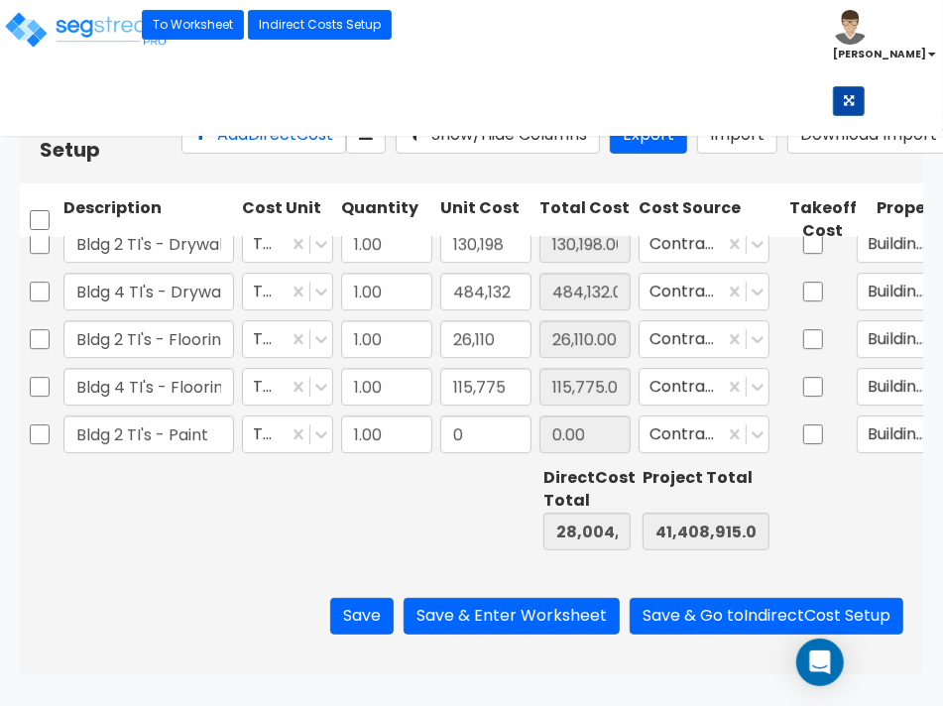
type input "Bldg 2 TI's - Paint"
type input "20,445"
type input "28,025,346.00"
type input "41,429,360.00"
type input "20,445.00"
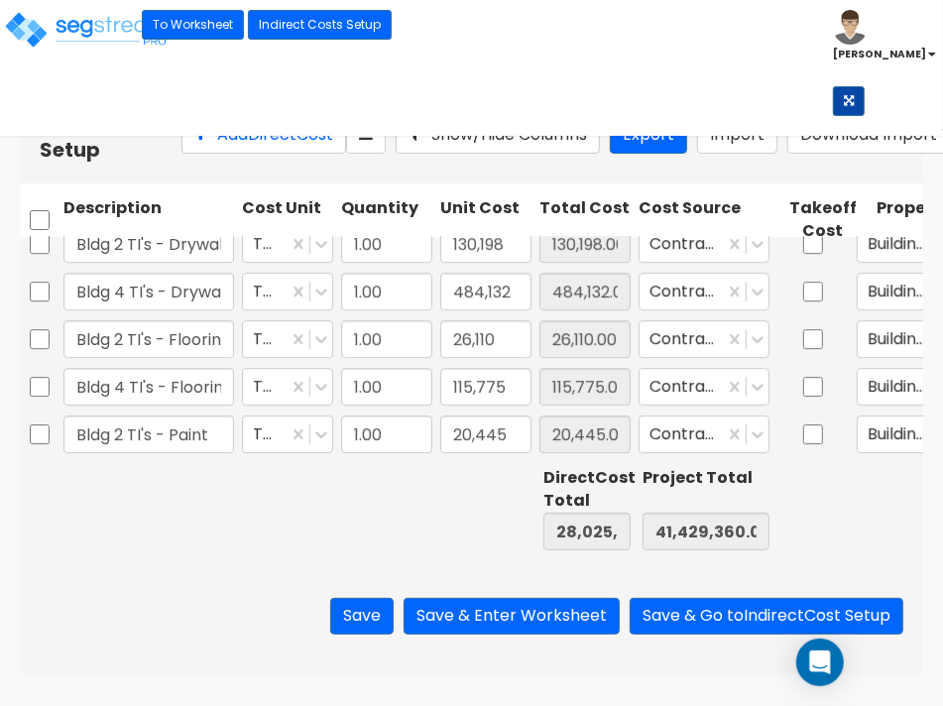
scroll to position [0, 546]
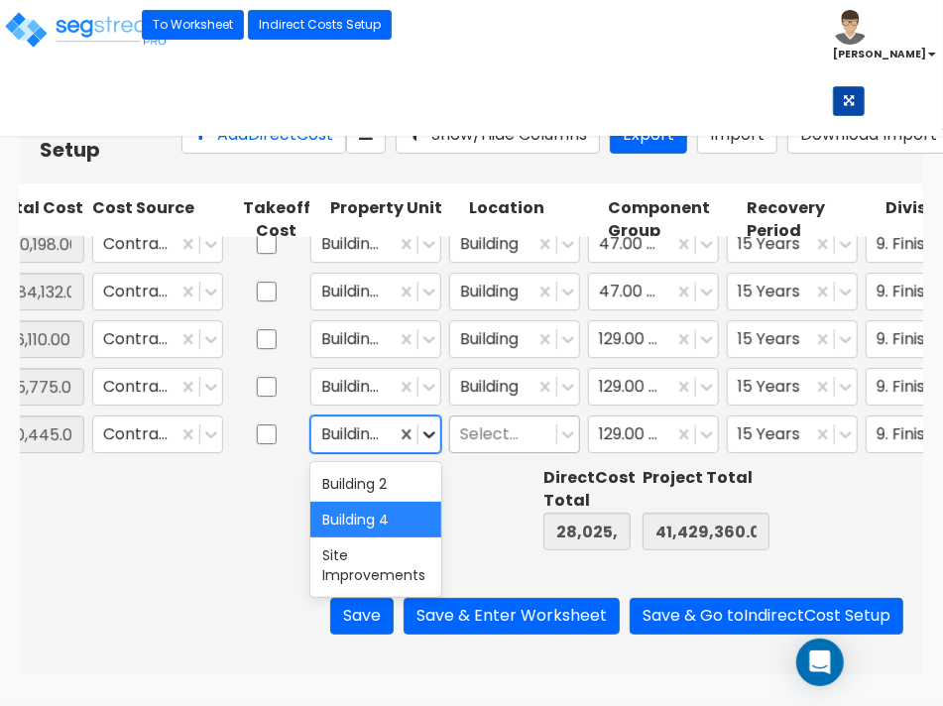
click at [421, 444] on icon at bounding box center [429, 434] width 20 height 20
click at [403, 482] on div "Building 2" at bounding box center [375, 484] width 131 height 36
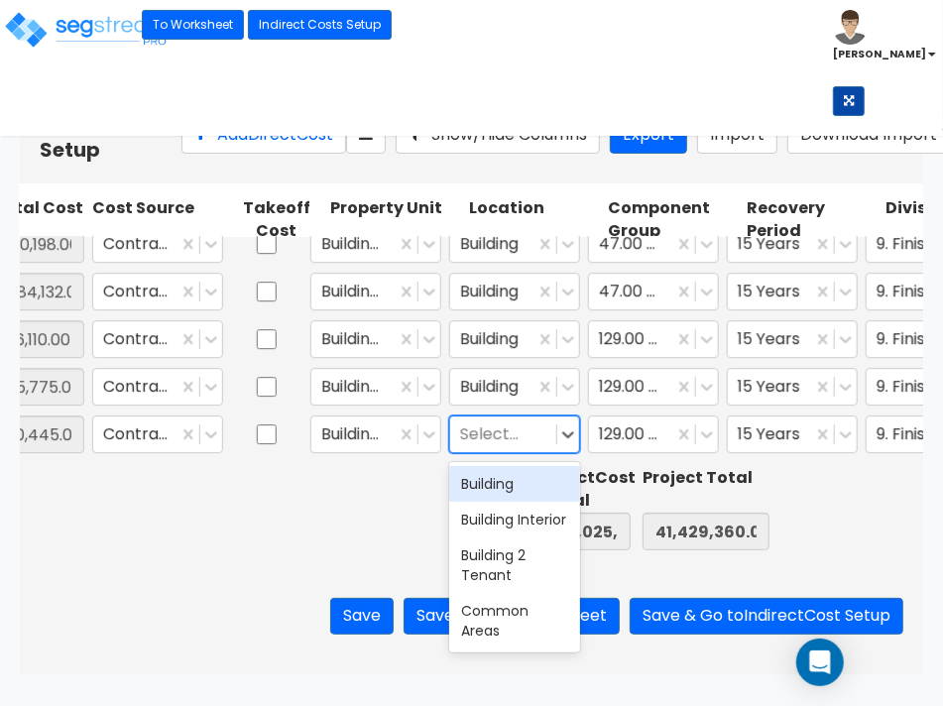
click at [533, 439] on div at bounding box center [503, 434] width 86 height 27
click at [518, 476] on div "Building" at bounding box center [514, 484] width 131 height 36
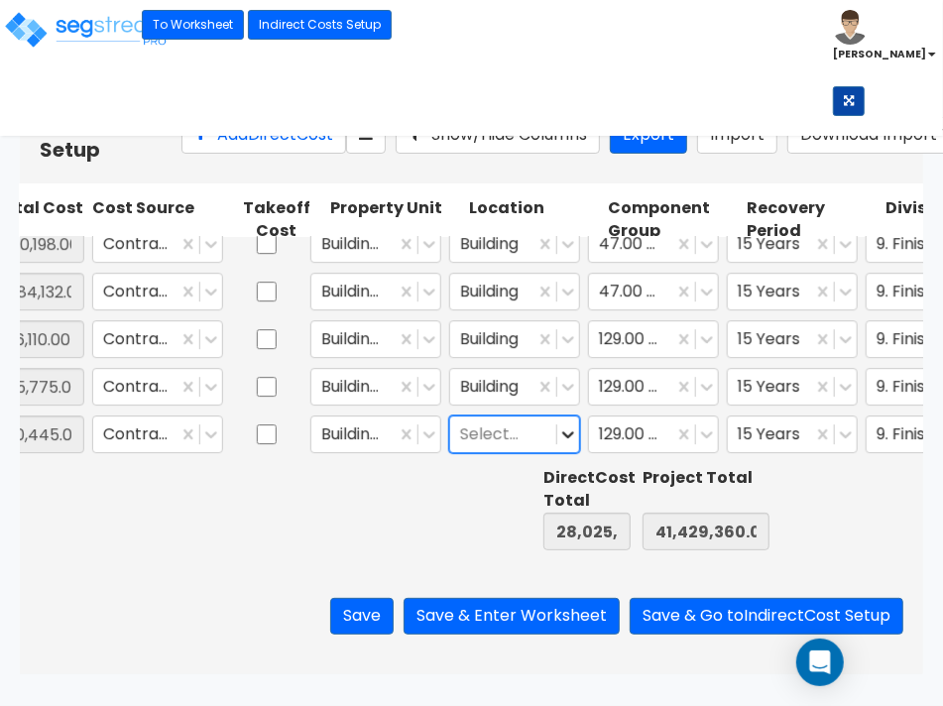
click at [558, 445] on div at bounding box center [568, 434] width 22 height 22
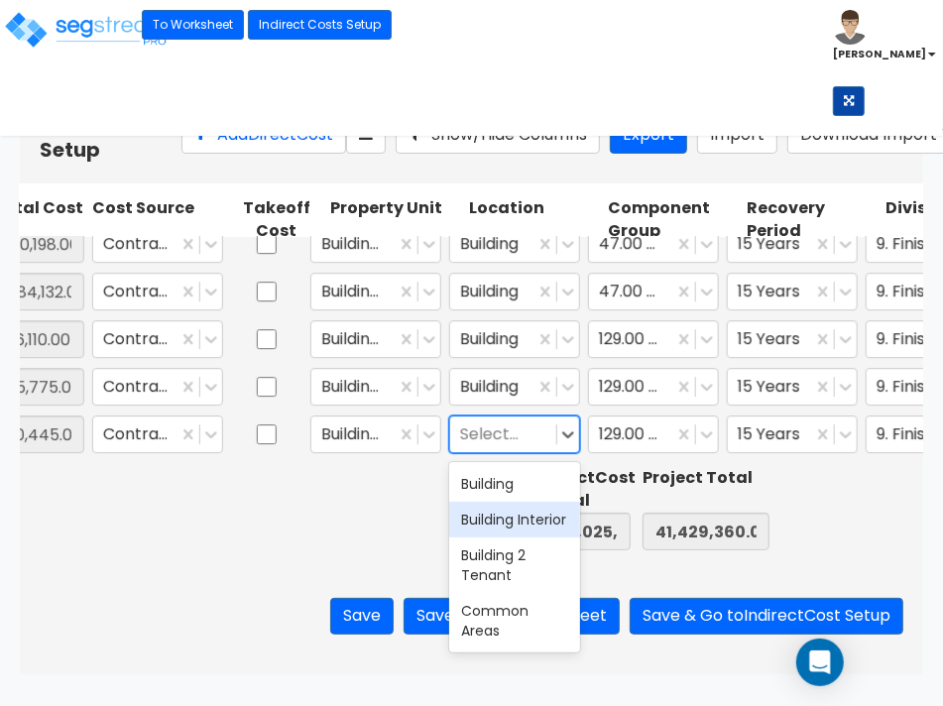
click at [528, 537] on div "Building Interior" at bounding box center [514, 520] width 131 height 36
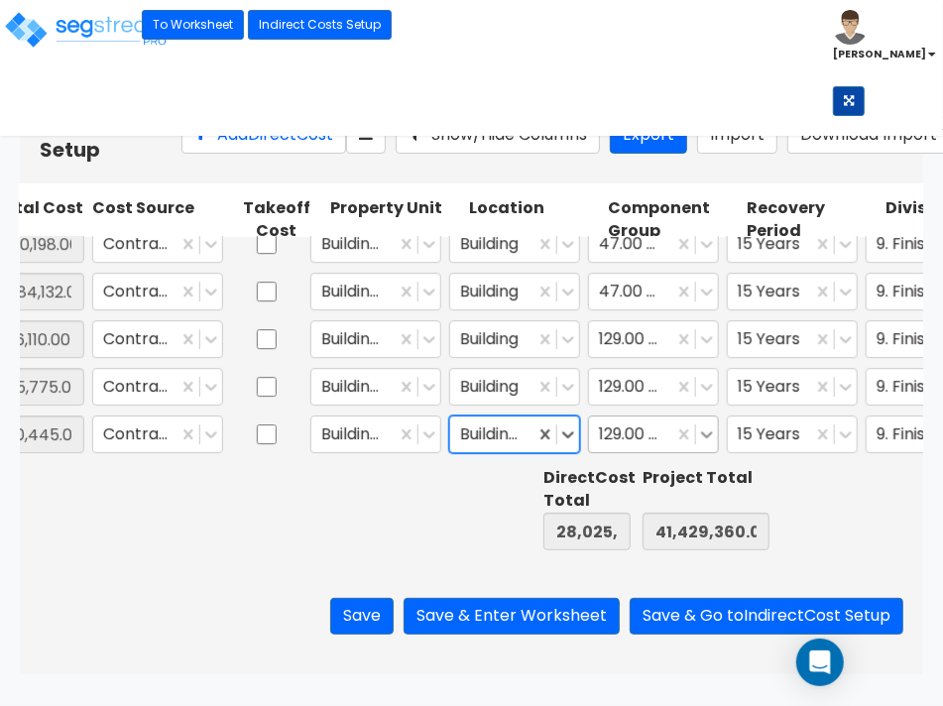
click at [699, 436] on icon at bounding box center [707, 434] width 20 height 20
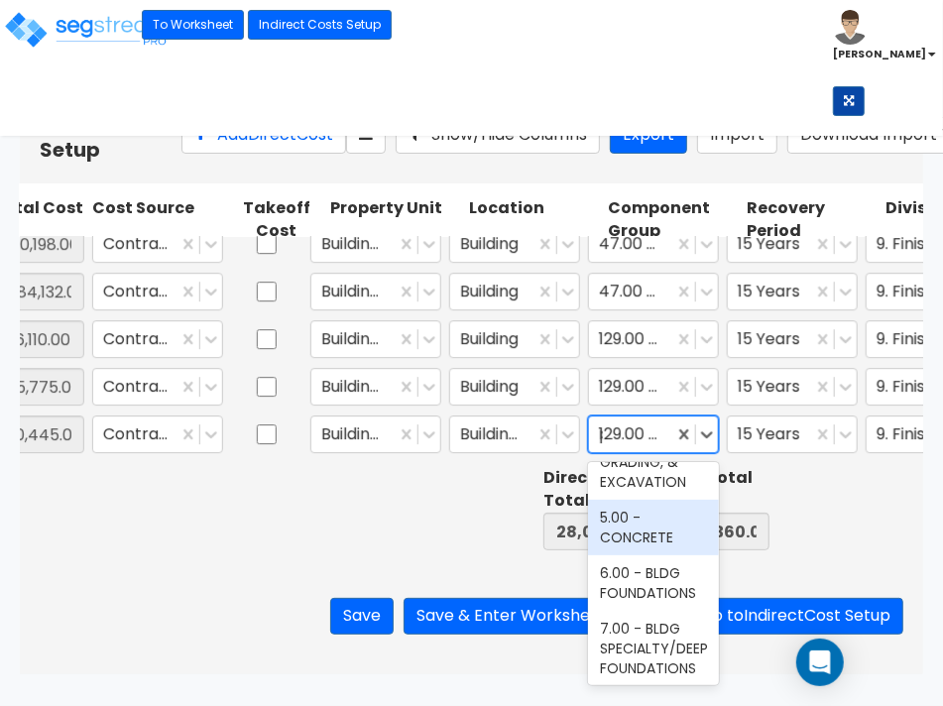
scroll to position [0, 0]
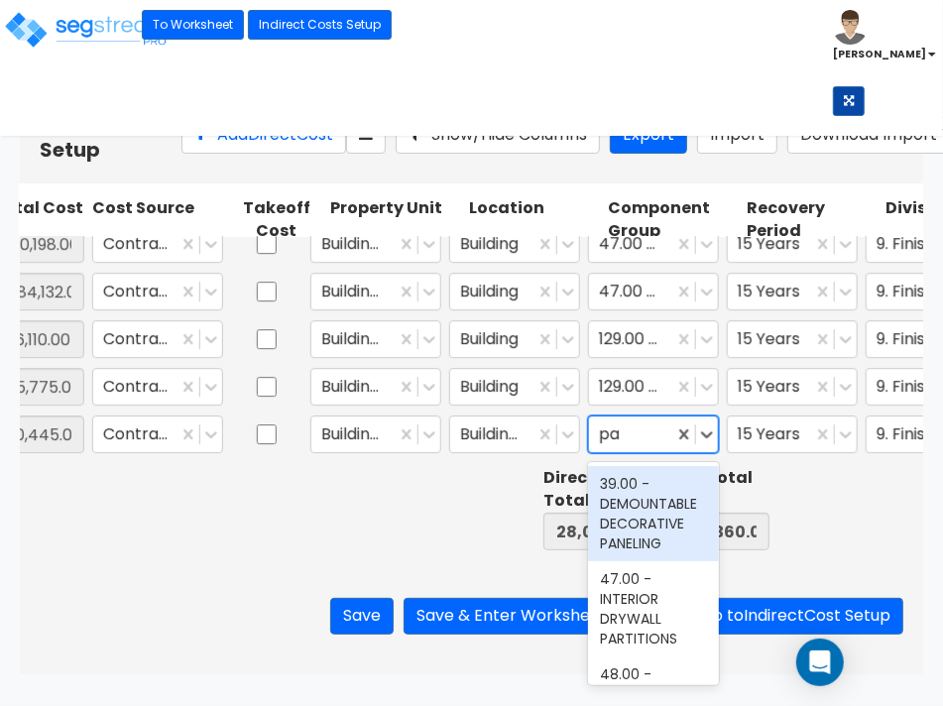
type input "pai"
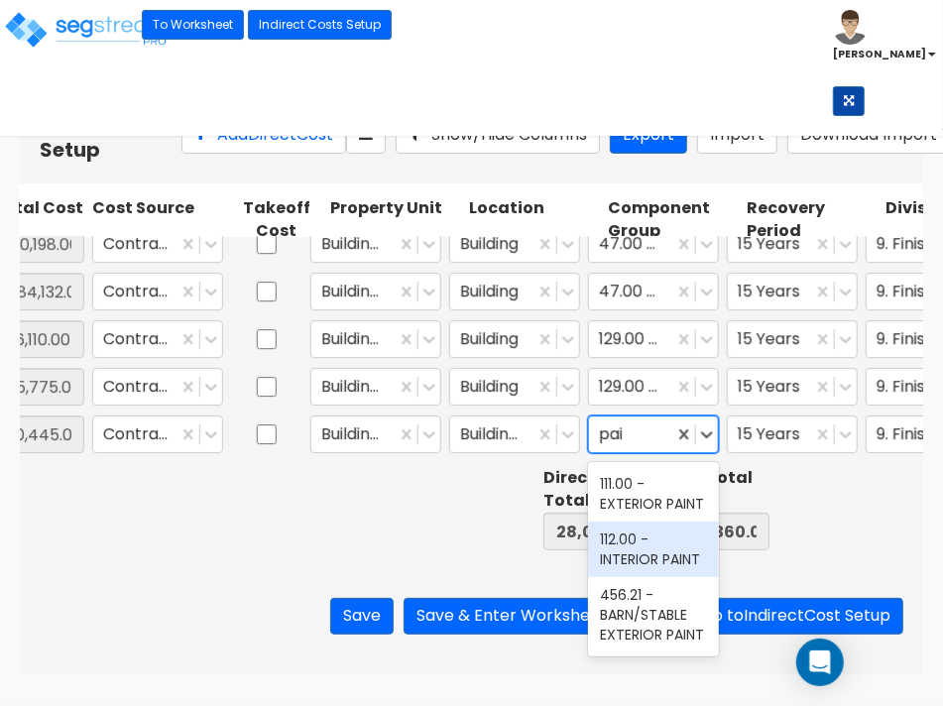
click at [642, 577] on div "112.00 - INTERIOR PAINT" at bounding box center [653, 550] width 131 height 56
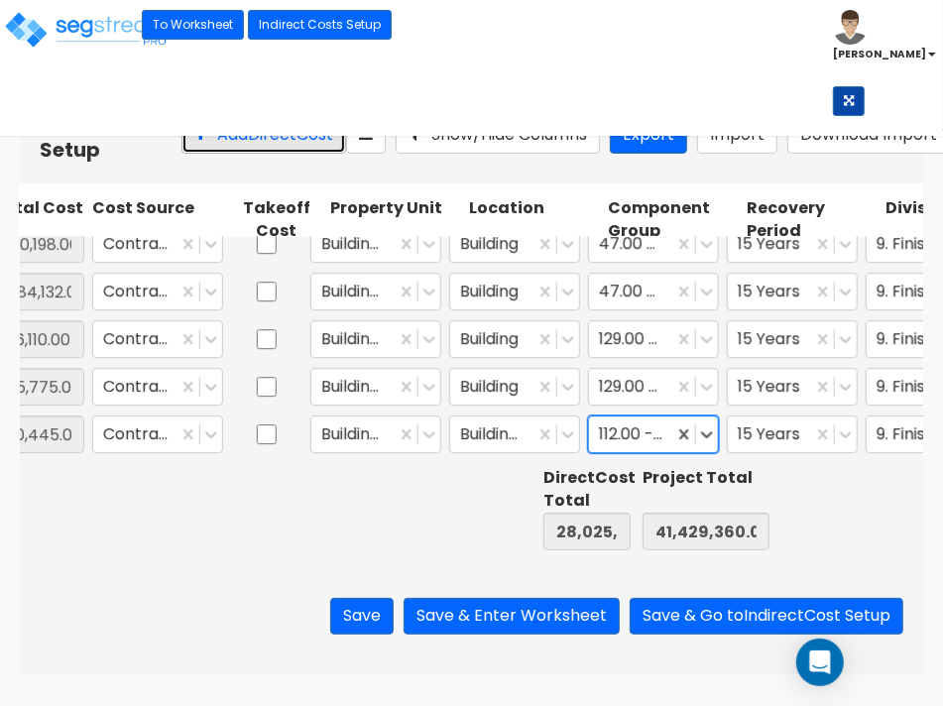
click at [185, 151] on button "Add Direct Cost" at bounding box center [263, 135] width 165 height 37
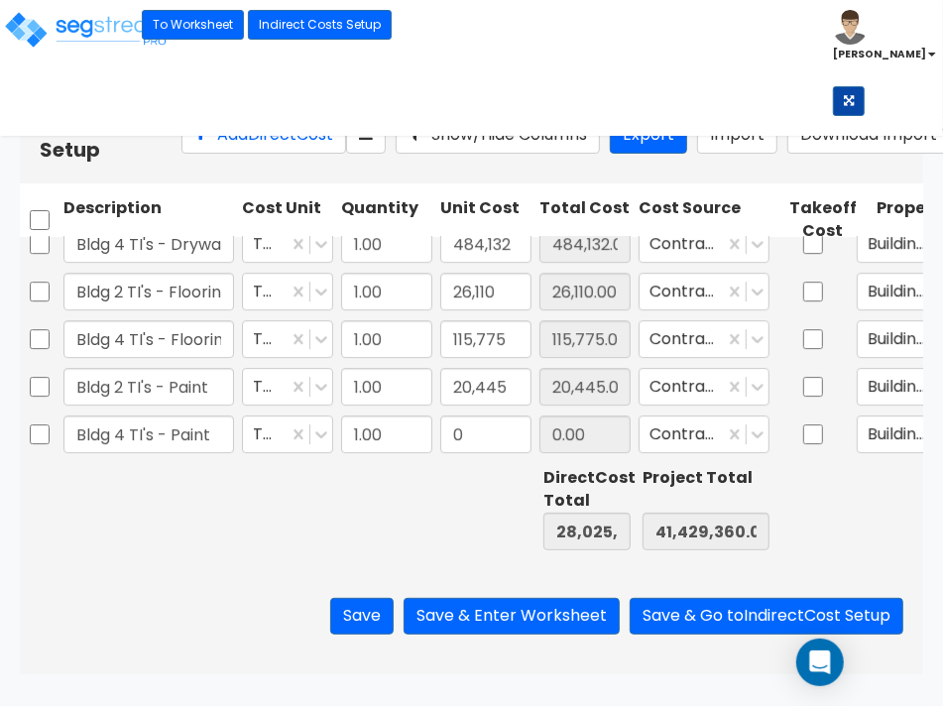
type input "Bldg 4 TI's - Paint"
type input "58,151"
type input "28,083,497.00"
type input "41,487,511.00"
type input "58,151.00"
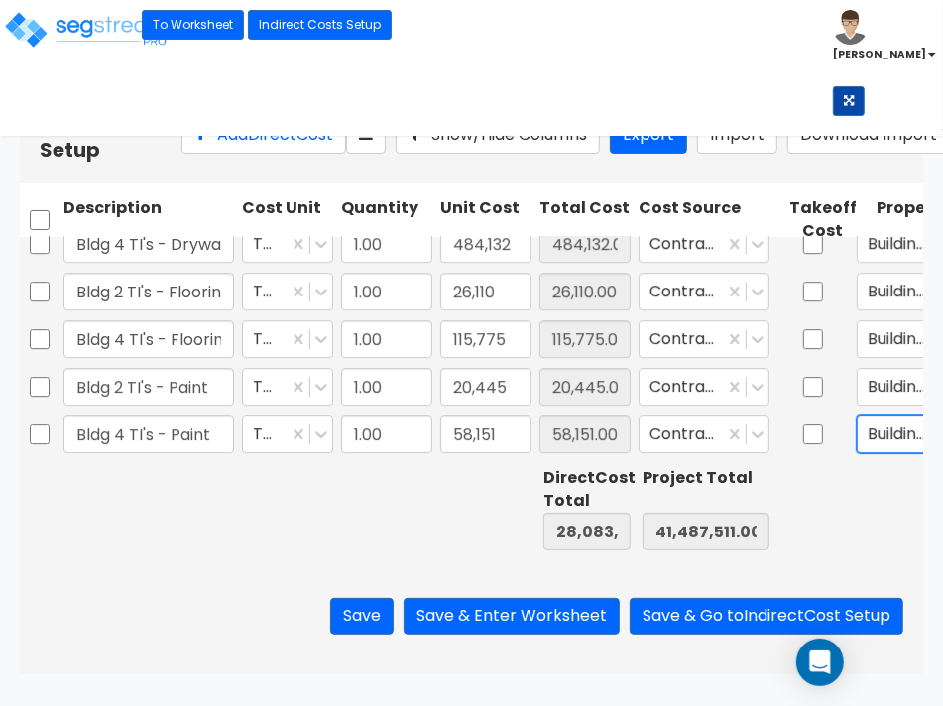
scroll to position [0, 546]
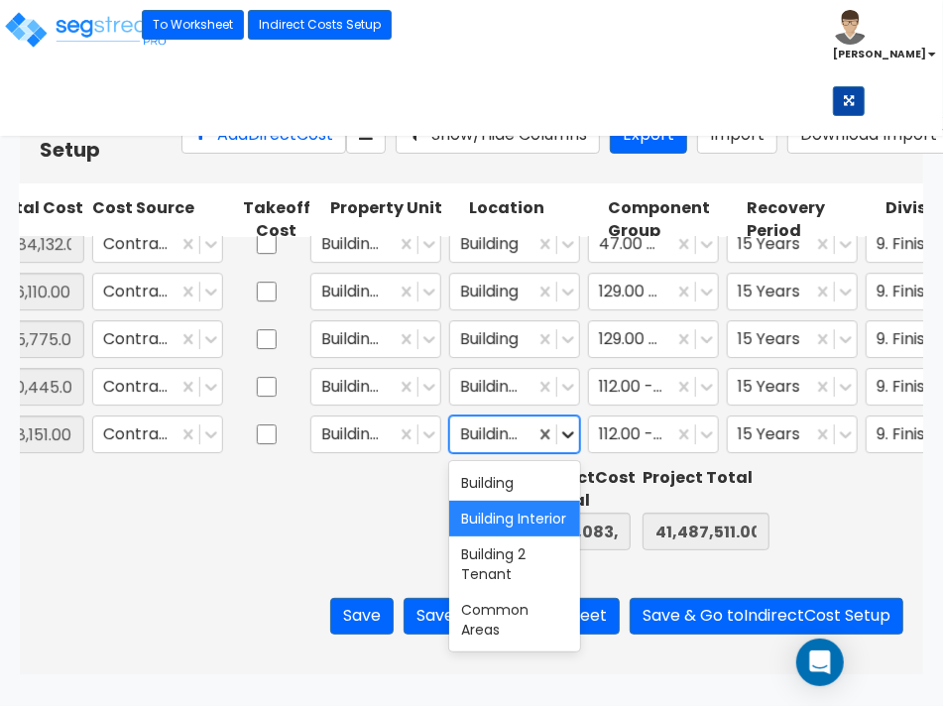
click at [561, 434] on icon at bounding box center [568, 434] width 20 height 20
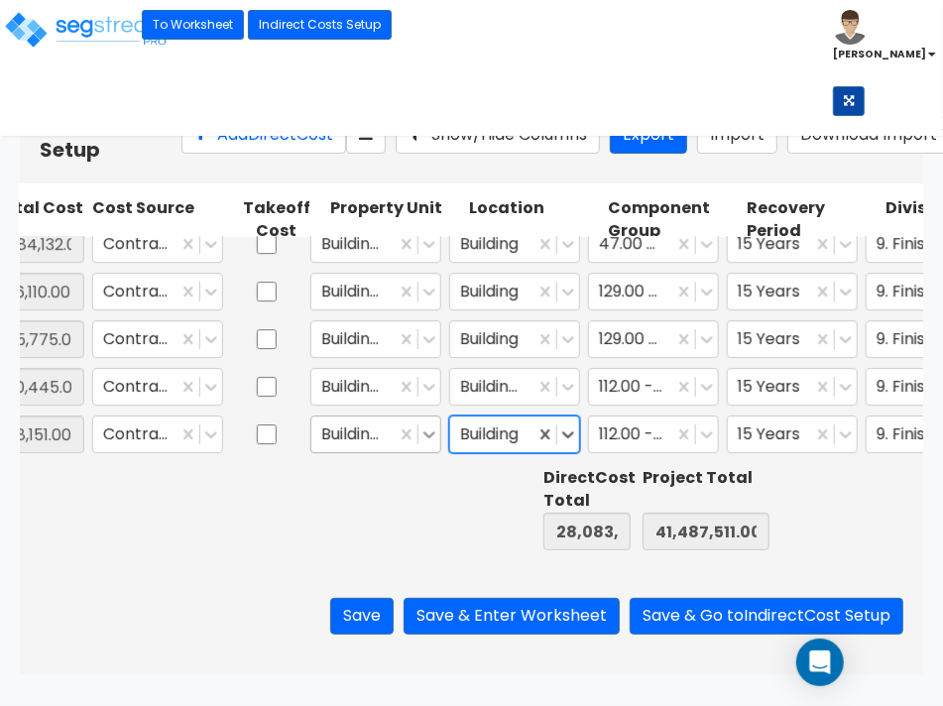
click at [419, 437] on icon at bounding box center [429, 434] width 20 height 20
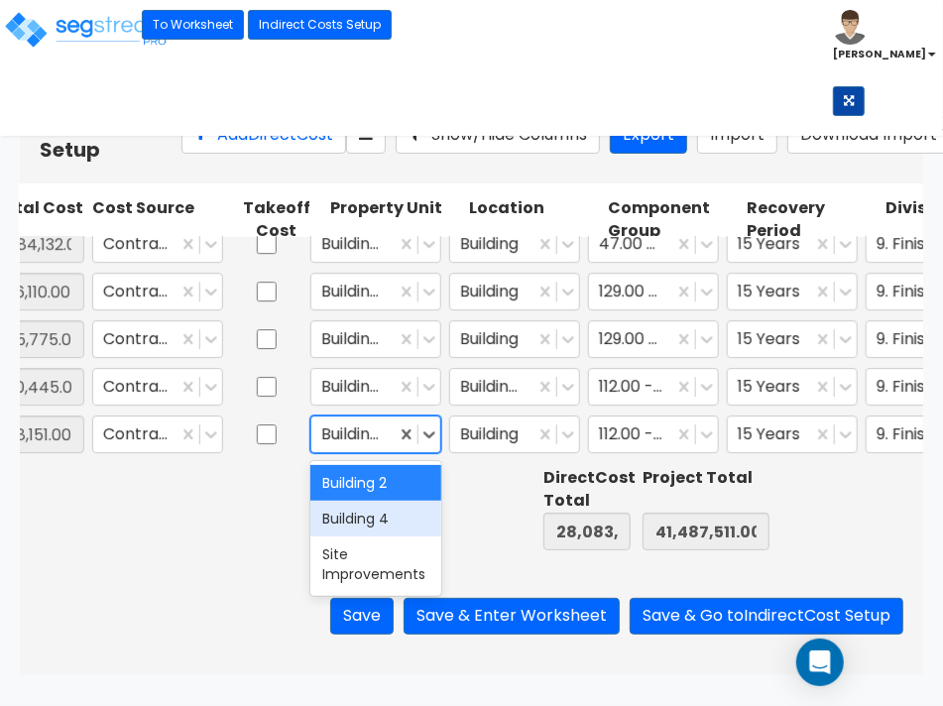
click at [394, 513] on div "Building 4" at bounding box center [375, 519] width 131 height 36
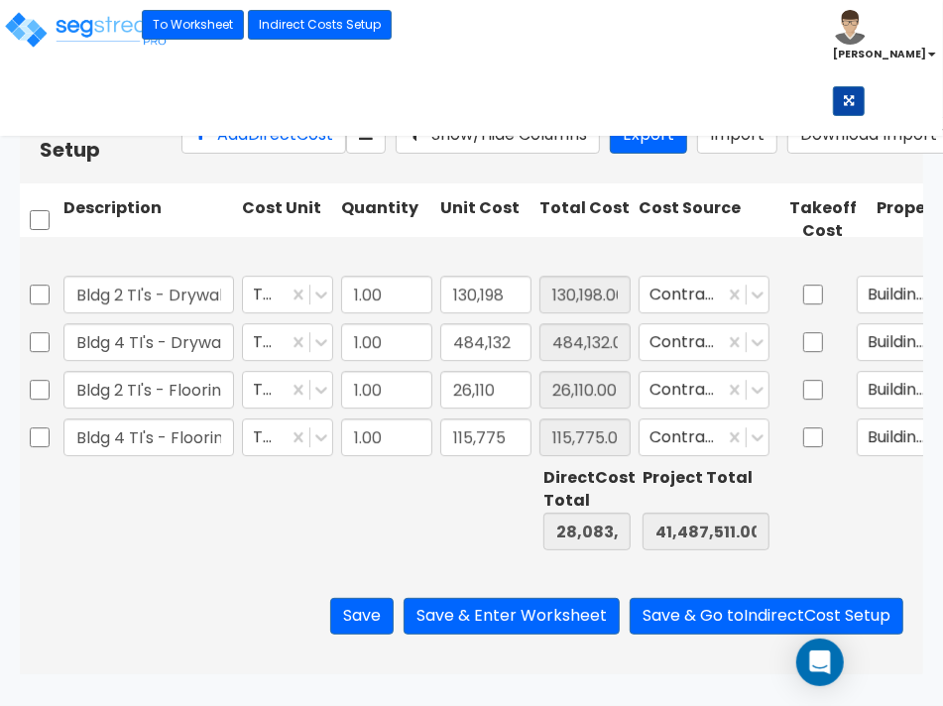
scroll to position [3231, 0]
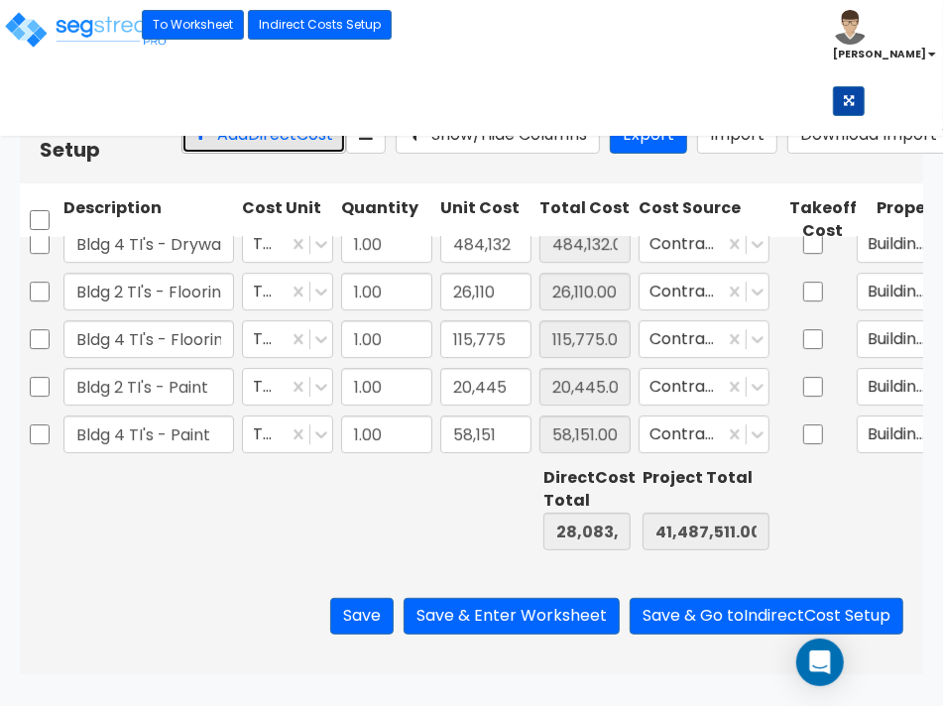
click at [195, 149] on button "Add Direct Cost" at bounding box center [263, 135] width 165 height 37
type input "Bldg 2 TI's - Bathroom Accessories"
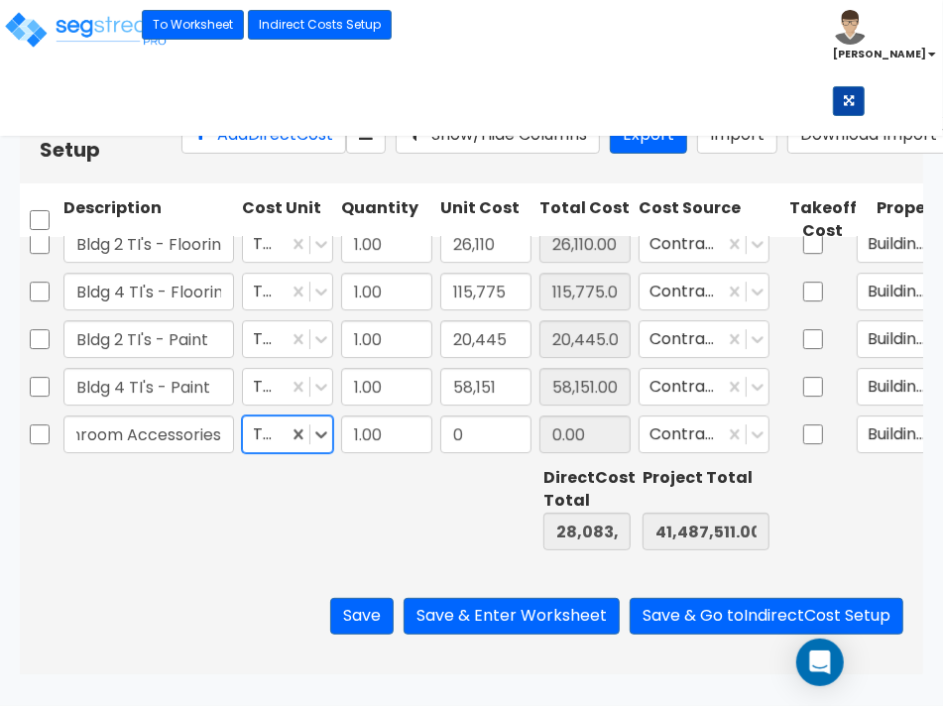
scroll to position [0, 0]
type input "3,843"
type input "28,087,340.00"
type input "41,491,354.00"
type input "3,843.00"
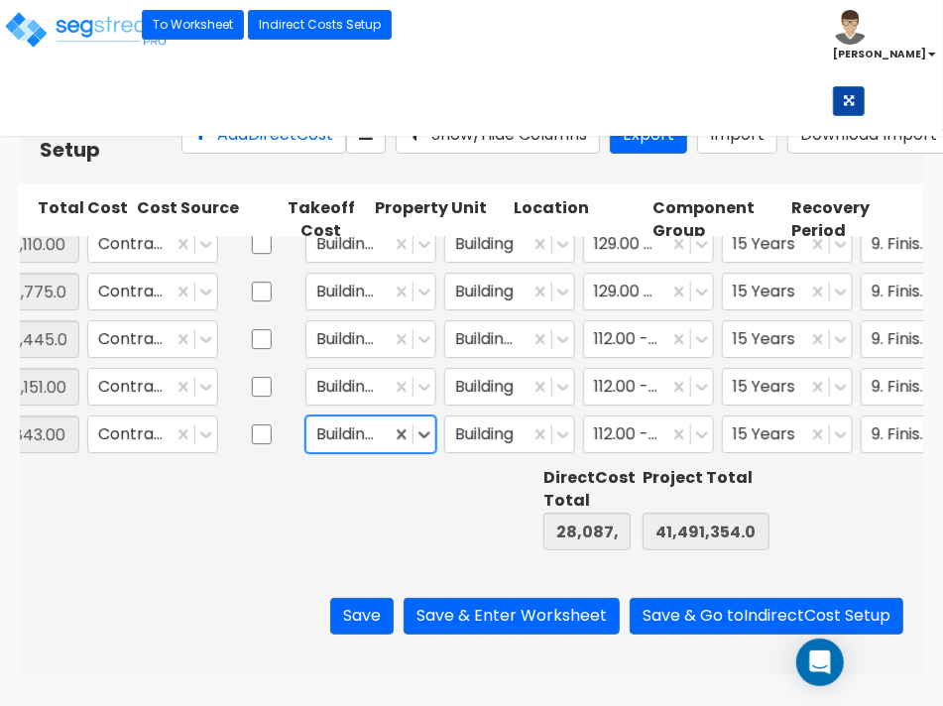
scroll to position [0, 590]
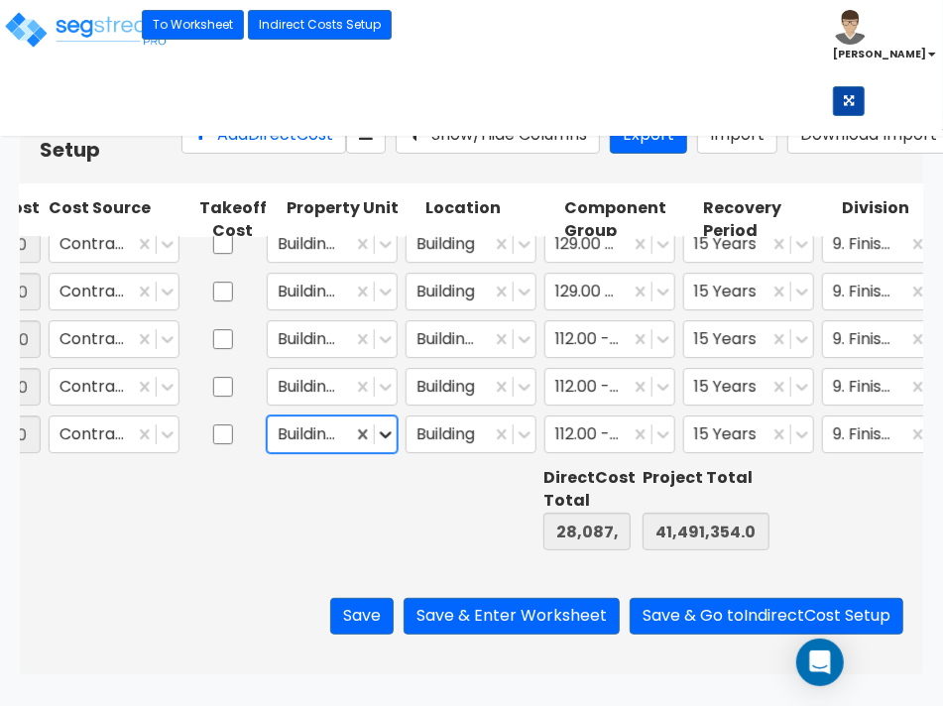
click at [385, 431] on icon at bounding box center [386, 434] width 20 height 20
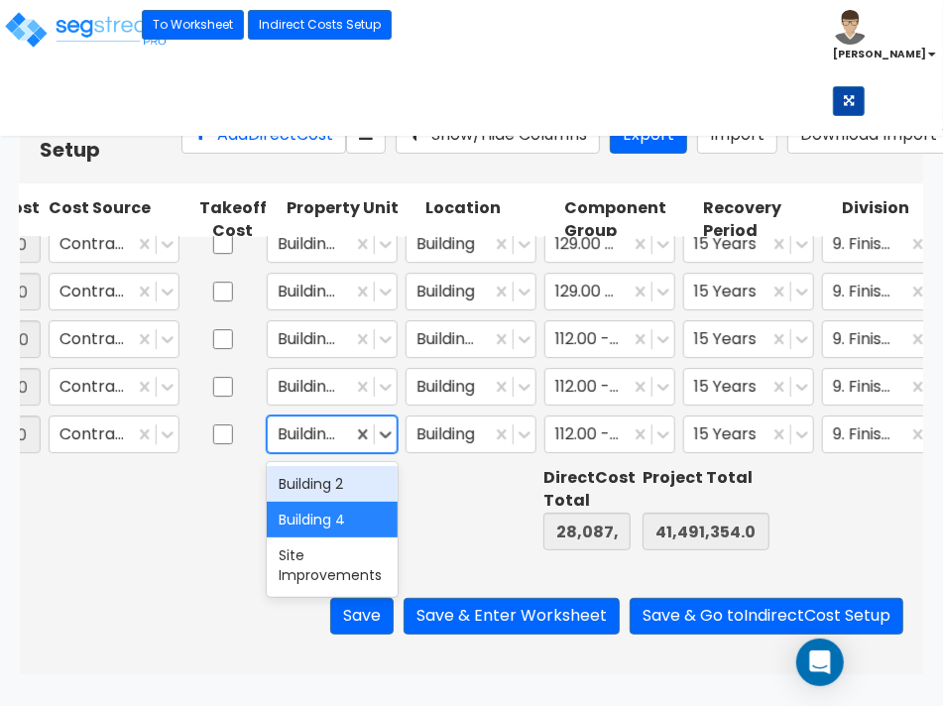
click at [328, 479] on div "Building 2" at bounding box center [332, 484] width 131 height 36
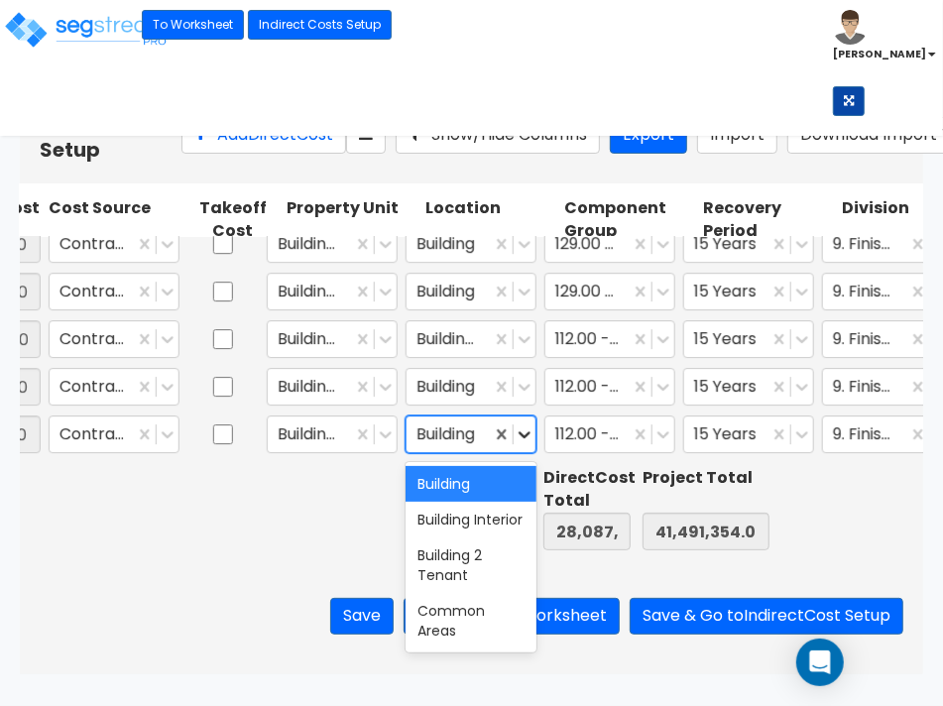
click at [515, 439] on icon at bounding box center [525, 434] width 20 height 20
click at [456, 537] on div "Building Interior" at bounding box center [471, 520] width 131 height 36
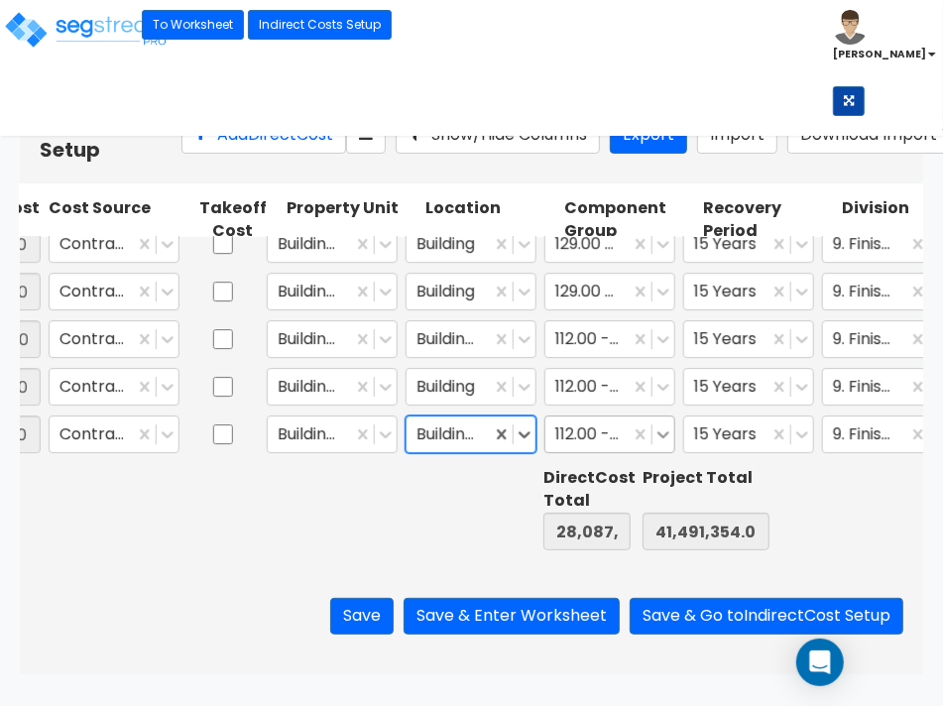
click at [667, 431] on icon at bounding box center [663, 434] width 20 height 20
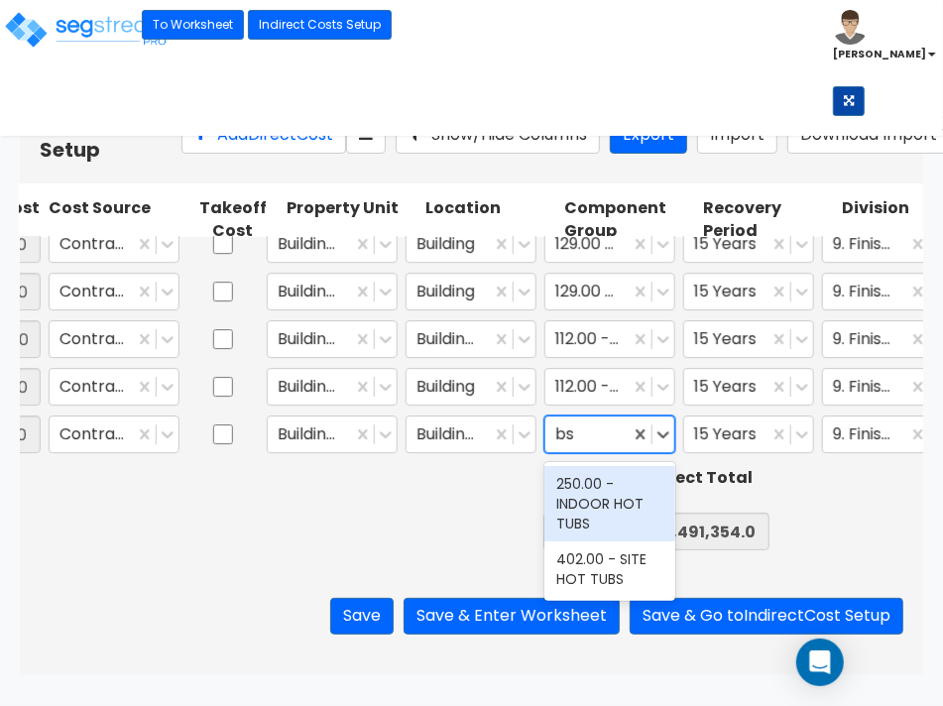
scroll to position [0, 0]
type input "b"
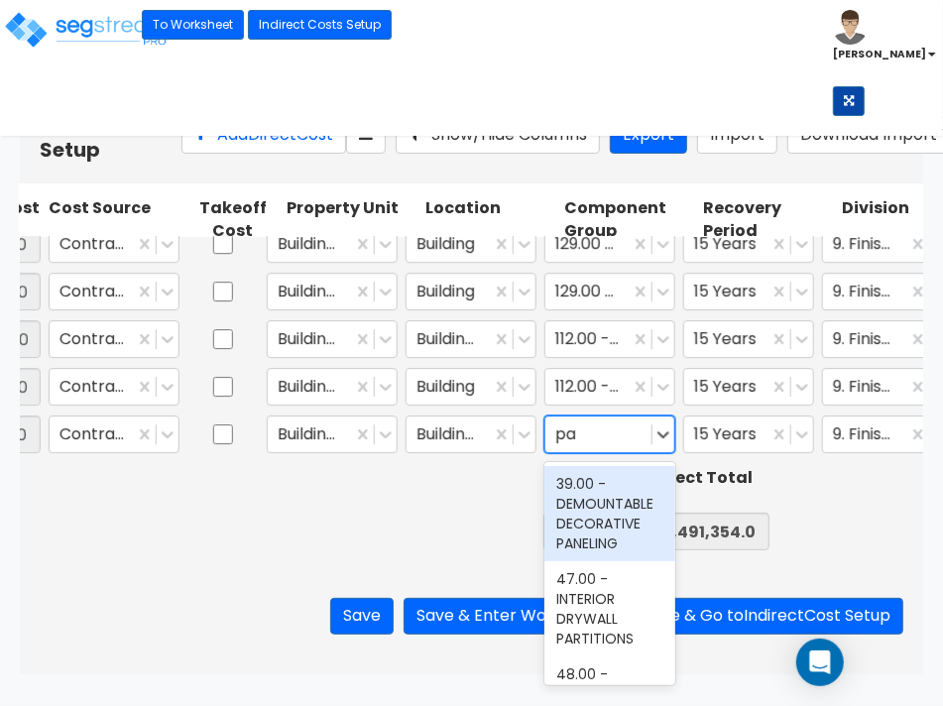
type input "par"
click at [637, 535] on div "47.00 - INTERIOR DRYWALL PARTITIONS" at bounding box center [609, 513] width 131 height 95
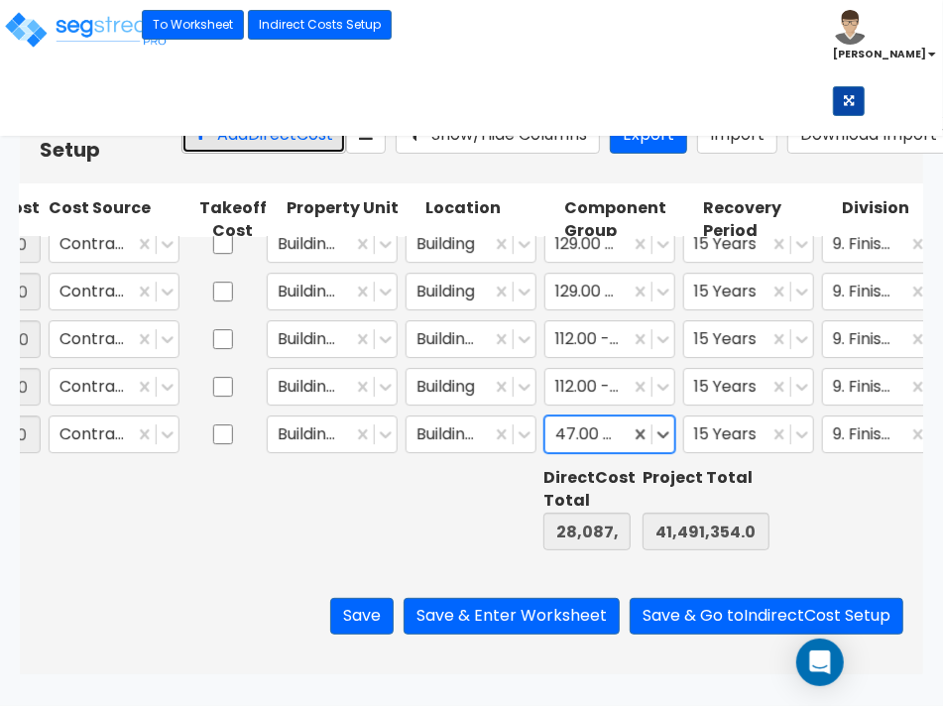
click at [195, 141] on button "Add Direct Cost" at bounding box center [263, 135] width 165 height 37
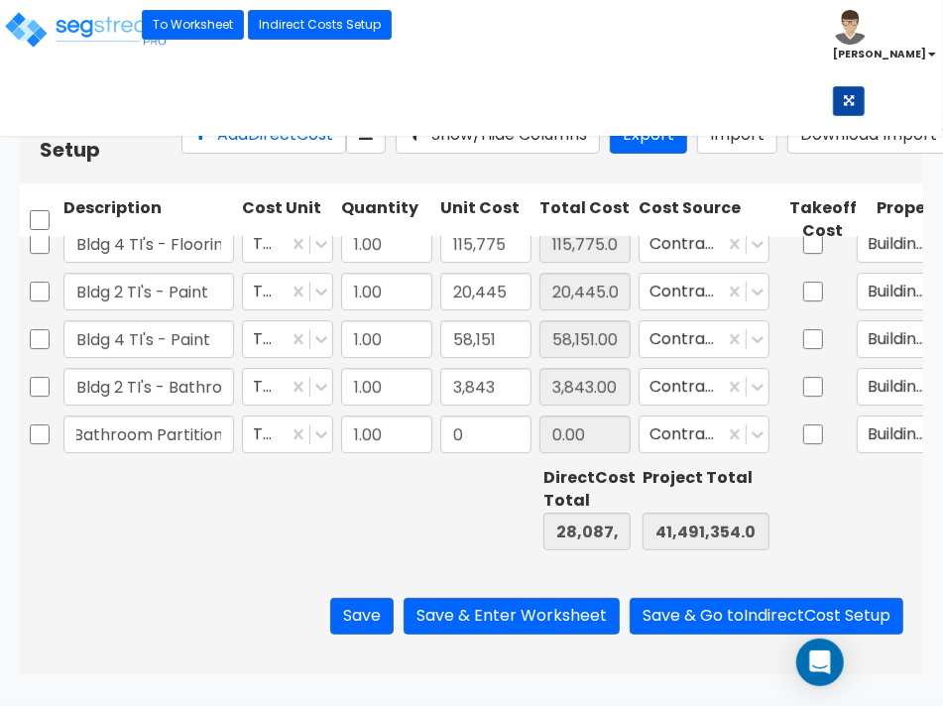
scroll to position [0, 106]
type input "Bldg 4 TI's - Bathroom Partitions"
type input "82,845"
click at [189, 379] on input "Bldg 2 TI's - Bathroom Accessories" at bounding box center [148, 387] width 171 height 38
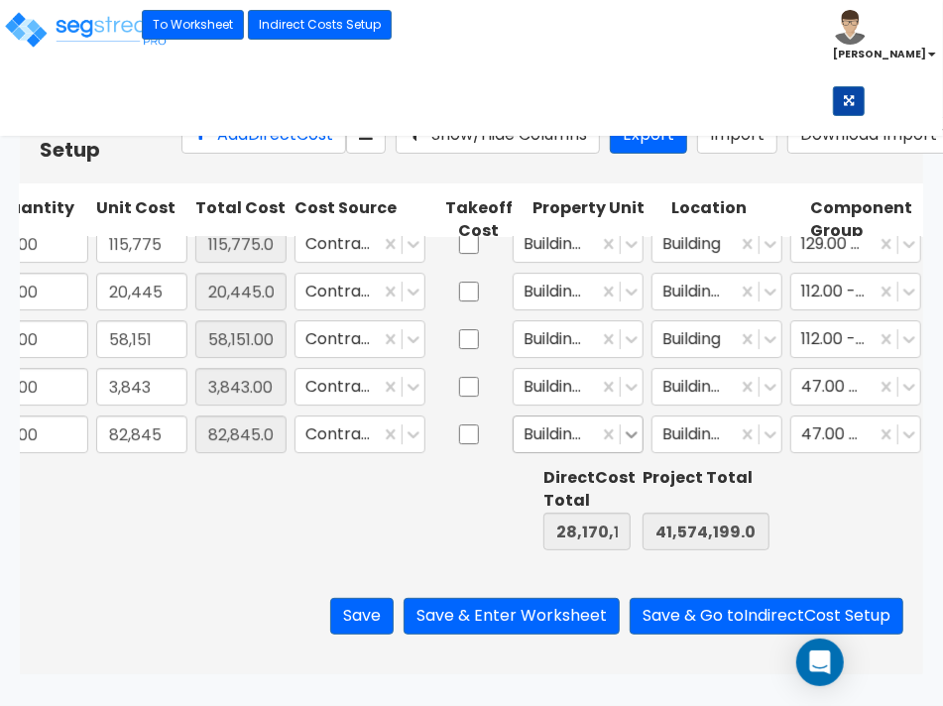
click at [633, 436] on icon at bounding box center [632, 434] width 12 height 7
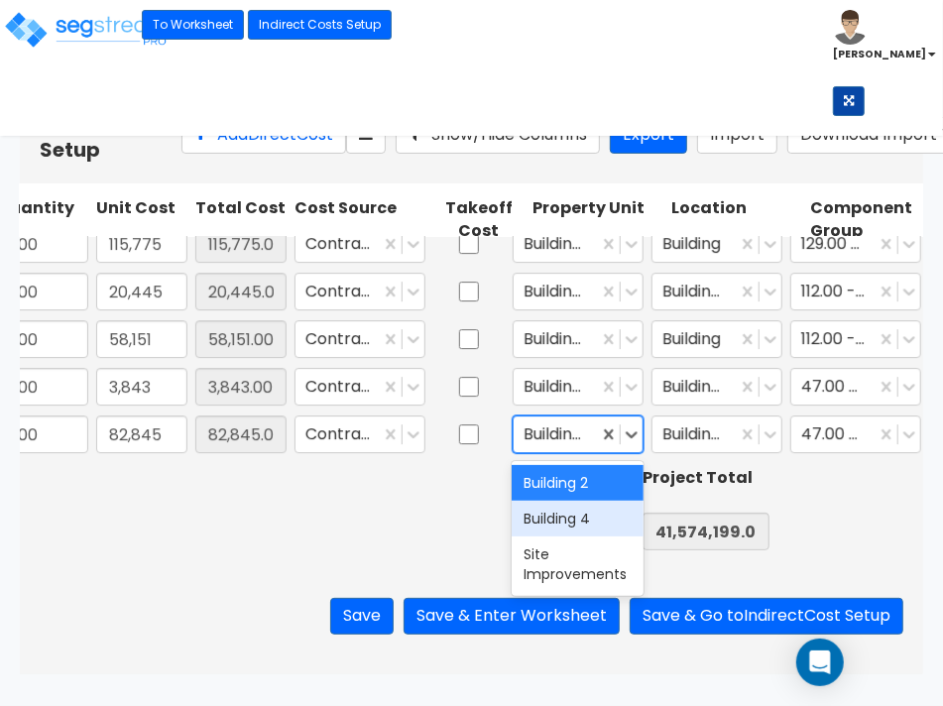
click at [586, 517] on div "Building 4" at bounding box center [577, 519] width 131 height 36
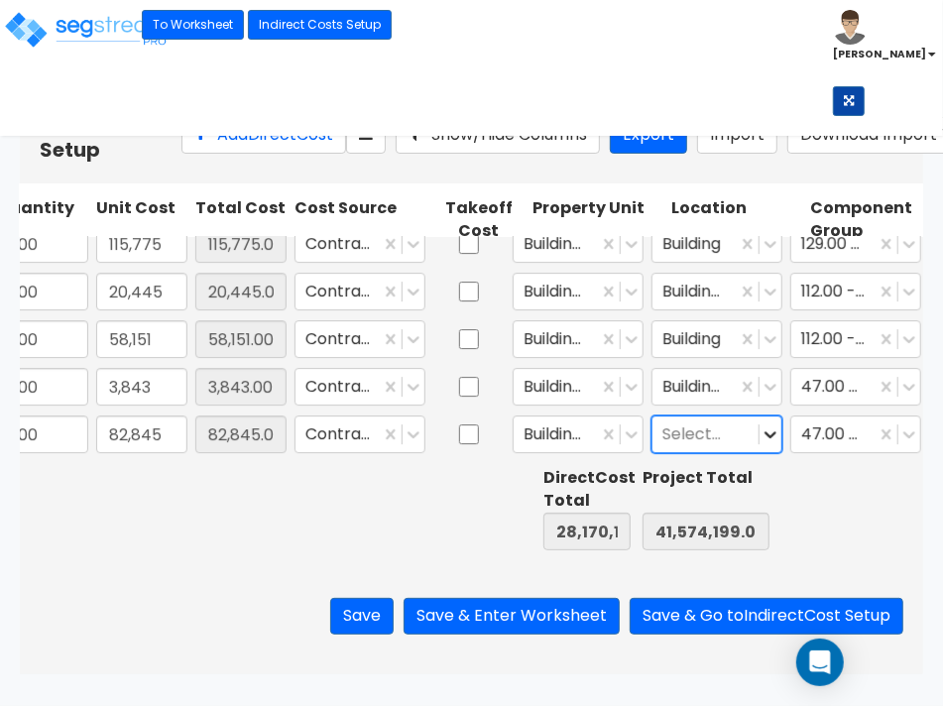
click at [766, 431] on icon at bounding box center [771, 434] width 20 height 20
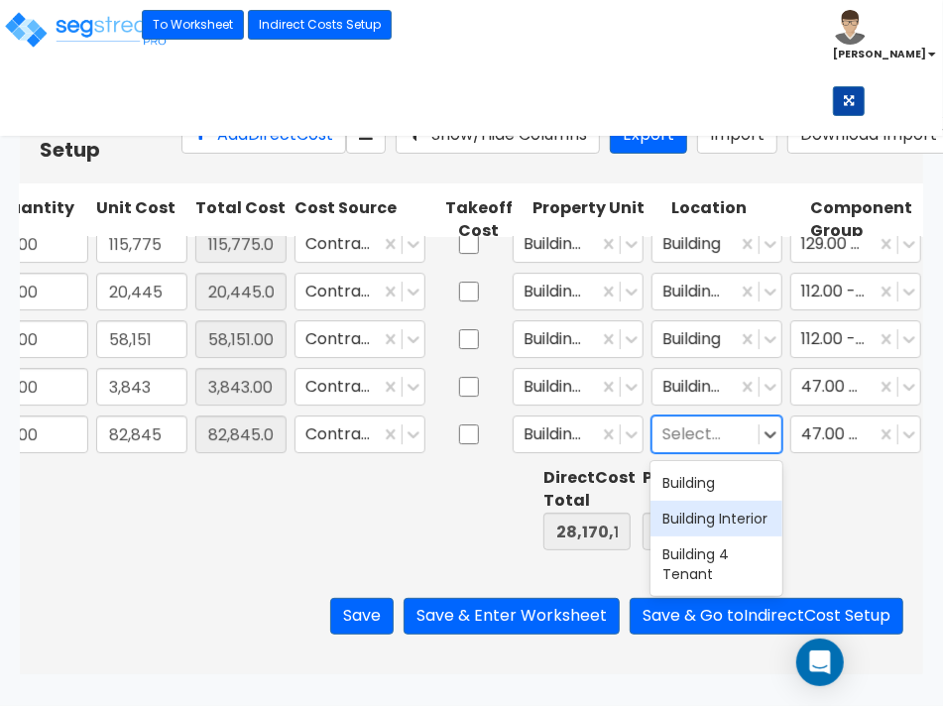
click at [707, 528] on div "Building Interior" at bounding box center [715, 519] width 131 height 36
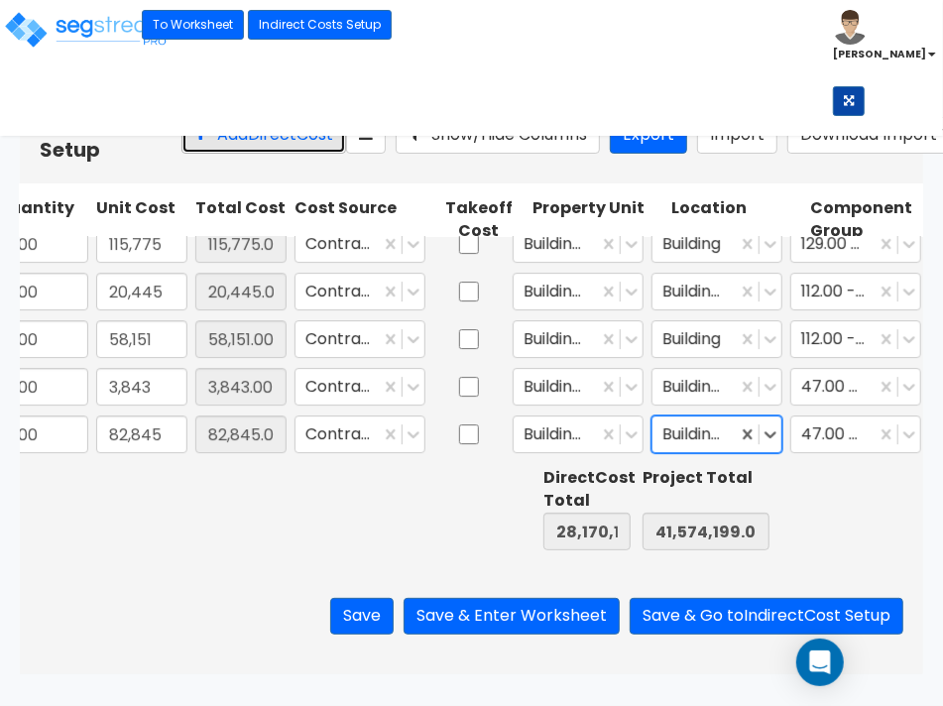
click at [194, 150] on button "Add Direct Cost" at bounding box center [263, 135] width 165 height 37
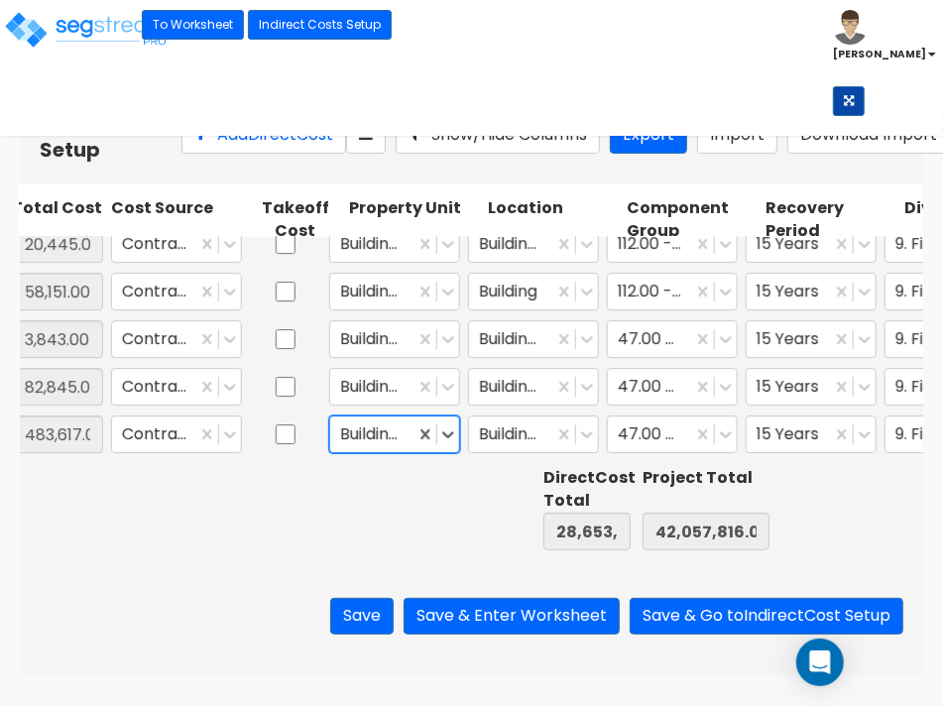
scroll to position [0, 592]
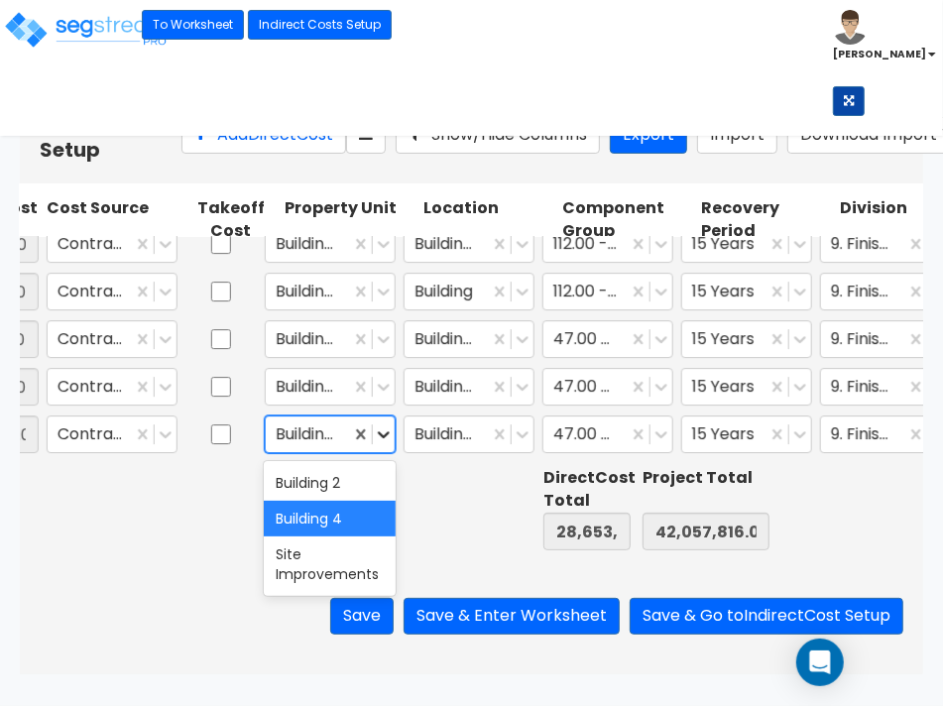
click at [378, 436] on icon at bounding box center [384, 434] width 20 height 20
click at [337, 478] on div "Building 2" at bounding box center [329, 483] width 131 height 36
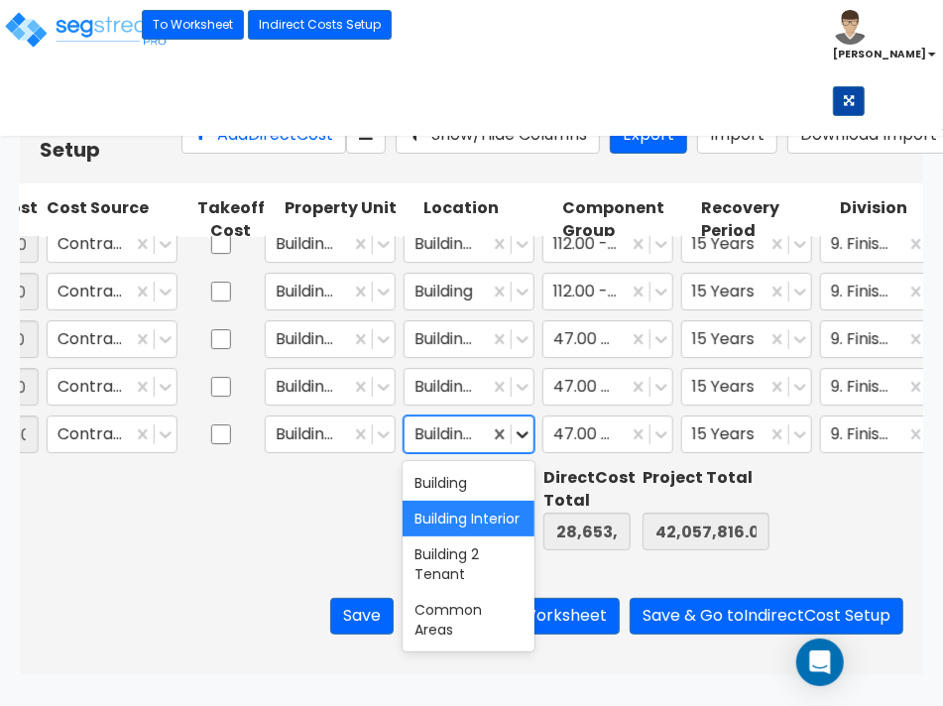
click at [531, 438] on icon at bounding box center [523, 434] width 20 height 20
click at [467, 524] on div "Building Interior" at bounding box center [468, 519] width 131 height 36
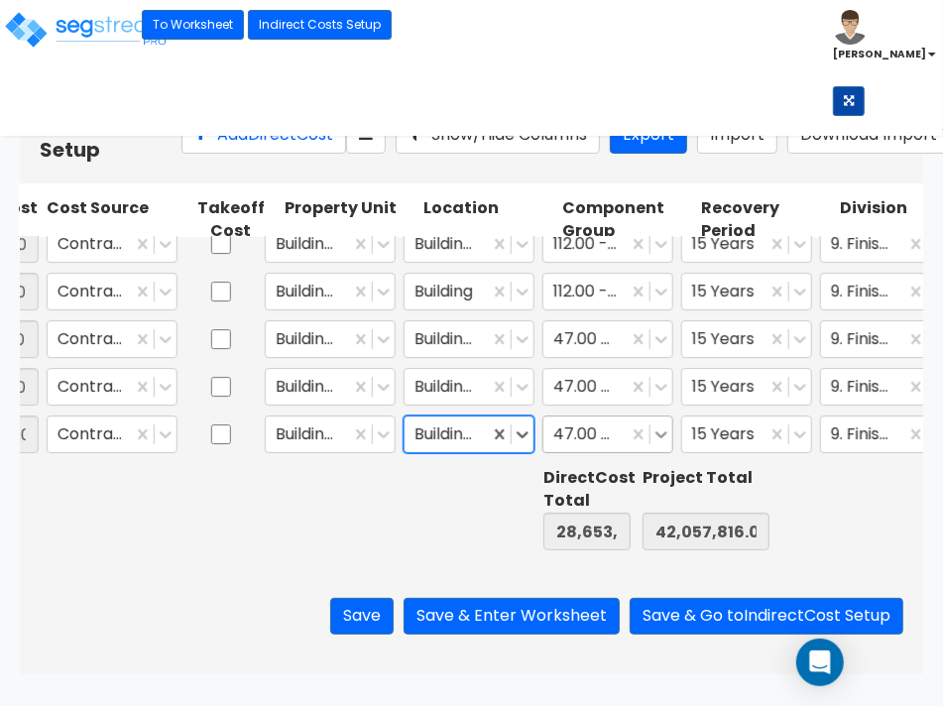
click at [662, 433] on icon at bounding box center [661, 434] width 20 height 20
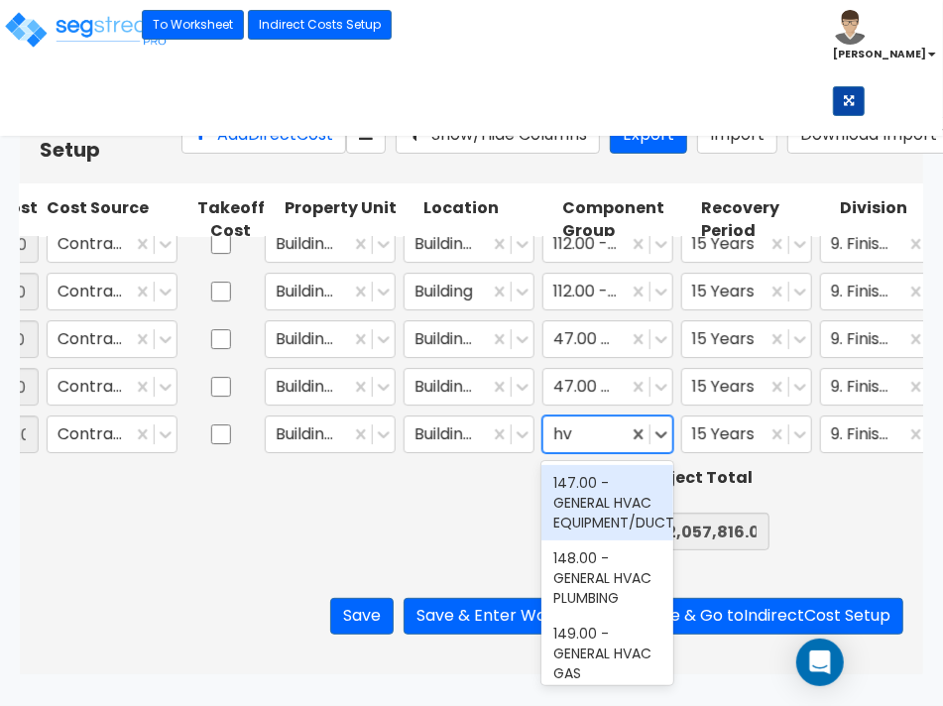
click at [611, 526] on div "147.00 - GENERAL HVAC EQUIPMENT/DUCTWORK" at bounding box center [606, 502] width 131 height 75
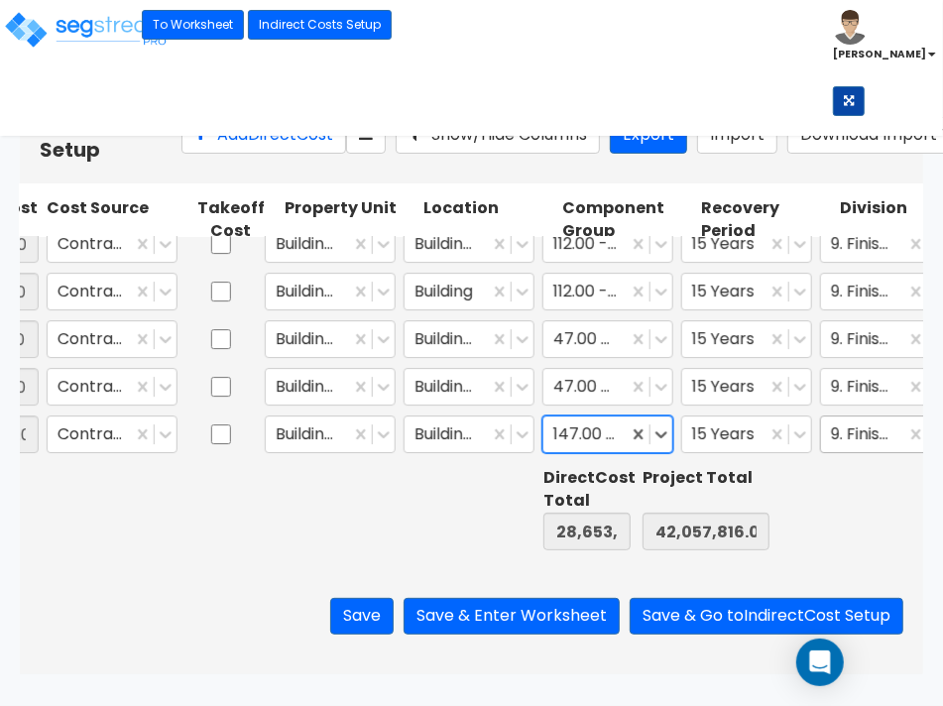
click at [853, 438] on div at bounding box center [863, 434] width 64 height 27
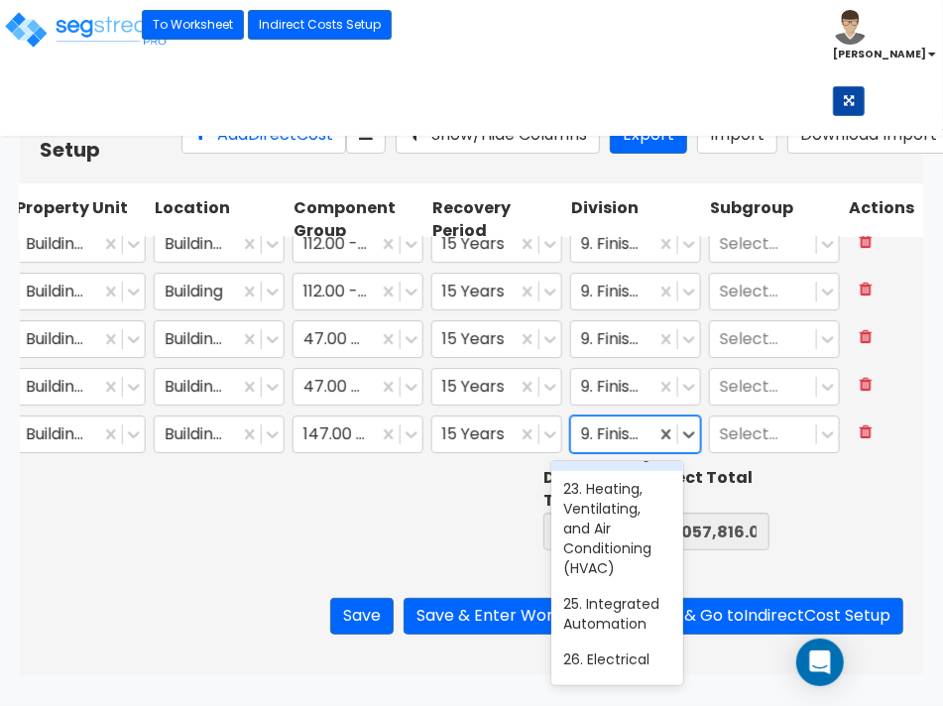
scroll to position [868, 0]
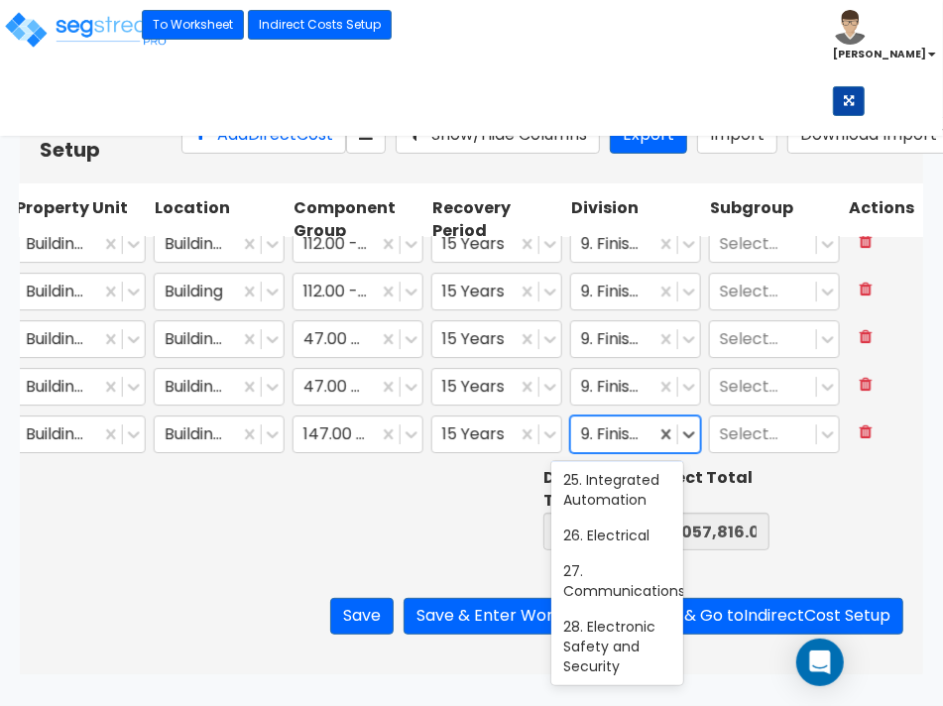
click at [616, 462] on div "23. Heating, Ventilating, and Air Conditioning (HVAC)" at bounding box center [616, 404] width 131 height 115
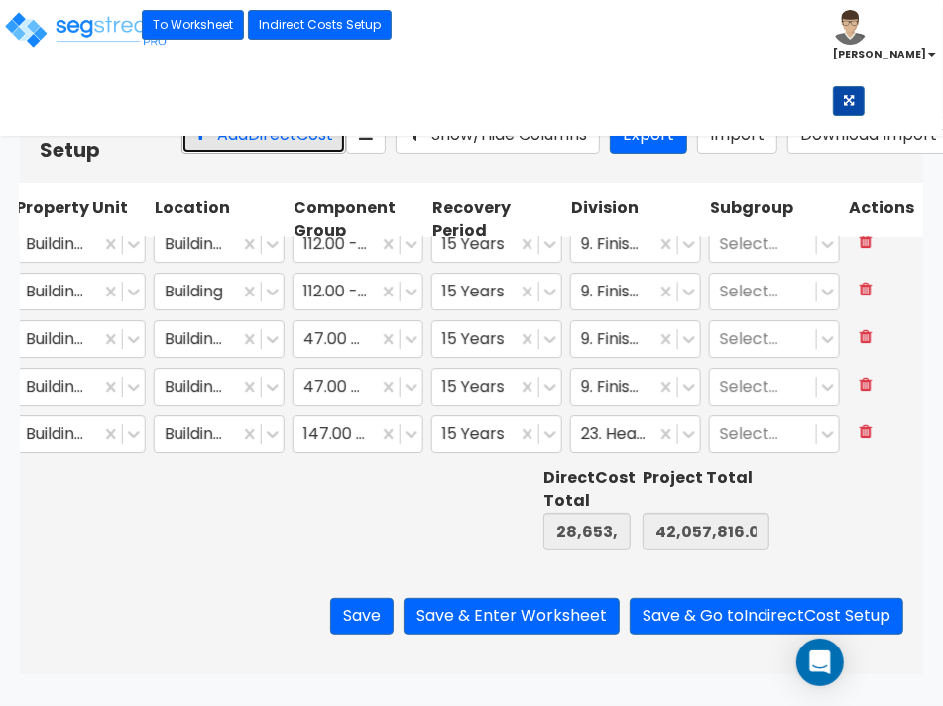
click at [204, 154] on button "Add Direct Cost" at bounding box center [263, 135] width 165 height 37
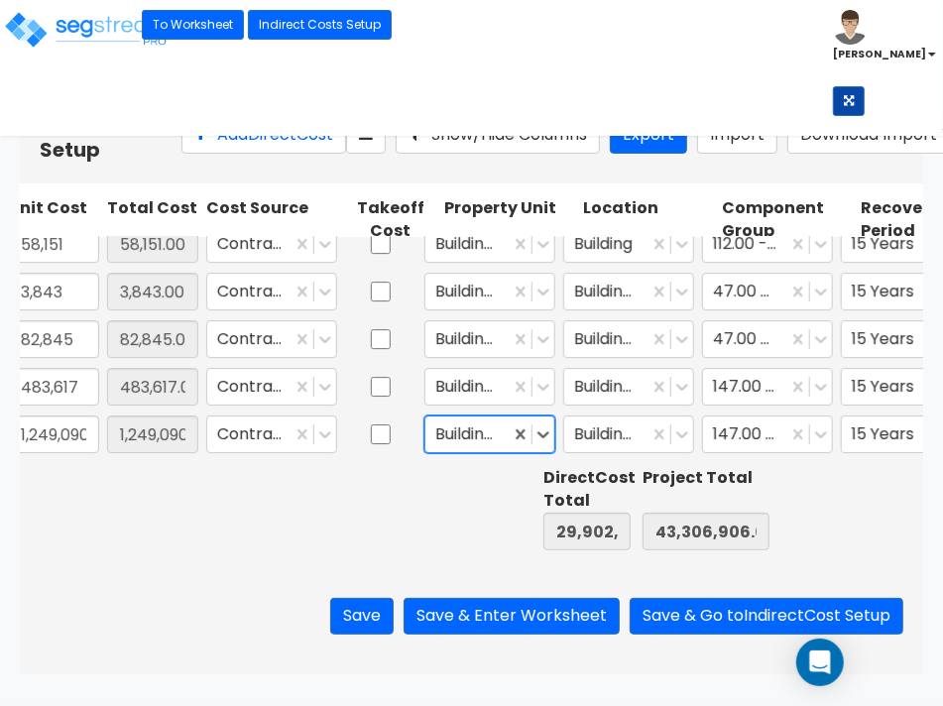
scroll to position [0, 487]
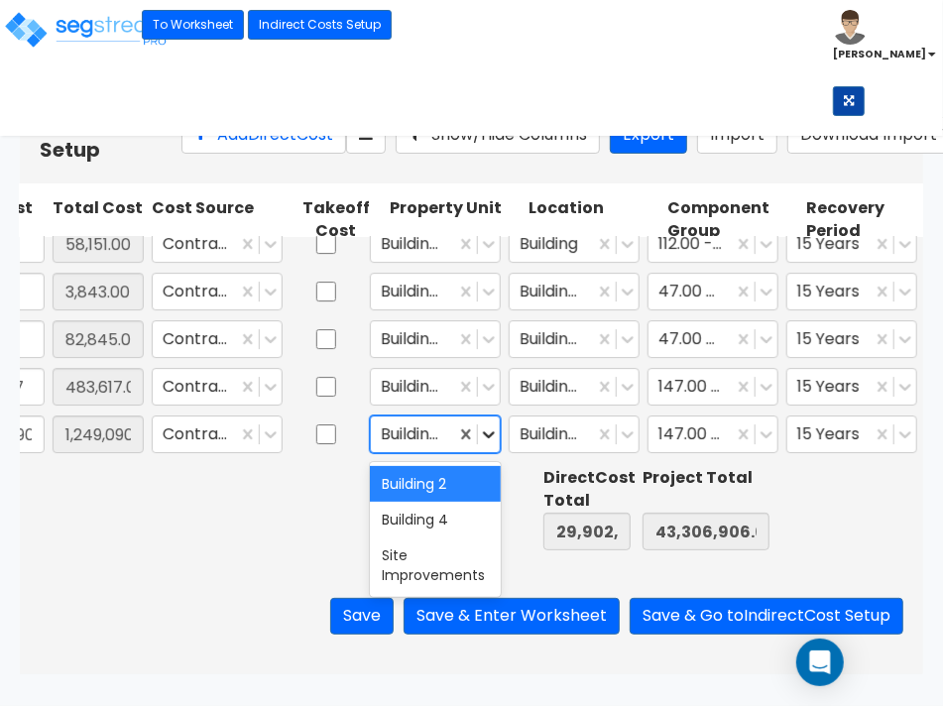
click at [487, 434] on icon at bounding box center [489, 434] width 20 height 20
click at [448, 512] on div "Building 4" at bounding box center [435, 520] width 131 height 36
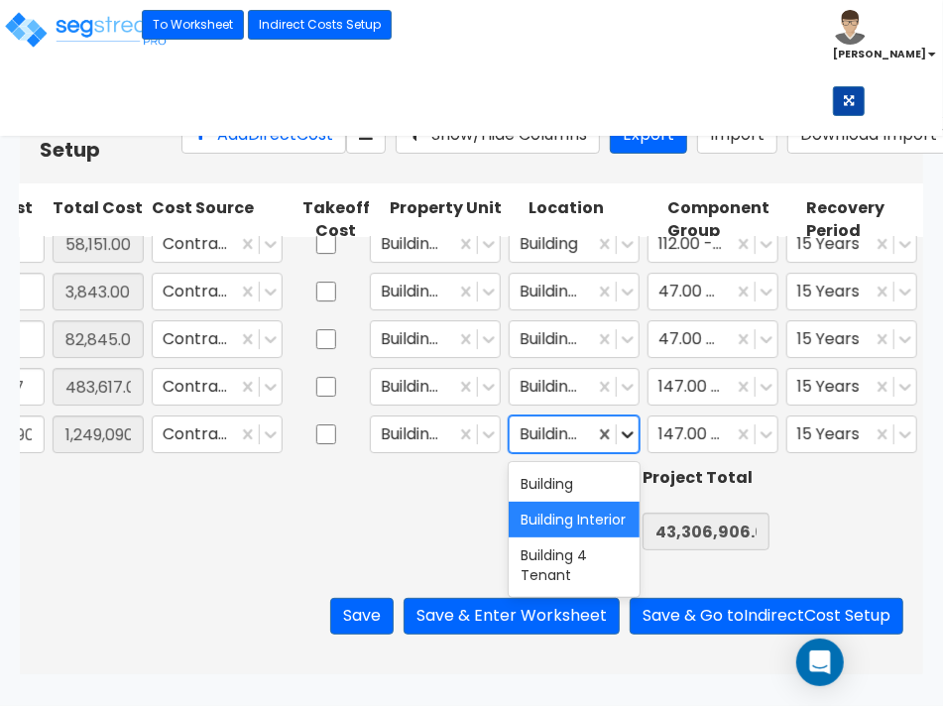
click at [623, 445] on div at bounding box center [628, 434] width 22 height 22
click at [575, 526] on div "Building Interior" at bounding box center [574, 520] width 131 height 36
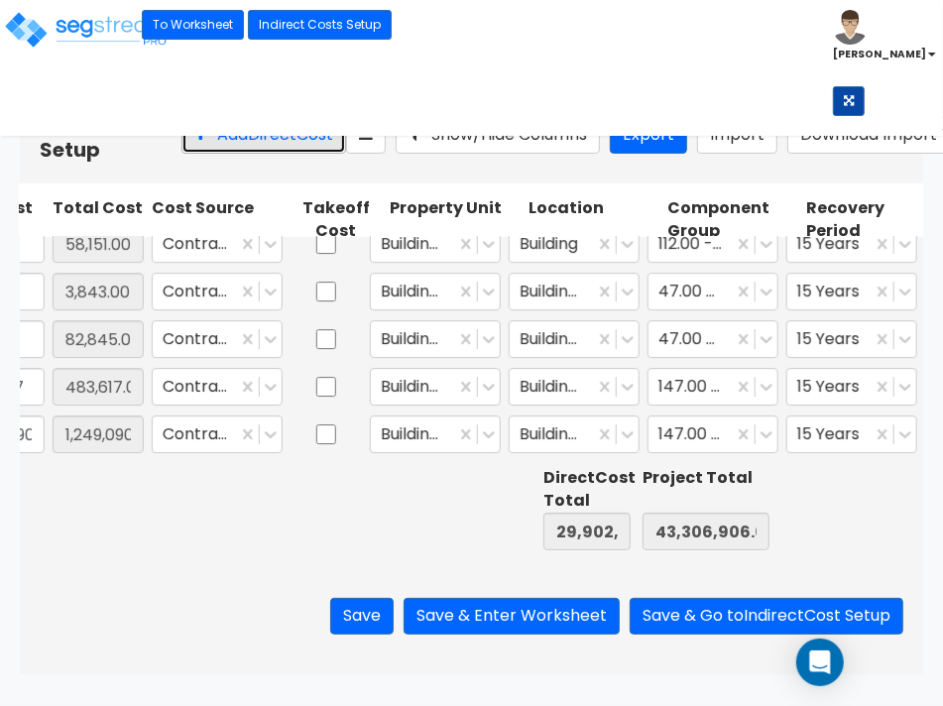
click at [204, 140] on button "Add Direct Cost" at bounding box center [263, 135] width 165 height 37
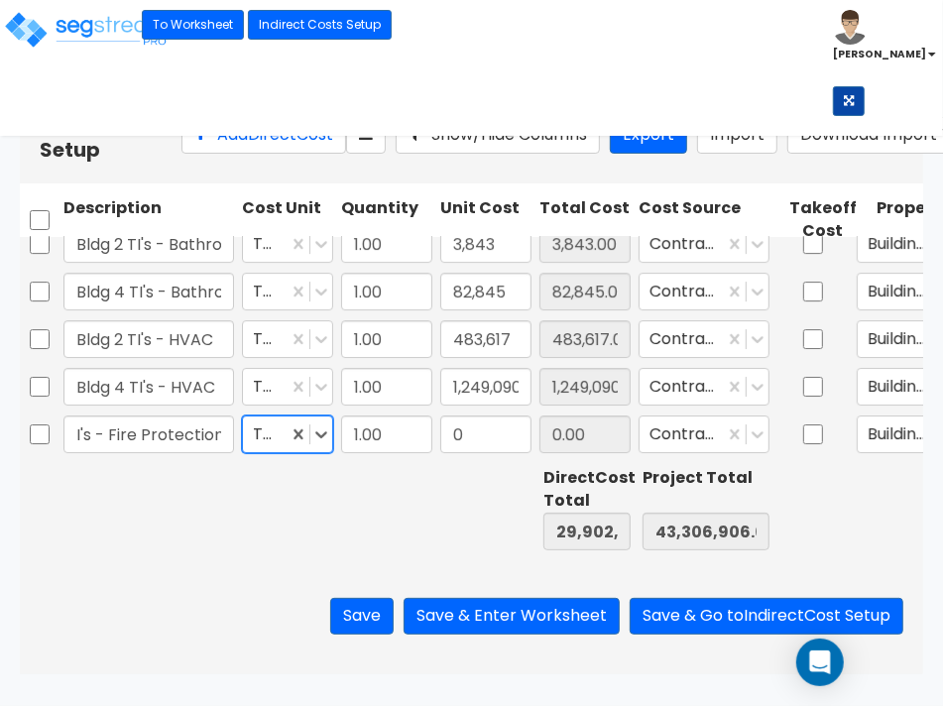
scroll to position [0, 0]
drag, startPoint x: 456, startPoint y: 443, endPoint x: 464, endPoint y: 452, distance: 11.9
click at [456, 443] on input "0" at bounding box center [485, 434] width 91 height 38
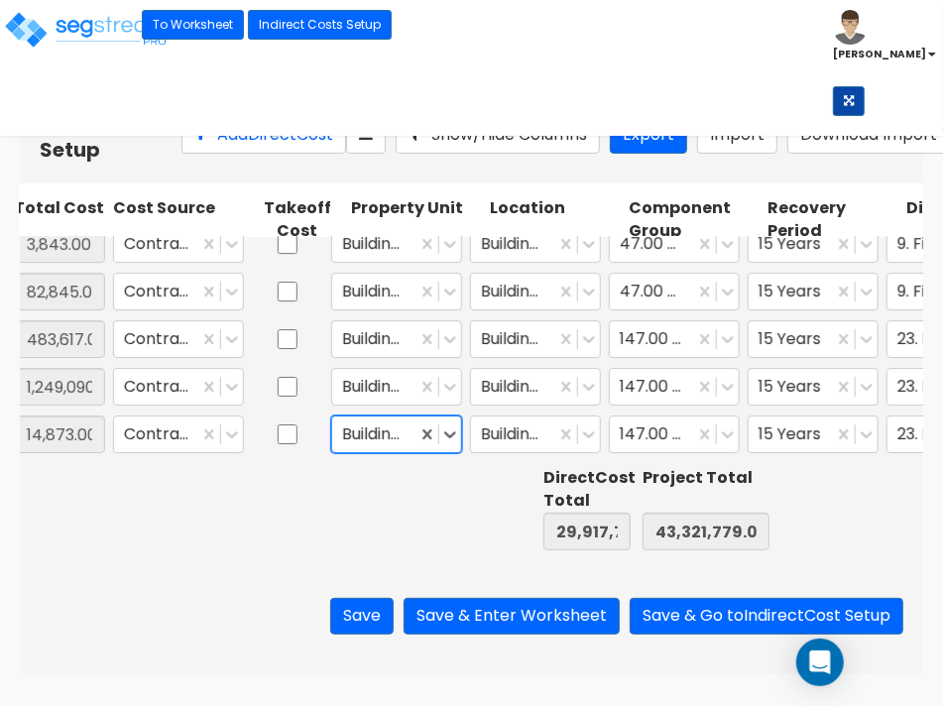
scroll to position [0, 535]
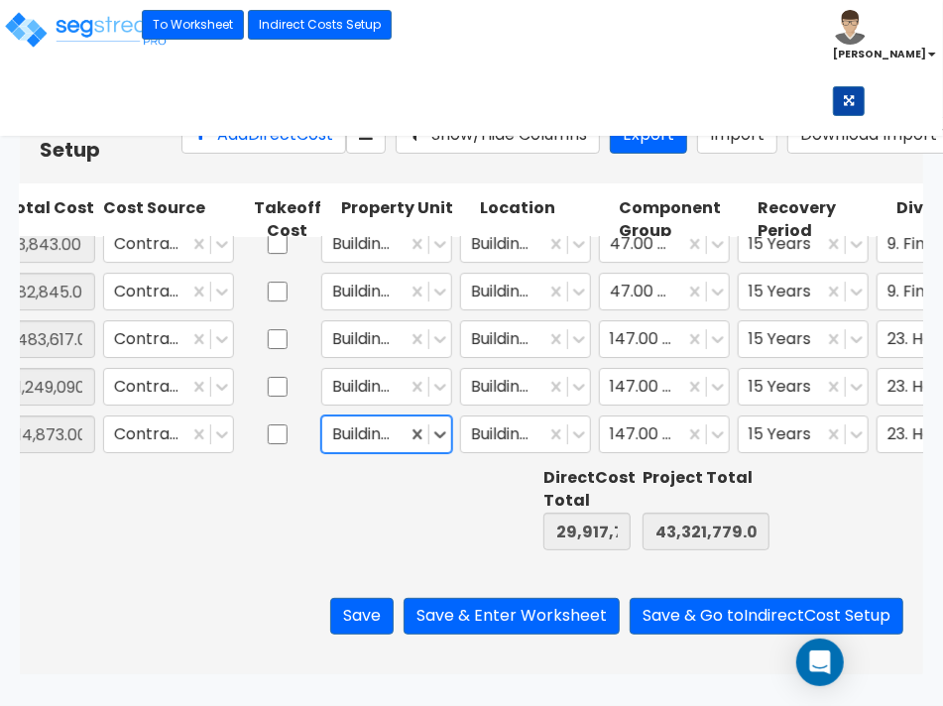
click at [451, 437] on div "Building 4" at bounding box center [386, 434] width 131 height 38
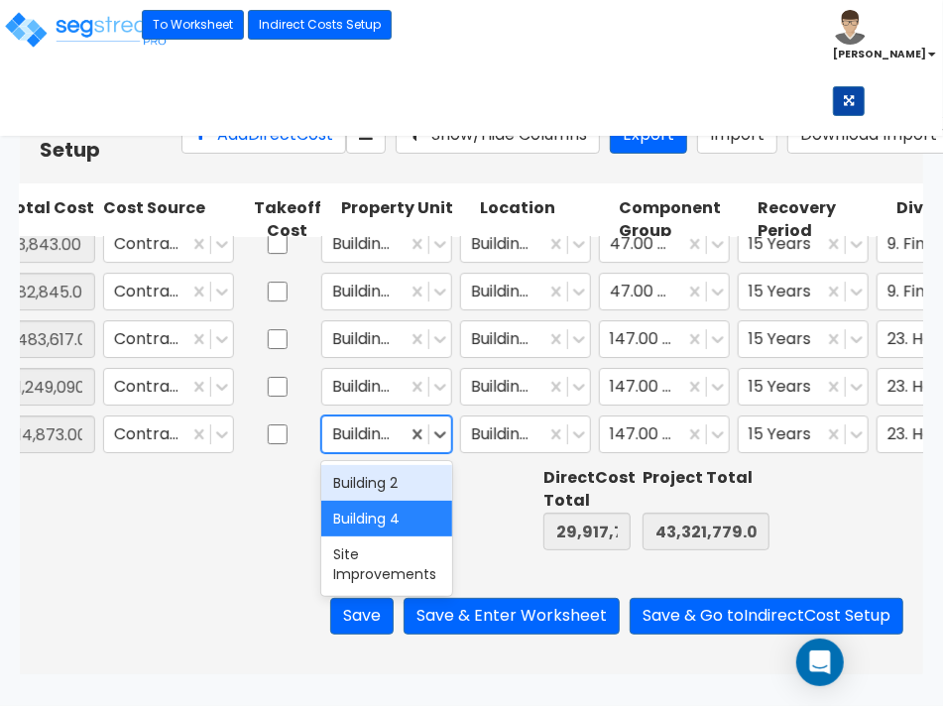
click at [412, 487] on div "Building 2" at bounding box center [386, 483] width 131 height 36
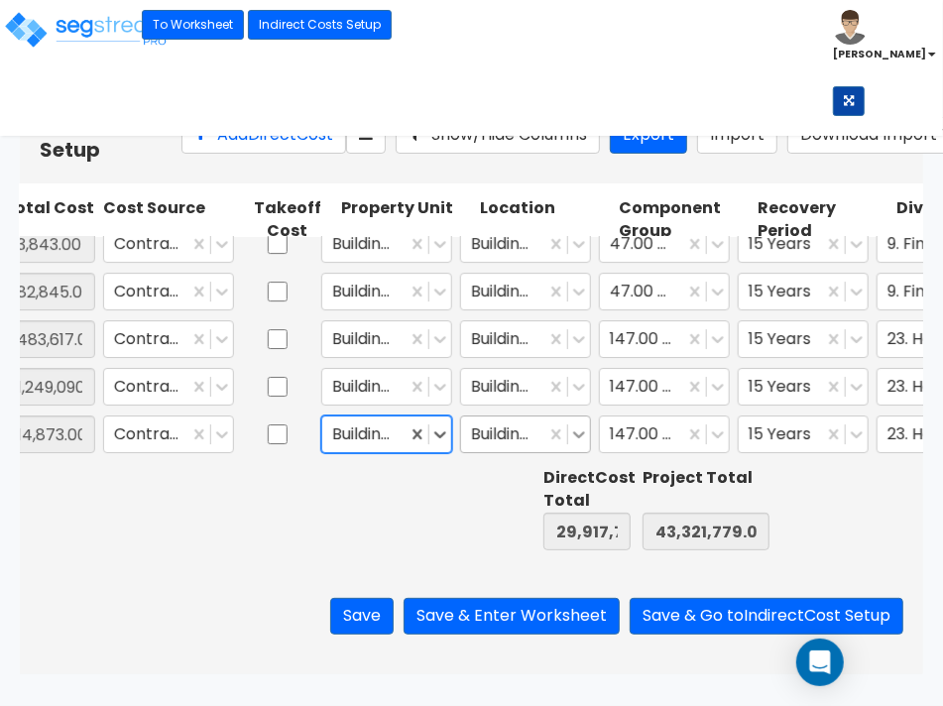
click at [585, 436] on icon at bounding box center [579, 434] width 20 height 20
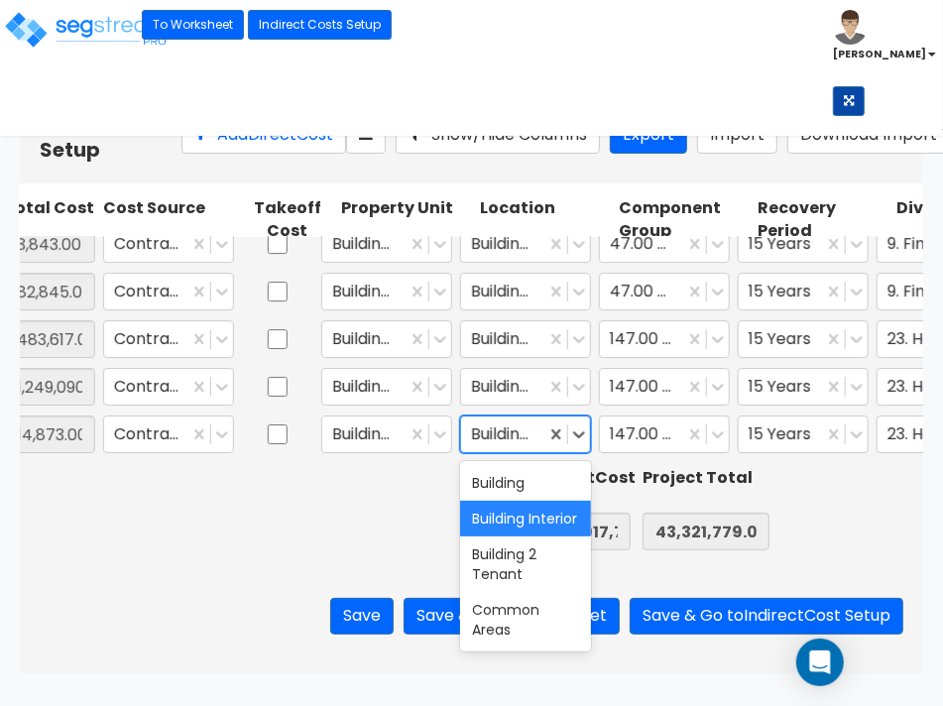
click at [538, 513] on div "Building Interior" at bounding box center [525, 519] width 131 height 36
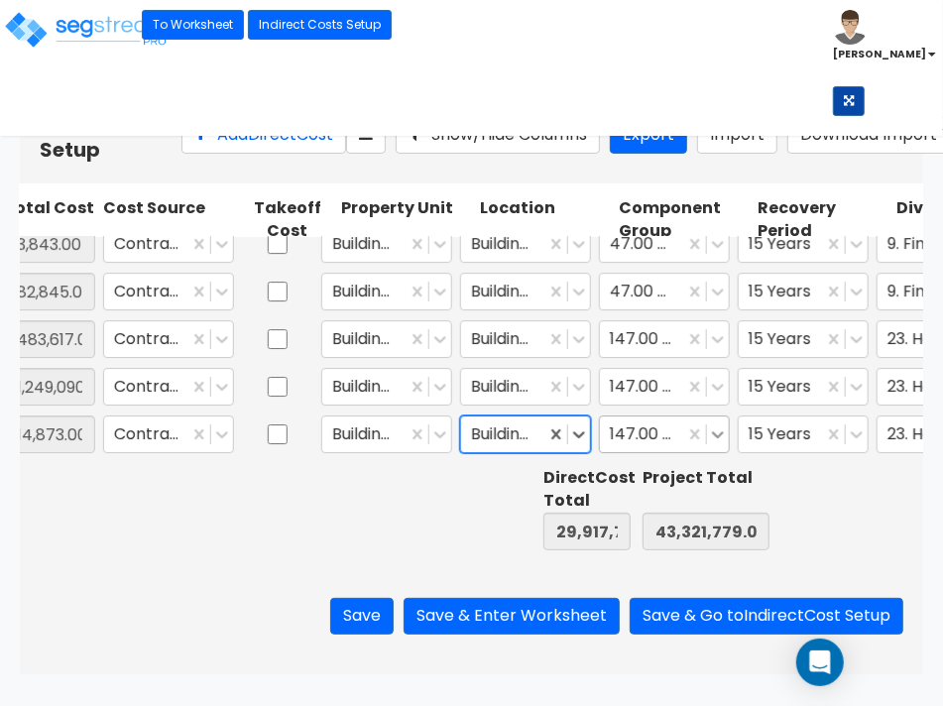
click at [717, 436] on icon at bounding box center [718, 434] width 12 height 7
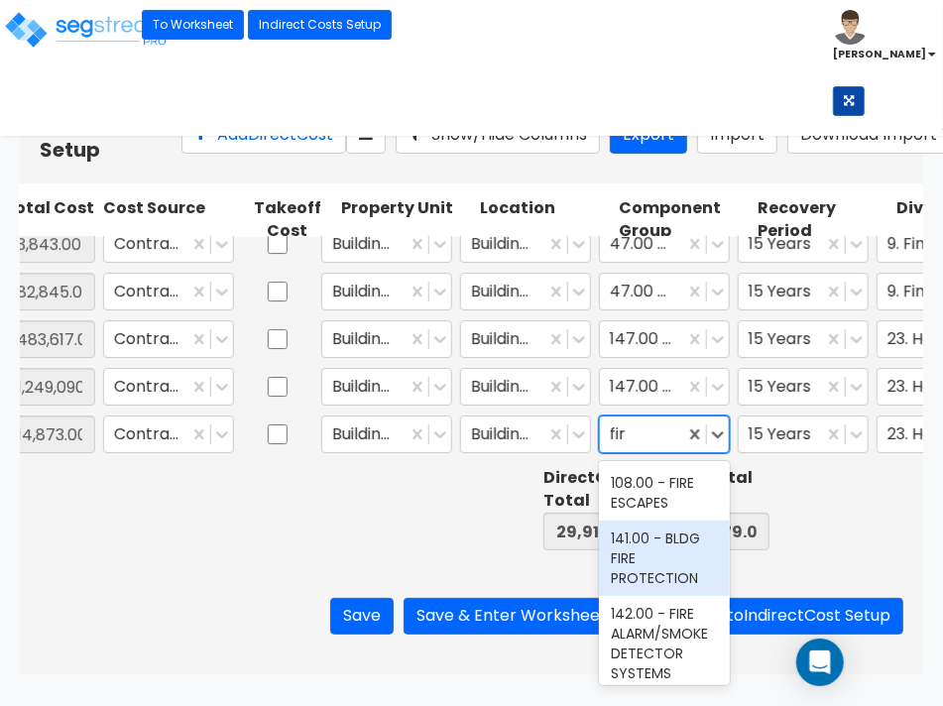
click at [631, 556] on div "141.00 - BLDG FIRE PROTECTION" at bounding box center [664, 558] width 131 height 75
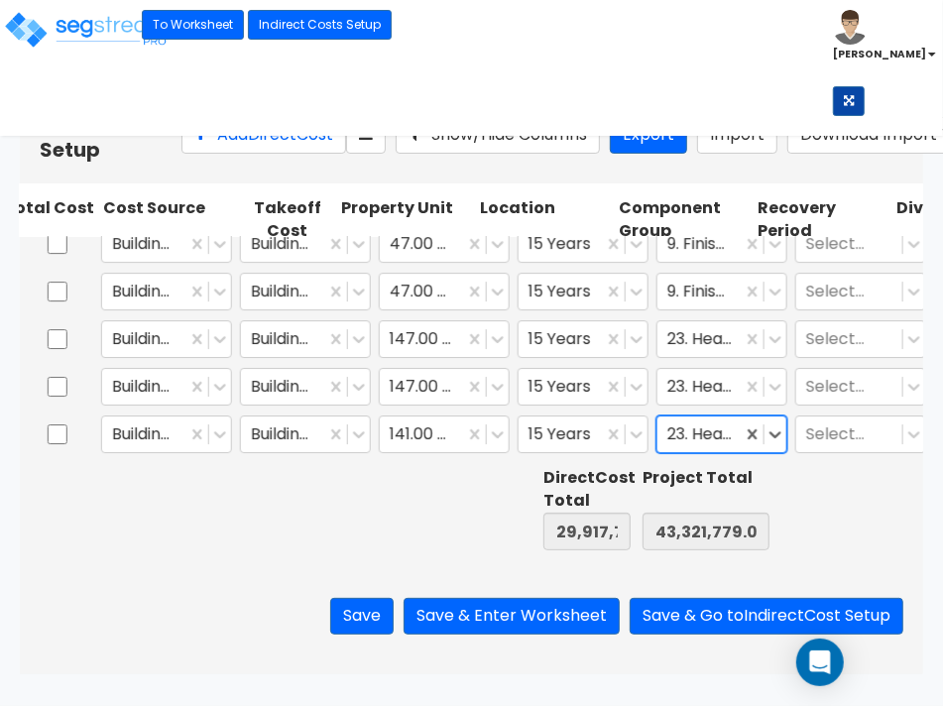
scroll to position [0, 861]
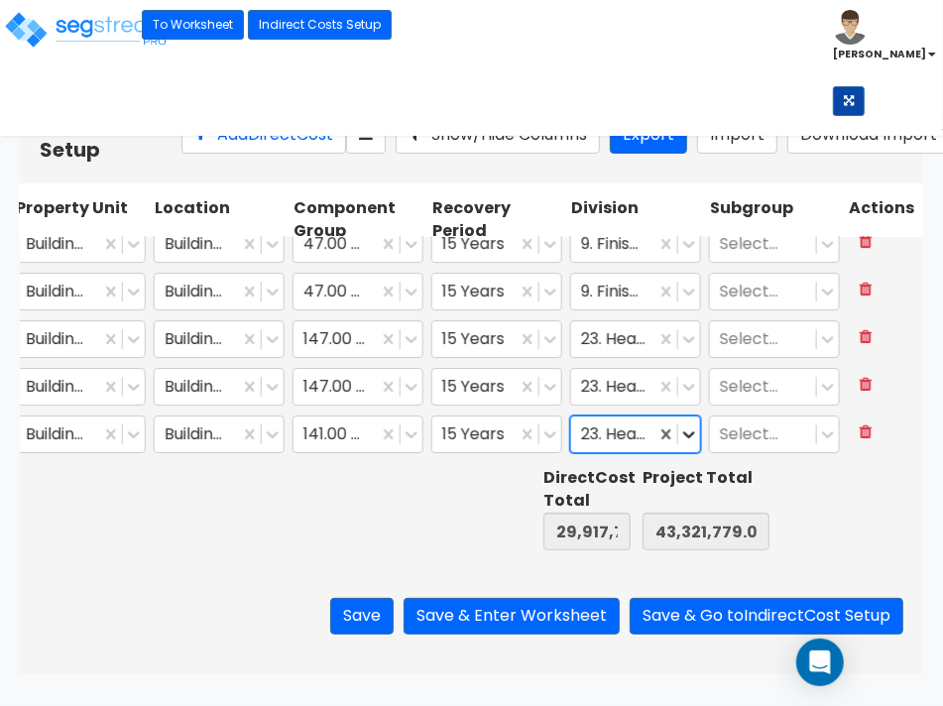
click at [679, 427] on icon at bounding box center [689, 434] width 20 height 20
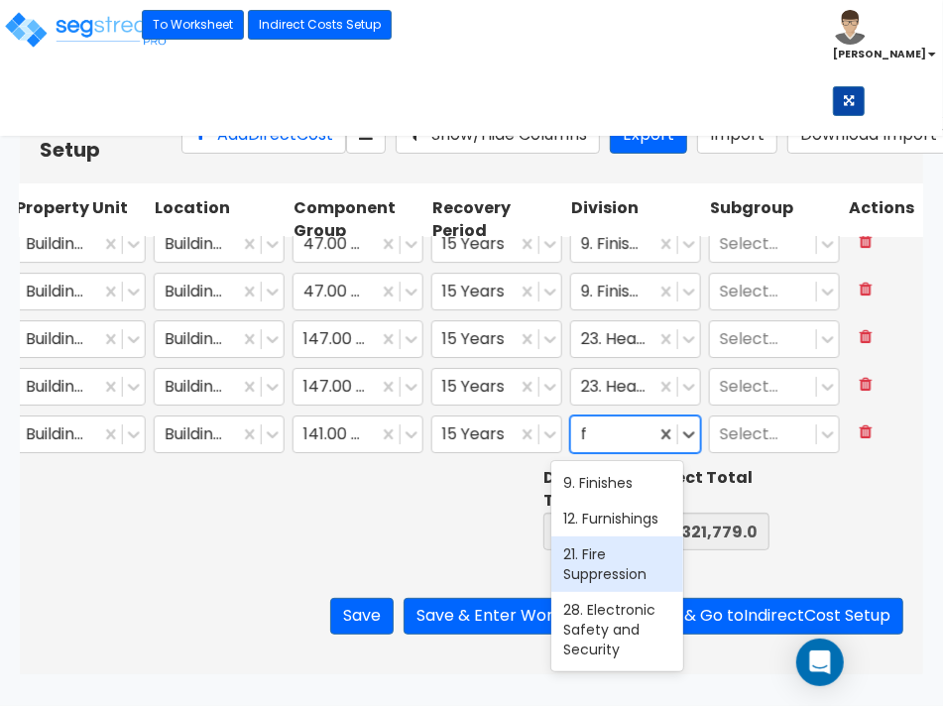
click at [602, 585] on div "21. Fire Suppression" at bounding box center [616, 564] width 131 height 56
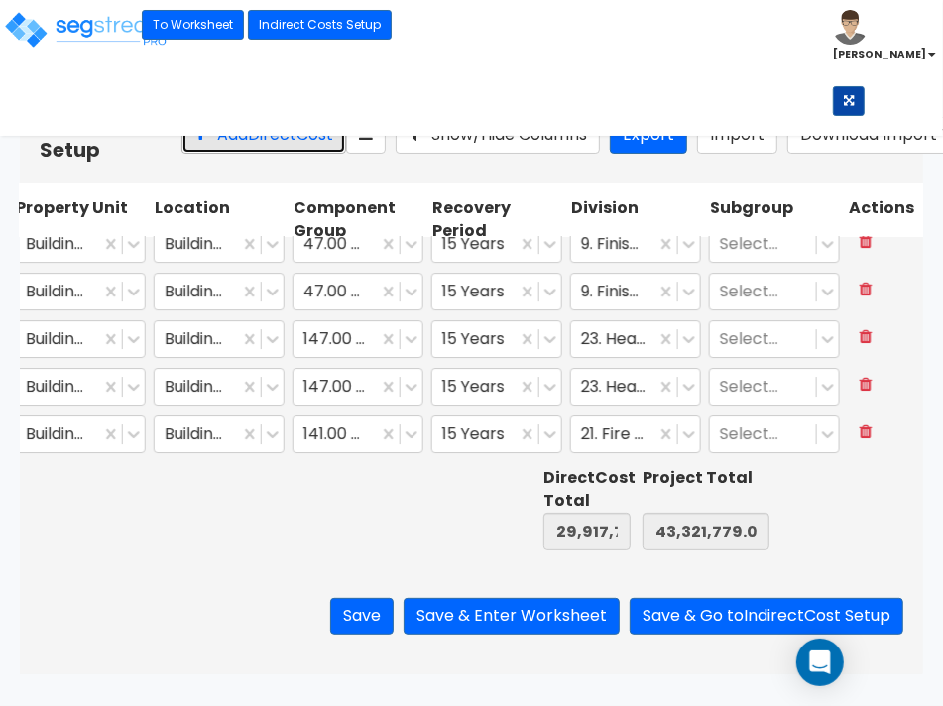
click at [191, 154] on button "Add Direct Cost" at bounding box center [263, 135] width 165 height 37
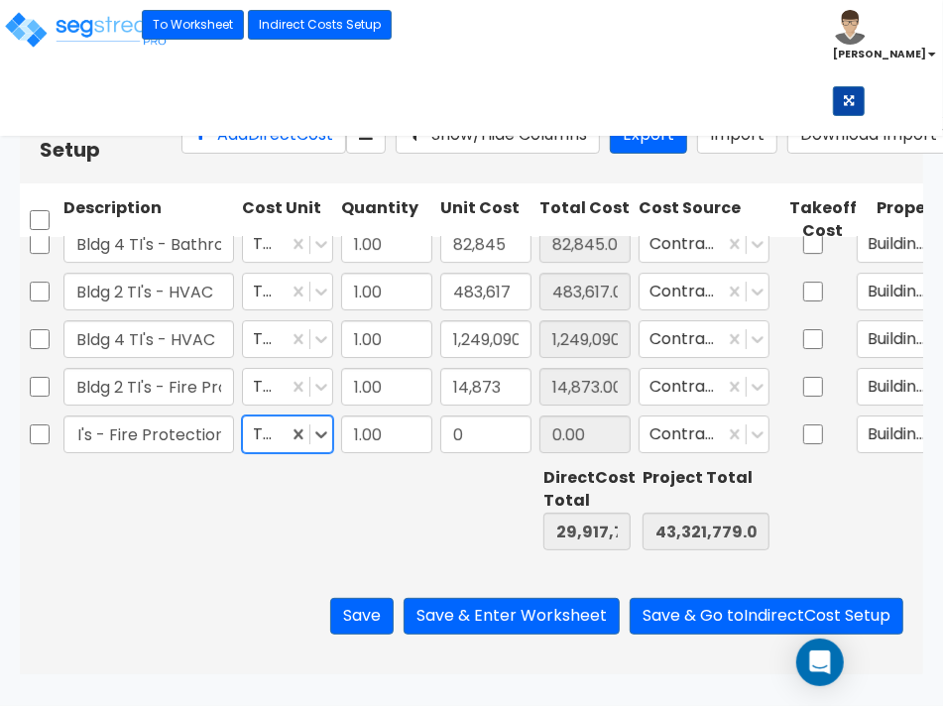
scroll to position [0, 0]
click at [467, 429] on input "0" at bounding box center [485, 434] width 91 height 38
drag, startPoint x: 478, startPoint y: 432, endPoint x: 452, endPoint y: 438, distance: 26.5
click at [452, 438] on input "0" at bounding box center [485, 434] width 91 height 38
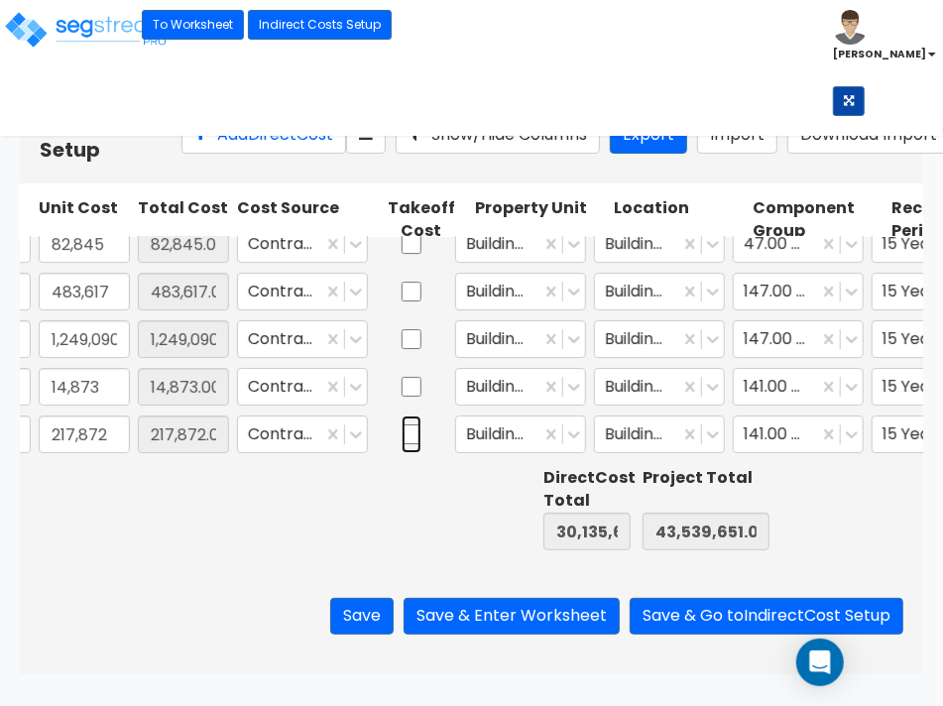
scroll to position [0, 434]
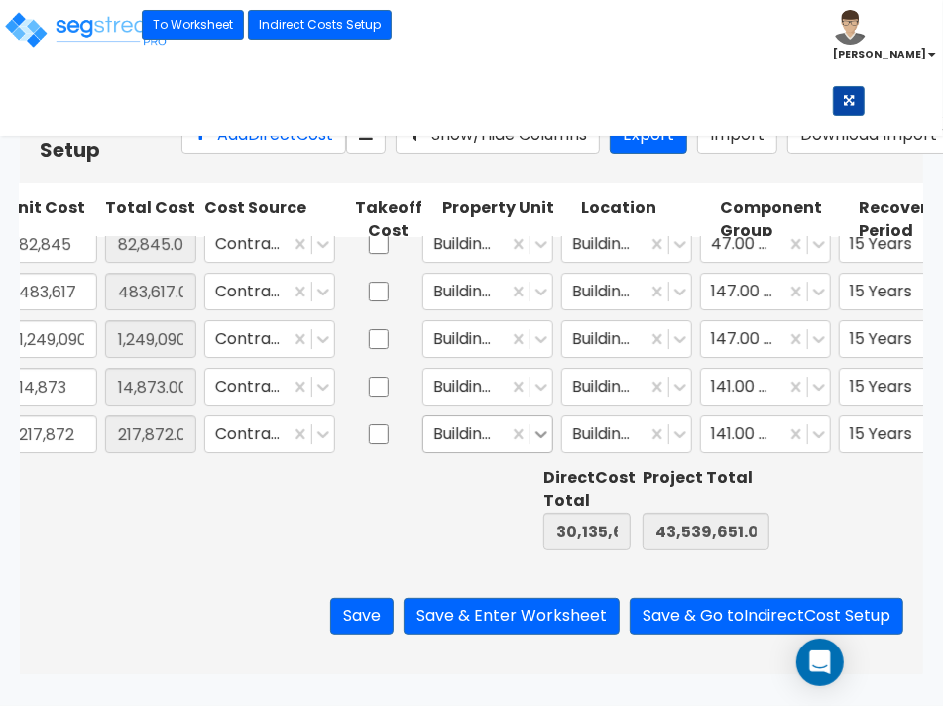
click at [537, 437] on icon at bounding box center [541, 434] width 20 height 20
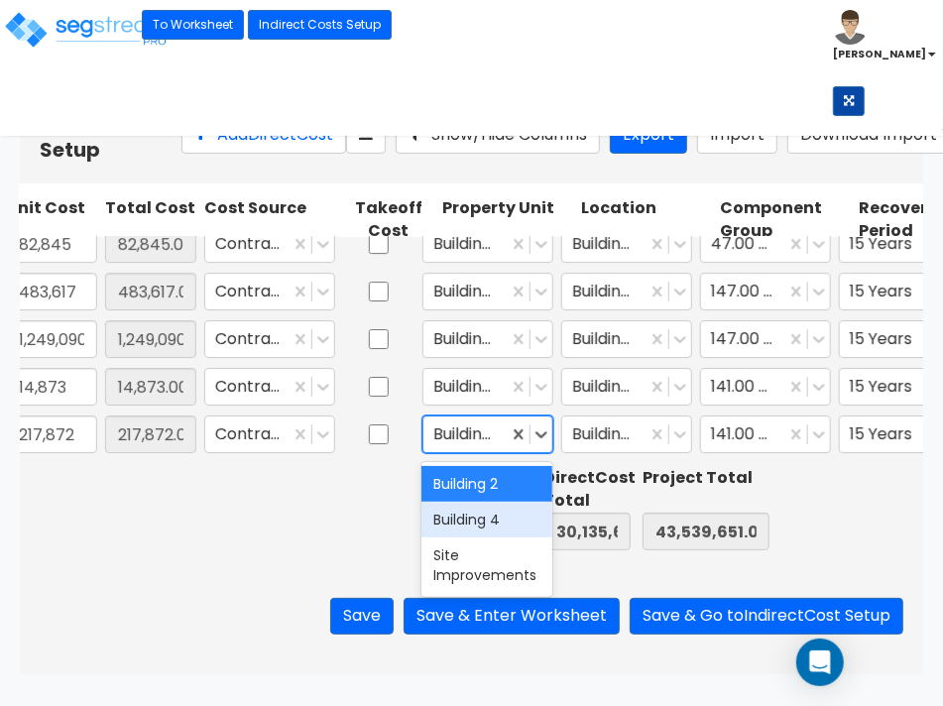
click at [479, 526] on div "Building 4" at bounding box center [486, 520] width 131 height 36
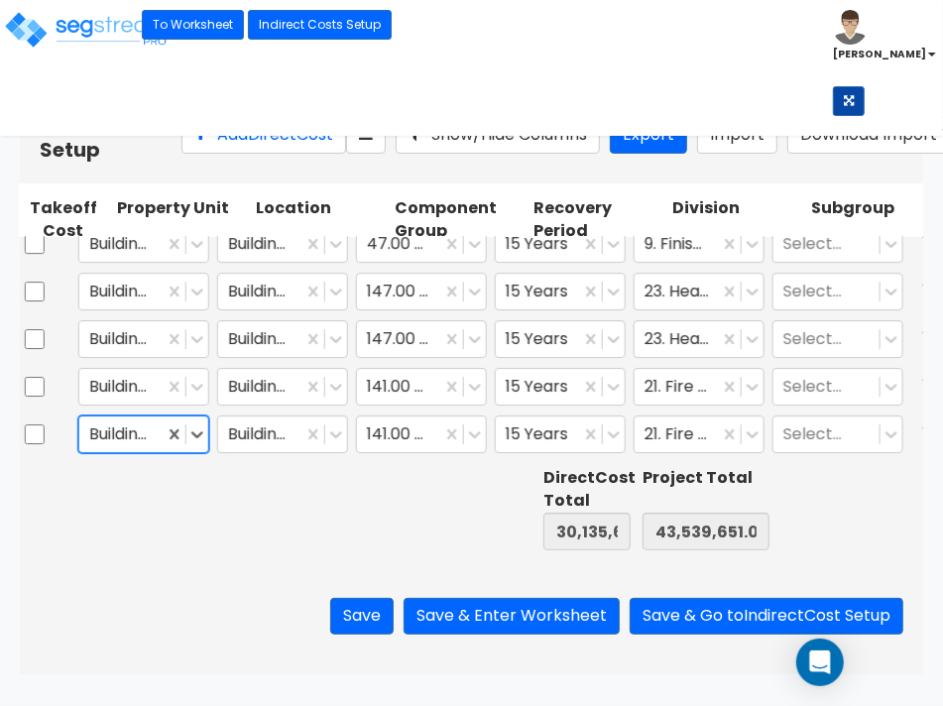
scroll to position [0, 778]
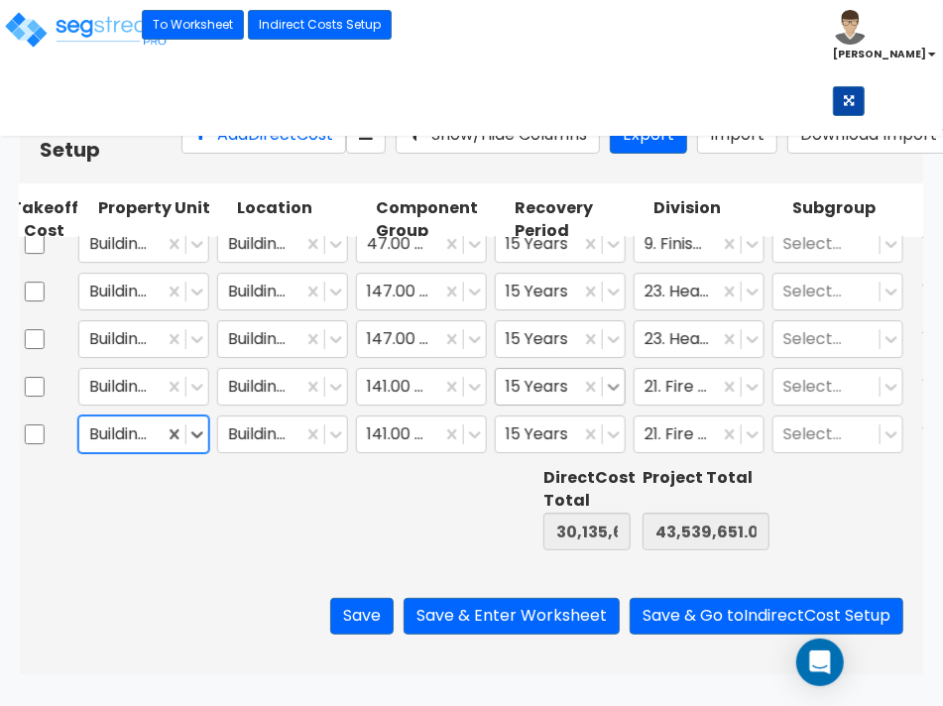
click at [612, 384] on icon at bounding box center [614, 387] width 20 height 20
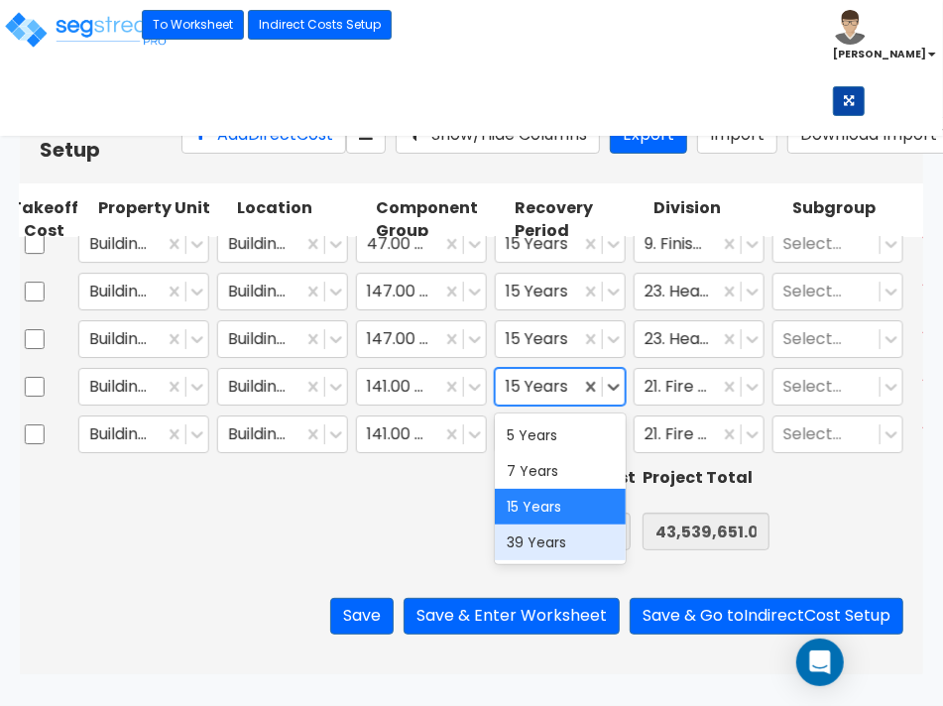
click at [561, 537] on div "39 Years" at bounding box center [560, 543] width 131 height 36
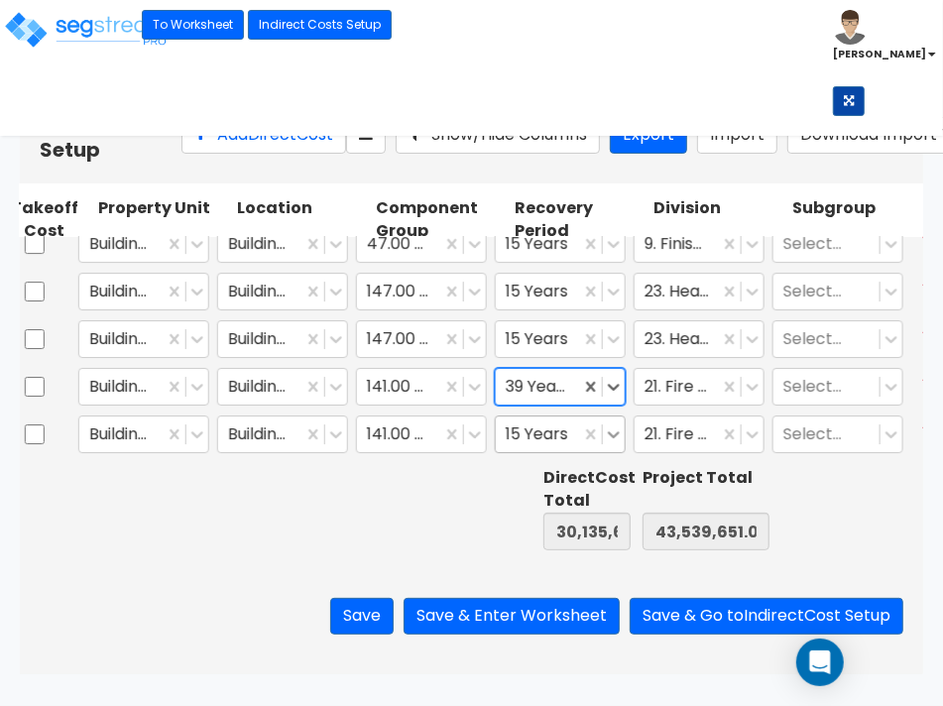
click at [613, 439] on icon at bounding box center [614, 434] width 20 height 20
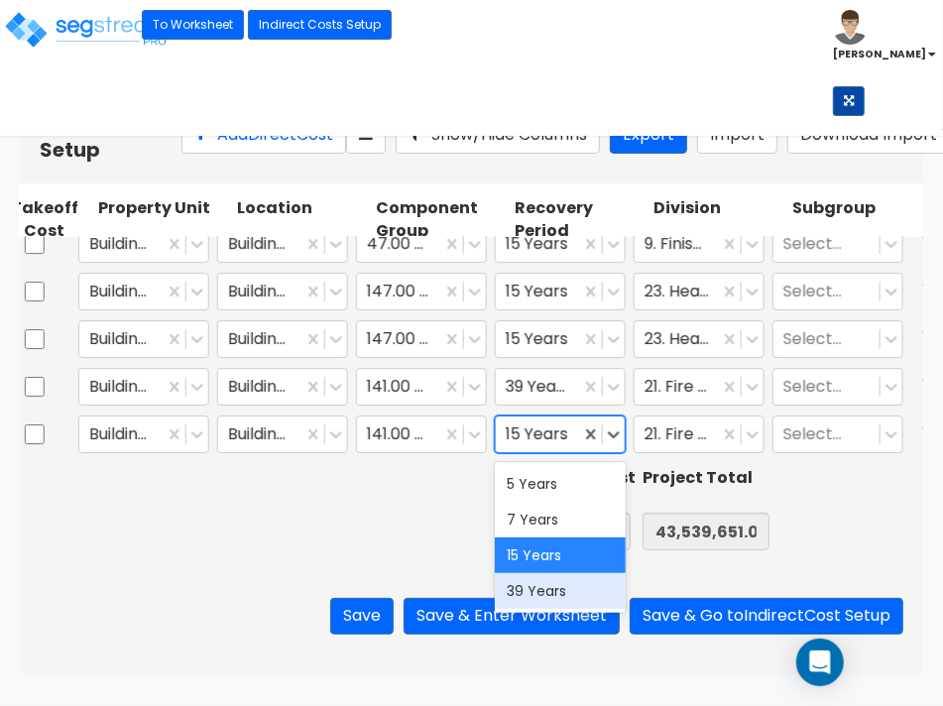
click at [540, 585] on div "39 Years" at bounding box center [560, 591] width 131 height 36
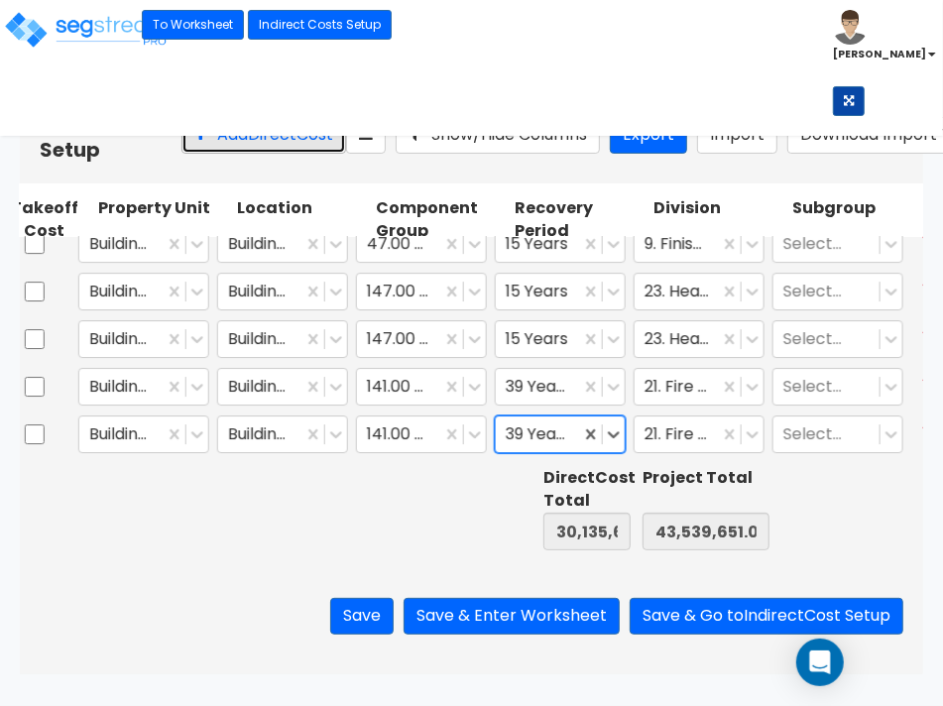
click at [184, 154] on button "Add Direct Cost" at bounding box center [263, 135] width 165 height 37
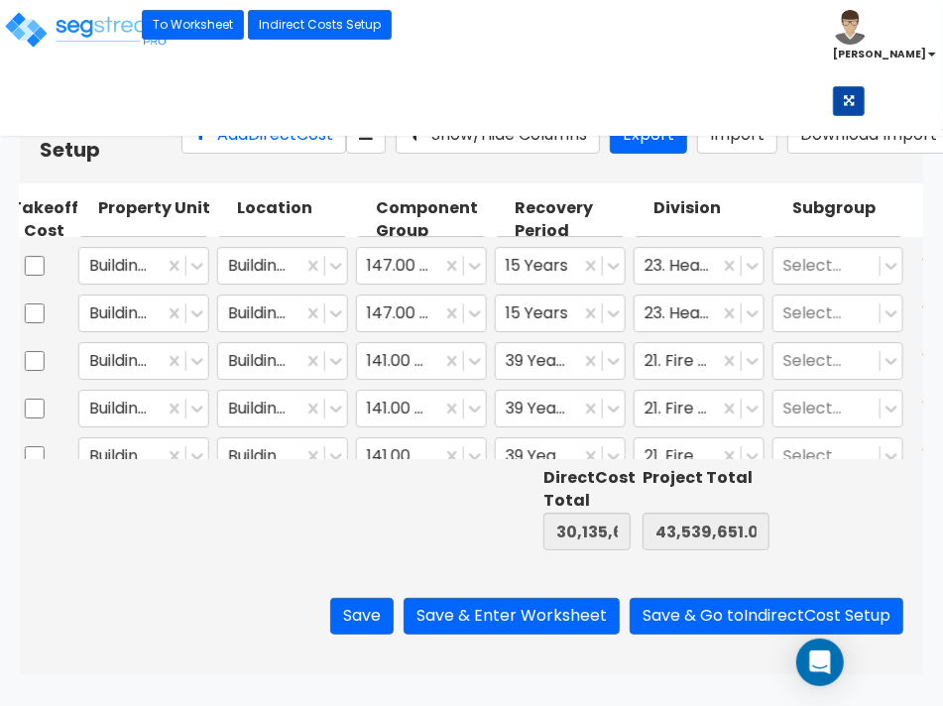
scroll to position [0, 0]
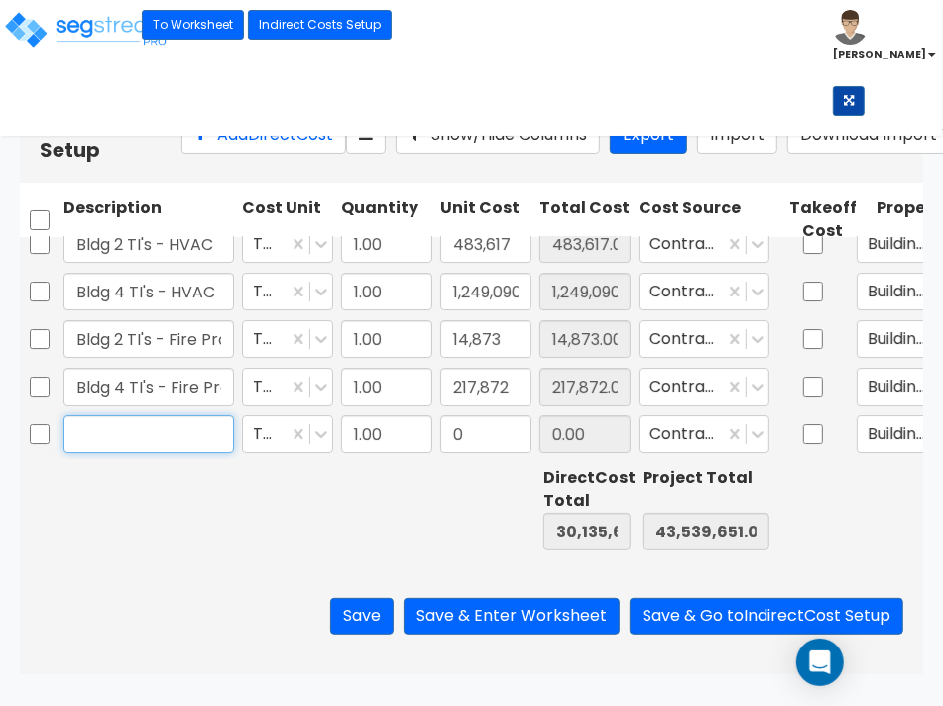
click at [151, 433] on input "text" at bounding box center [148, 434] width 171 height 38
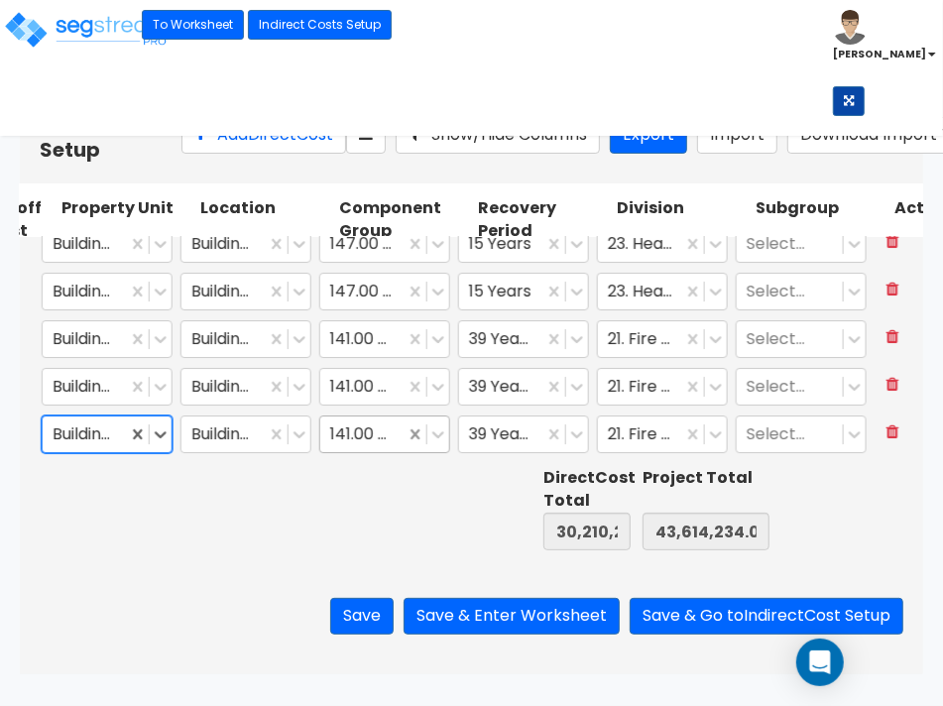
scroll to position [0, 831]
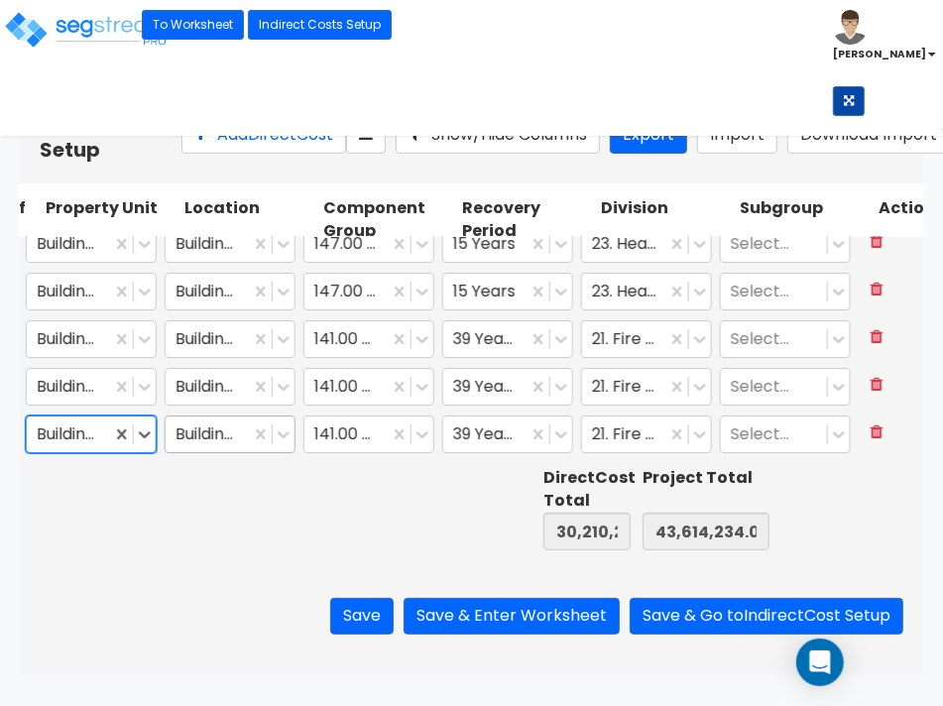
click at [167, 429] on div "Building Interior" at bounding box center [208, 434] width 84 height 35
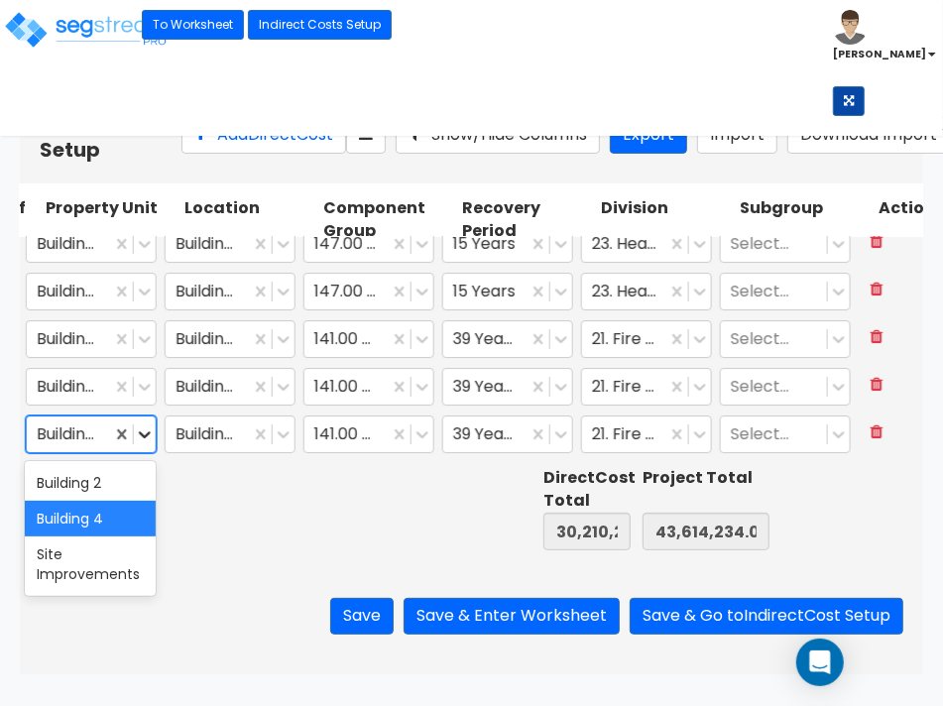
click at [147, 432] on icon at bounding box center [145, 434] width 12 height 7
click at [114, 478] on div "Building 2" at bounding box center [90, 483] width 131 height 36
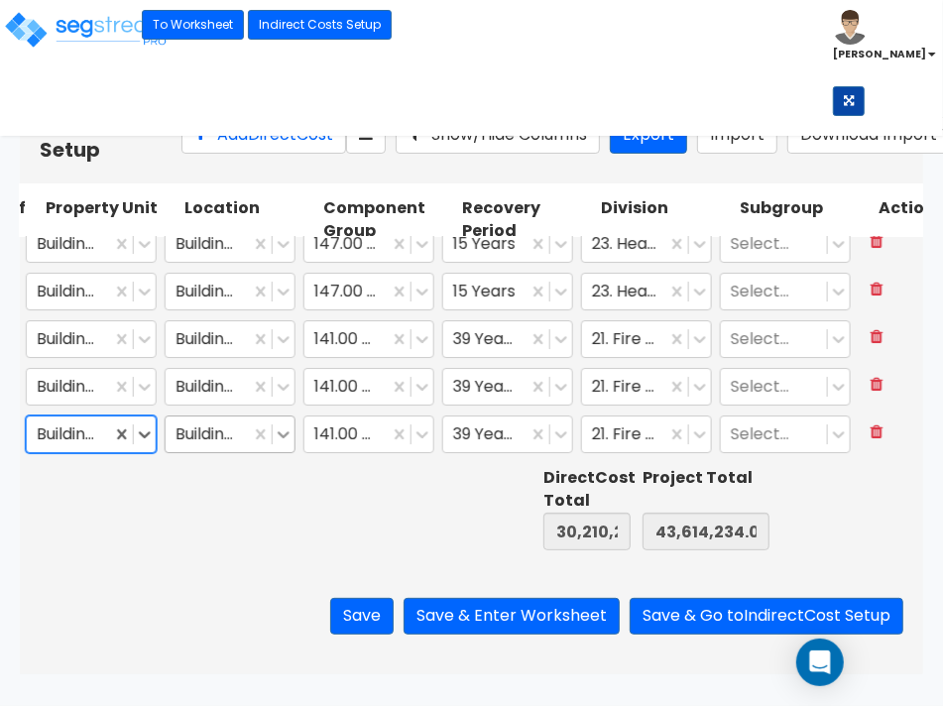
click at [290, 438] on icon at bounding box center [284, 434] width 20 height 20
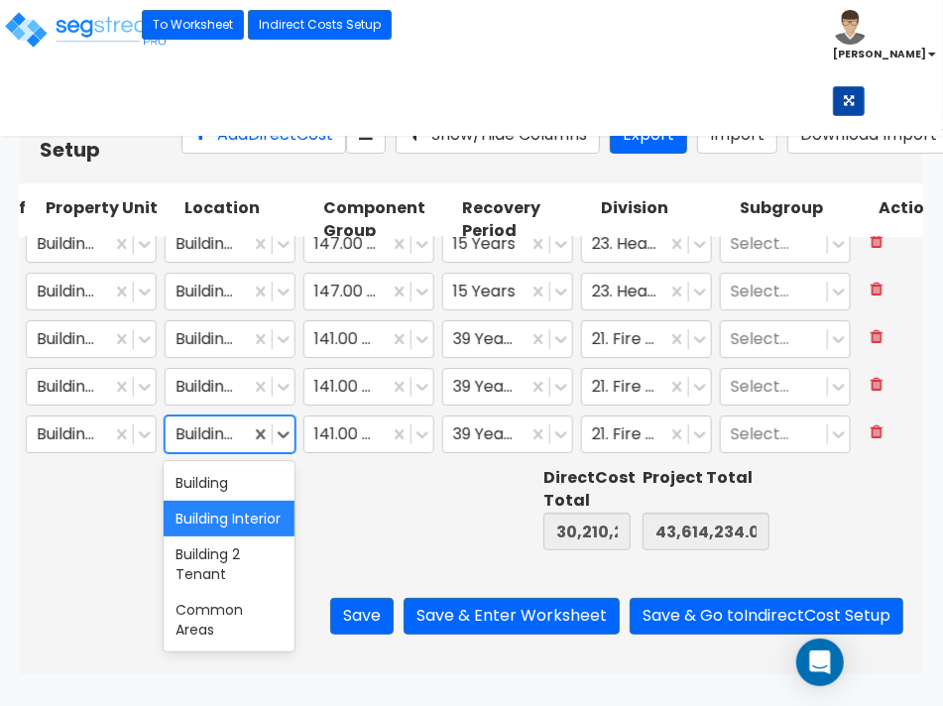
click at [236, 529] on div "Building Interior" at bounding box center [229, 519] width 131 height 36
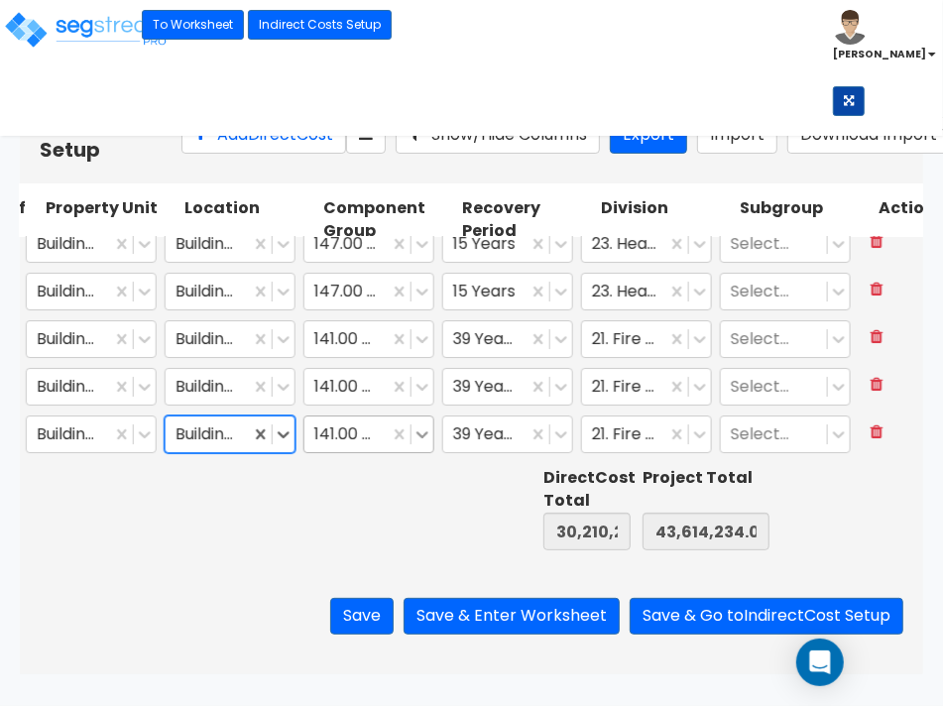
click at [424, 437] on icon at bounding box center [422, 434] width 20 height 20
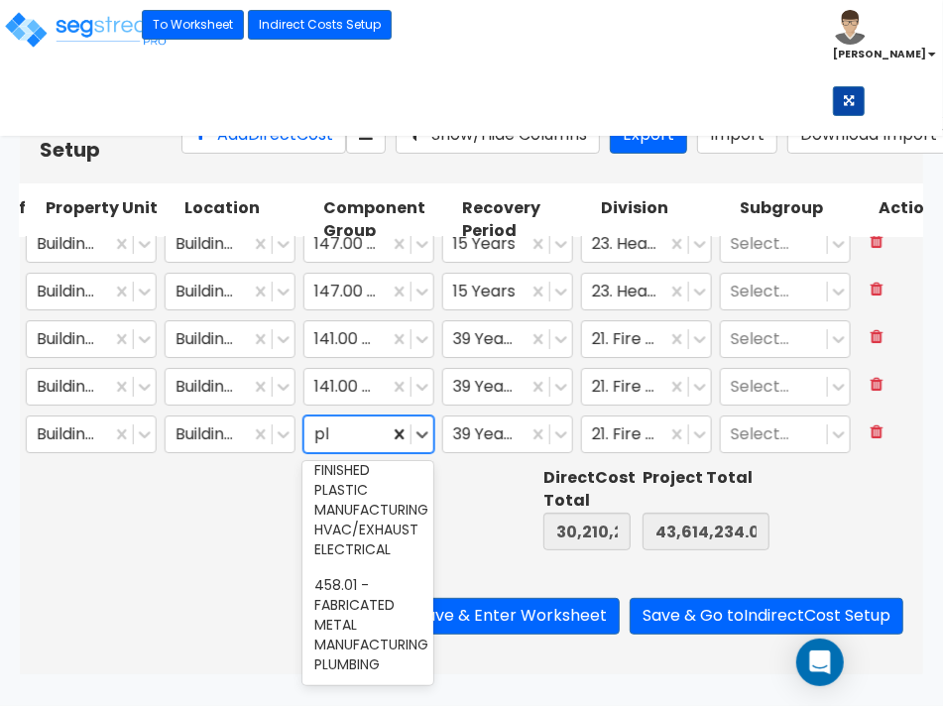
scroll to position [0, 0]
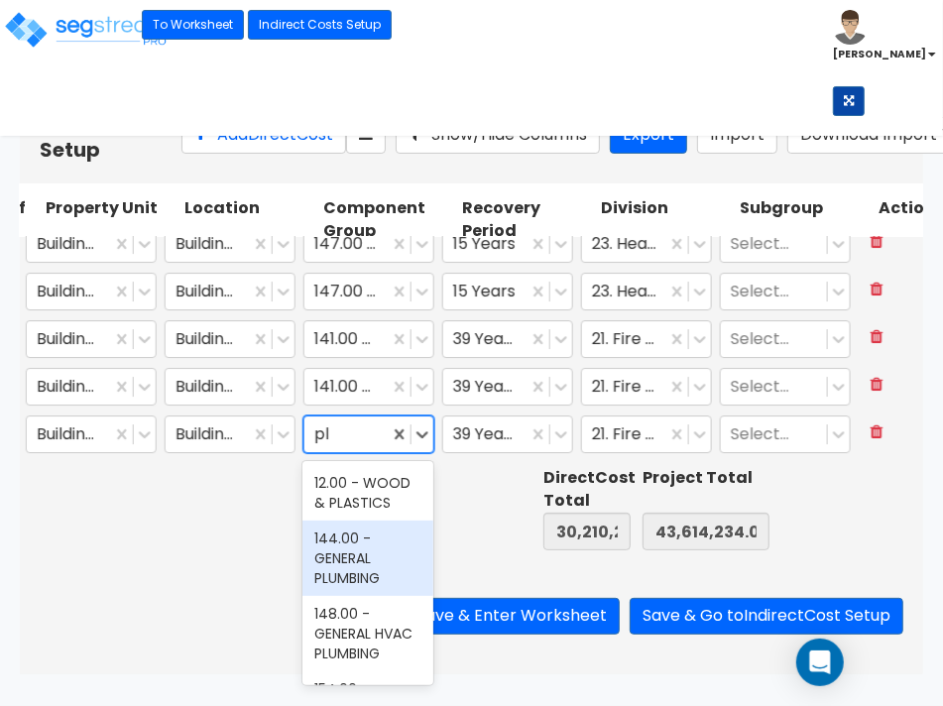
click at [363, 582] on div "144.00 - GENERAL PLUMBING" at bounding box center [367, 558] width 131 height 75
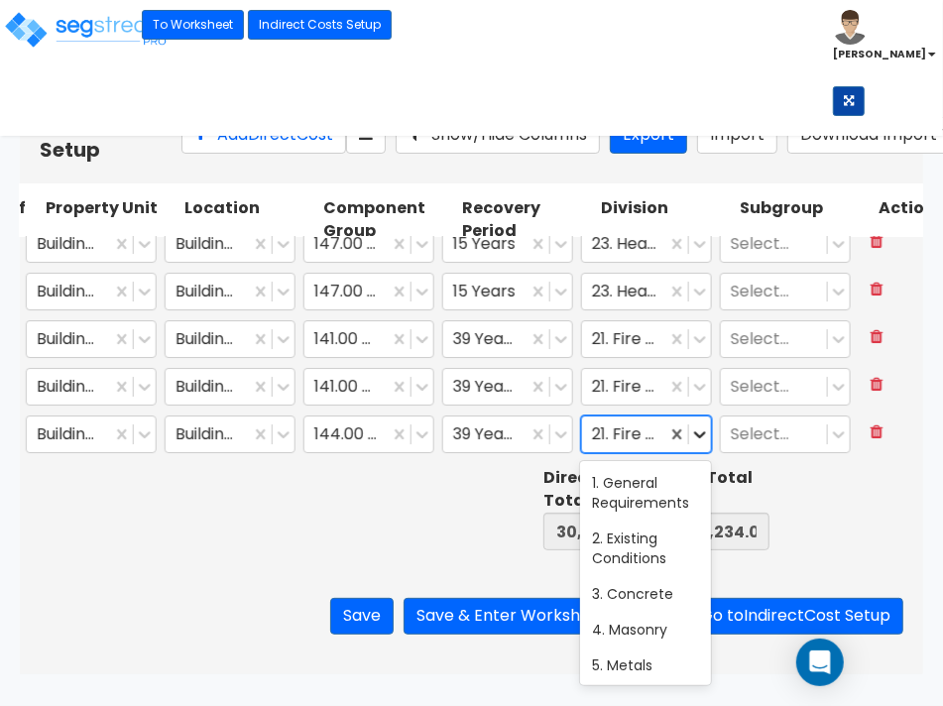
click at [702, 434] on icon at bounding box center [700, 434] width 20 height 20
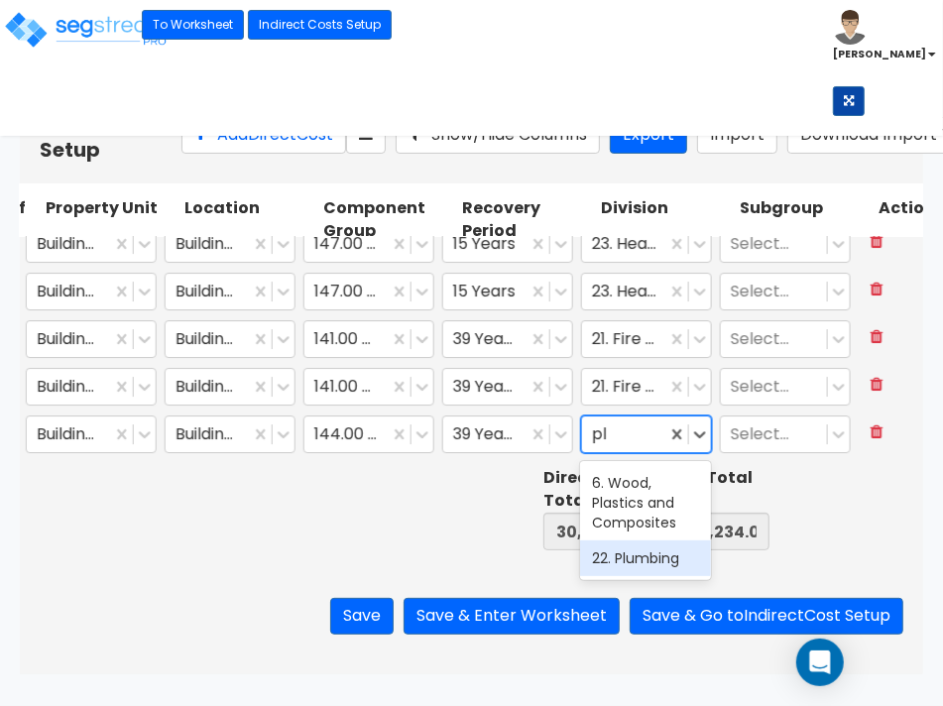
click at [654, 562] on div "22. Plumbing" at bounding box center [645, 558] width 131 height 36
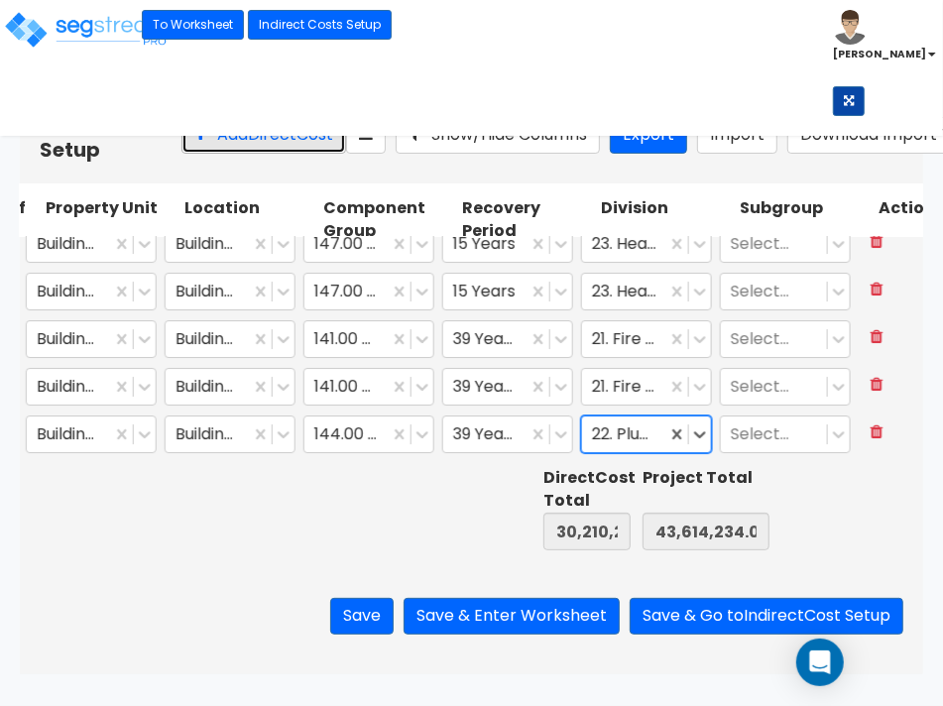
click at [205, 154] on button "Add Direct Cost" at bounding box center [263, 135] width 165 height 37
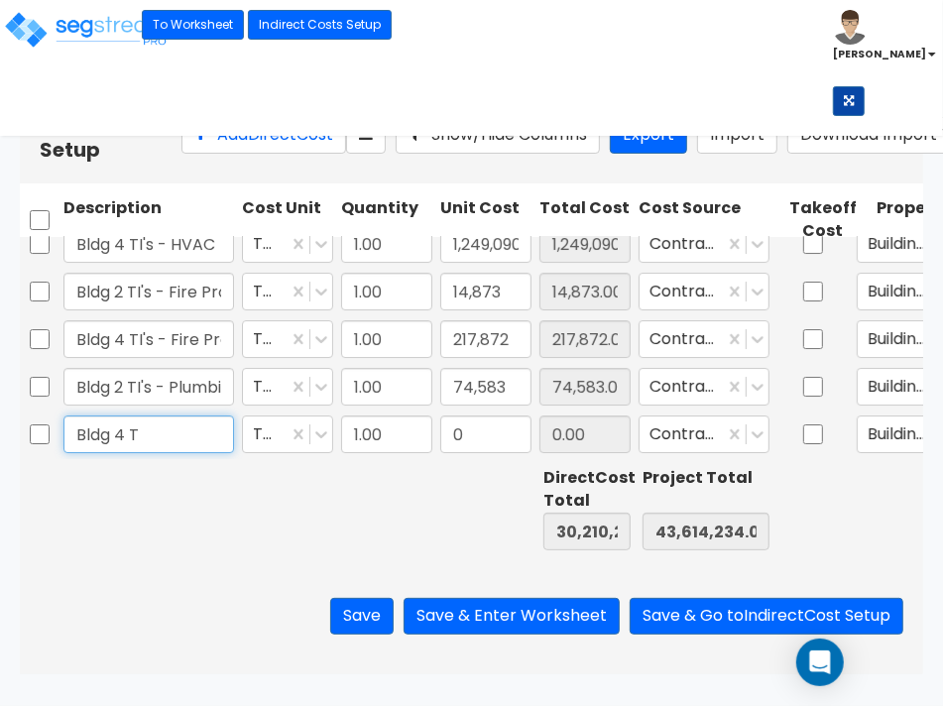
drag, startPoint x: 151, startPoint y: 437, endPoint x: 199, endPoint y: 459, distance: 53.3
click at [155, 437] on input "Bldg 4 T" at bounding box center [148, 434] width 171 height 38
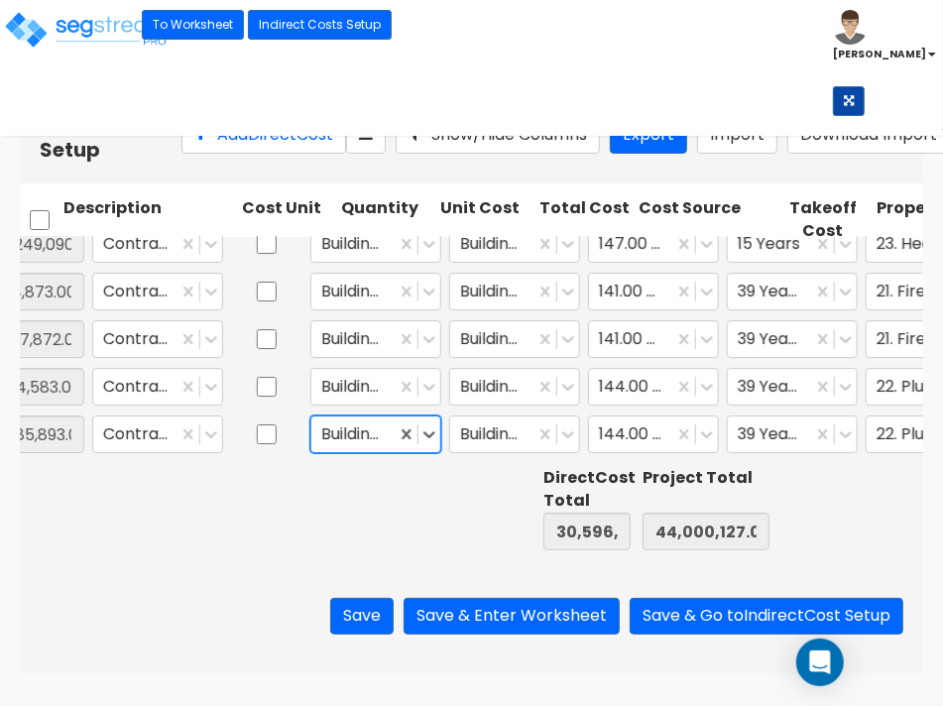
scroll to position [0, 546]
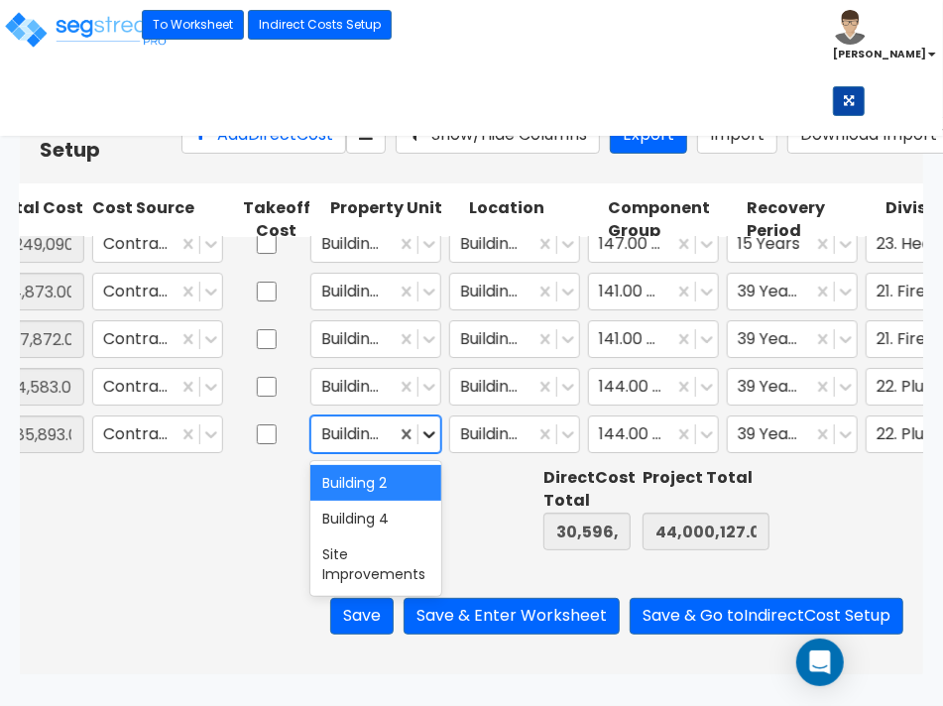
click at [427, 437] on icon at bounding box center [429, 434] width 12 height 7
click at [373, 486] on div "Building 2" at bounding box center [375, 483] width 131 height 36
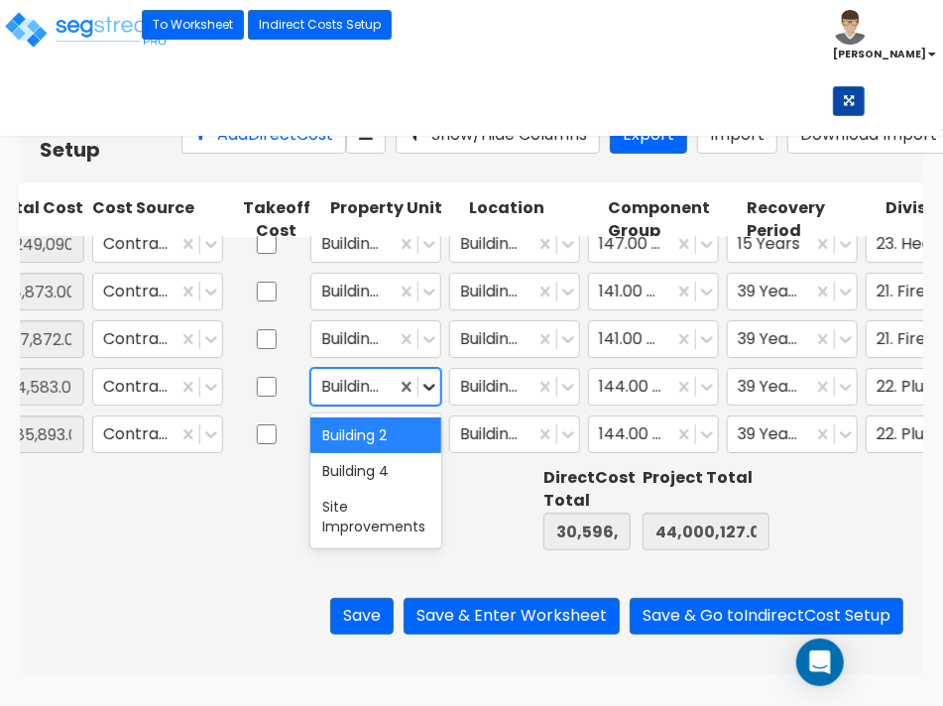
click at [422, 390] on icon at bounding box center [429, 387] width 20 height 20
click at [368, 472] on div "Building 4" at bounding box center [375, 471] width 131 height 36
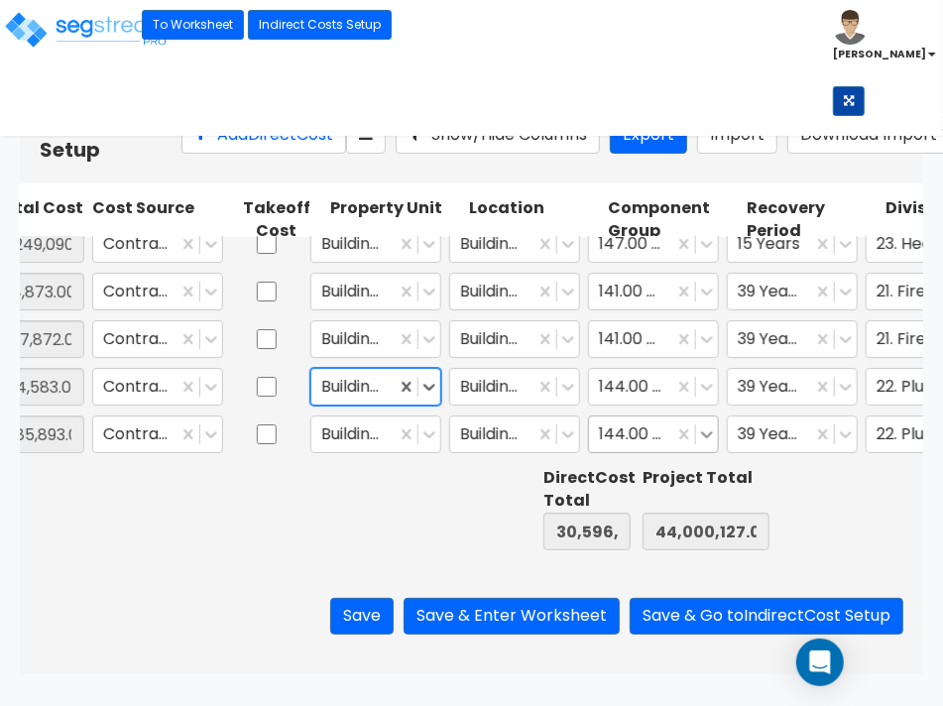
click at [697, 431] on icon at bounding box center [707, 434] width 20 height 20
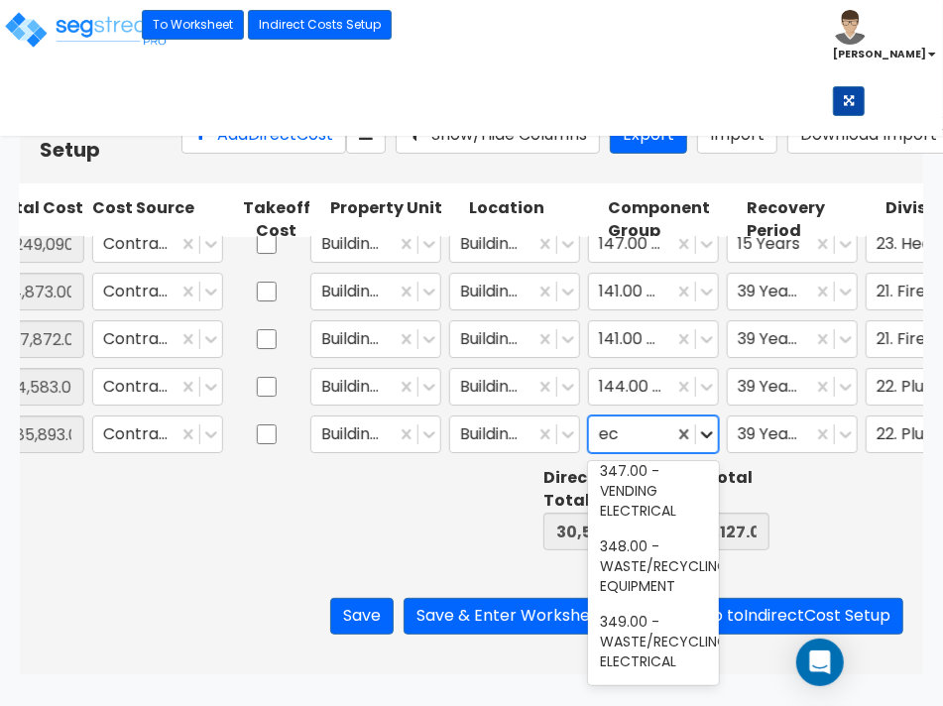
scroll to position [1756, 0]
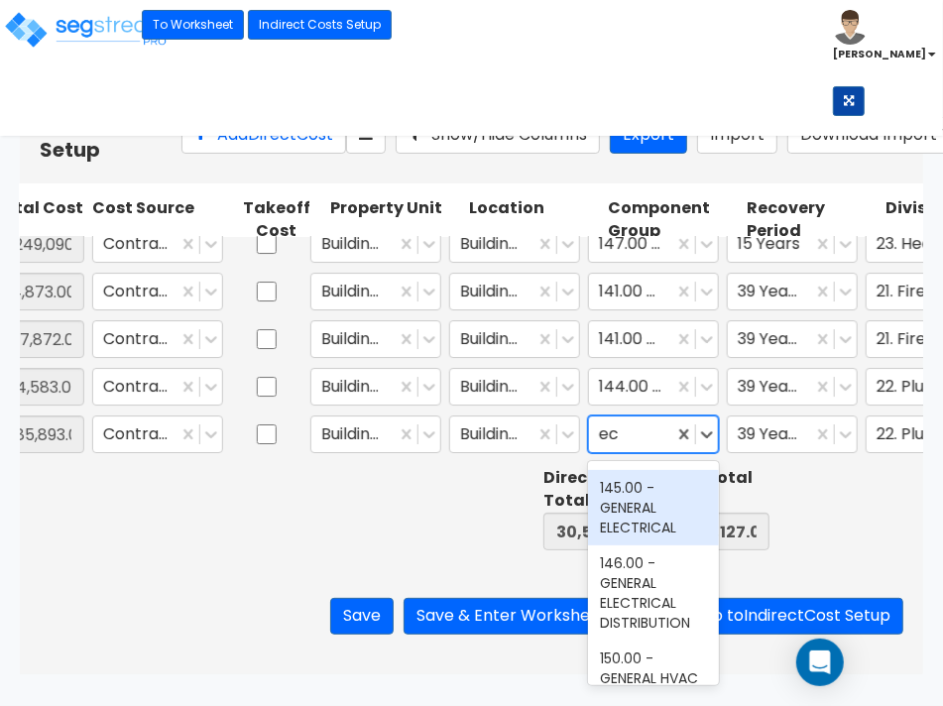
click at [636, 545] on div "145.00 - GENERAL ELECTRICAL" at bounding box center [653, 507] width 131 height 75
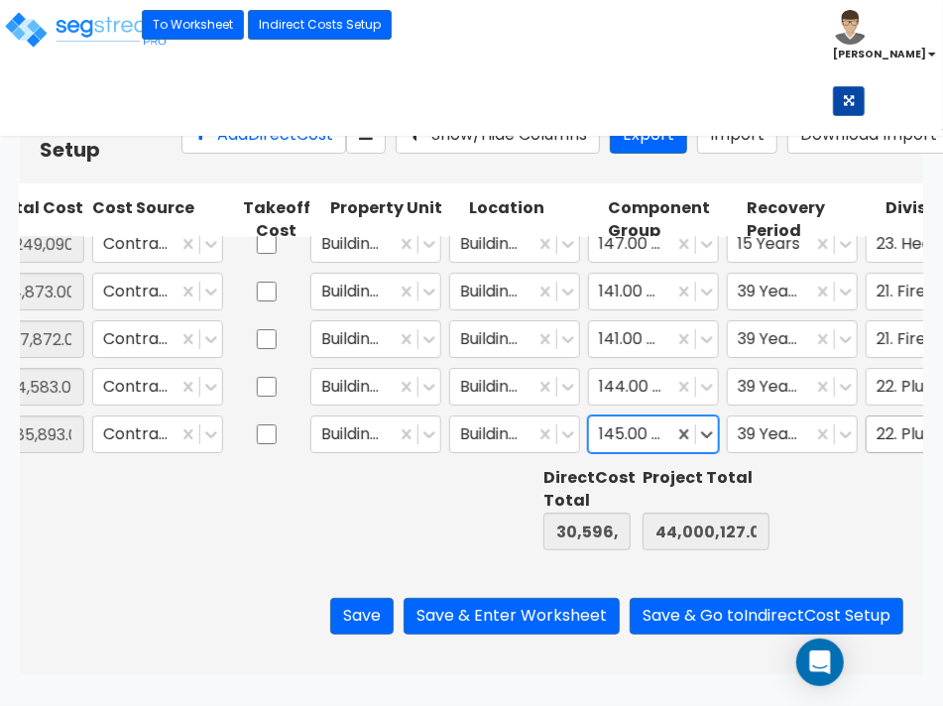
click at [873, 441] on div "22. Plumbing" at bounding box center [909, 434] width 84 height 35
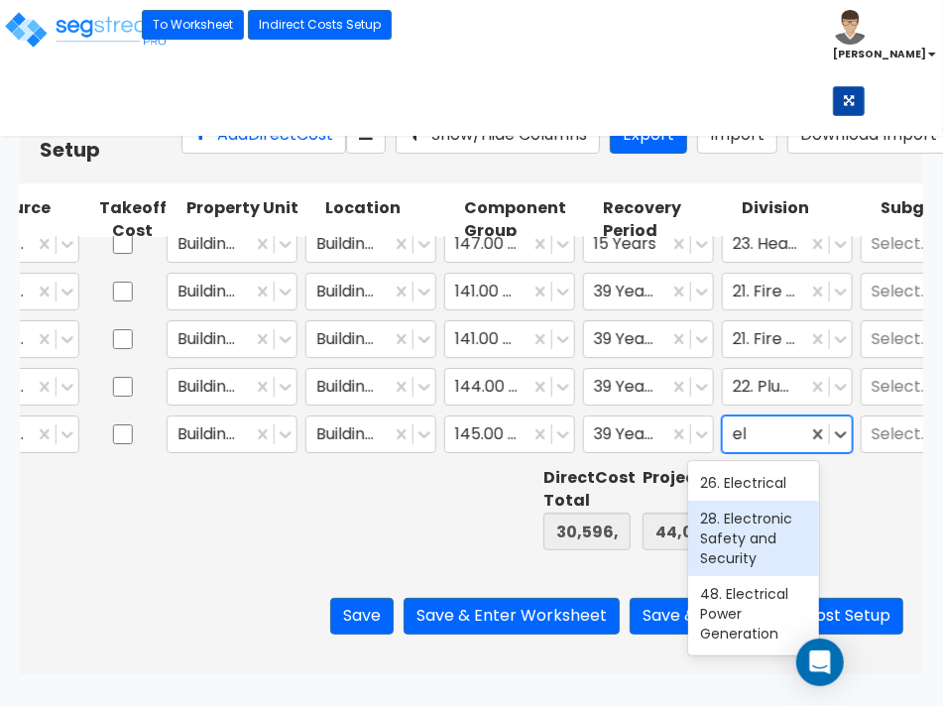
scroll to position [0, 726]
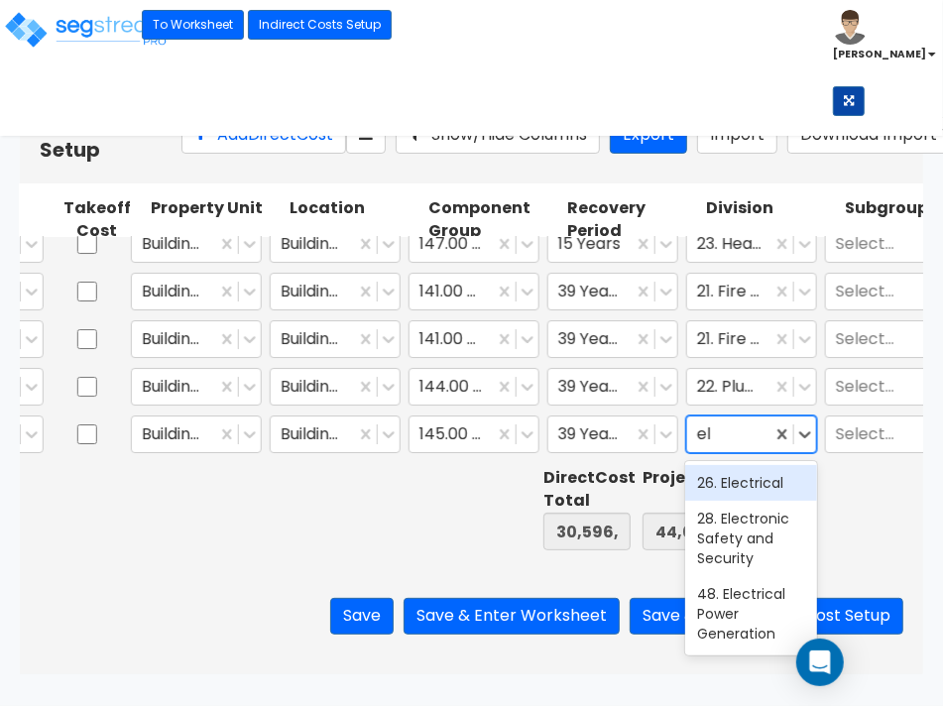
click at [773, 484] on div "26. Electrical" at bounding box center [750, 483] width 131 height 36
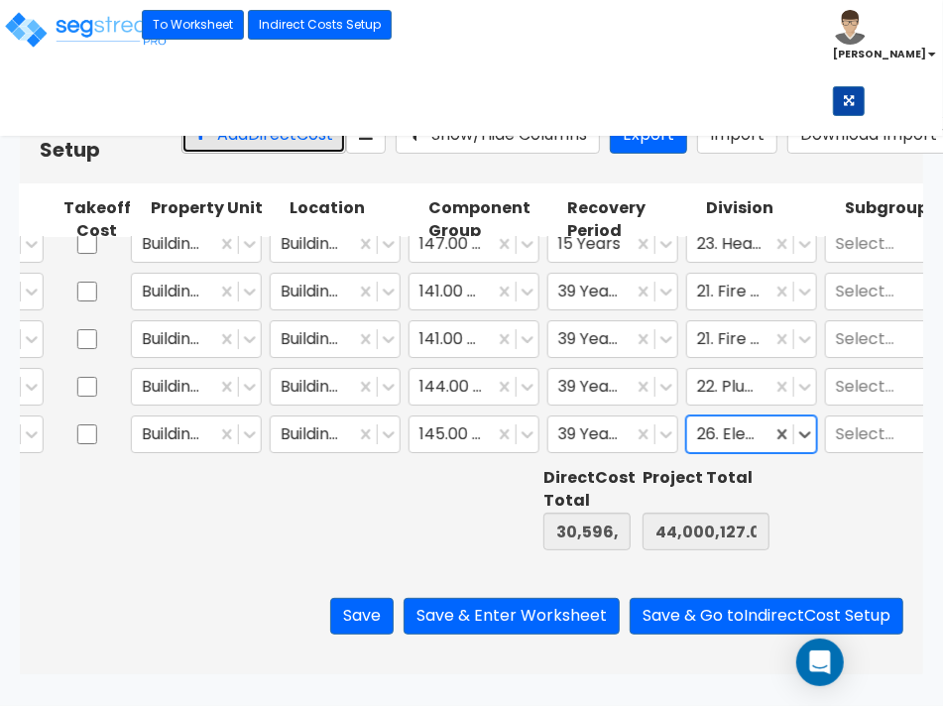
click at [209, 139] on button "Add Direct Cost" at bounding box center [263, 135] width 165 height 37
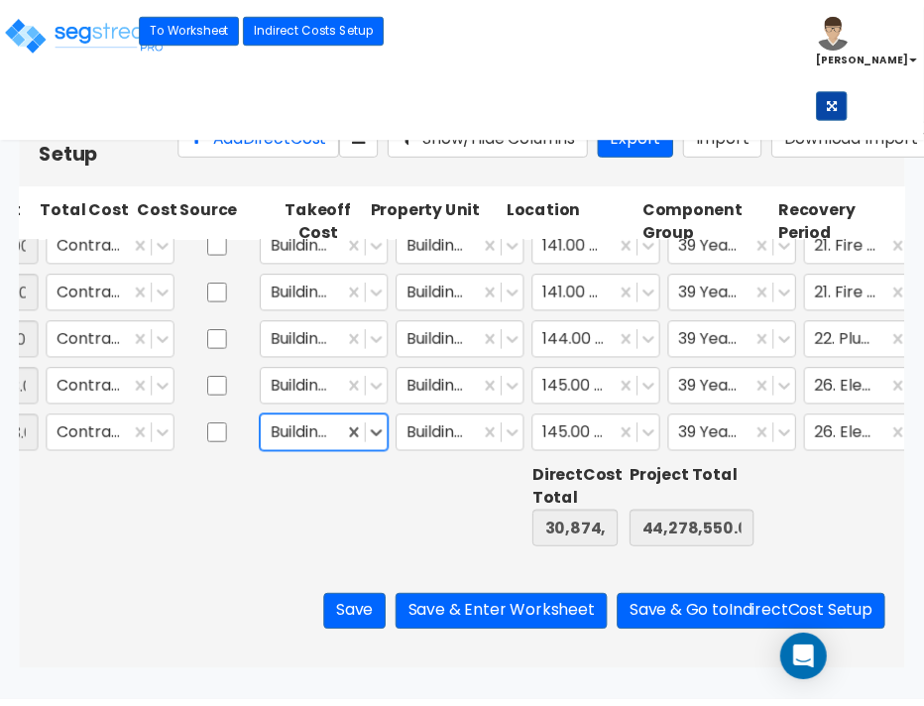
scroll to position [0, 592]
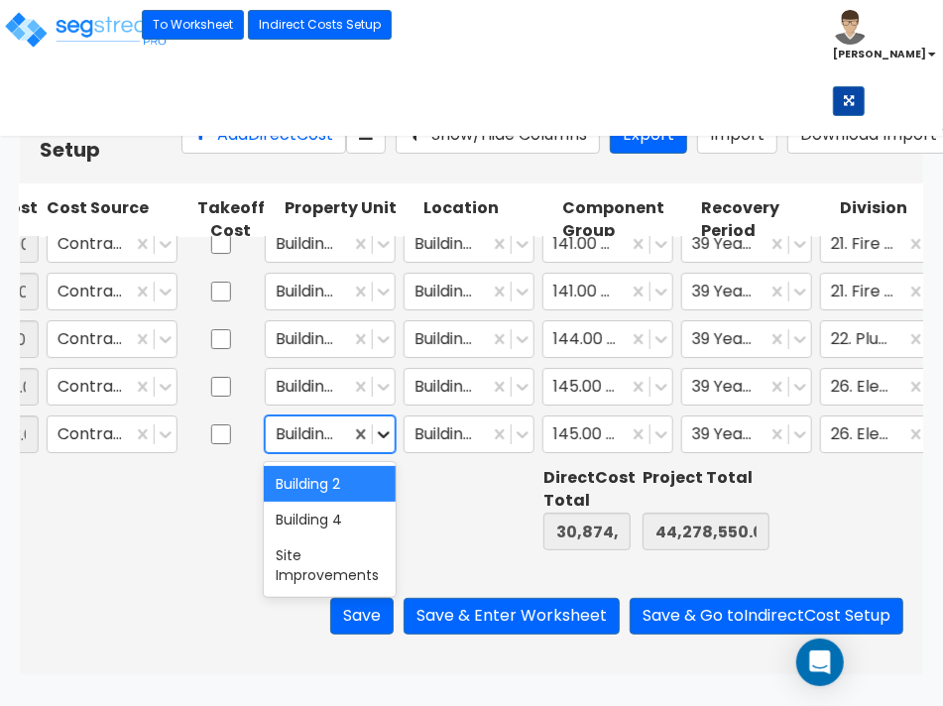
click at [380, 436] on icon at bounding box center [384, 434] width 12 height 7
click at [307, 476] on div "Building 2" at bounding box center [329, 484] width 131 height 36
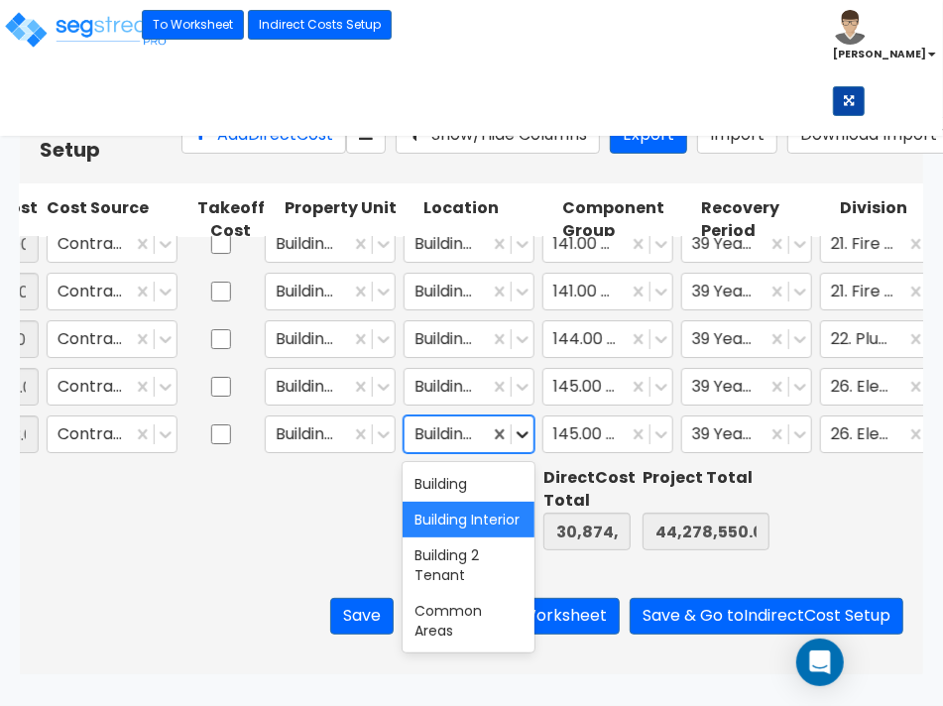
click at [518, 437] on icon at bounding box center [523, 434] width 20 height 20
click at [447, 523] on div "Building Interior" at bounding box center [468, 520] width 131 height 36
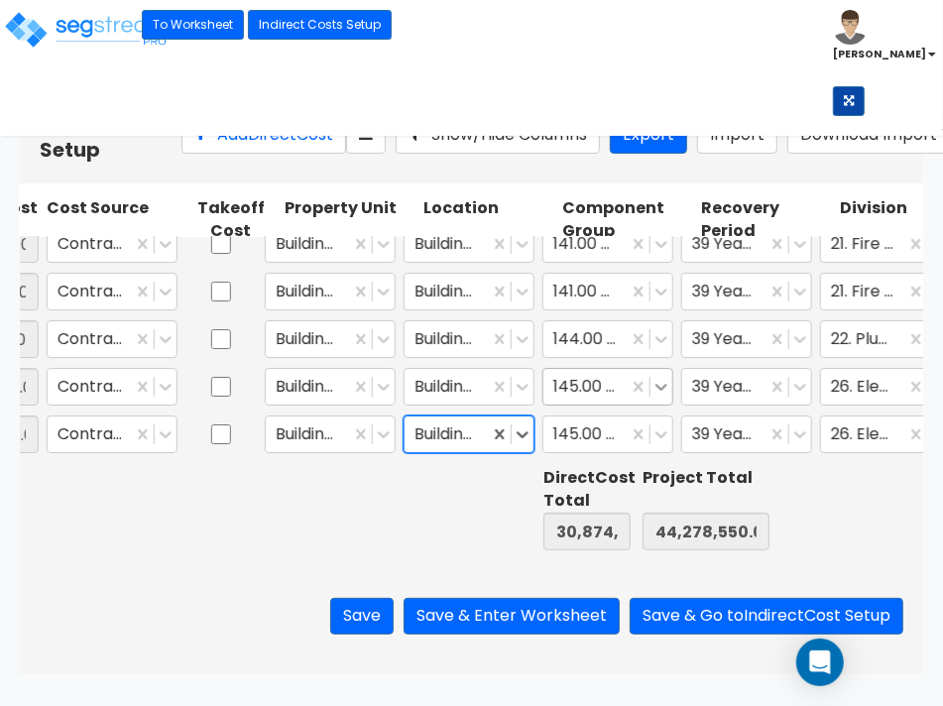
click at [657, 392] on icon at bounding box center [661, 387] width 20 height 20
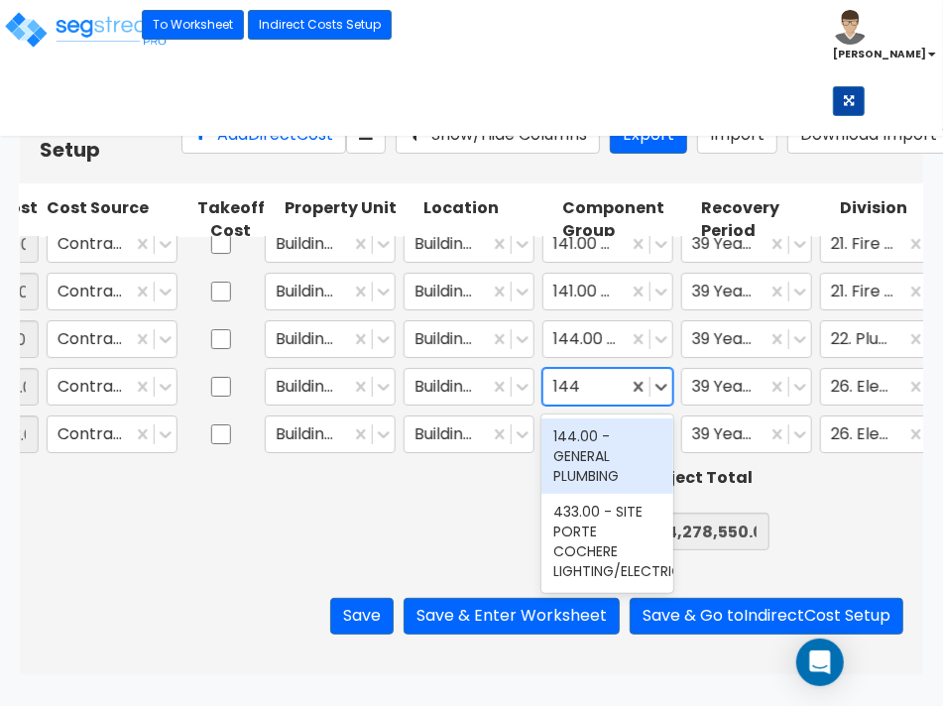
click at [600, 466] on div "144.00 - GENERAL PLUMBING" at bounding box center [606, 455] width 131 height 75
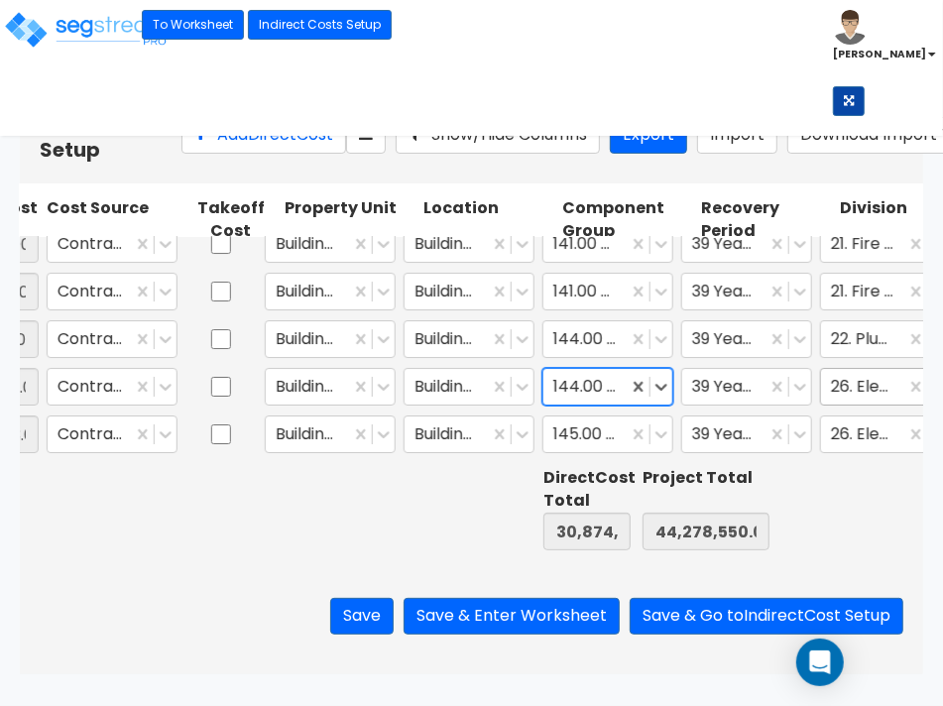
click at [863, 388] on div at bounding box center [863, 387] width 64 height 27
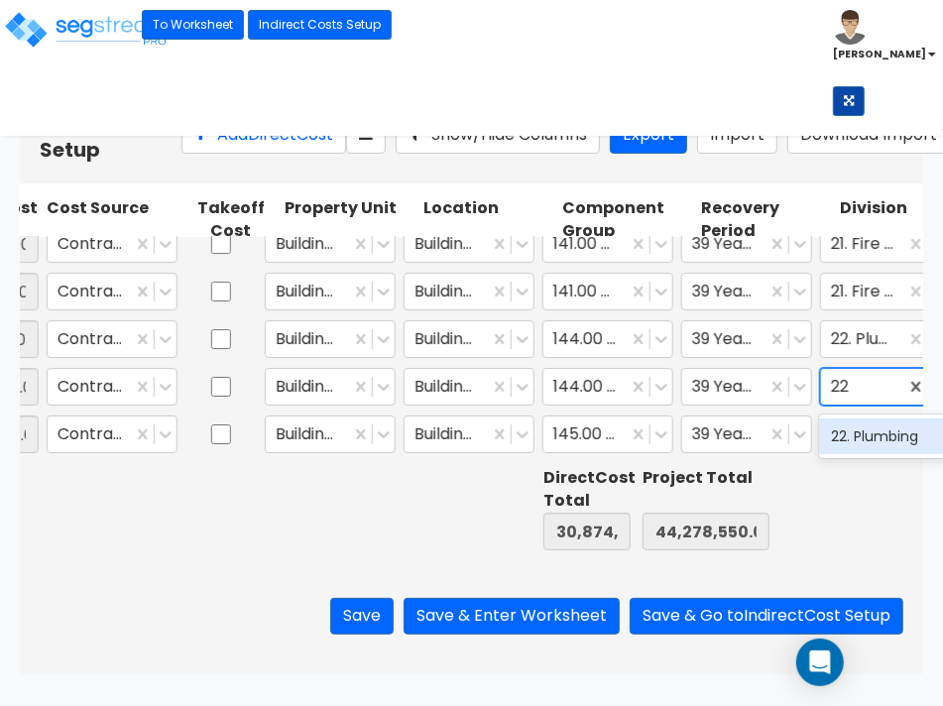
scroll to position [0, 0]
click at [900, 432] on div "22. Plumbing" at bounding box center [884, 436] width 131 height 36
click at [617, 438] on div "145.00 - GENERAL ELECTRICAL" at bounding box center [585, 434] width 84 height 35
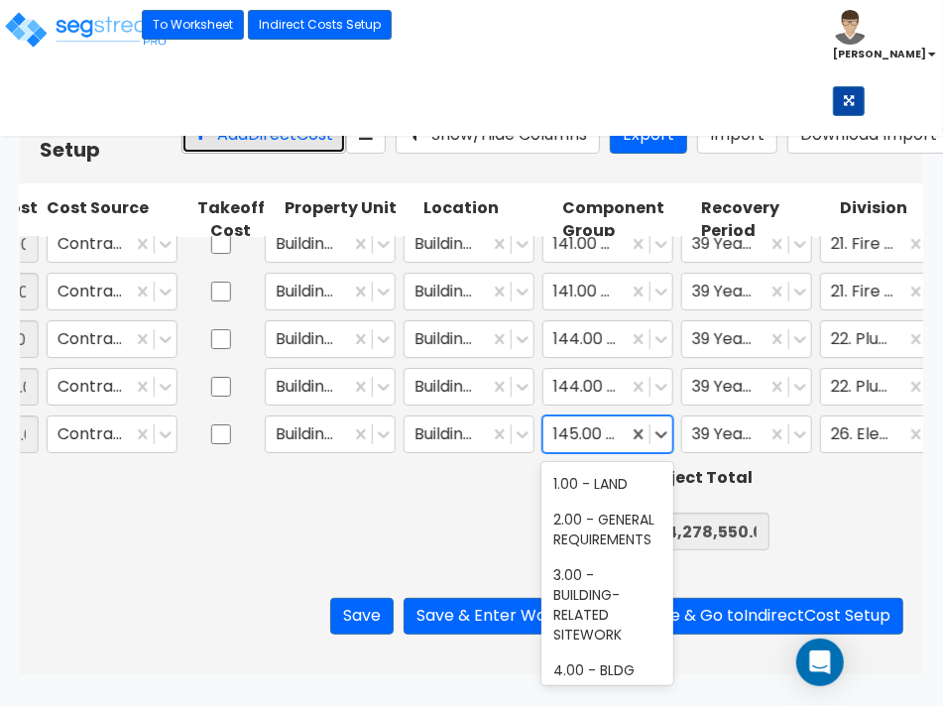
click at [181, 146] on button "Add Direct Cost" at bounding box center [263, 135] width 165 height 37
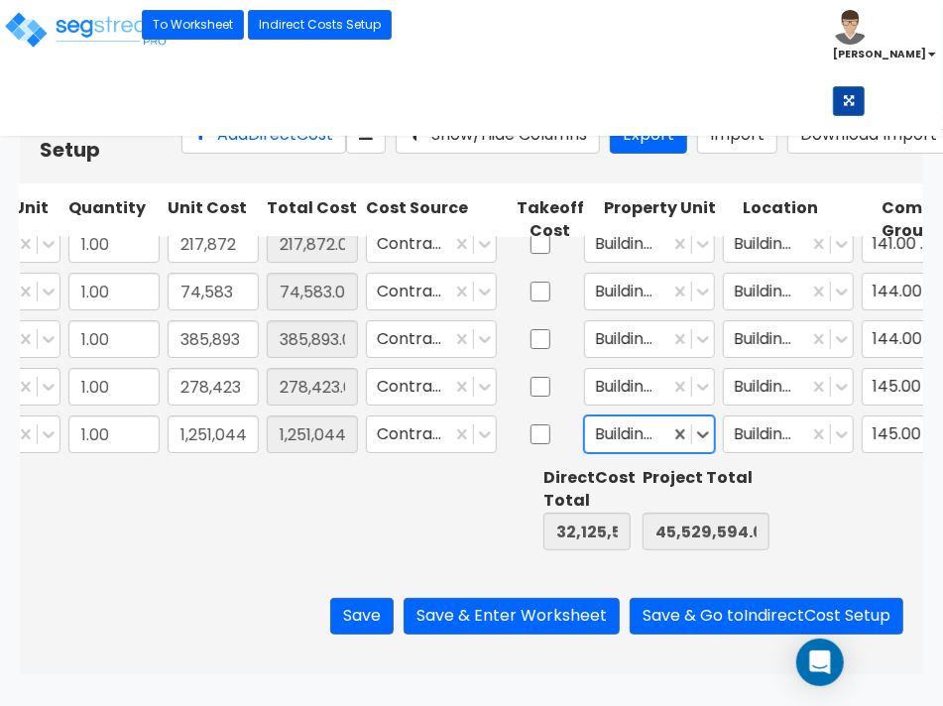
scroll to position [0, 397]
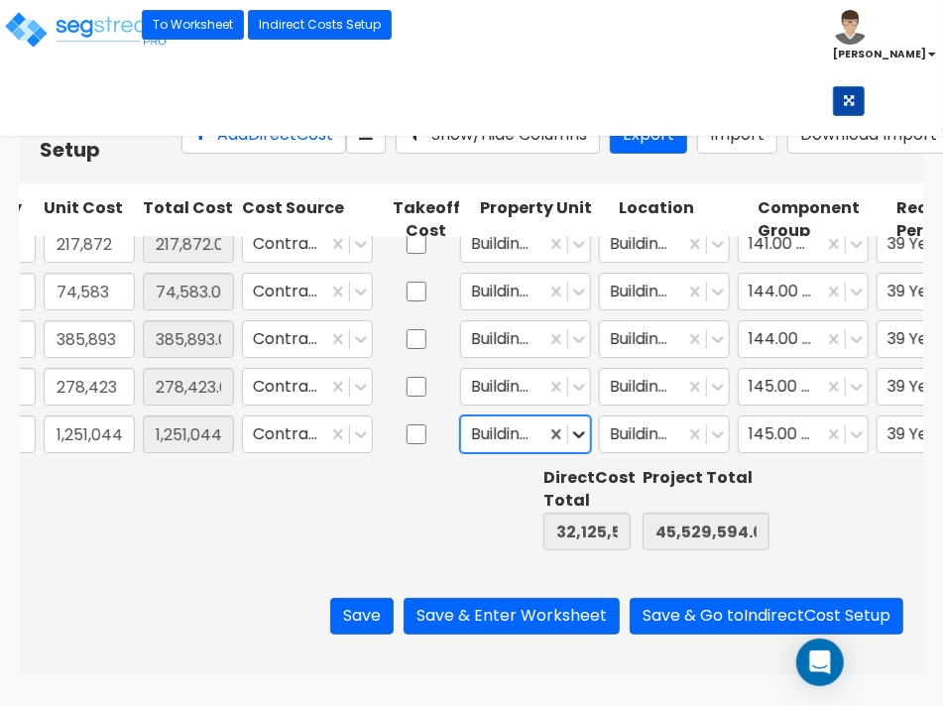
click at [588, 429] on icon at bounding box center [579, 434] width 20 height 20
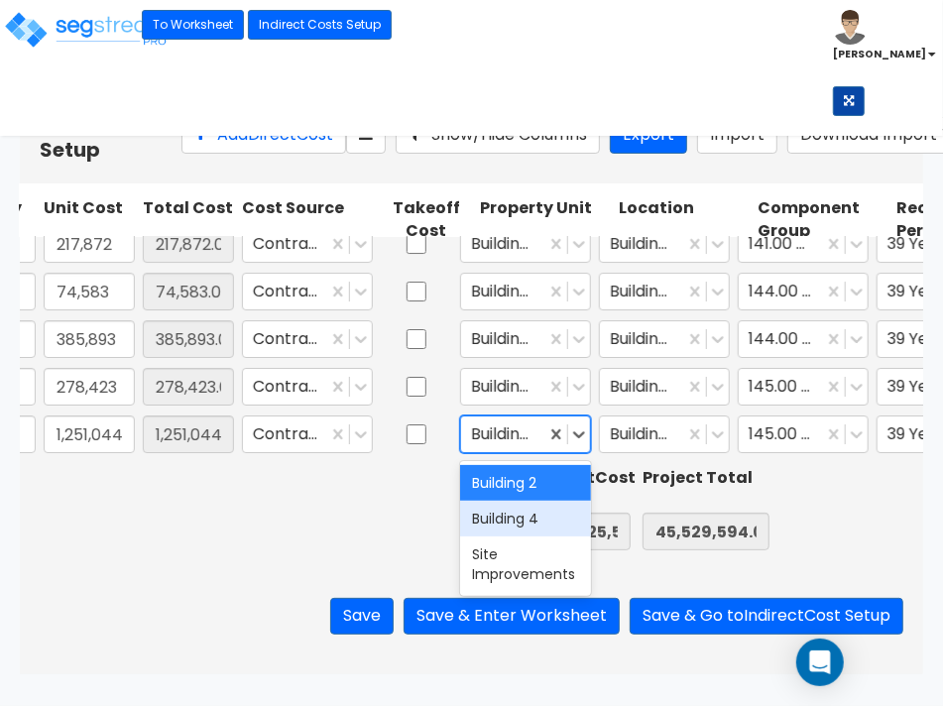
click at [529, 521] on div "Building 4" at bounding box center [525, 519] width 131 height 36
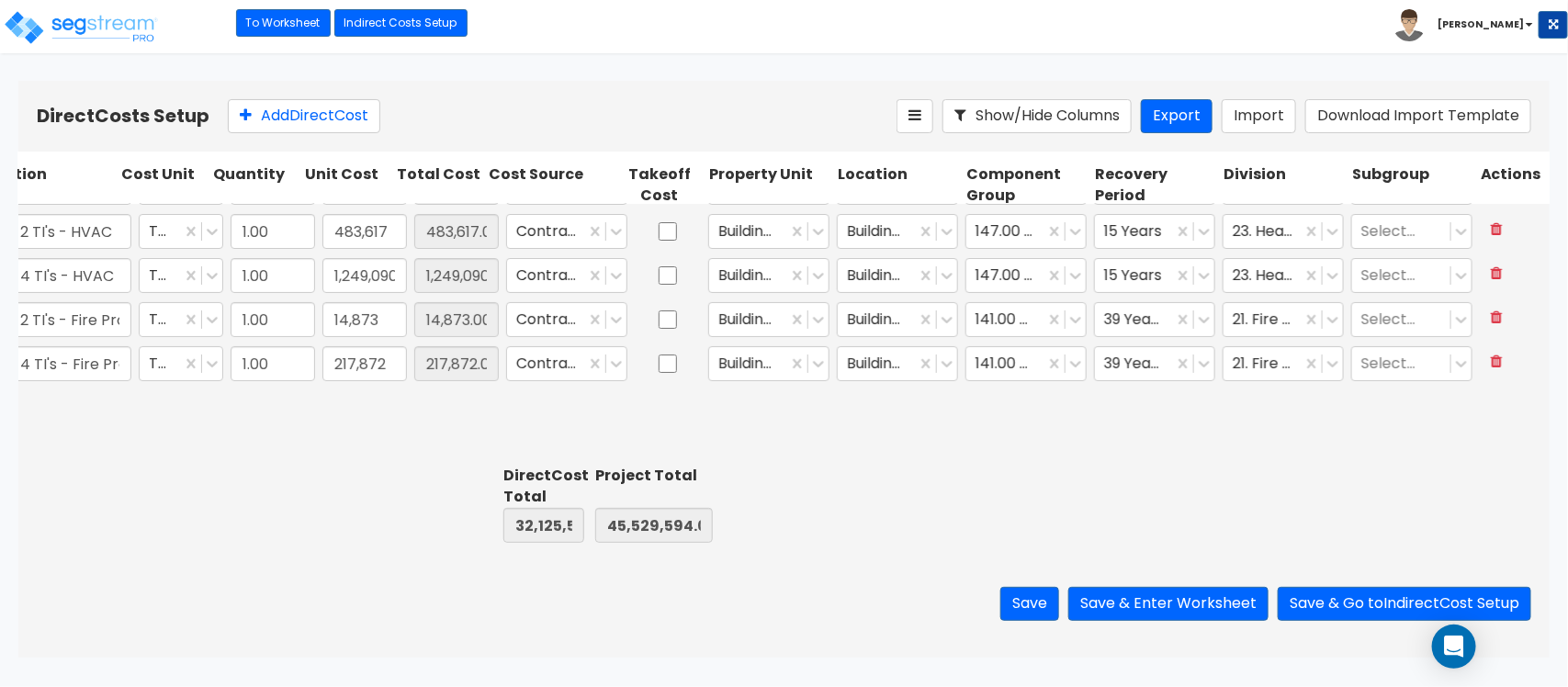
scroll to position [2917, 102]
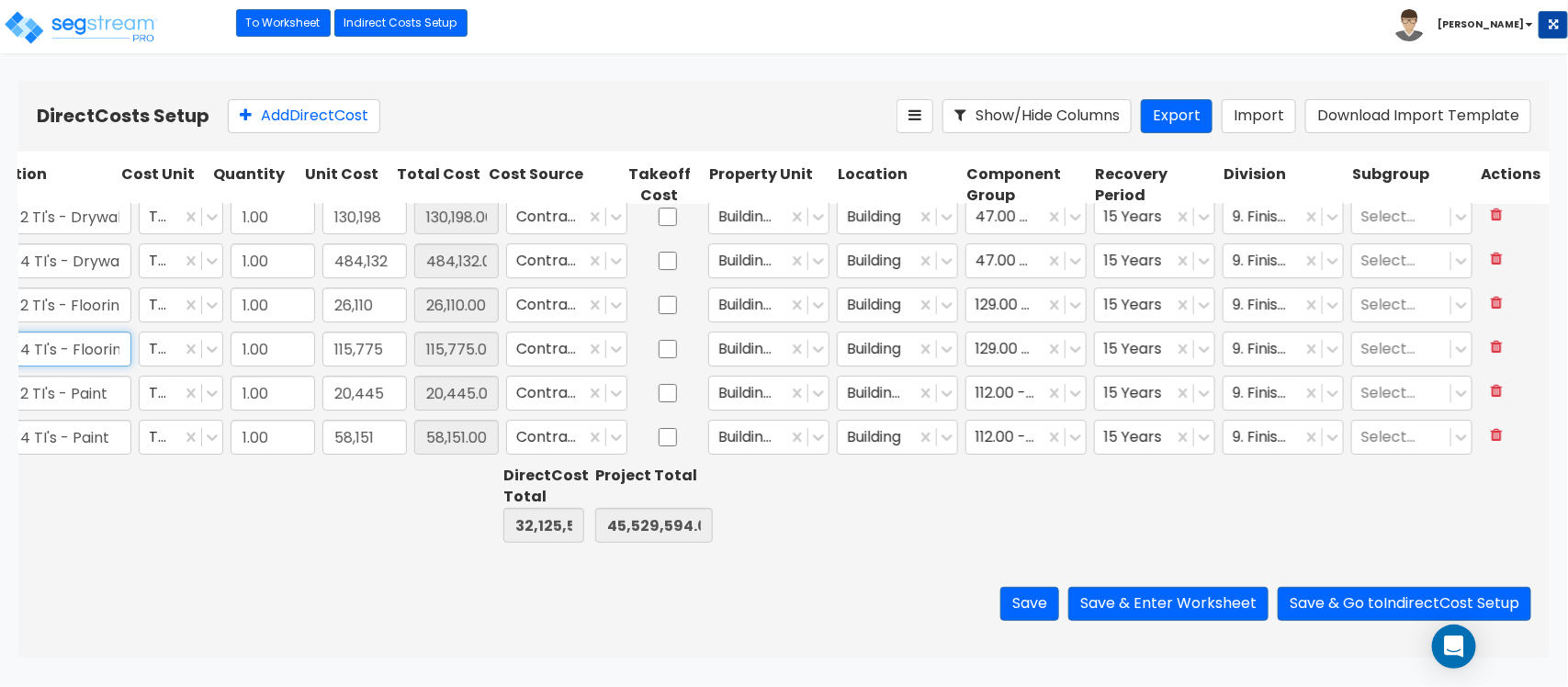
click at [81, 352] on input "Bldg 4 TI's - Flooring" at bounding box center [52, 349] width 158 height 35
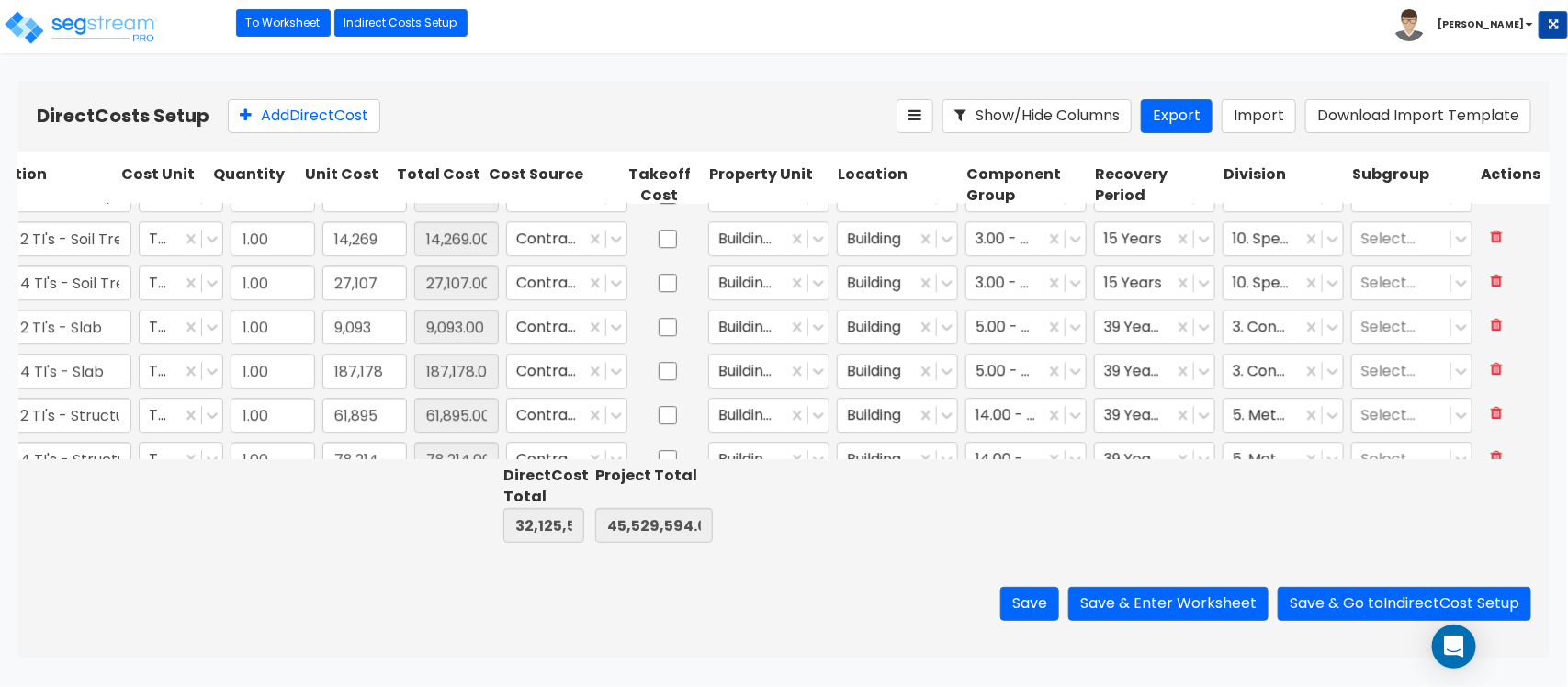
scroll to position [2343, 102]
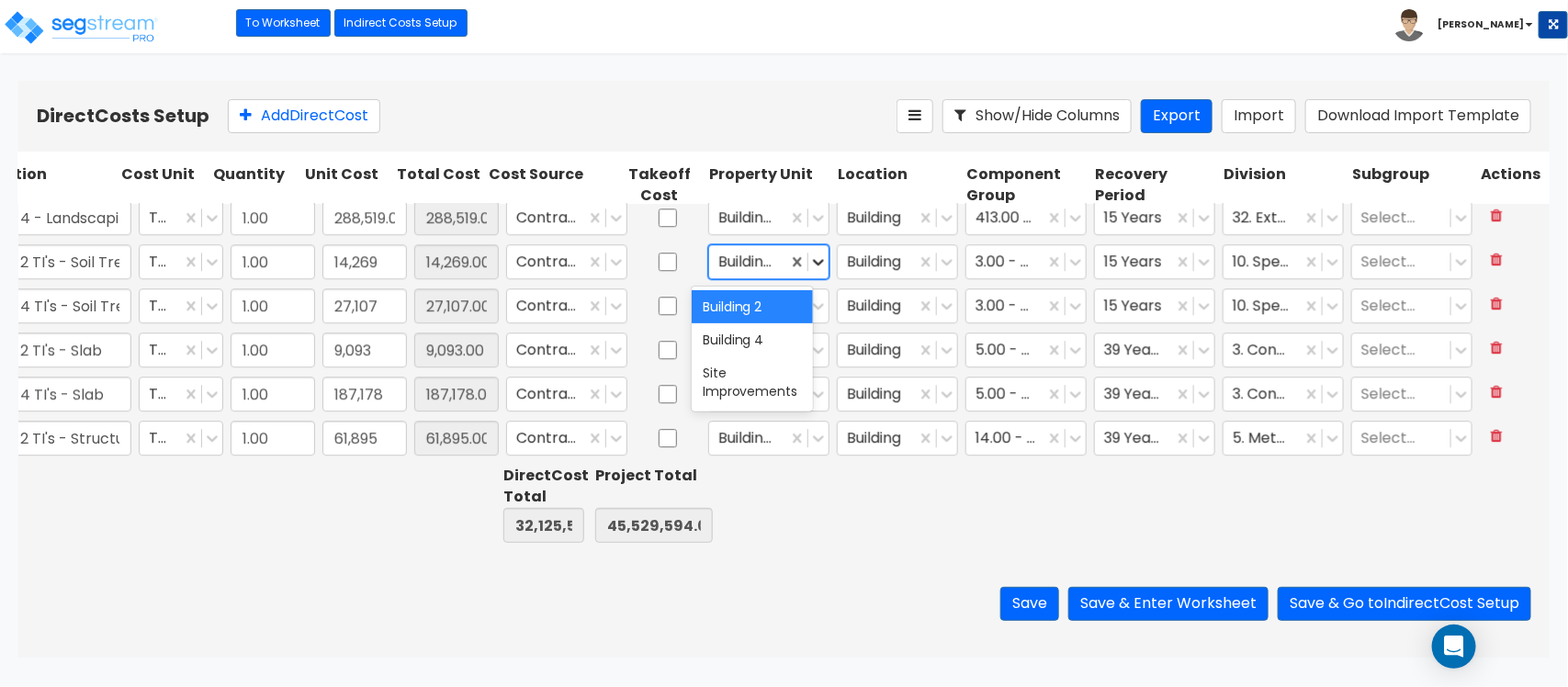
click at [813, 264] on icon at bounding box center [819, 262] width 11 height 6
click at [937, 269] on icon at bounding box center [947, 262] width 19 height 19
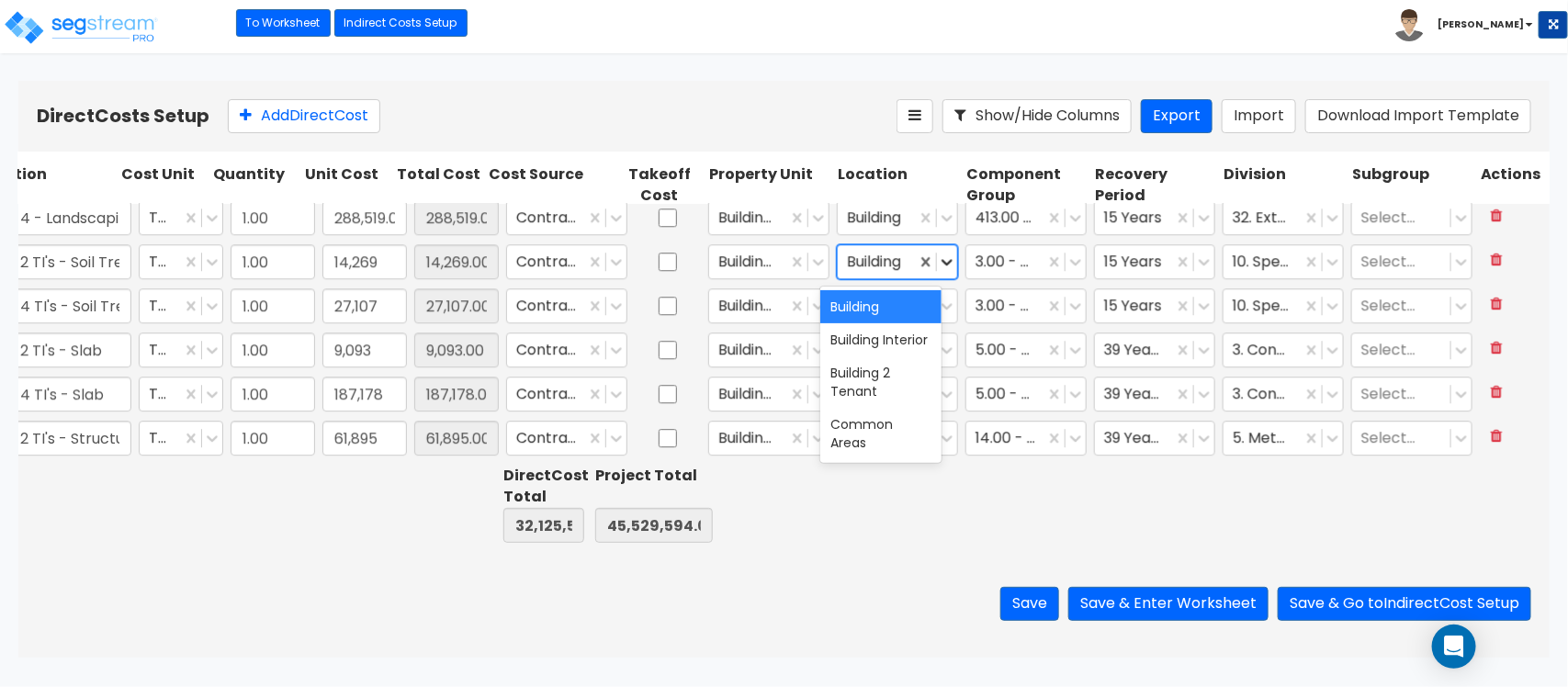
click at [937, 269] on icon at bounding box center [947, 262] width 19 height 19
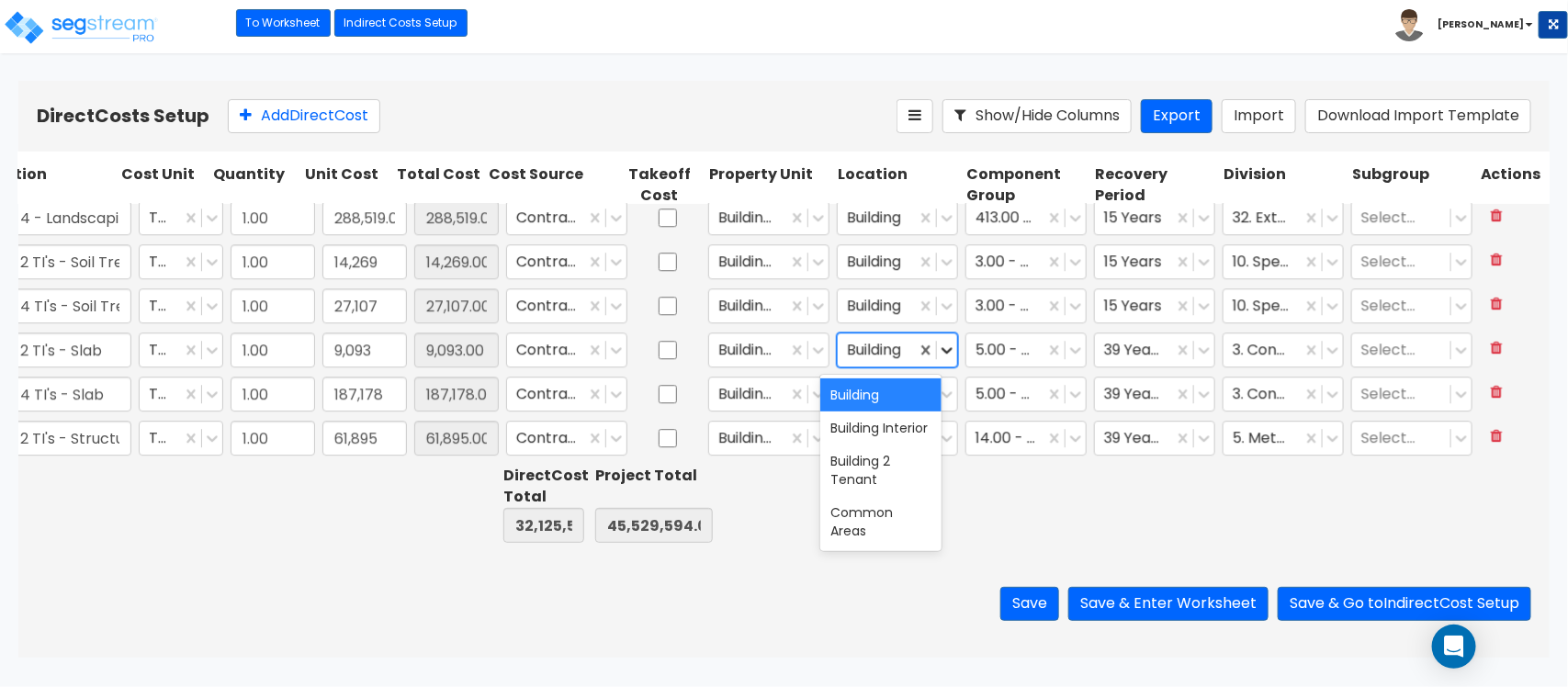
click at [937, 352] on icon at bounding box center [947, 350] width 19 height 19
click at [893, 420] on div "Building Interior" at bounding box center [880, 428] width 121 height 33
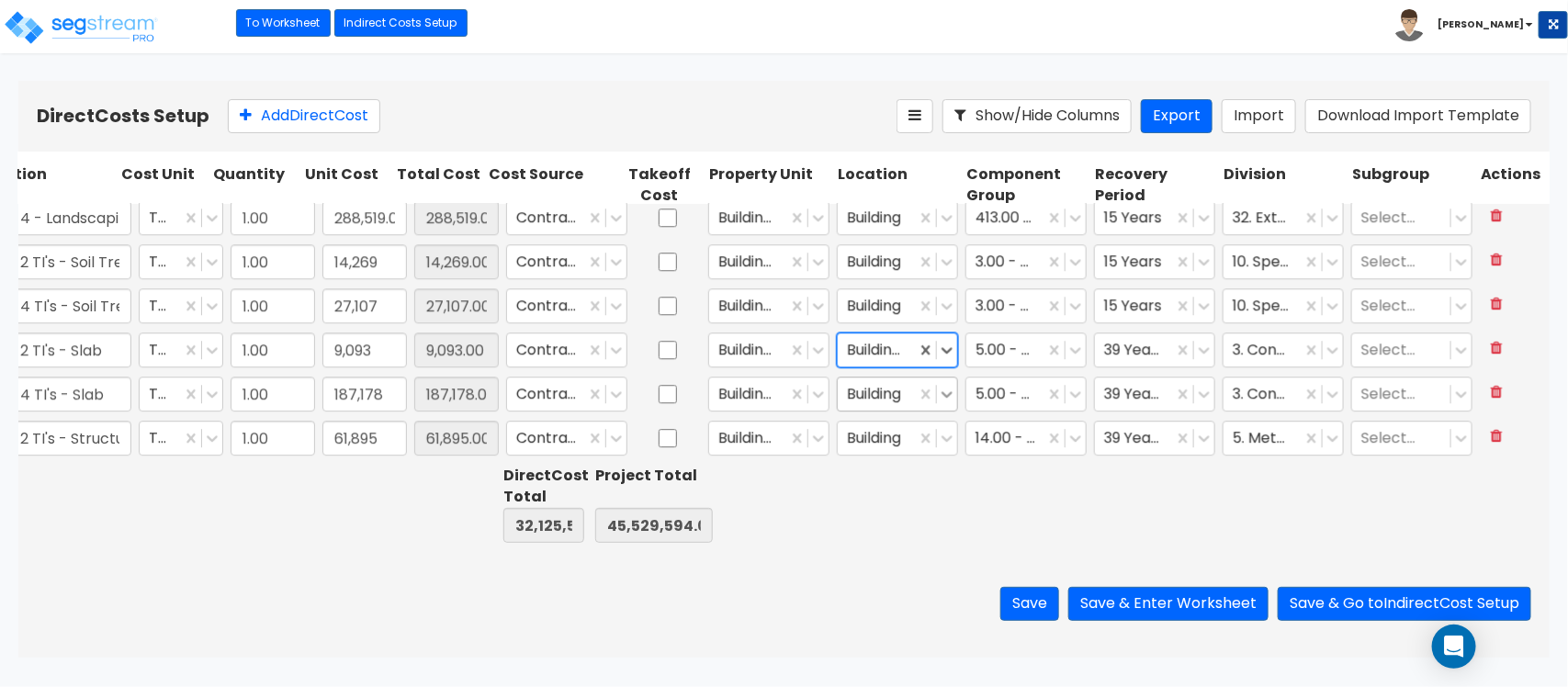
click at [937, 400] on icon at bounding box center [947, 393] width 19 height 19
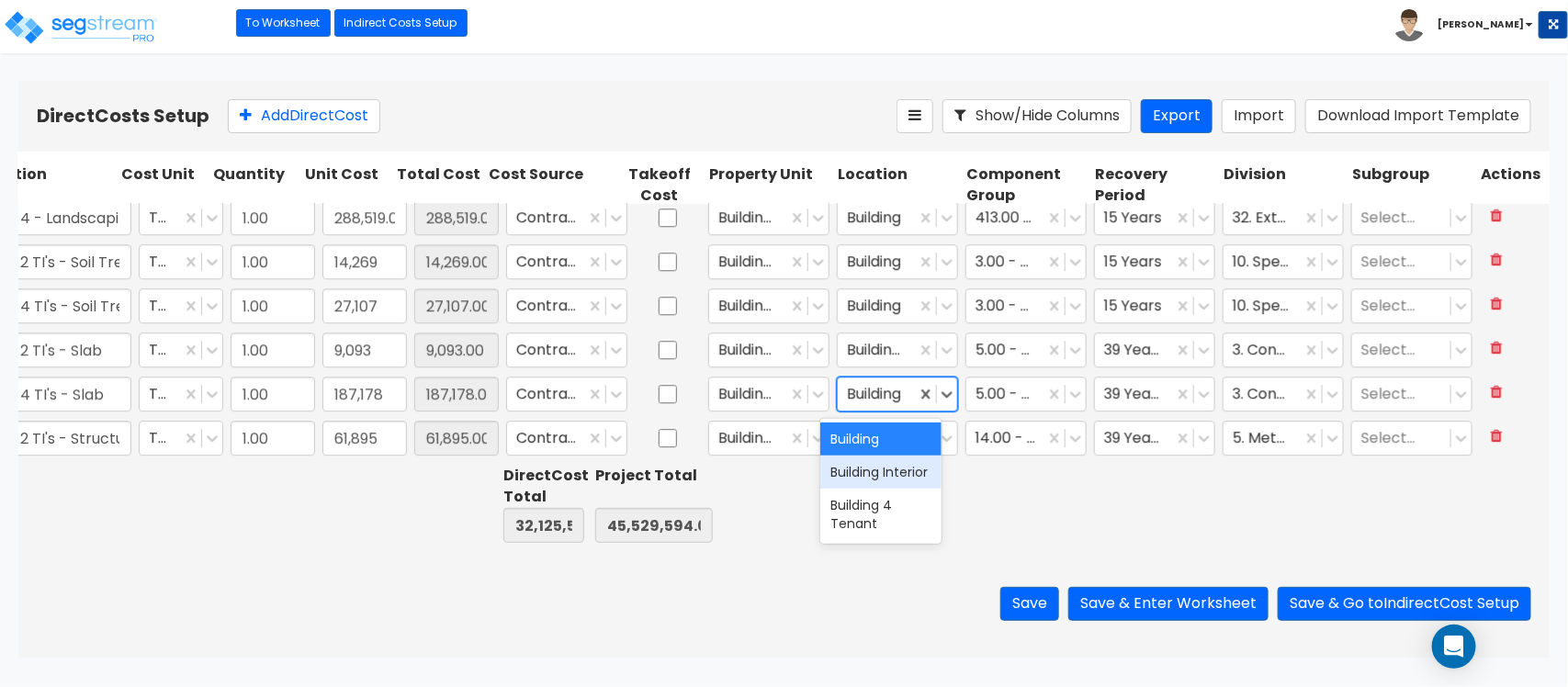
click at [880, 479] on div "Building Interior" at bounding box center [880, 472] width 121 height 33
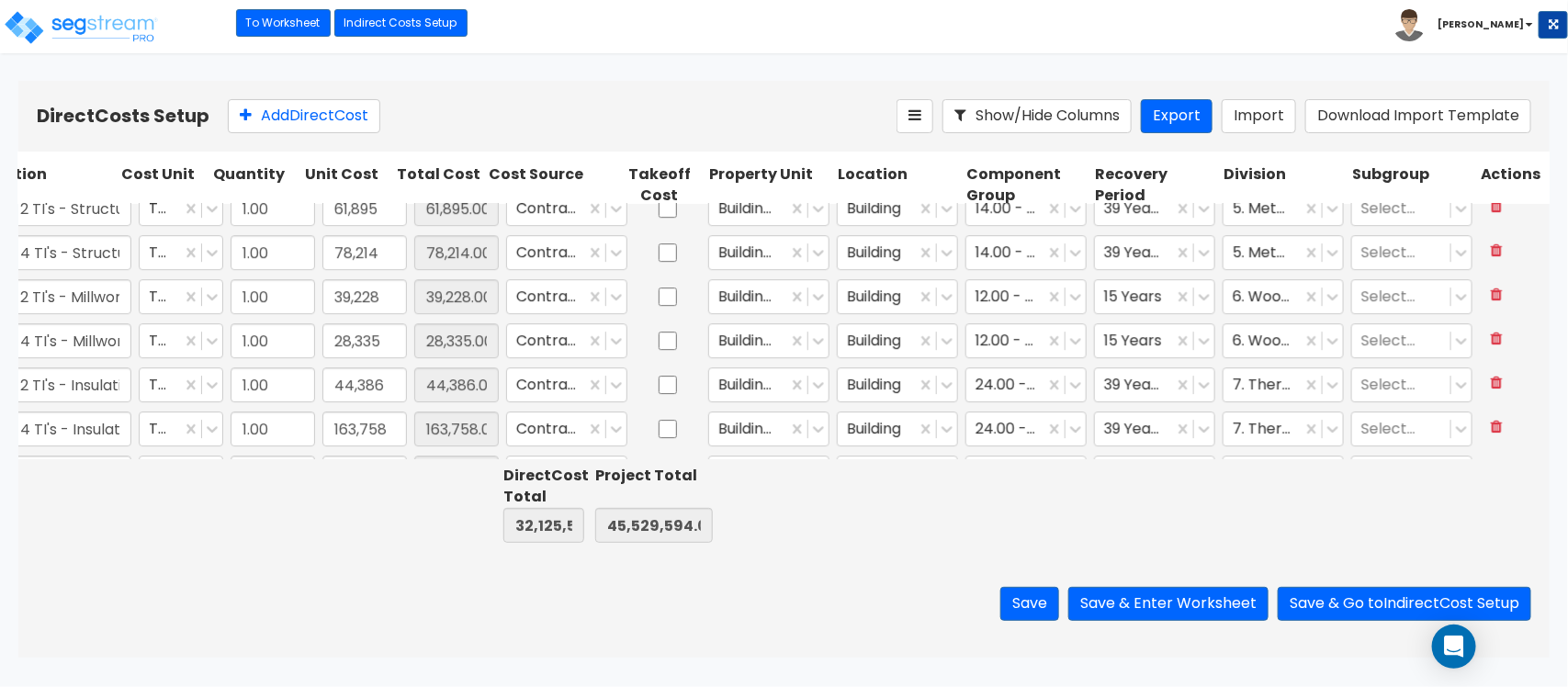
scroll to position [2457, 102]
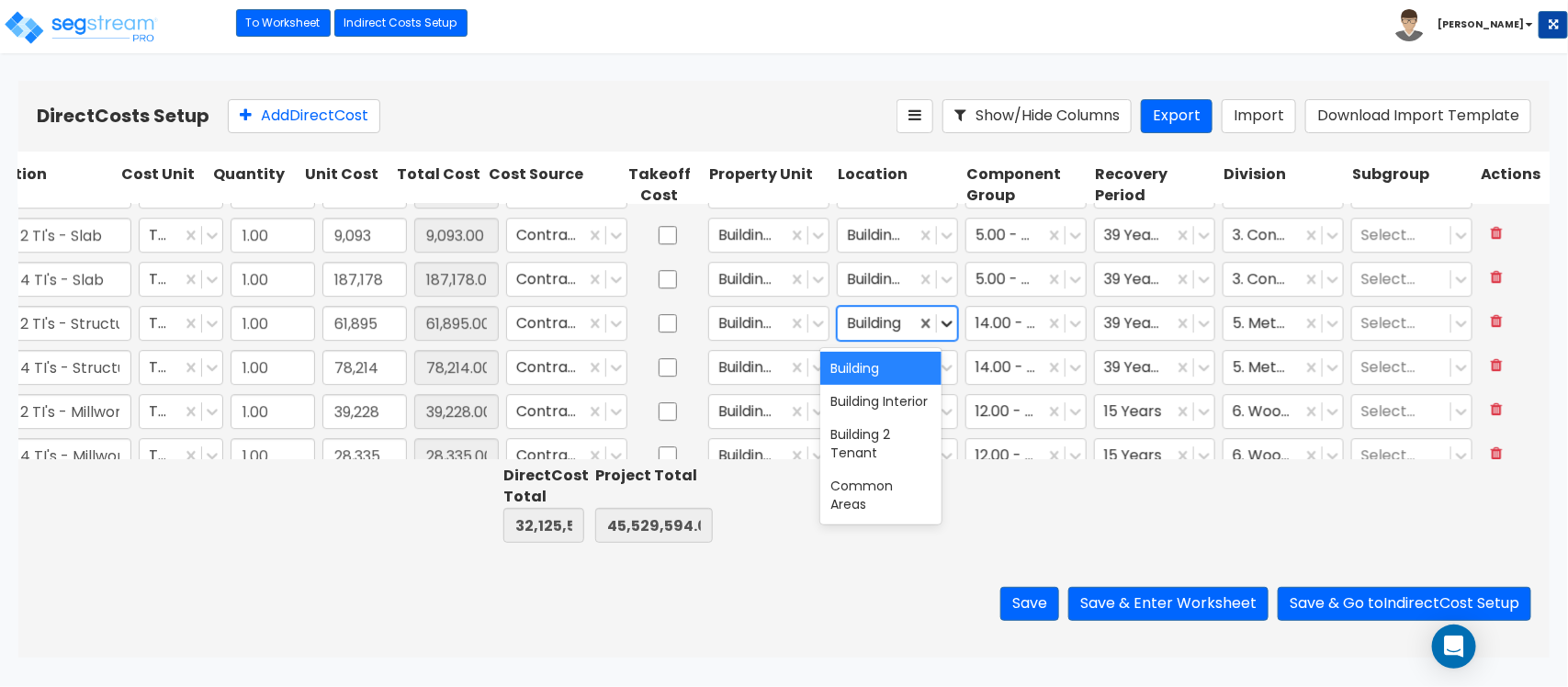
click at [941, 324] on icon at bounding box center [947, 323] width 11 height 6
click at [863, 406] on div "Building Interior" at bounding box center [880, 401] width 121 height 33
click at [941, 368] on icon at bounding box center [947, 368] width 11 height 6
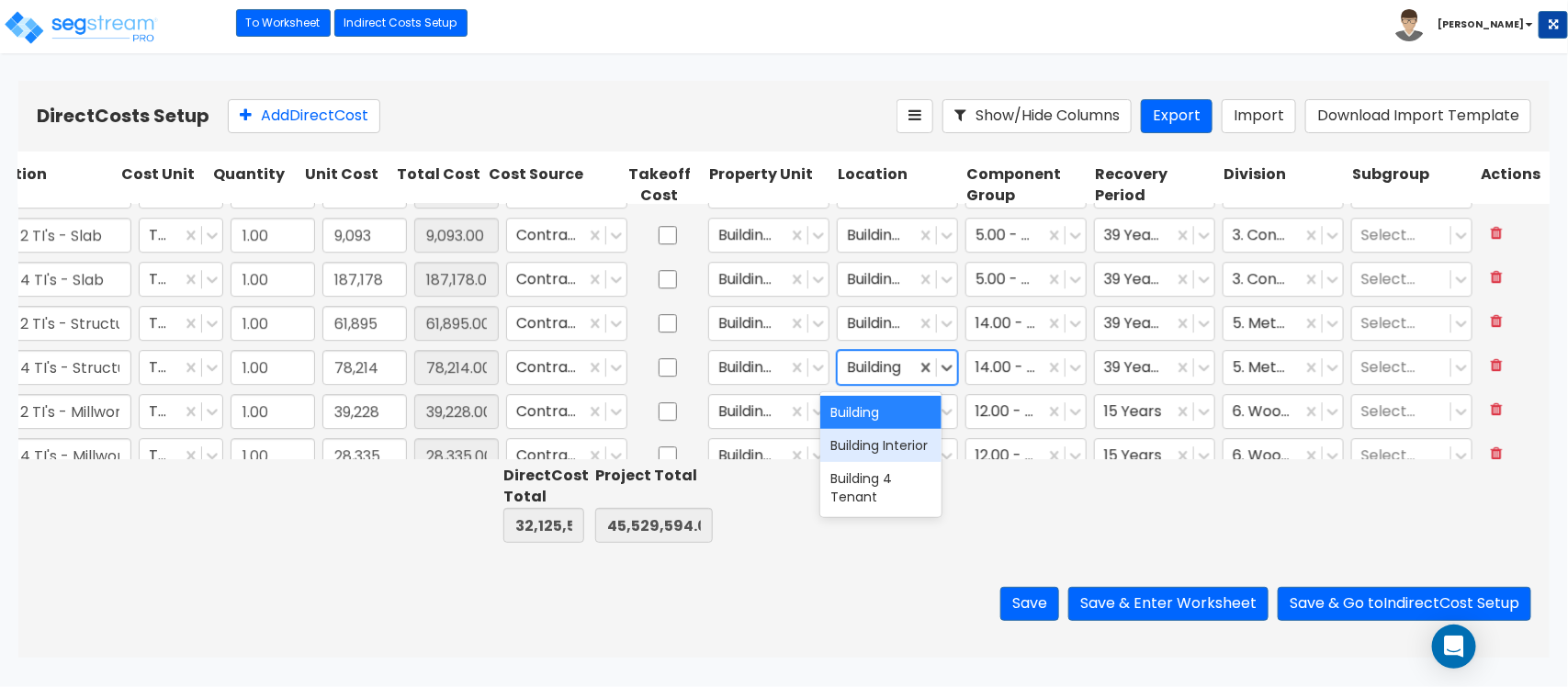
click at [882, 443] on div "Building Interior" at bounding box center [880, 445] width 121 height 33
click at [937, 413] on icon at bounding box center [947, 411] width 19 height 19
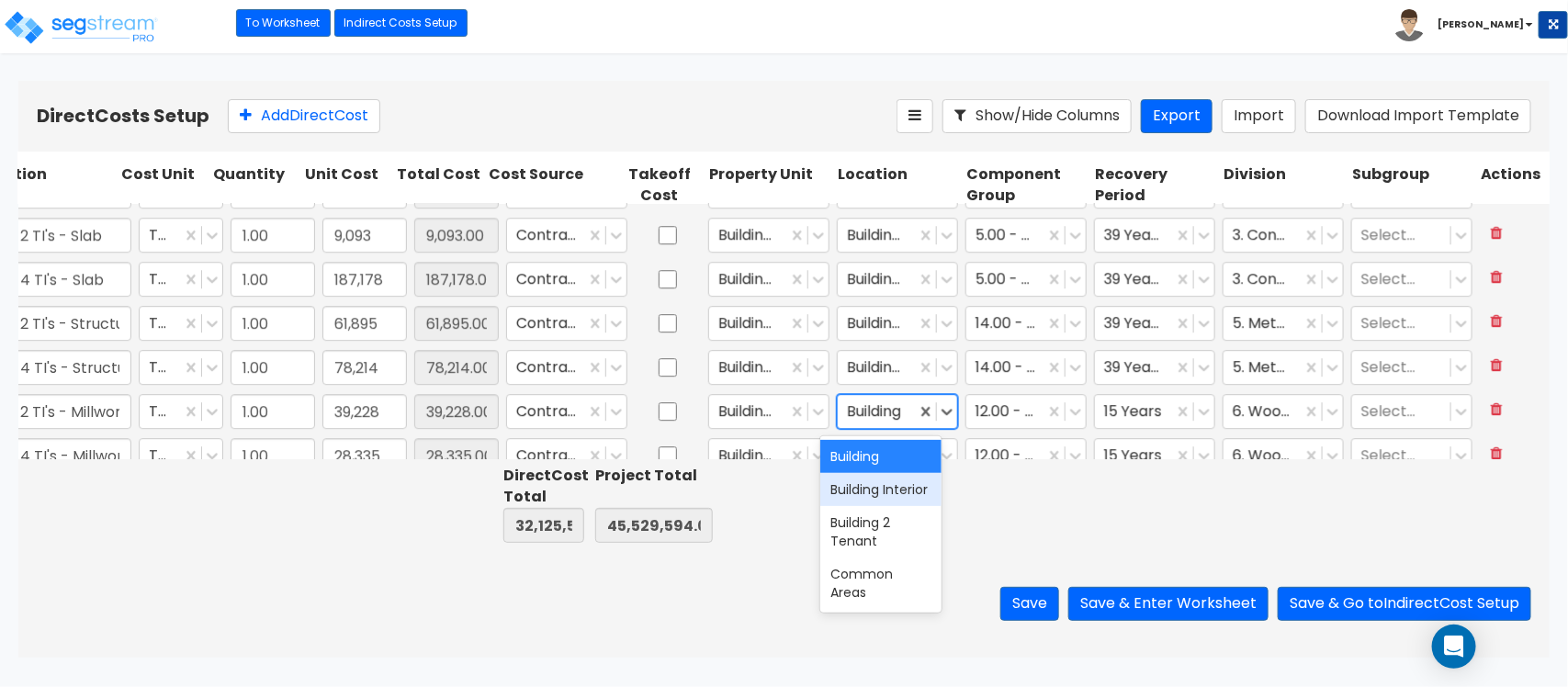
click at [872, 495] on div "Building Interior" at bounding box center [880, 490] width 121 height 33
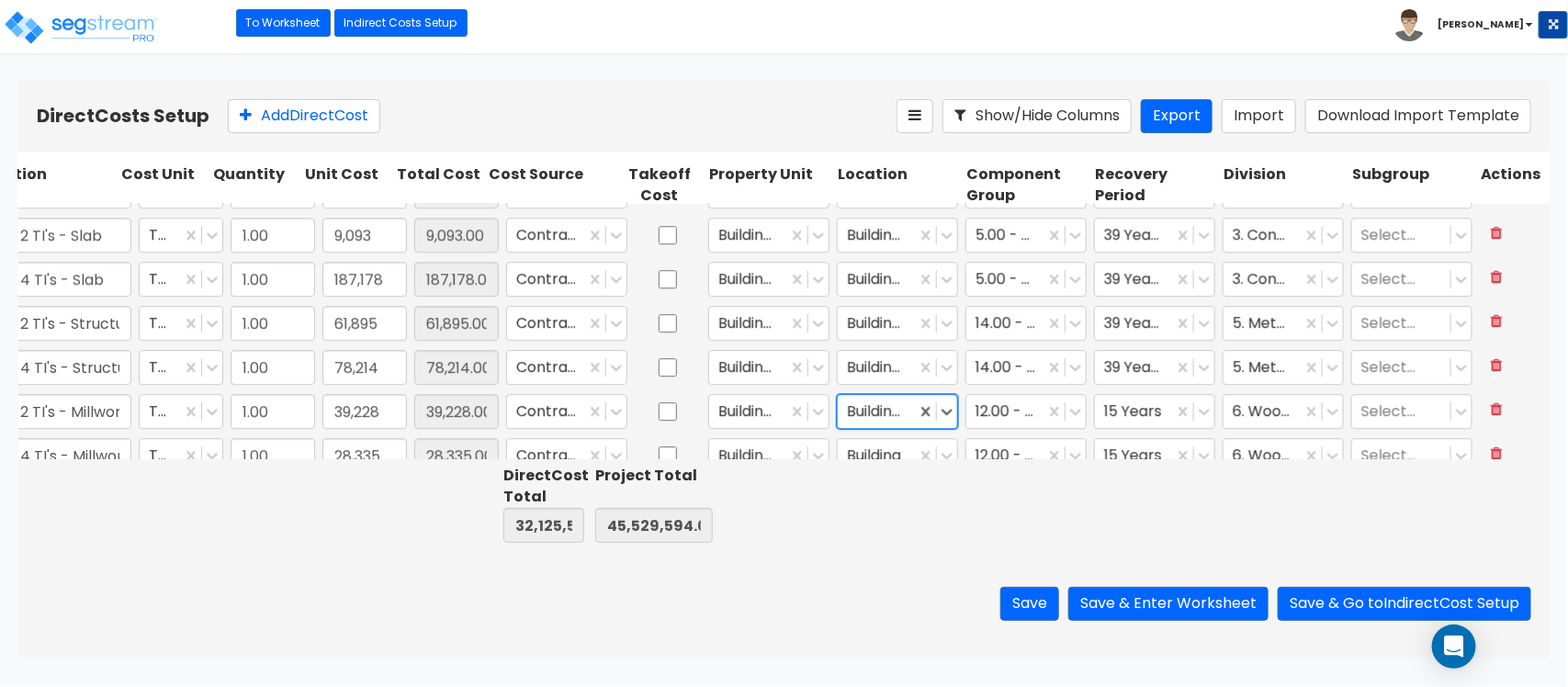
scroll to position [2572, 102]
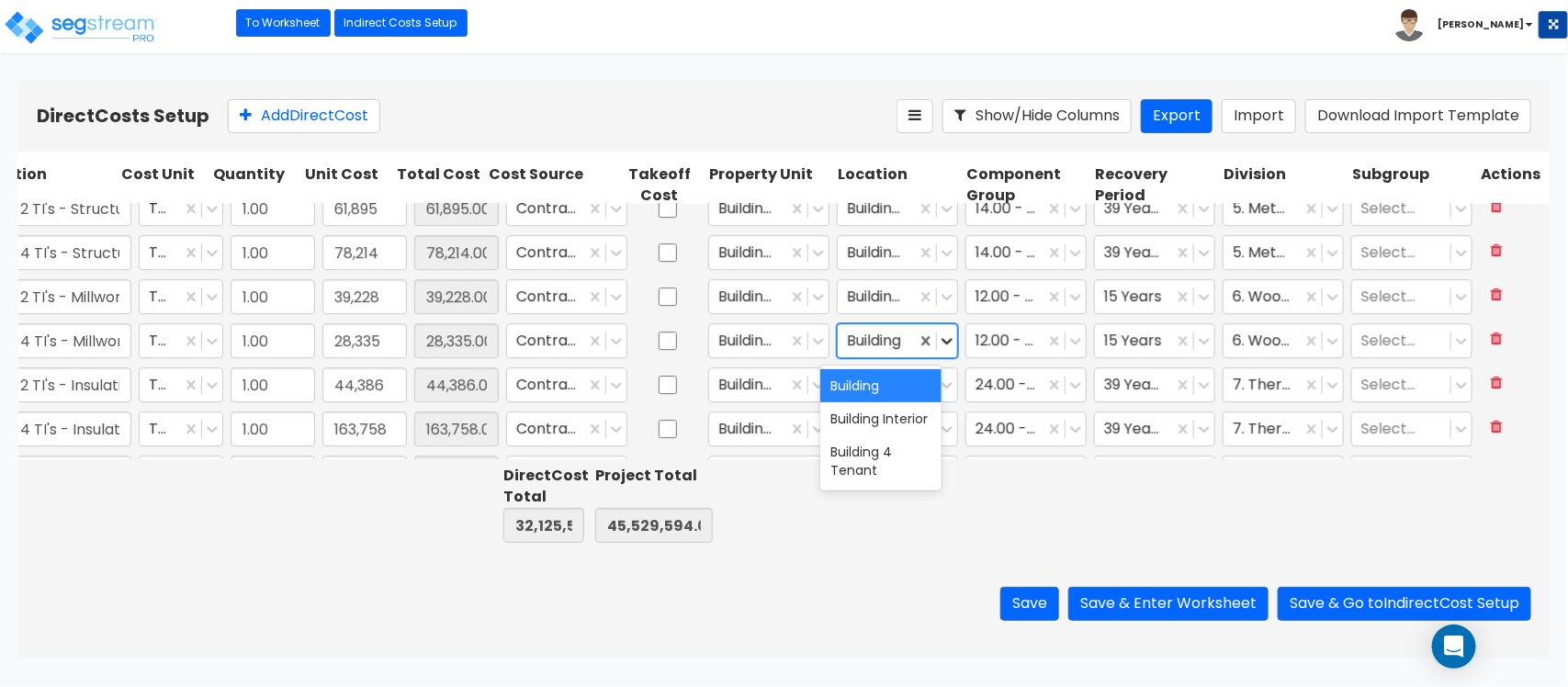
click at [941, 343] on icon at bounding box center [947, 341] width 11 height 6
click at [888, 418] on div "Building Interior" at bounding box center [880, 418] width 121 height 33
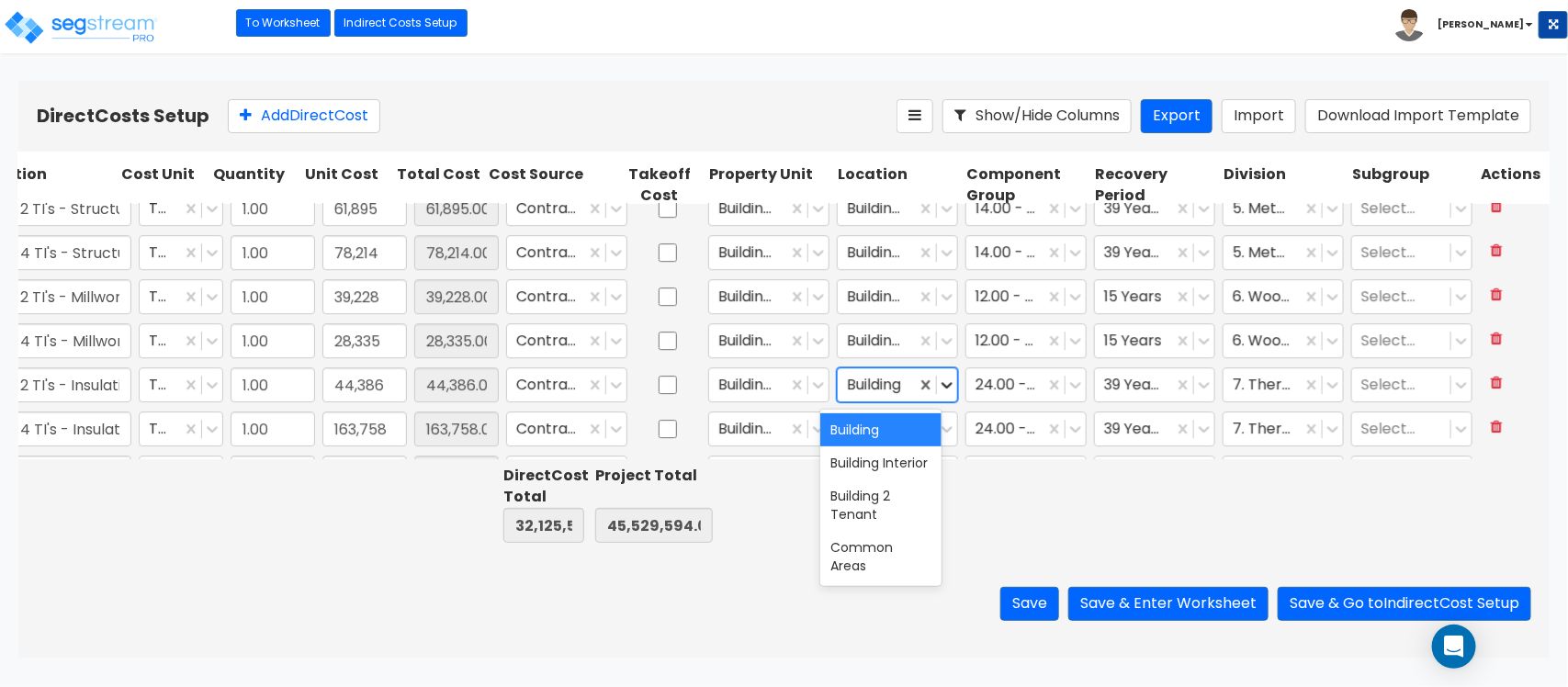
click at [937, 381] on icon at bounding box center [947, 385] width 19 height 19
click at [883, 480] on div "Building Interior" at bounding box center [880, 463] width 121 height 33
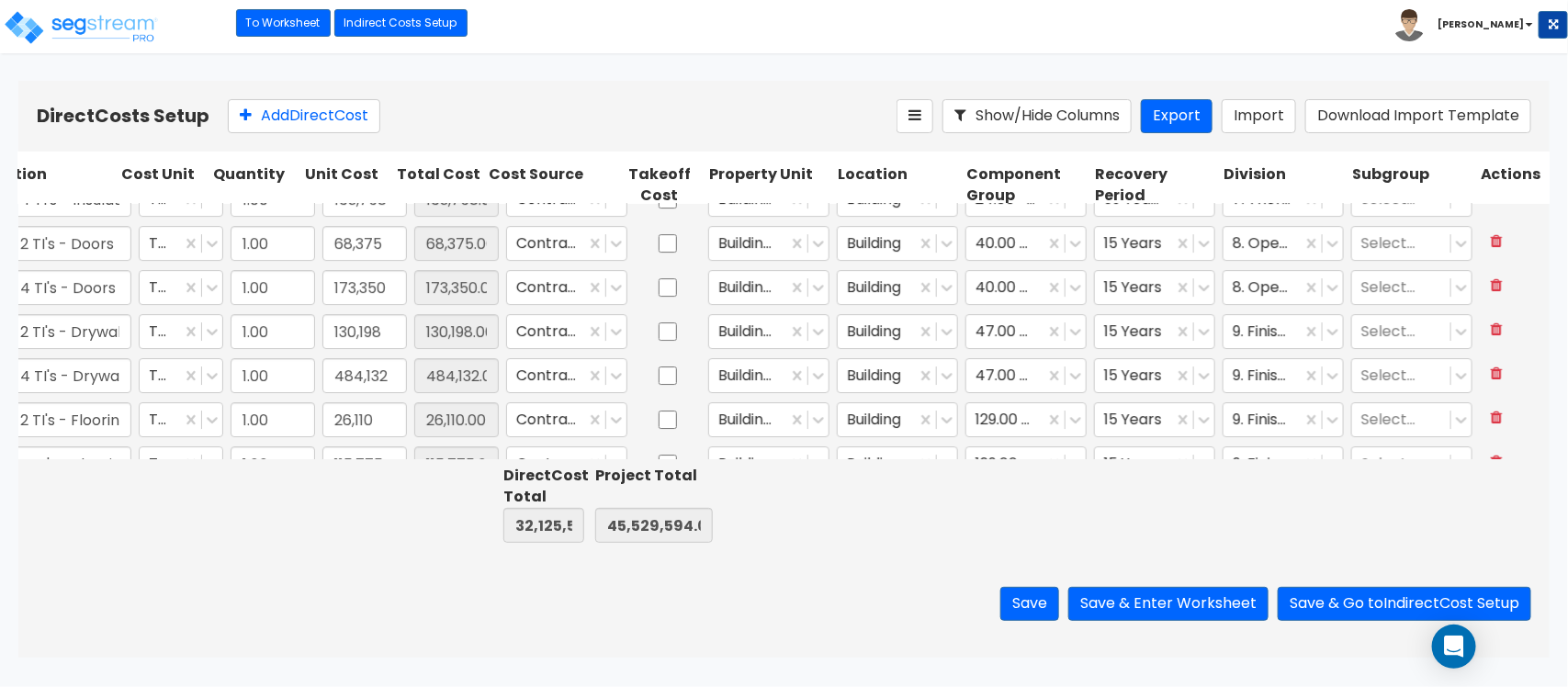
scroll to position [2687, 102]
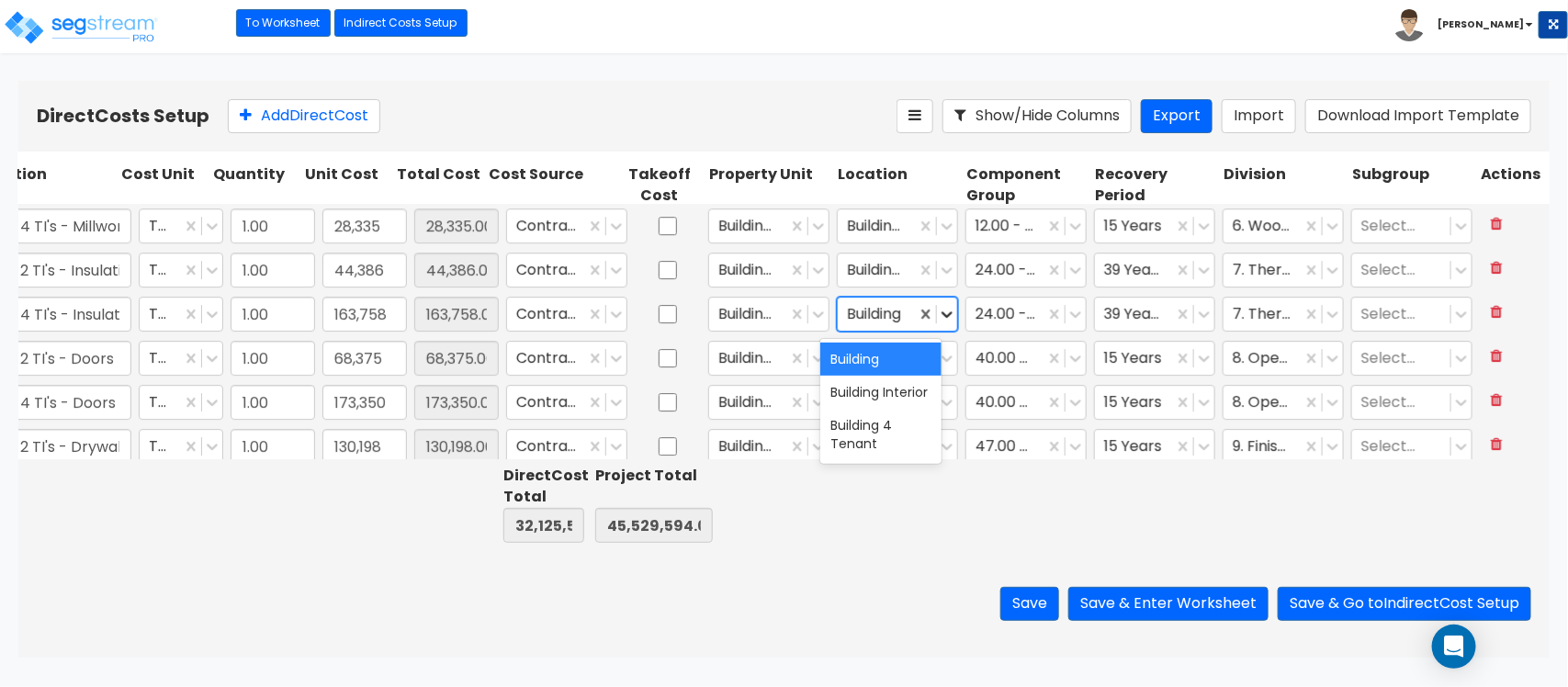
click at [941, 314] on icon at bounding box center [947, 314] width 11 height 6
click at [863, 393] on div "Building Interior" at bounding box center [880, 393] width 121 height 33
click at [937, 365] on icon at bounding box center [947, 358] width 19 height 19
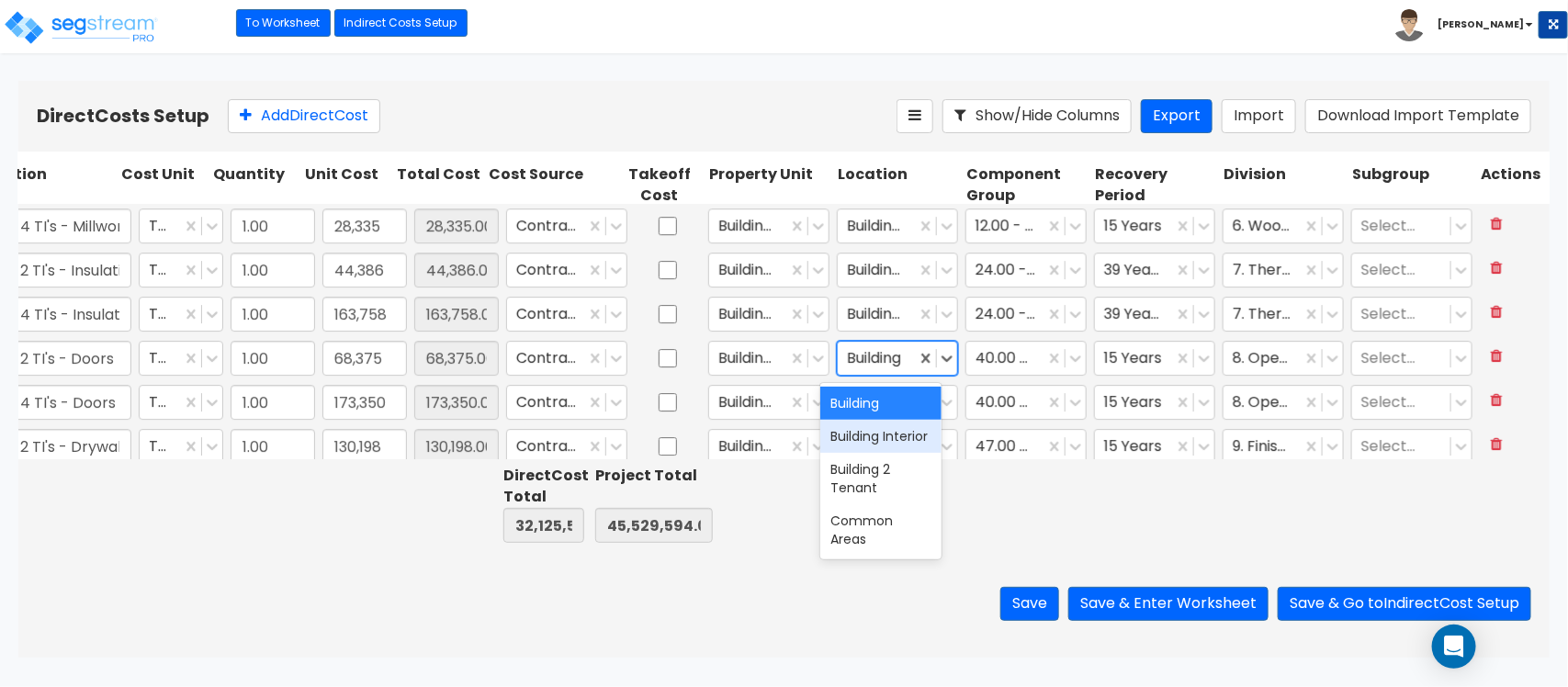
click at [864, 436] on div "Building Interior" at bounding box center [880, 436] width 121 height 33
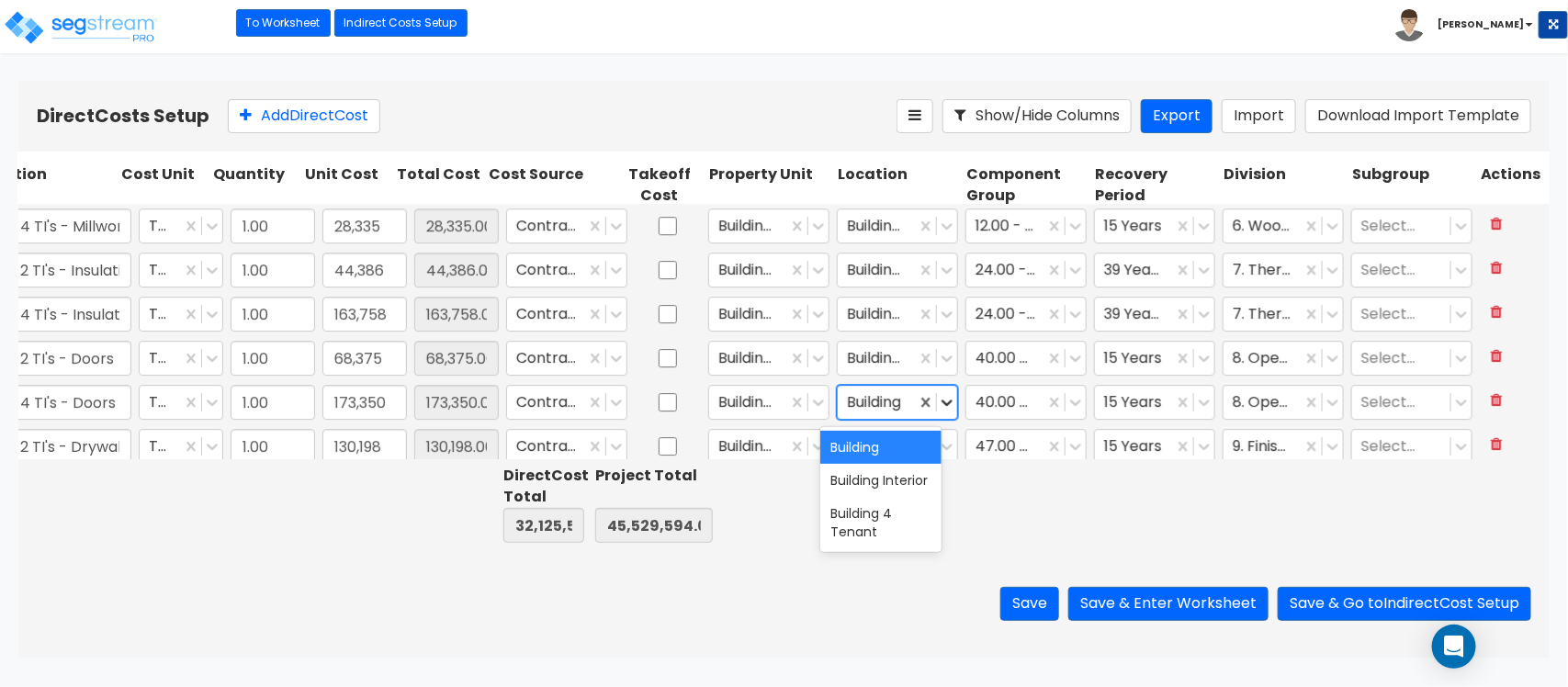
click at [937, 402] on icon at bounding box center [947, 402] width 19 height 19
click at [860, 478] on div "Building Interior" at bounding box center [880, 481] width 121 height 33
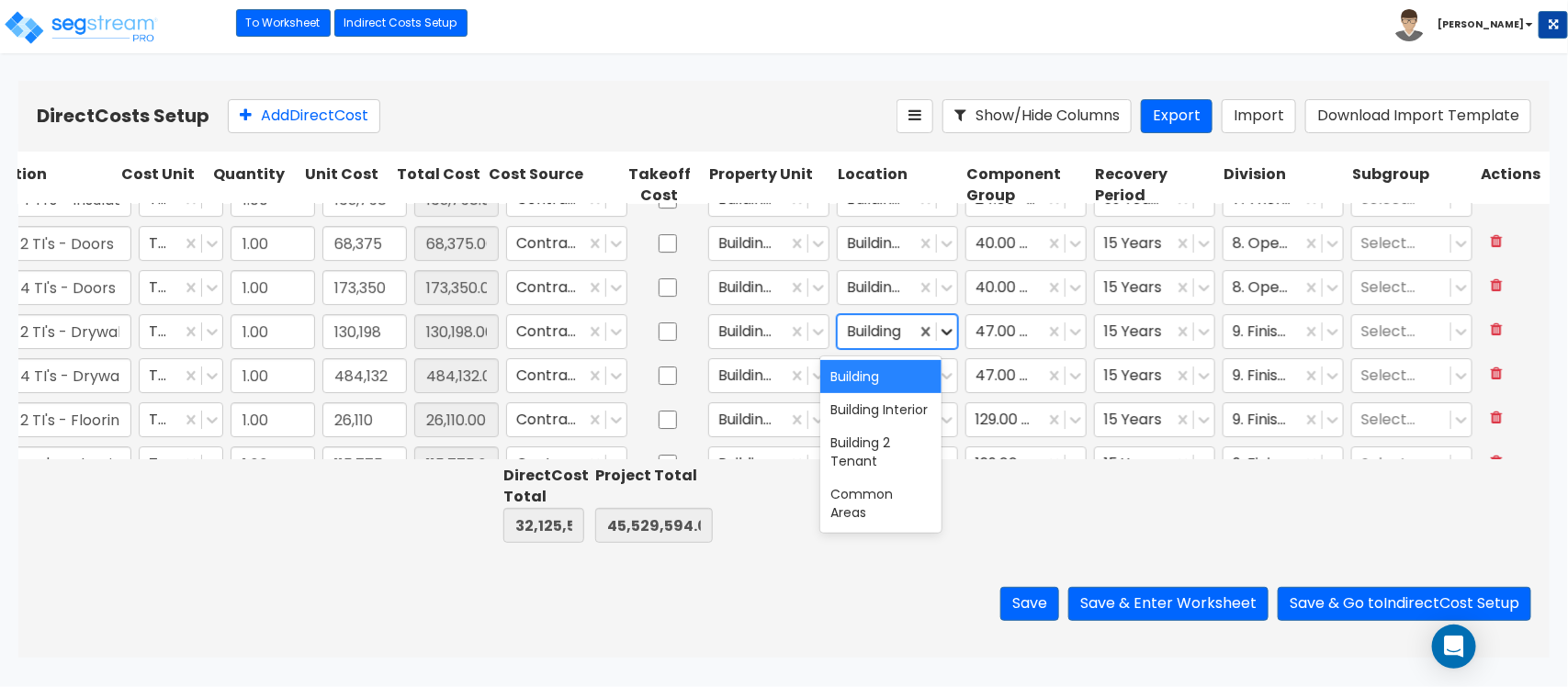
click at [936, 341] on div at bounding box center [947, 331] width 20 height 20
click at [872, 418] on div "Building Interior" at bounding box center [880, 409] width 121 height 33
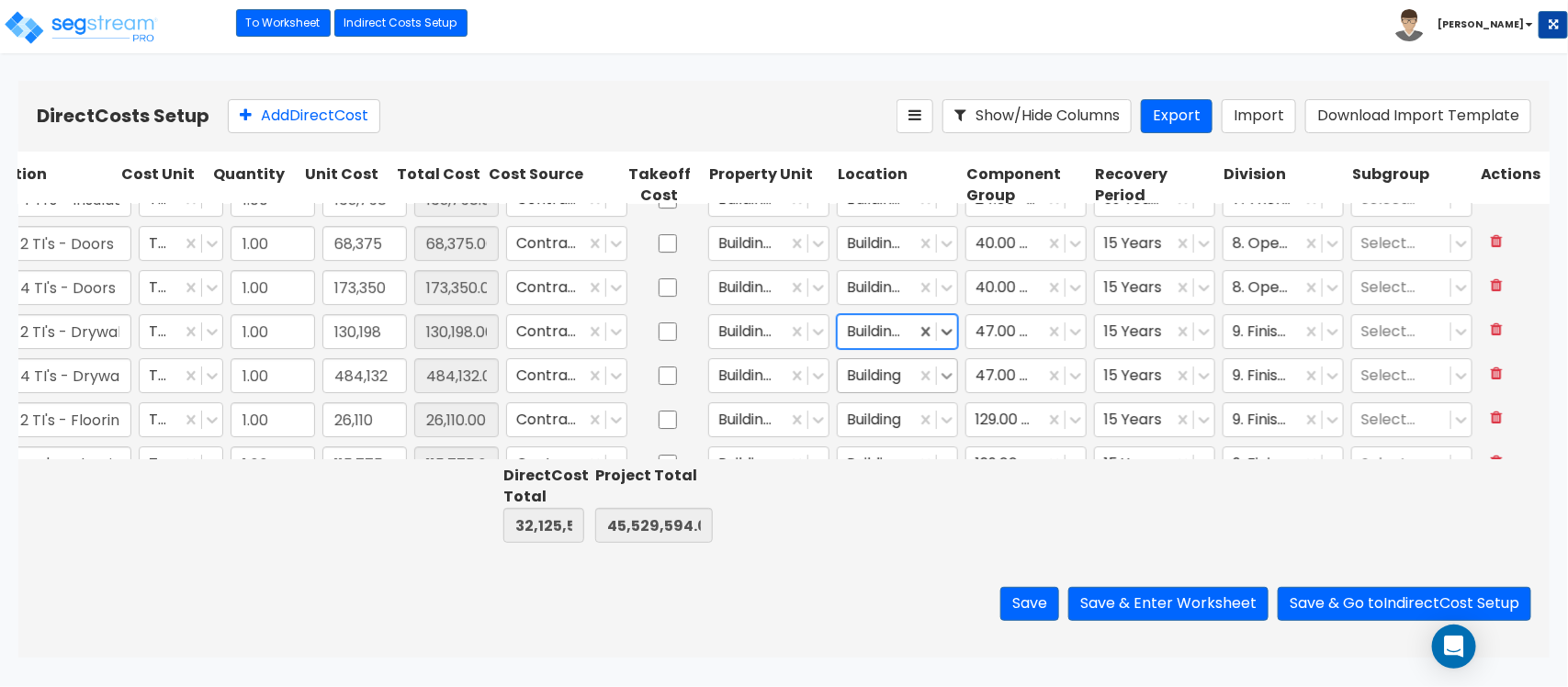
click at [936, 366] on div at bounding box center [947, 376] width 20 height 20
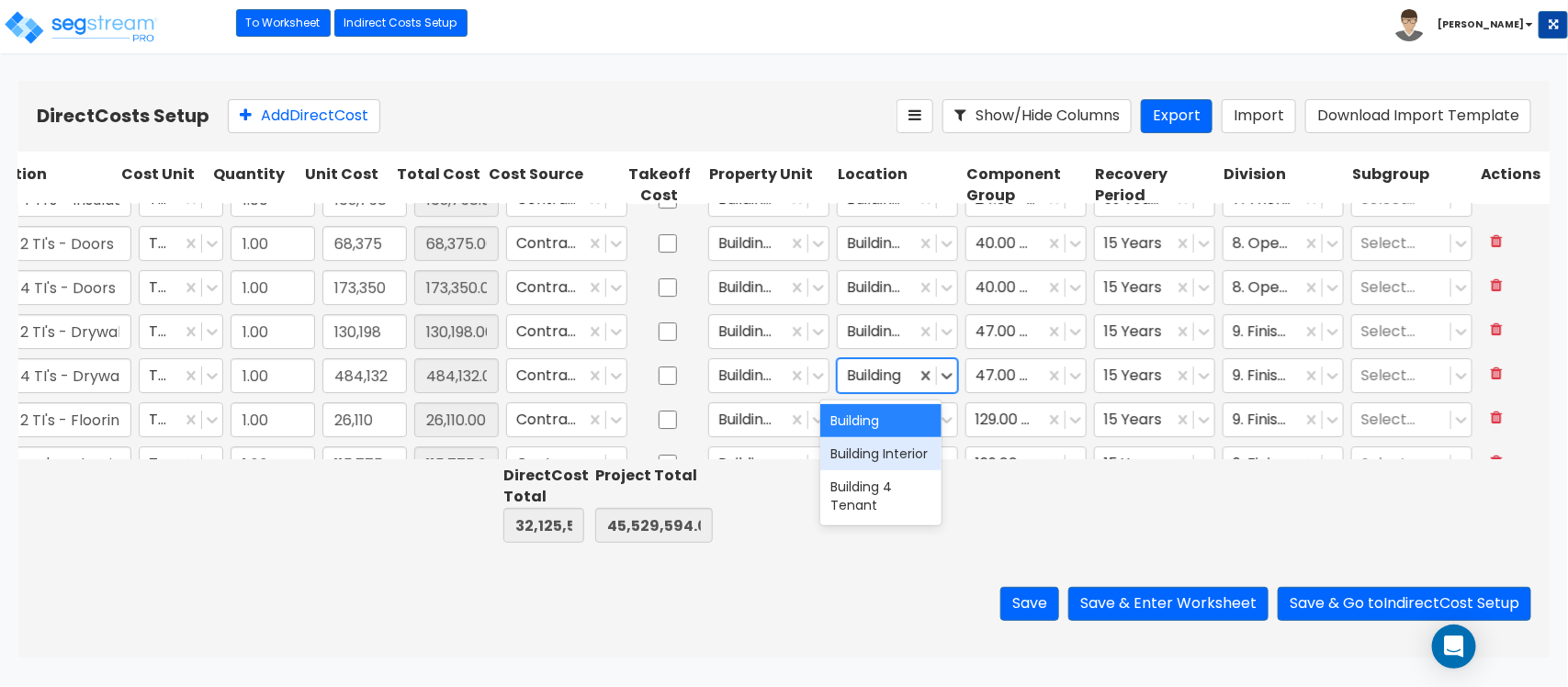
click at [855, 470] on div "Building Interior" at bounding box center [880, 454] width 121 height 33
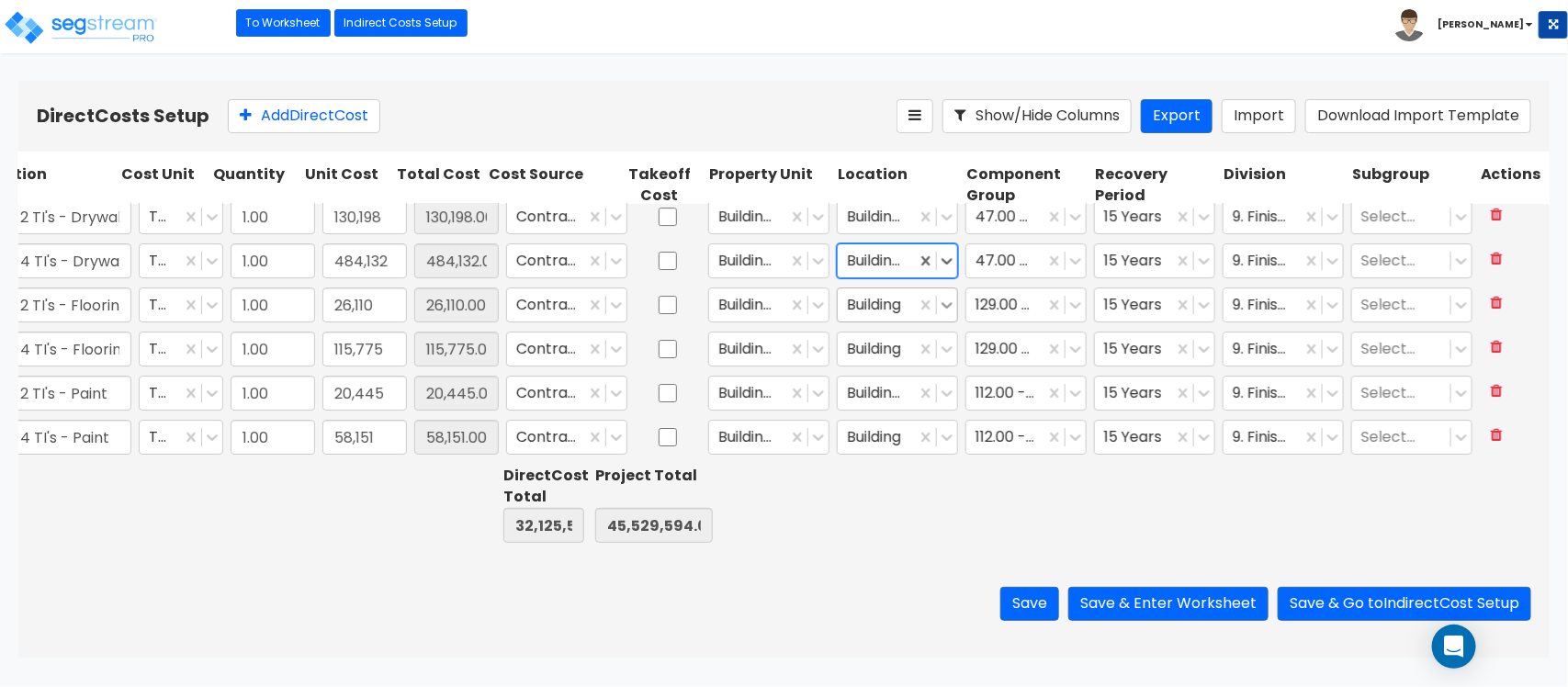
click at [937, 304] on icon at bounding box center [947, 305] width 19 height 19
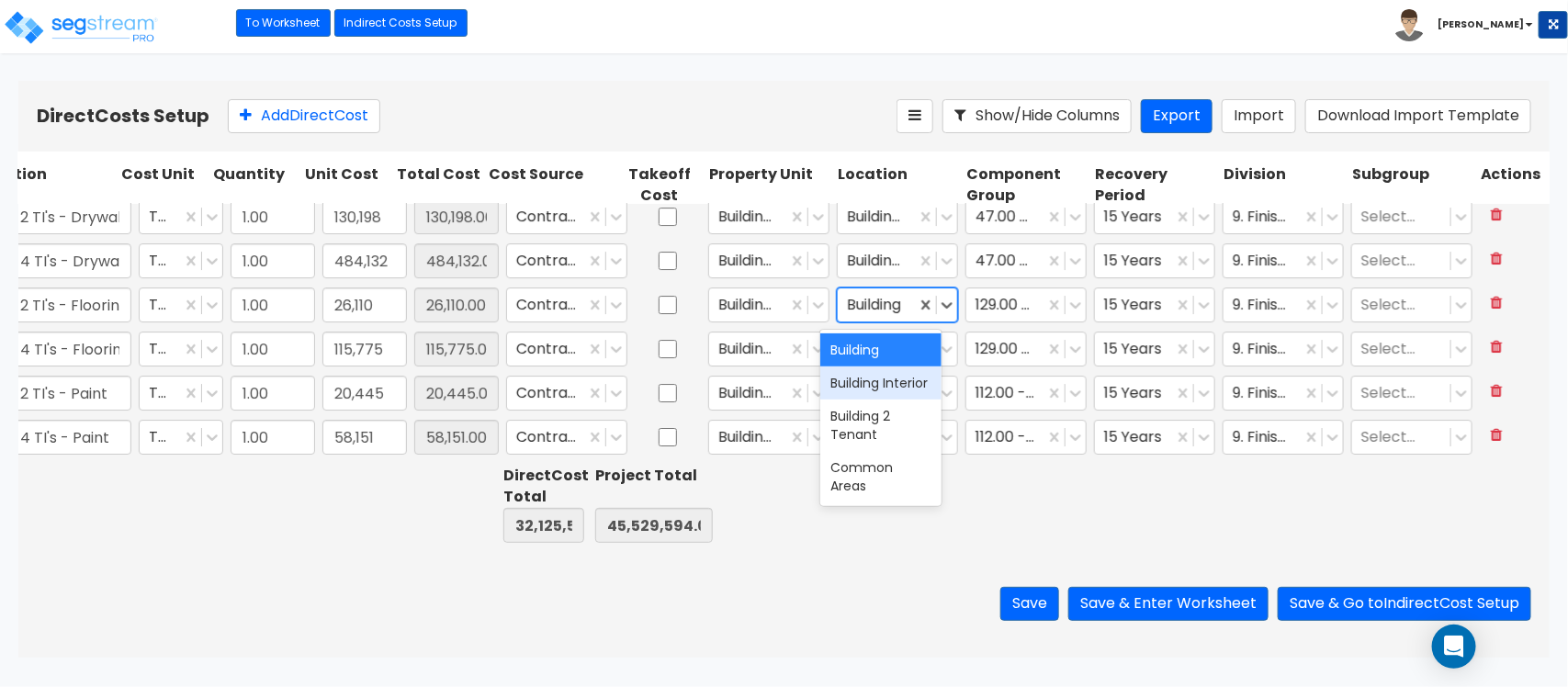
click at [882, 397] on div "Building Interior" at bounding box center [880, 383] width 121 height 33
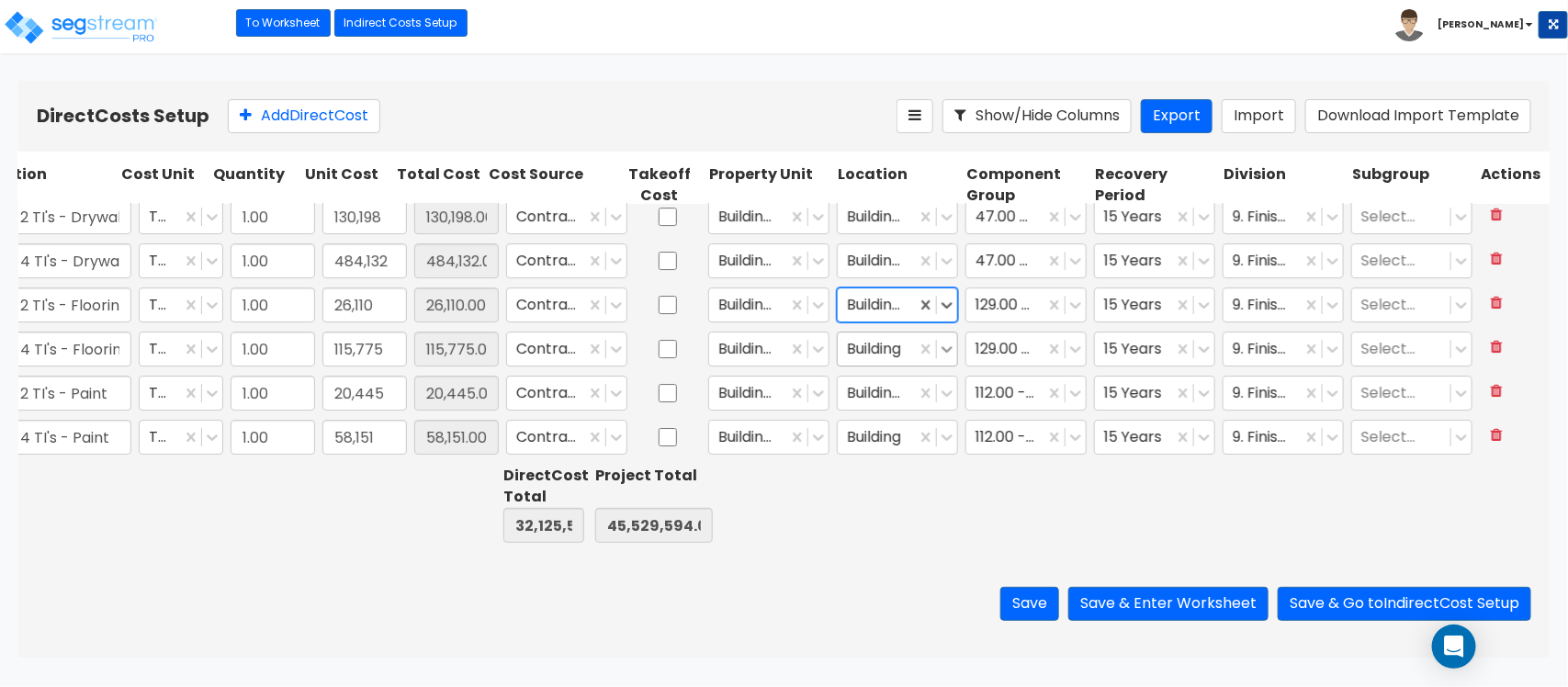
click at [937, 356] on icon at bounding box center [947, 349] width 19 height 19
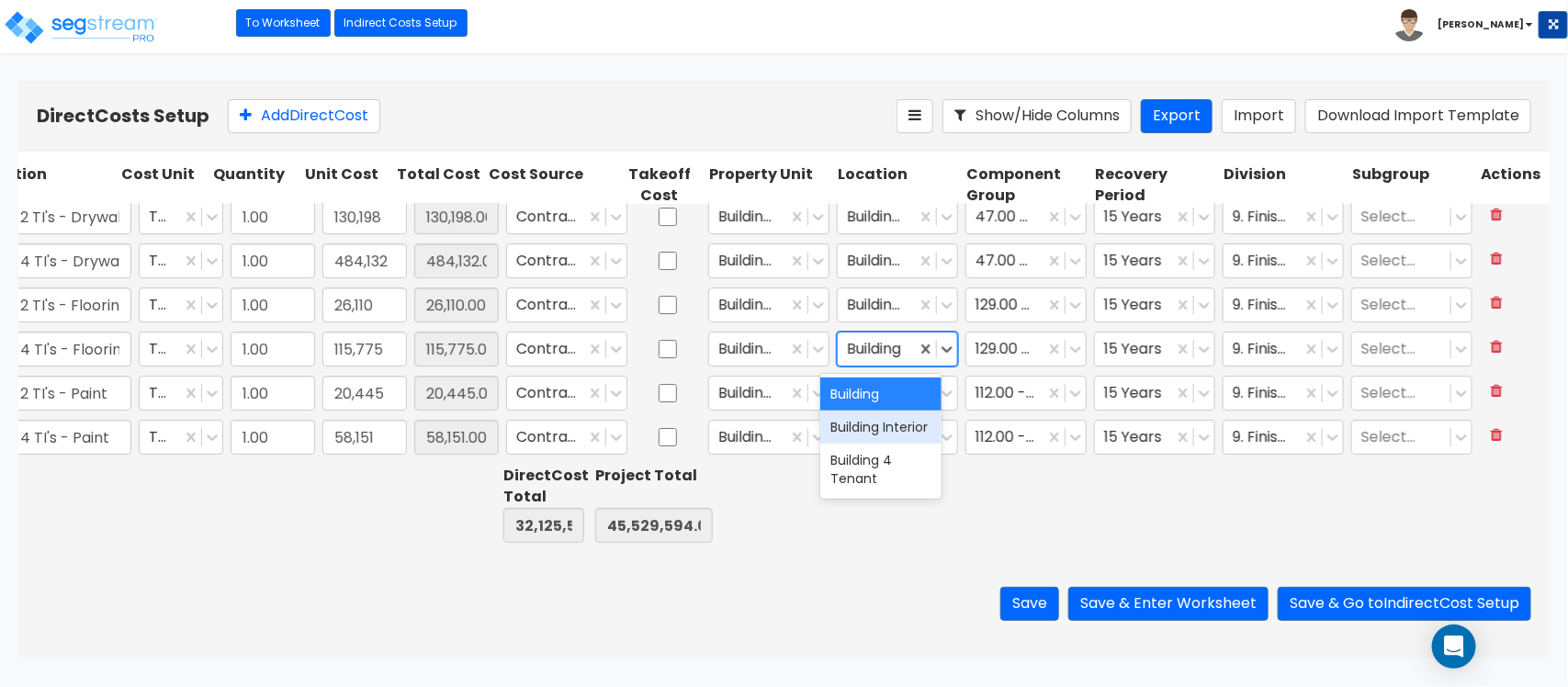
click at [884, 424] on div "Building Interior" at bounding box center [880, 427] width 121 height 33
click at [939, 406] on div "Building Interior" at bounding box center [897, 393] width 121 height 35
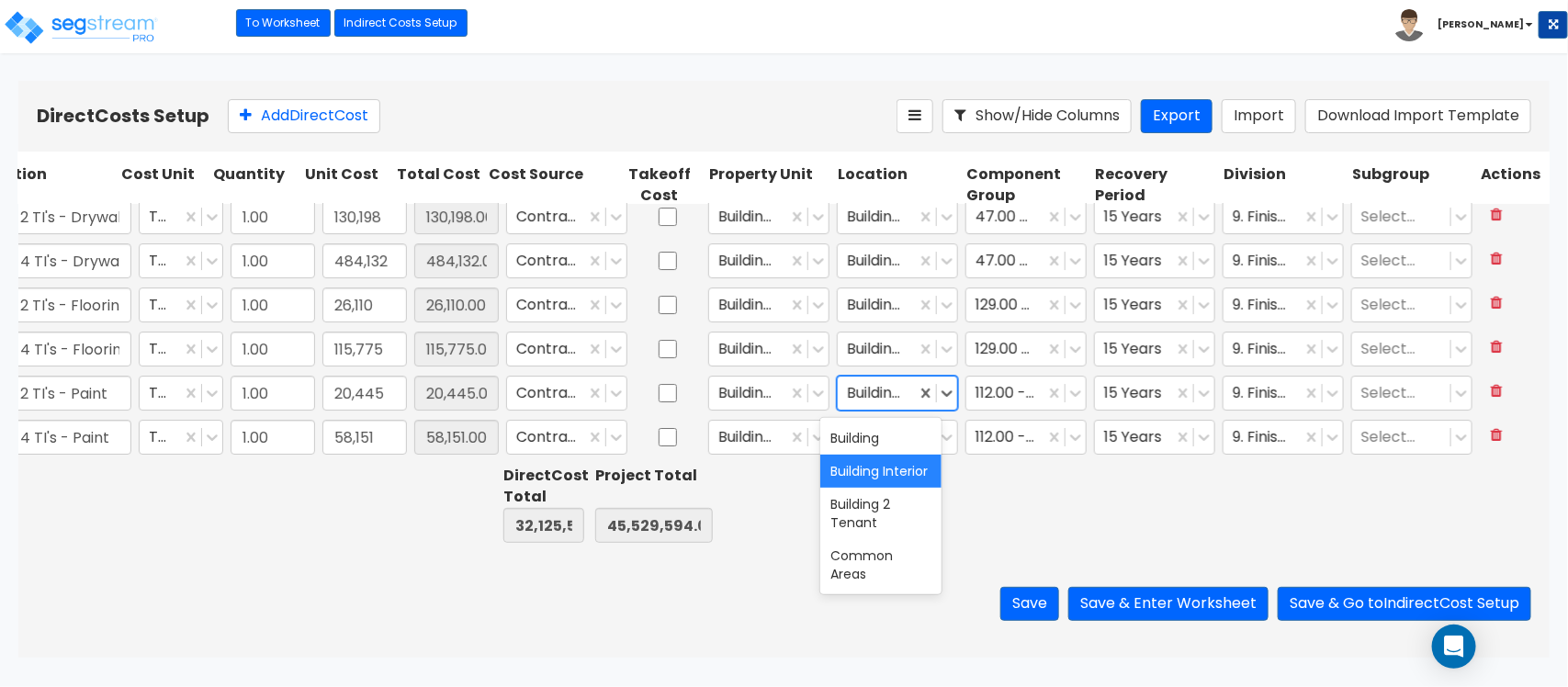
click at [879, 483] on div "Building Interior" at bounding box center [880, 471] width 121 height 33
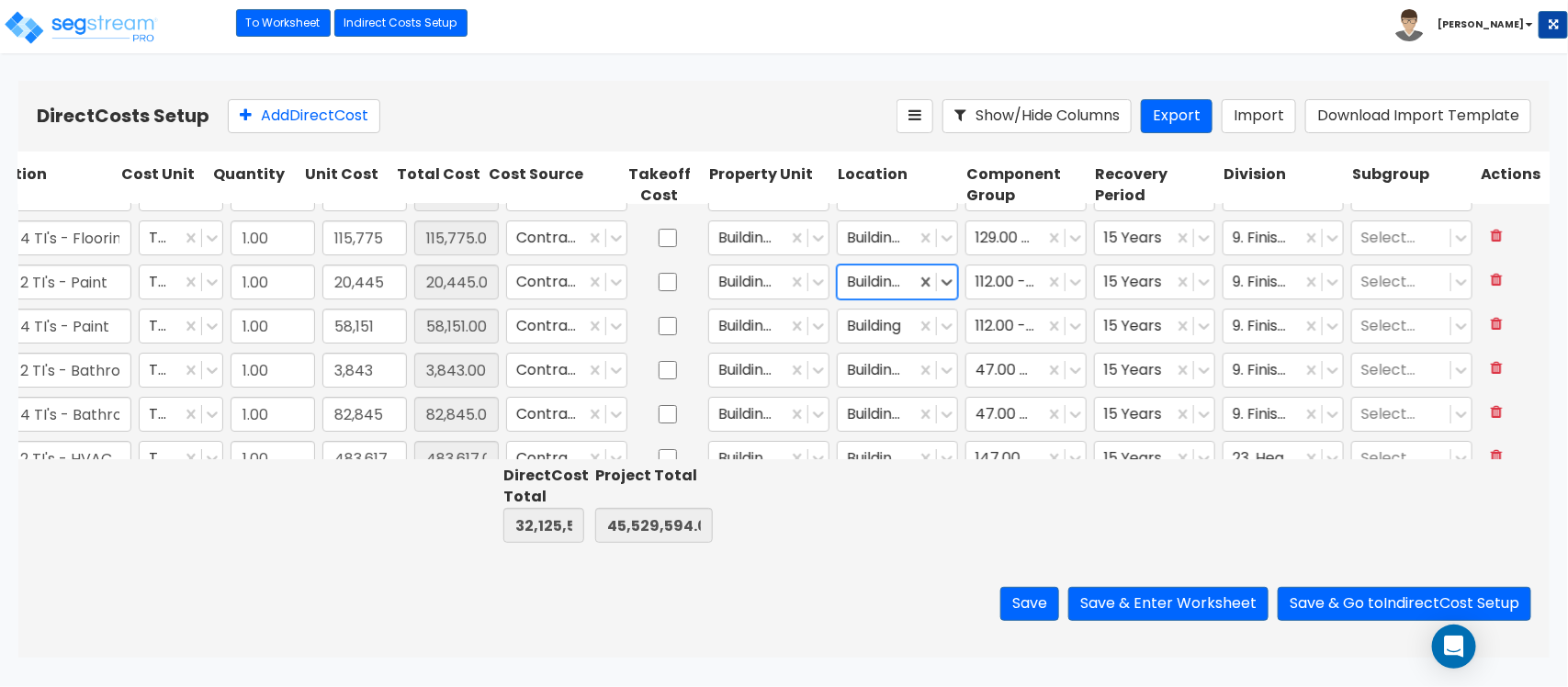
scroll to position [3031, 102]
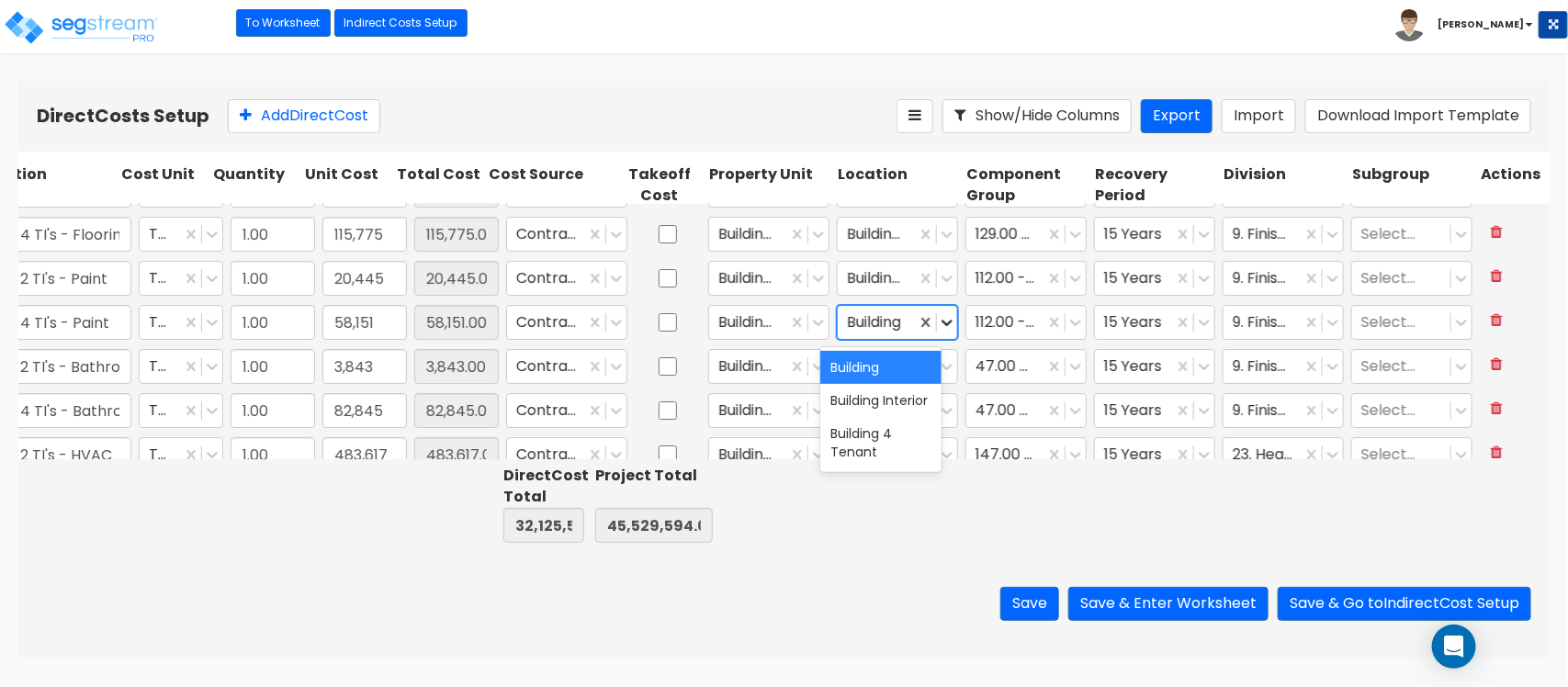
click at [937, 321] on icon at bounding box center [947, 322] width 19 height 19
click at [874, 416] on div "Building Interior" at bounding box center [880, 400] width 121 height 33
click at [937, 366] on icon at bounding box center [947, 367] width 19 height 19
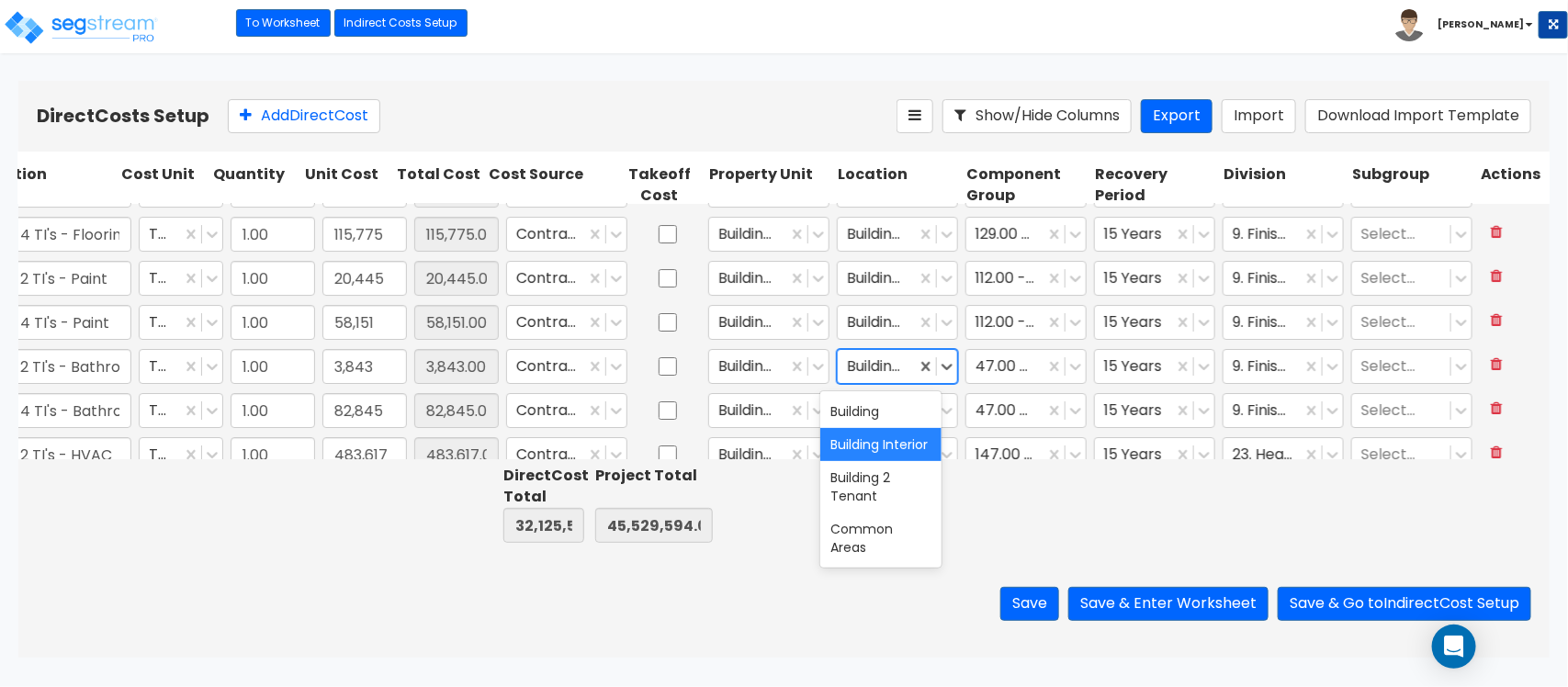
click at [887, 443] on div "Building Interior" at bounding box center [880, 444] width 121 height 33
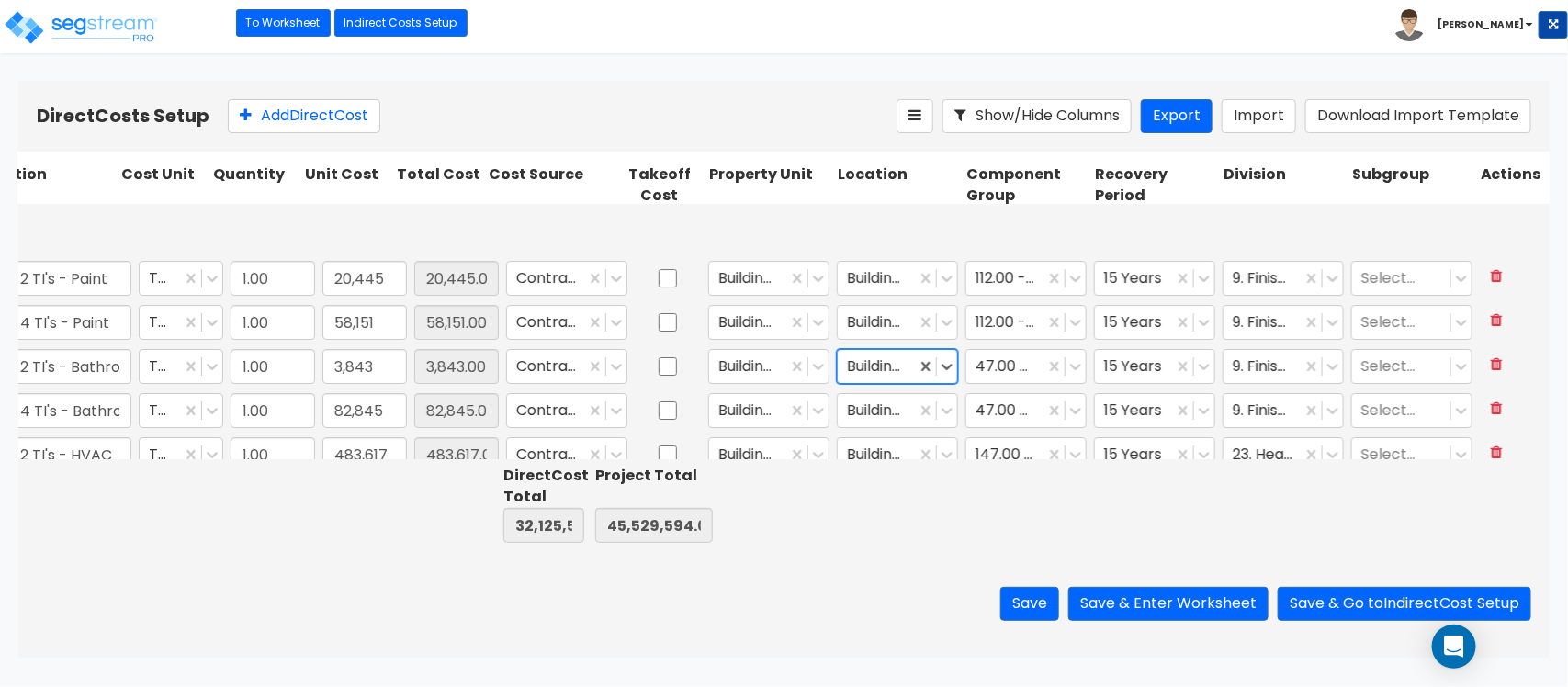
scroll to position [3146, 102]
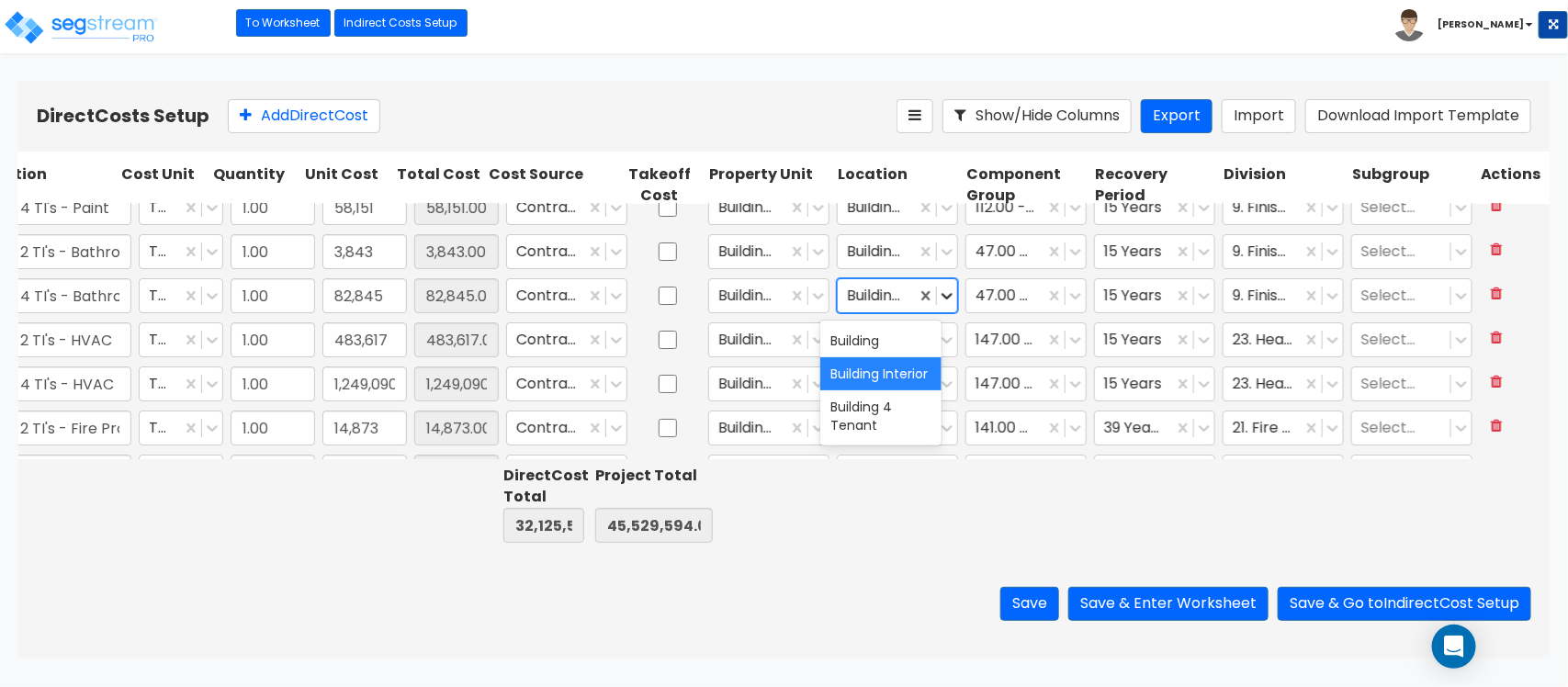
click at [941, 296] on icon at bounding box center [947, 295] width 11 height 6
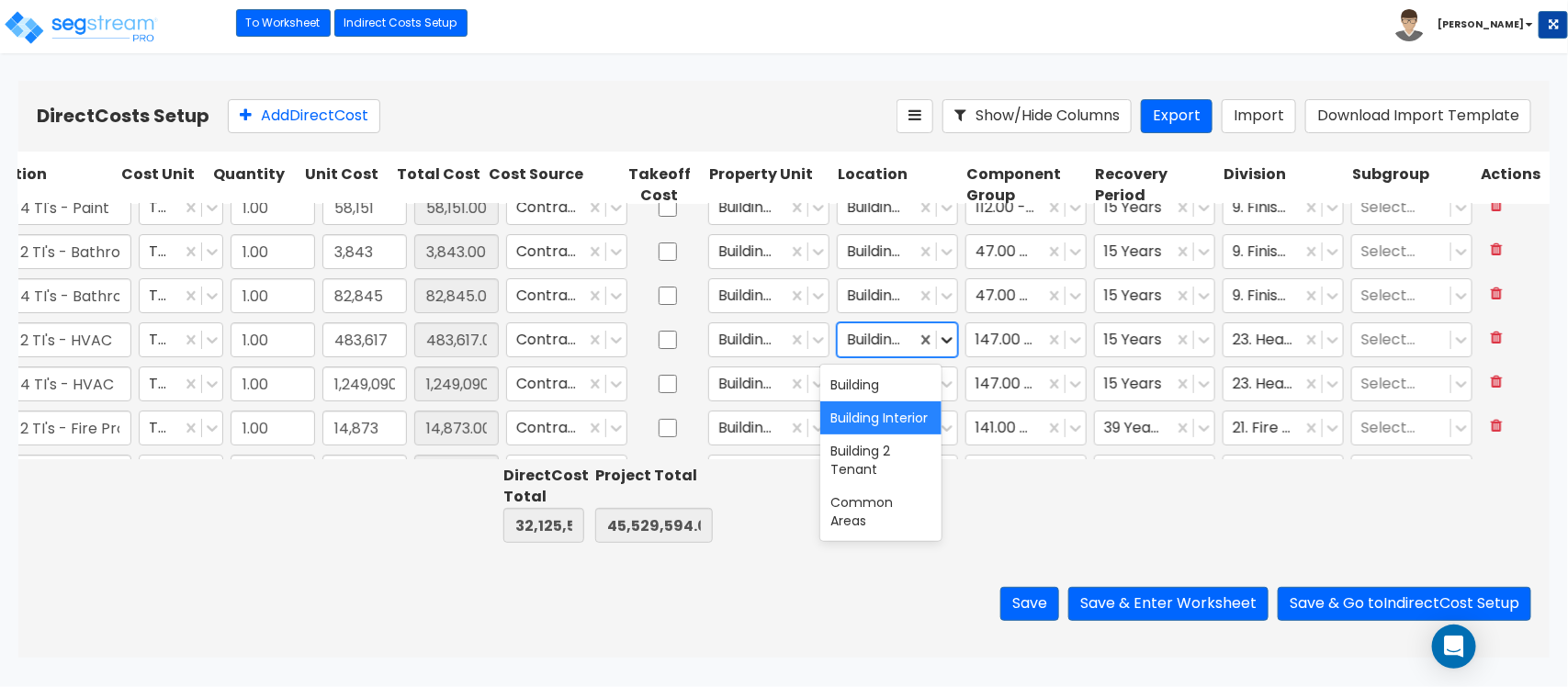
click at [937, 344] on icon at bounding box center [947, 340] width 19 height 19
click at [937, 340] on icon at bounding box center [947, 340] width 19 height 19
click at [937, 380] on icon at bounding box center [947, 384] width 19 height 19
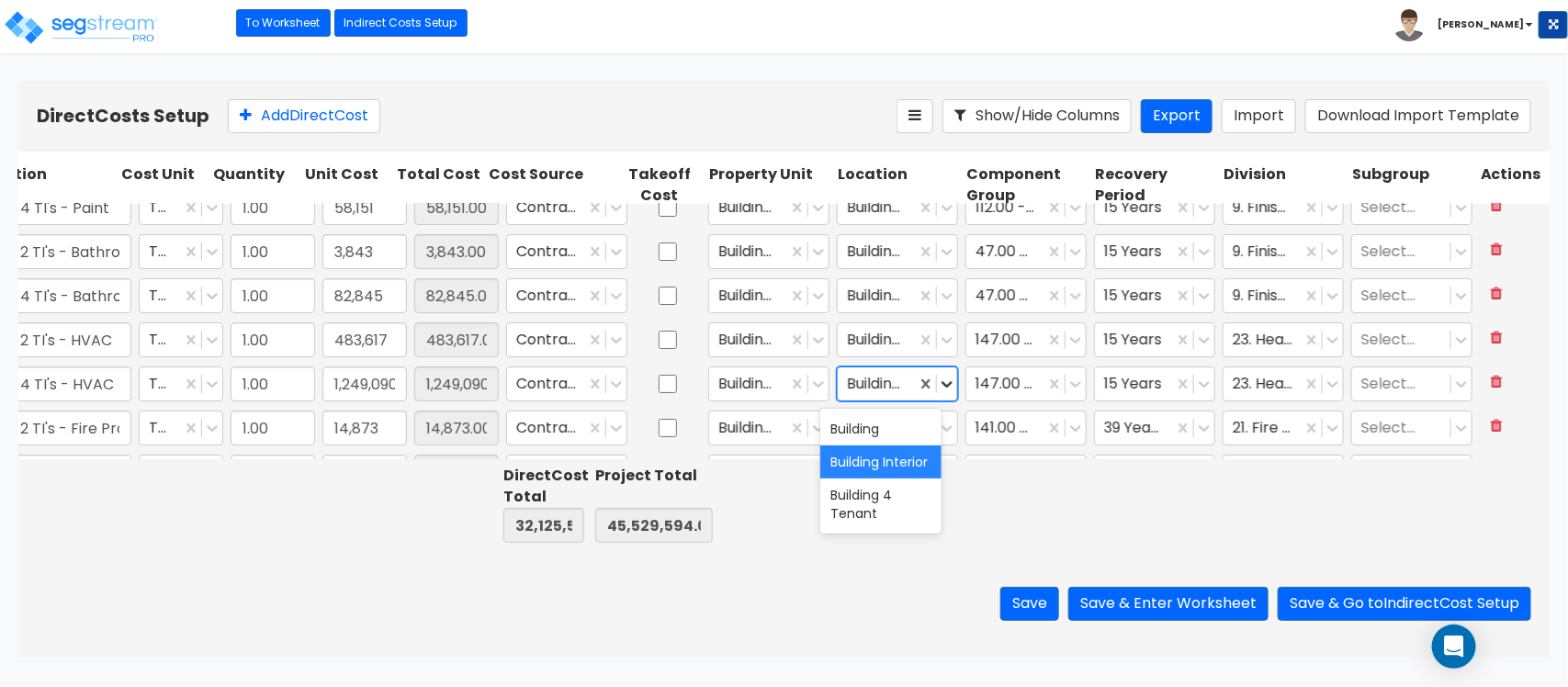
click at [937, 380] on icon at bounding box center [947, 384] width 19 height 19
click at [937, 420] on icon at bounding box center [947, 428] width 19 height 19
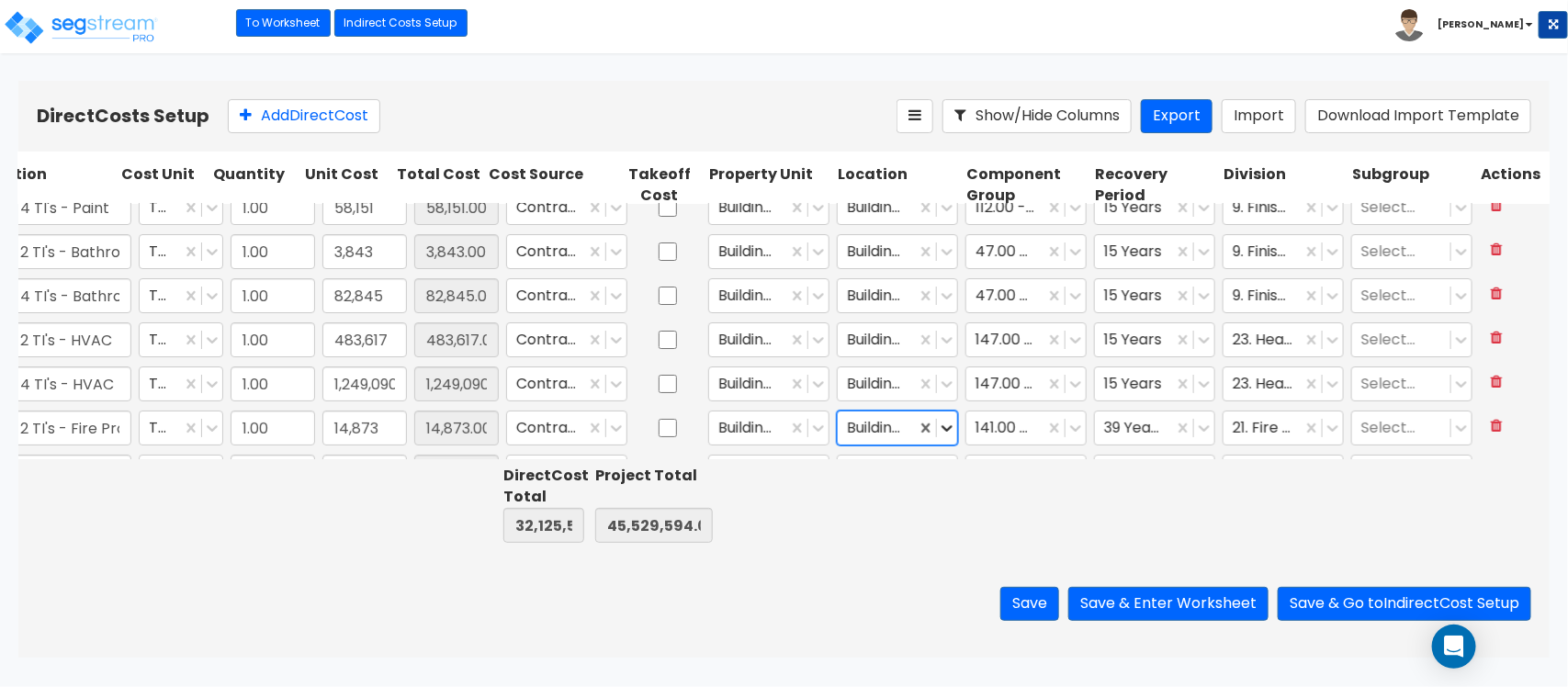
click at [937, 420] on icon at bounding box center [947, 428] width 19 height 19
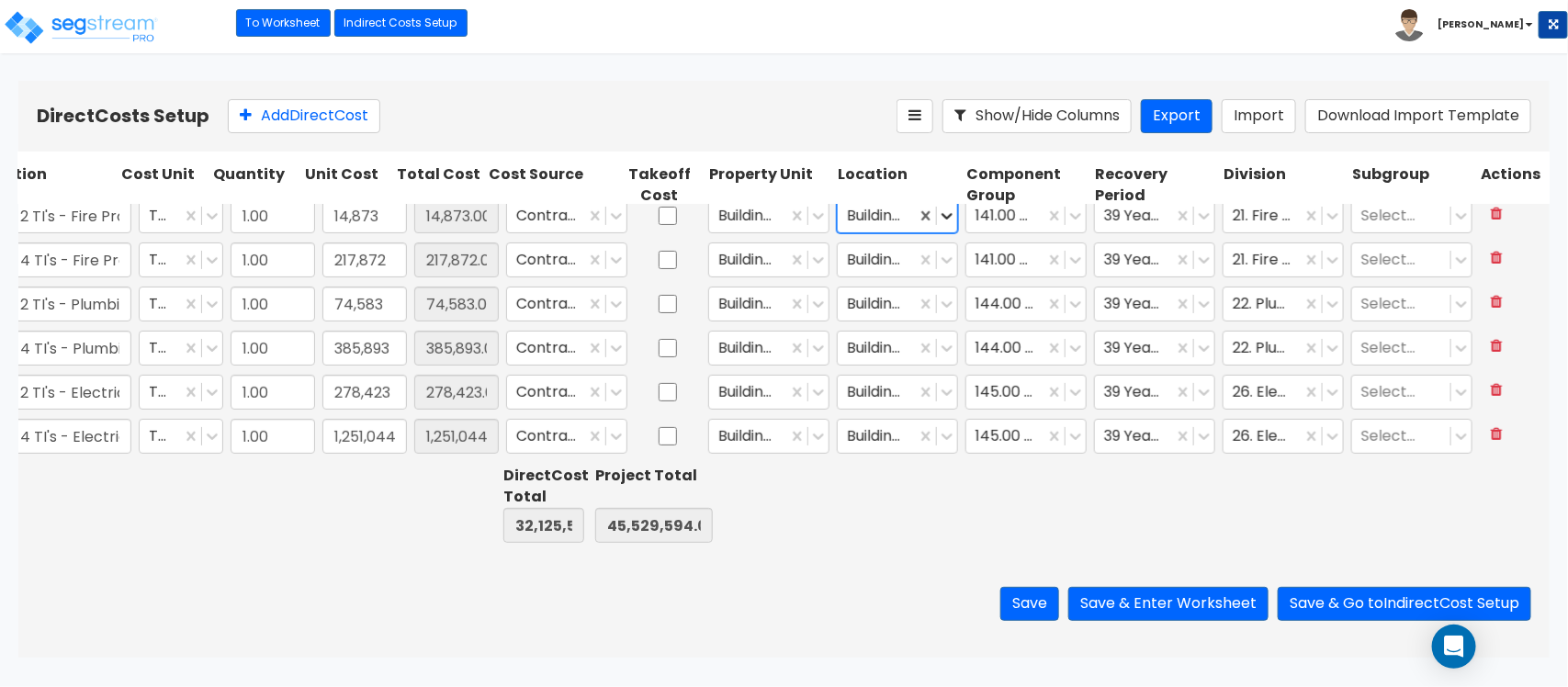
scroll to position [3376, 102]
click at [1154, 606] on button "Save & Enter Worksheet" at bounding box center [1168, 604] width 200 height 34
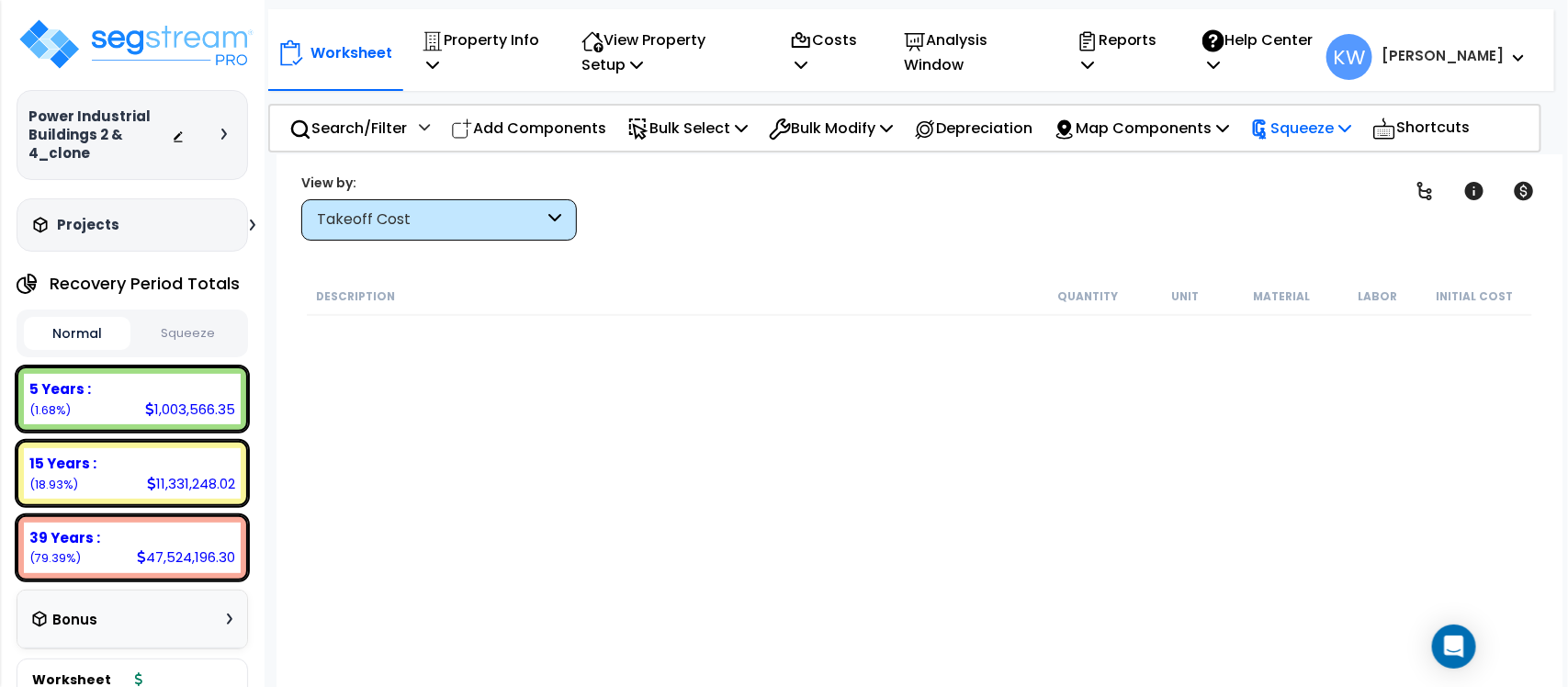
click at [1351, 131] on icon at bounding box center [1345, 128] width 13 height 15
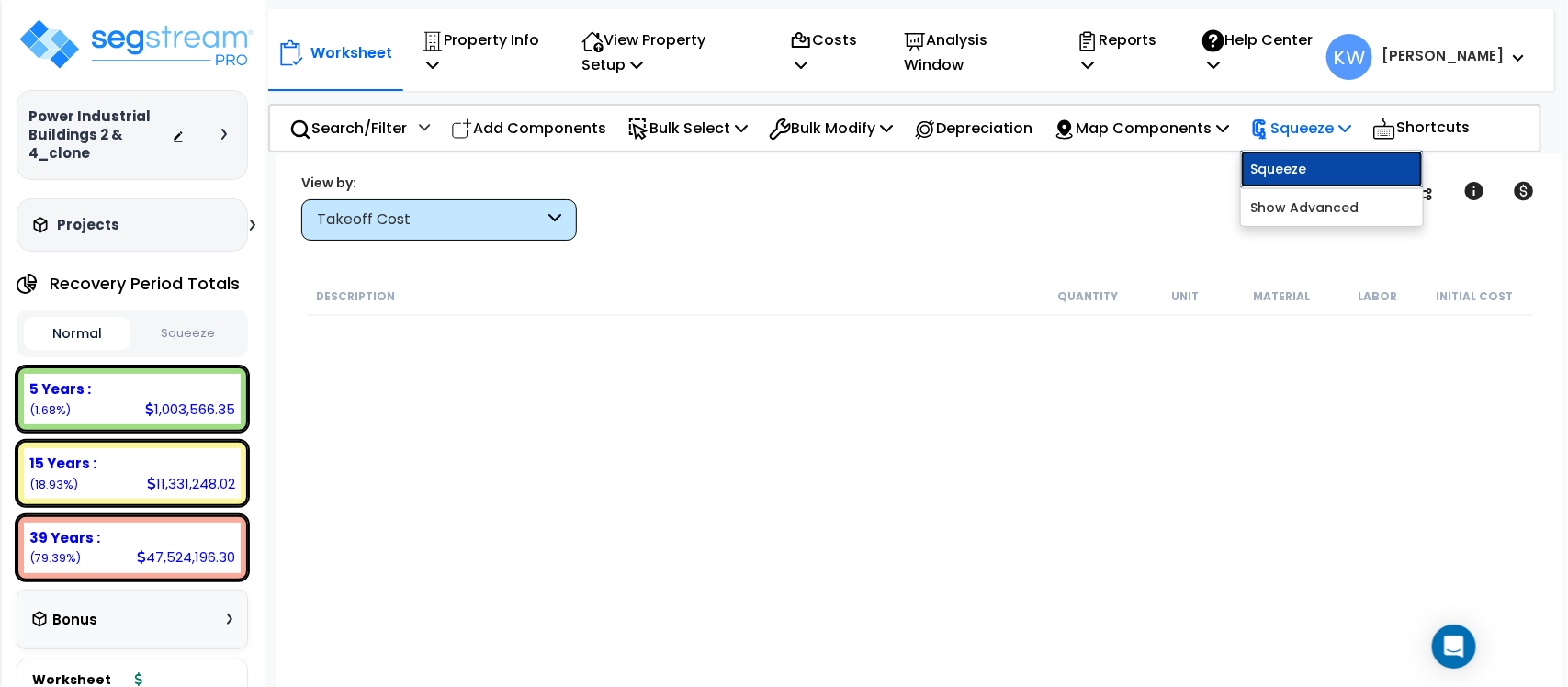
click at [1328, 155] on link "Squeeze" at bounding box center [1332, 169] width 182 height 37
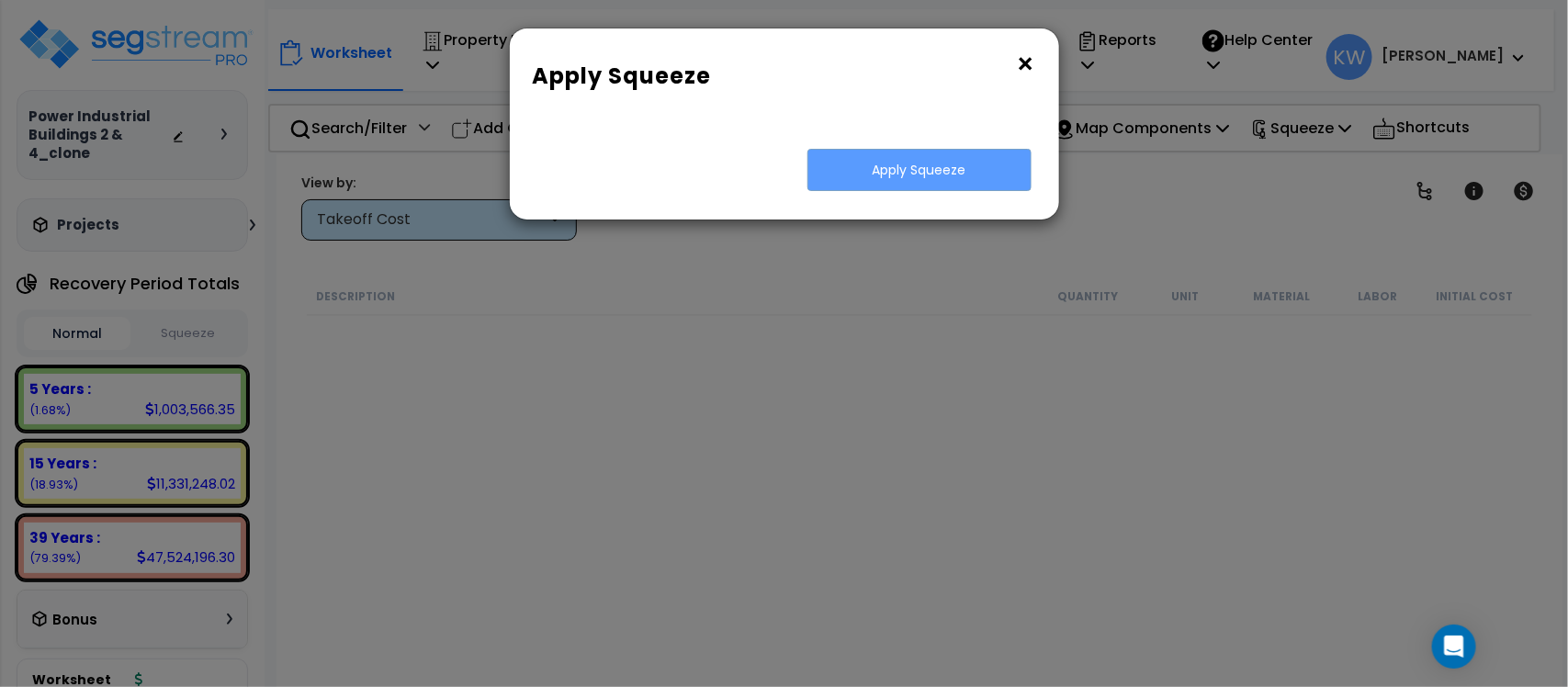
click at [1042, 459] on div "× Apply Squeeze Squeeze Type Select 1. Squeeze by Takeoff Cost Total Building S…" at bounding box center [784, 344] width 1568 height 687
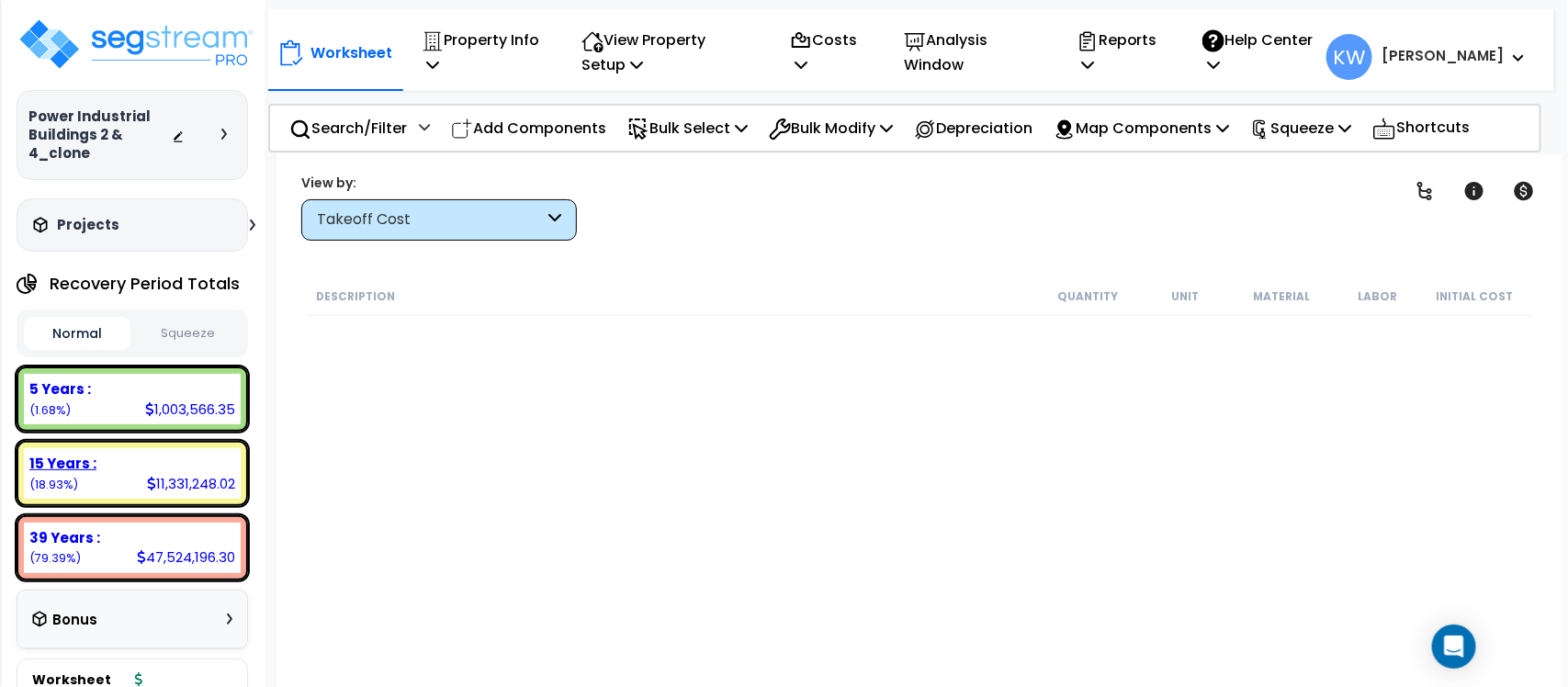
click at [125, 469] on div "15 Years :" at bounding box center [132, 463] width 206 height 19
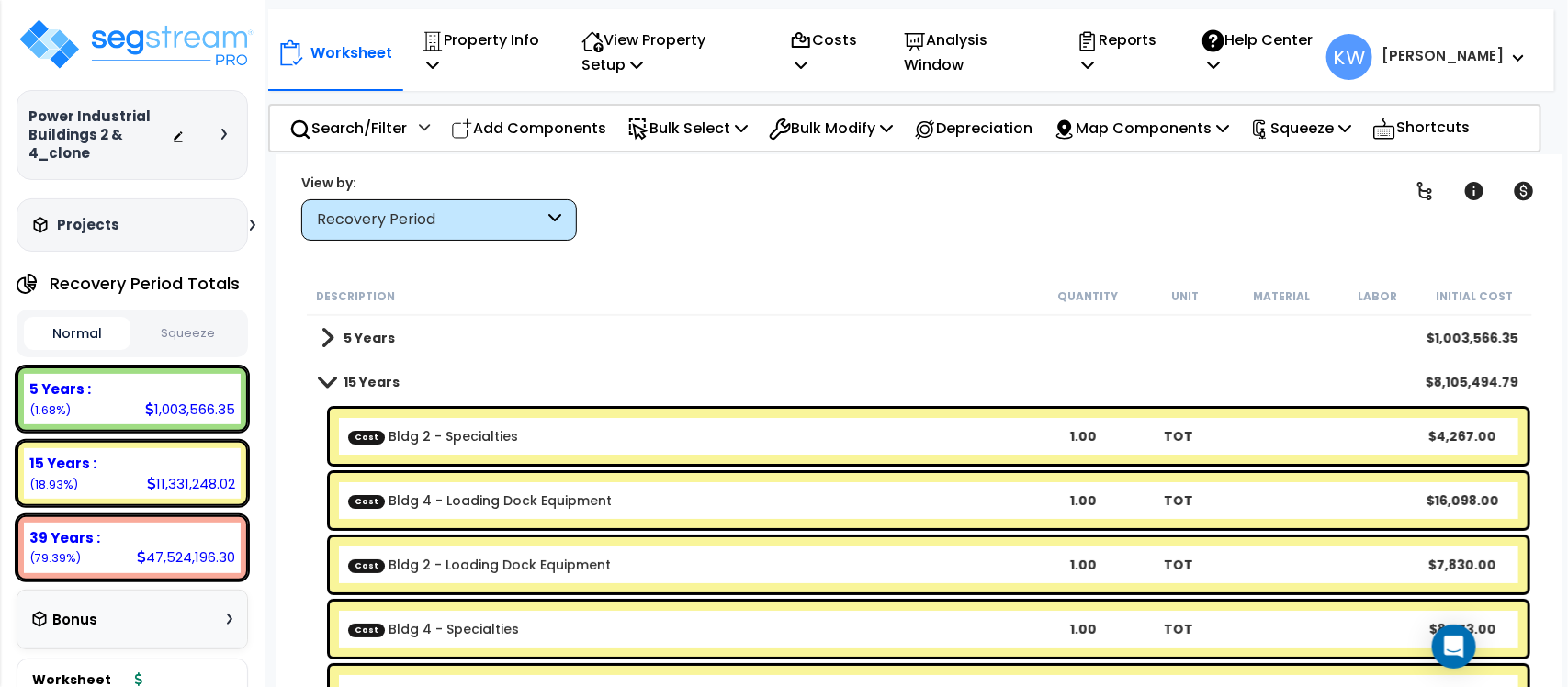
click at [239, 611] on div "Bonus" at bounding box center [132, 619] width 230 height 58
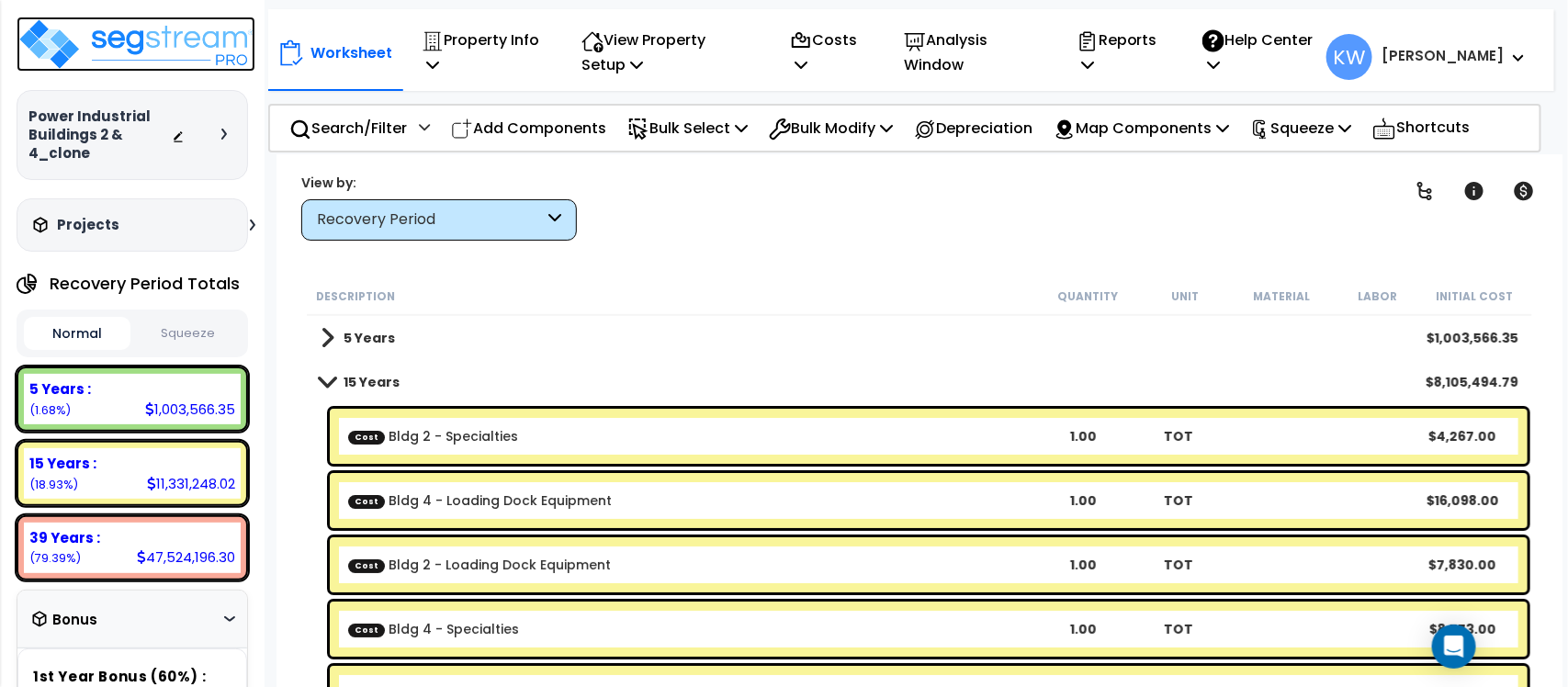
click at [170, 30] on img at bounding box center [136, 44] width 239 height 55
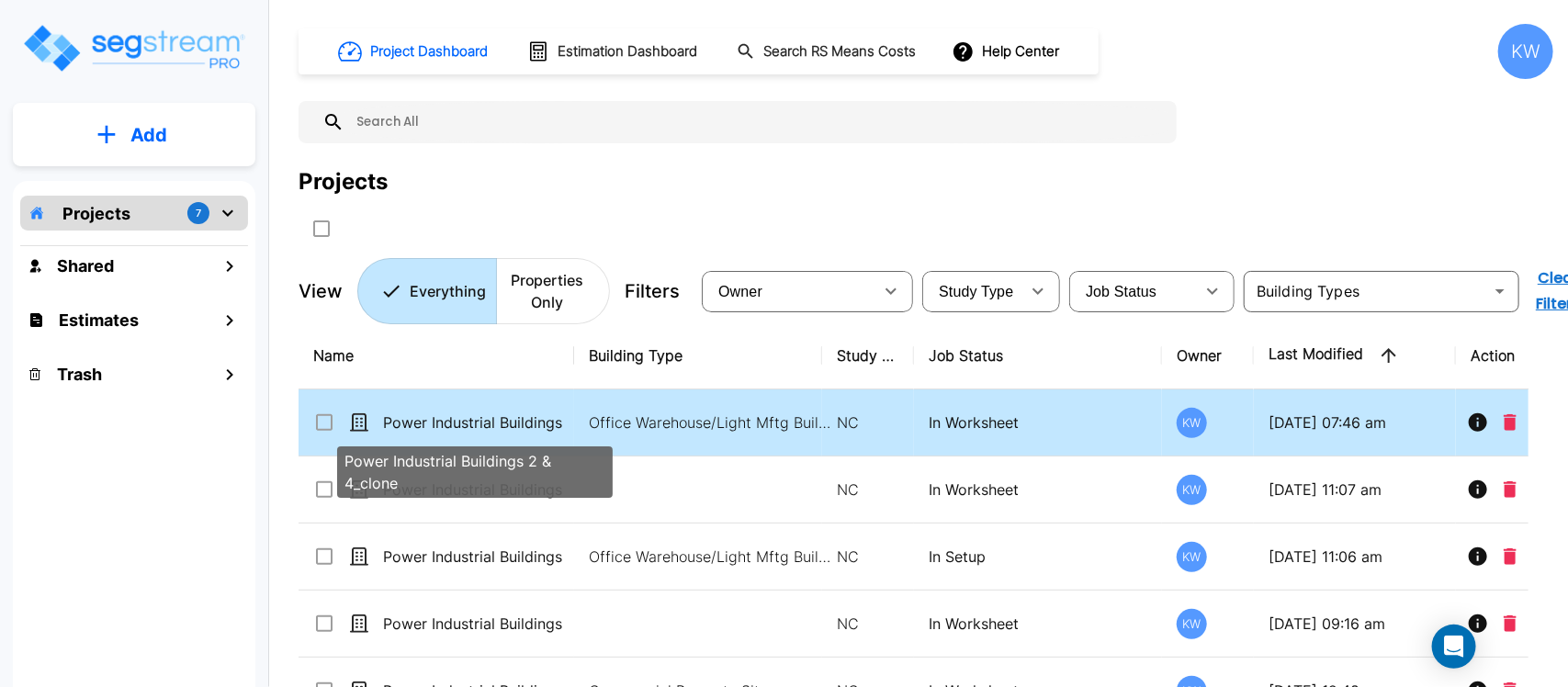
click at [523, 424] on p "Power Industrial Buildings 2 & 4_clone" at bounding box center [474, 422] width 183 height 22
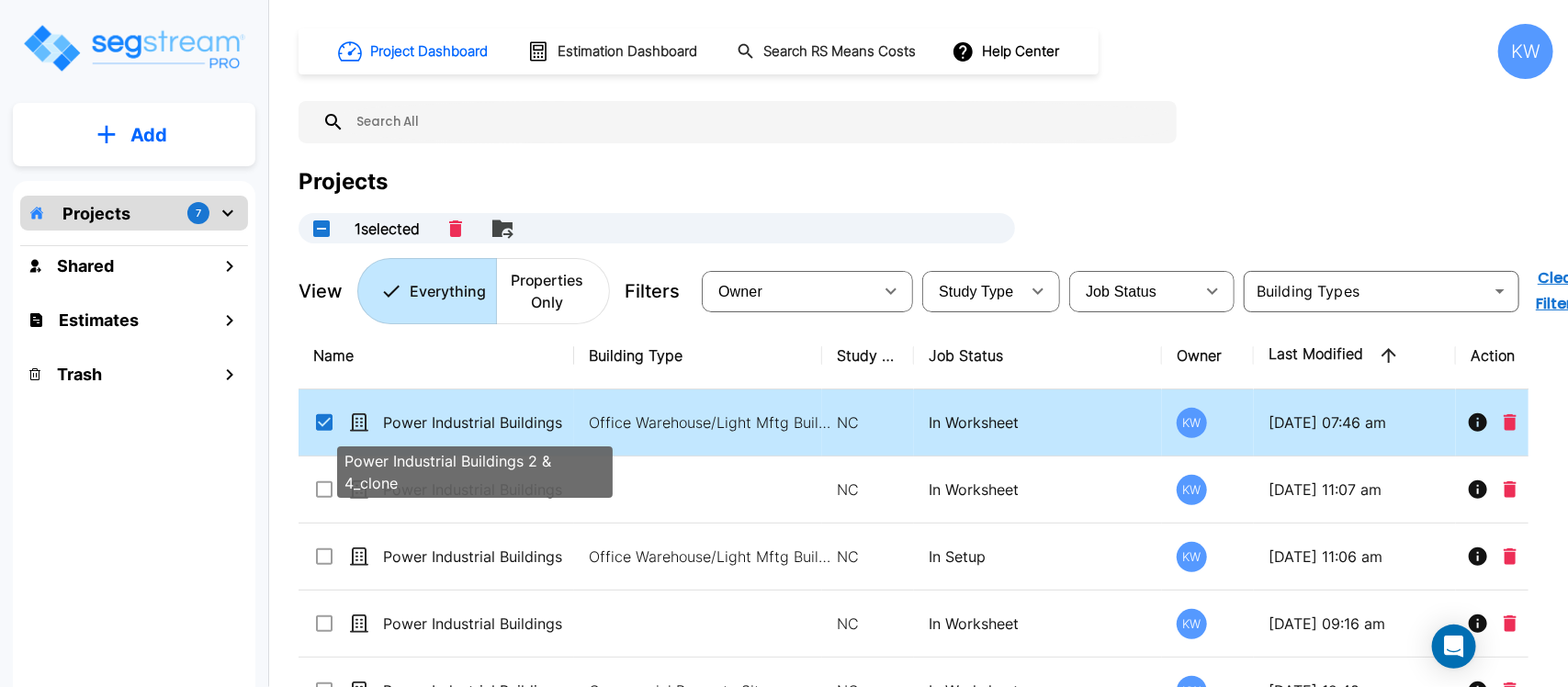
click at [523, 424] on p "Power Industrial Buildings 2 & 4_clone" at bounding box center [474, 422] width 183 height 22
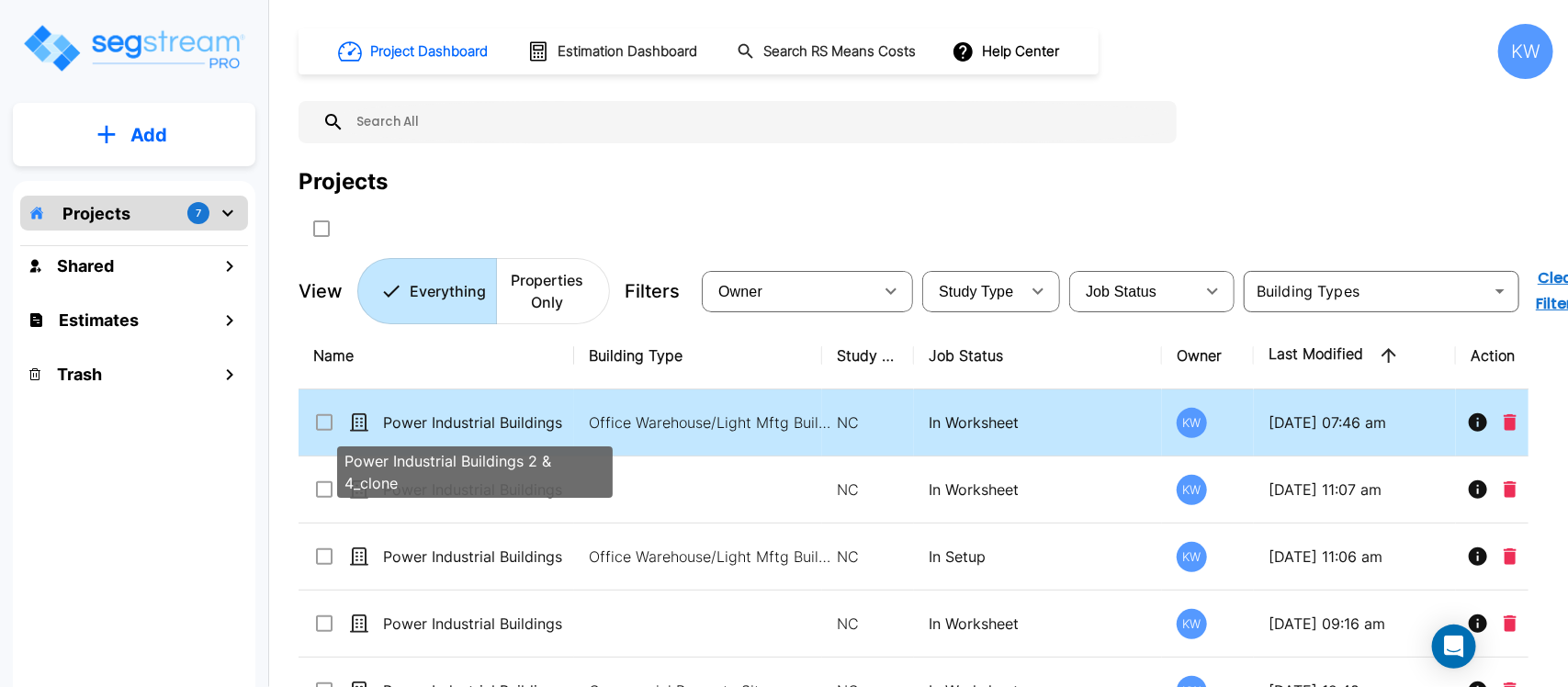
checkbox input "false"
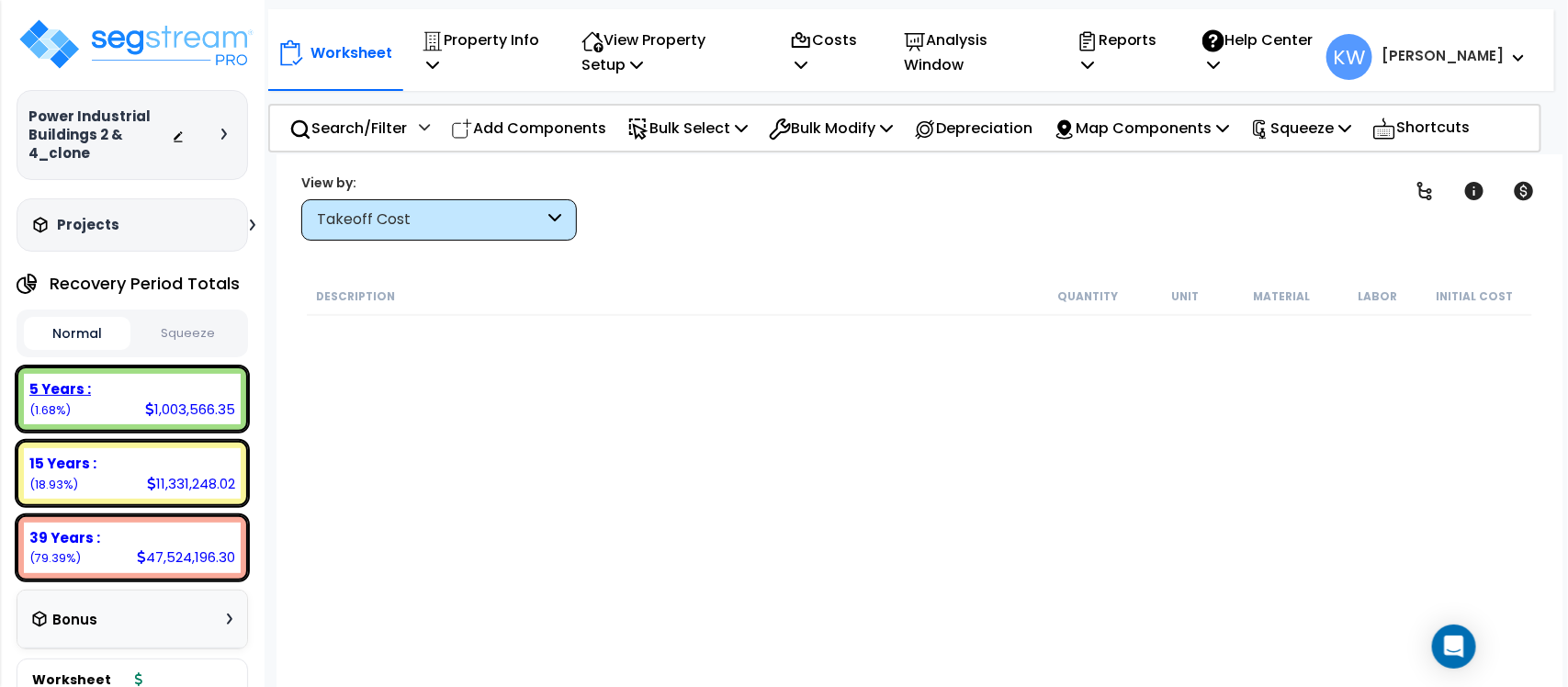
click at [119, 410] on div "5 Years : 1,003,566.35 (1.68%)" at bounding box center [132, 399] width 217 height 51
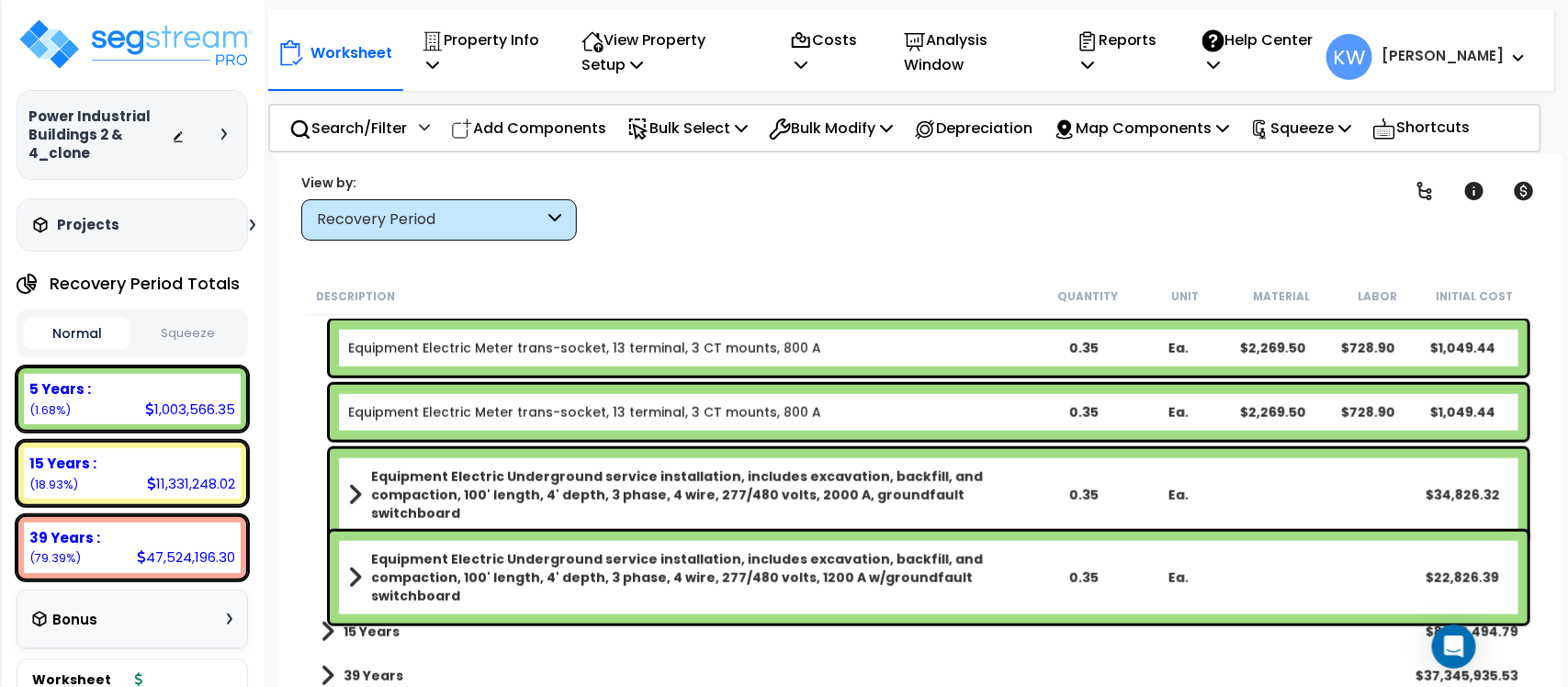
scroll to position [4030, 0]
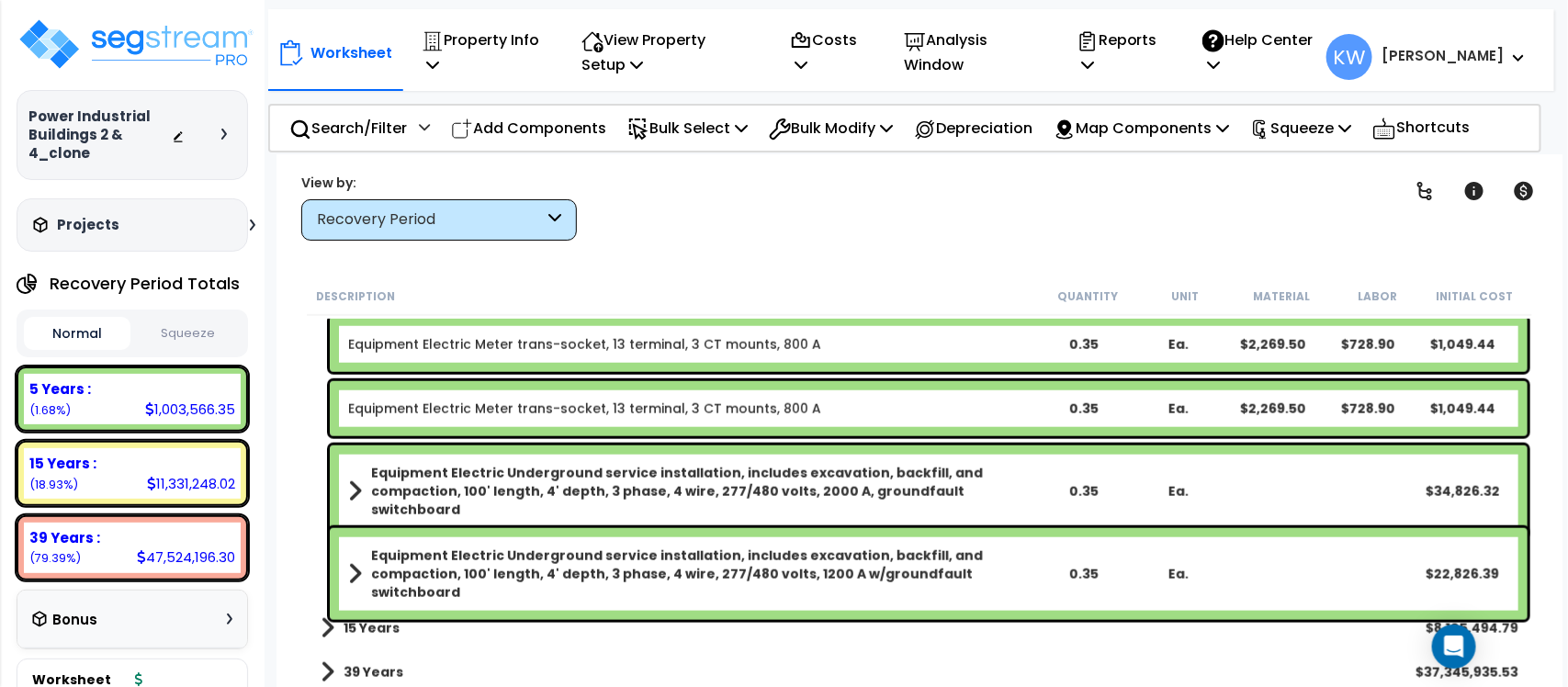
click at [537, 617] on div "15 Years $8,105,494.79" at bounding box center [919, 628] width 1216 height 44
click at [459, 635] on div "15 Years $8,105,494.79" at bounding box center [919, 628] width 1216 height 44
click at [383, 629] on b "15 Years" at bounding box center [371, 628] width 56 height 19
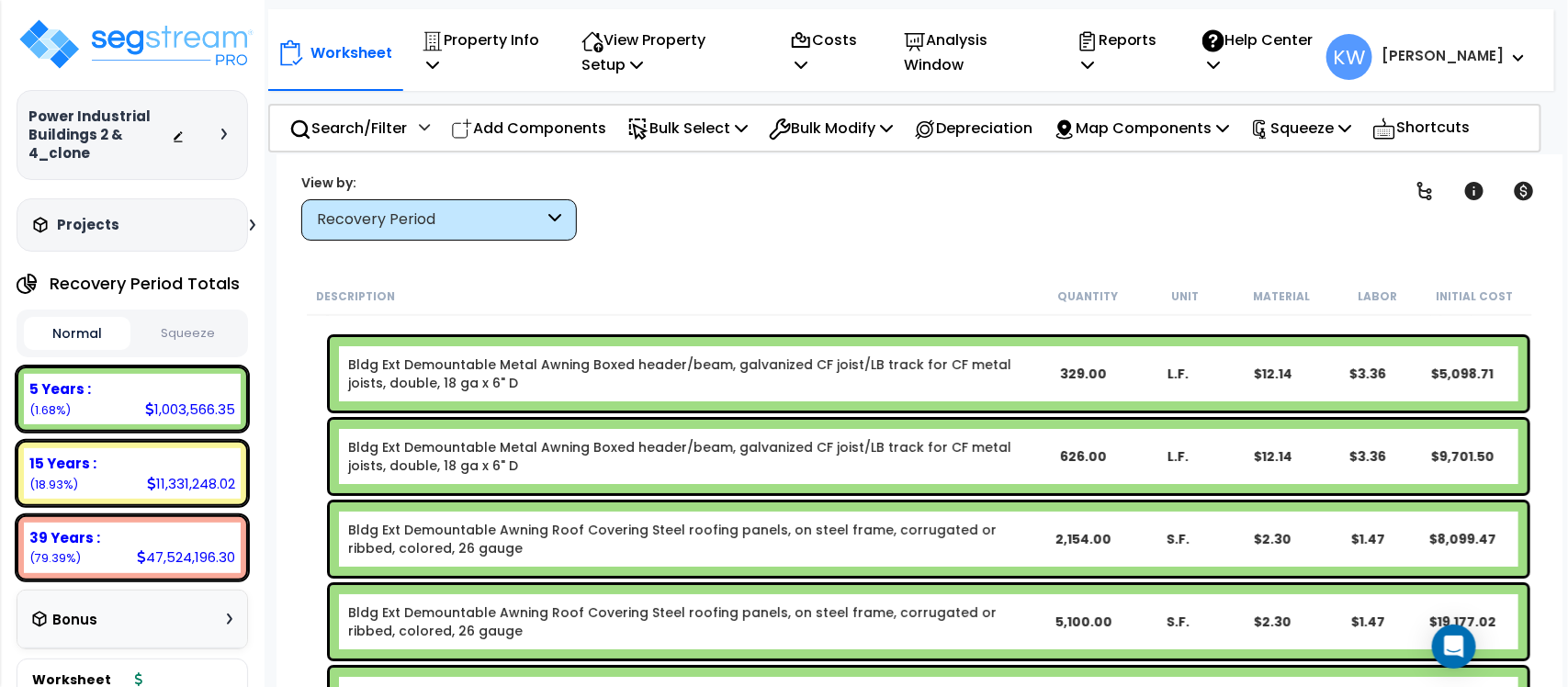
scroll to position [0, 0]
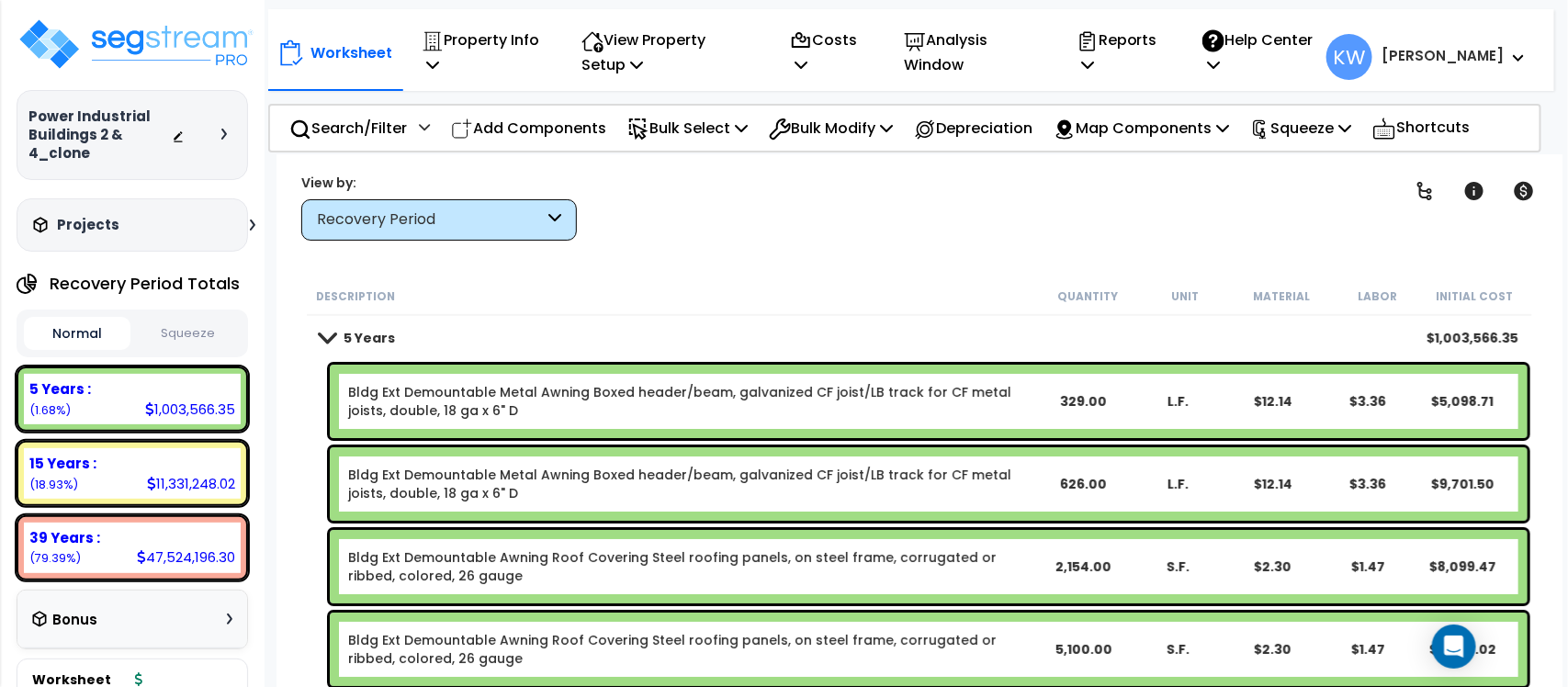
click at [785, 231] on div "Clear Filters" at bounding box center [983, 206] width 768 height 68
click at [168, 46] on img at bounding box center [136, 44] width 239 height 55
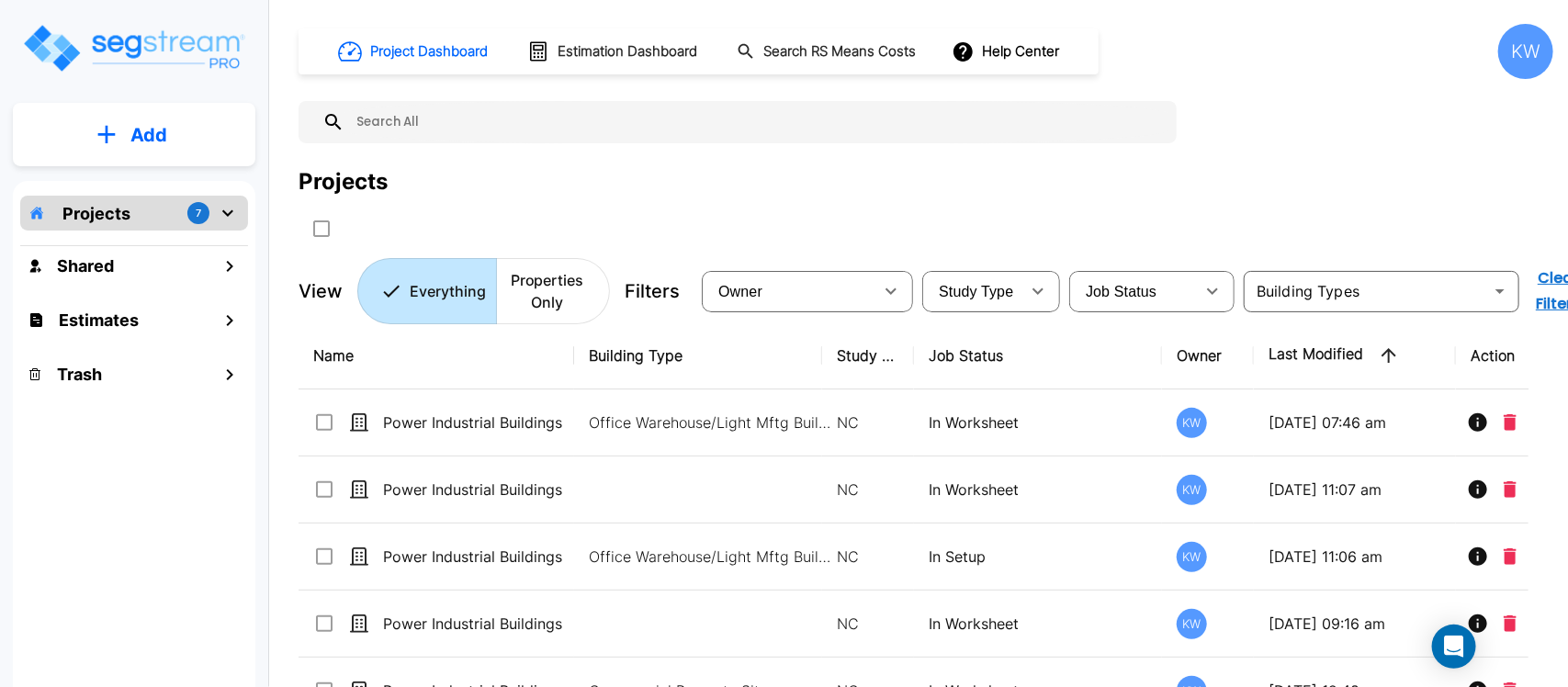
click at [1548, 57] on div "KW" at bounding box center [1524, 51] width 55 height 55
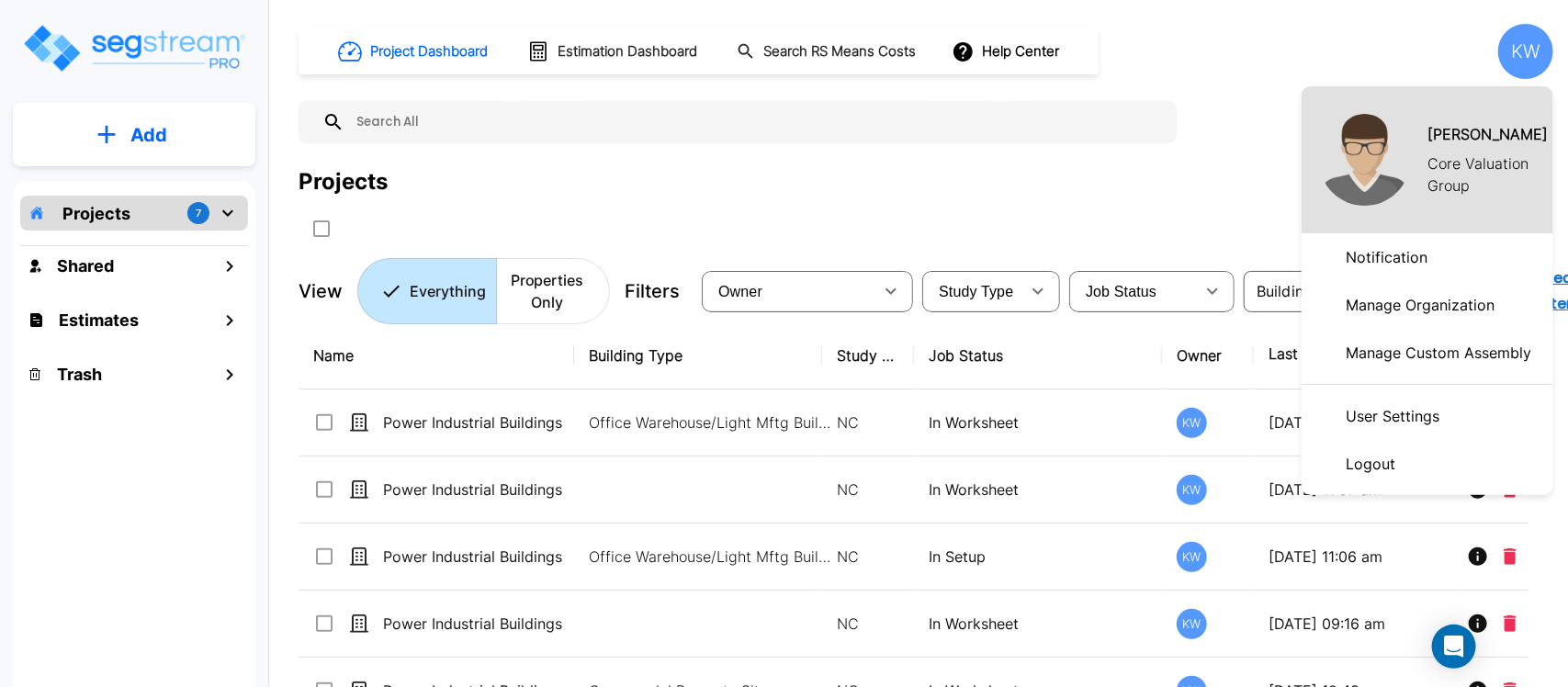
click at [1383, 471] on p "Logout" at bounding box center [1370, 464] width 64 height 37
